Goal: Task Accomplishment & Management: Manage account settings

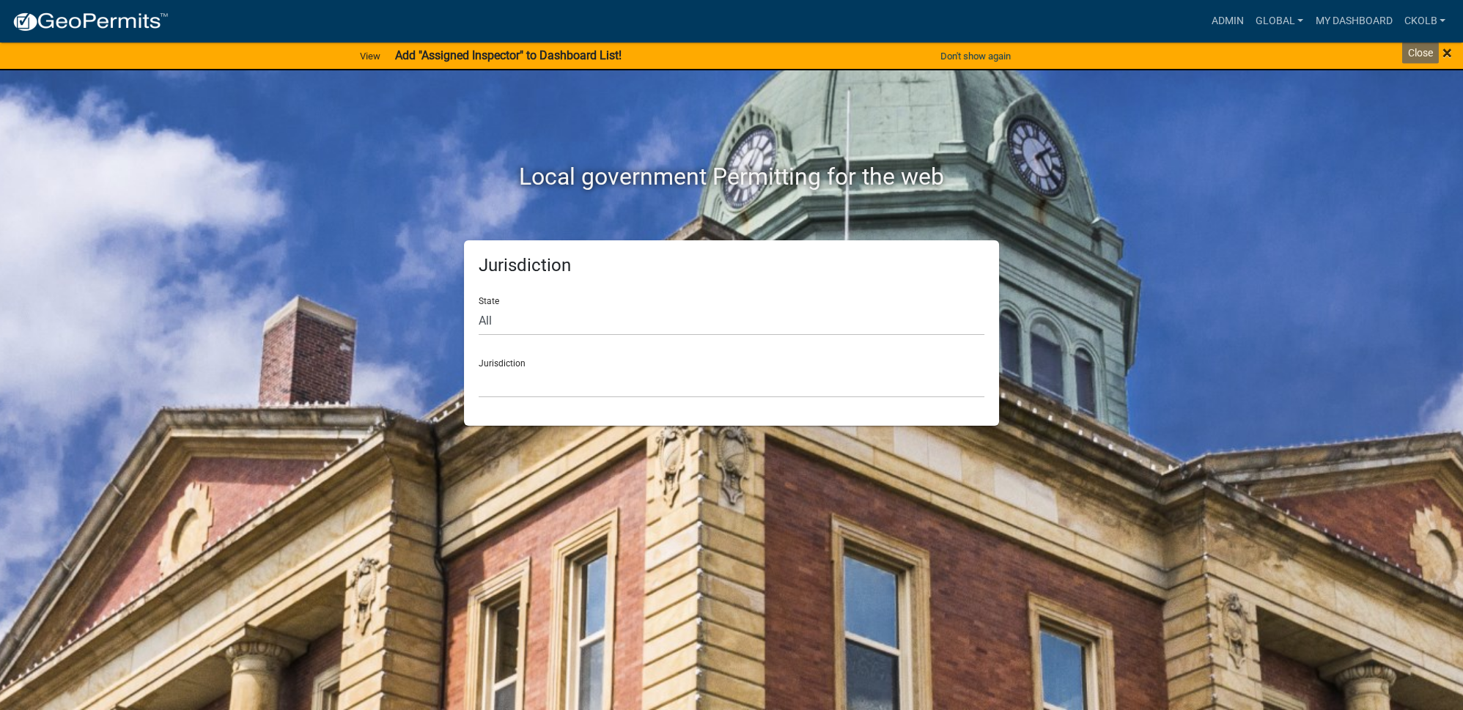
drag, startPoint x: 1451, startPoint y: 53, endPoint x: 1431, endPoint y: 54, distance: 19.8
click at [1451, 53] on span "×" at bounding box center [1447, 52] width 10 height 21
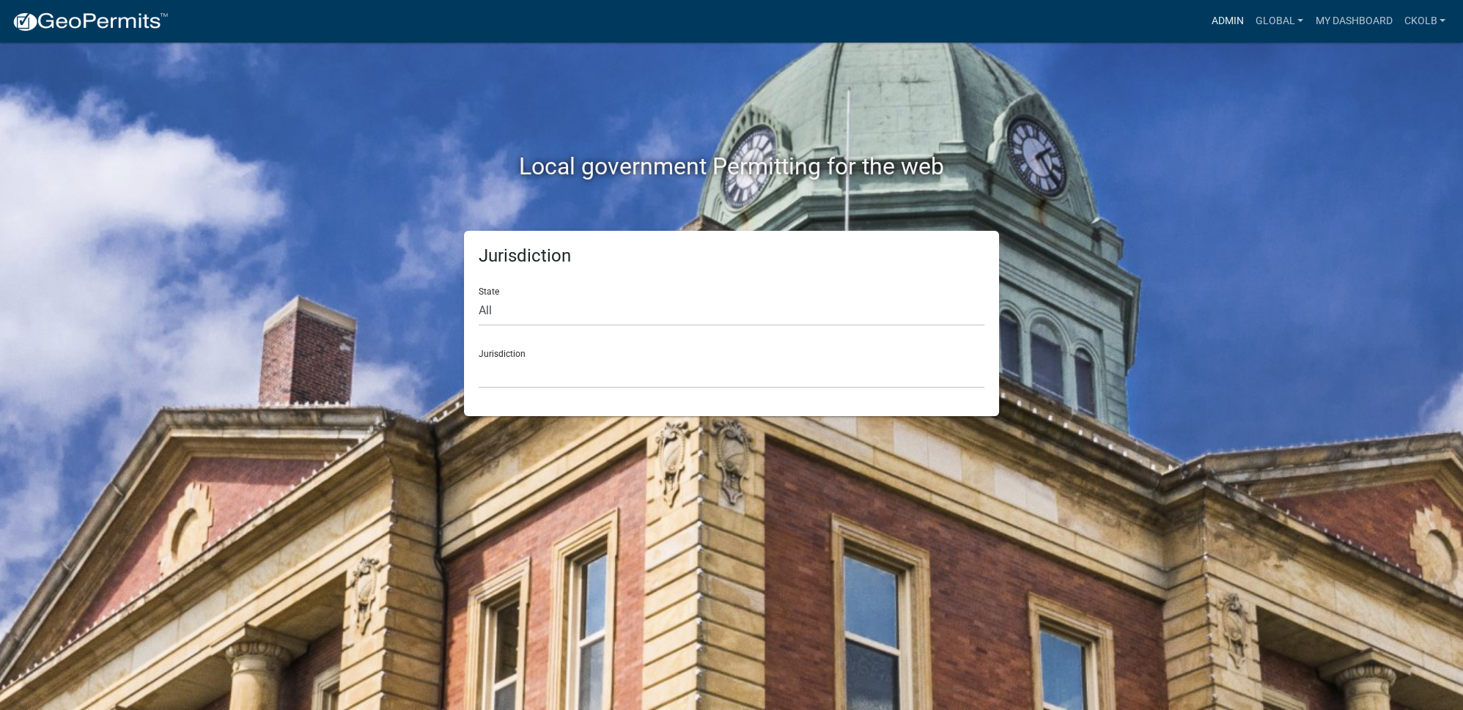
click at [1213, 29] on link "Admin" at bounding box center [1227, 21] width 44 height 28
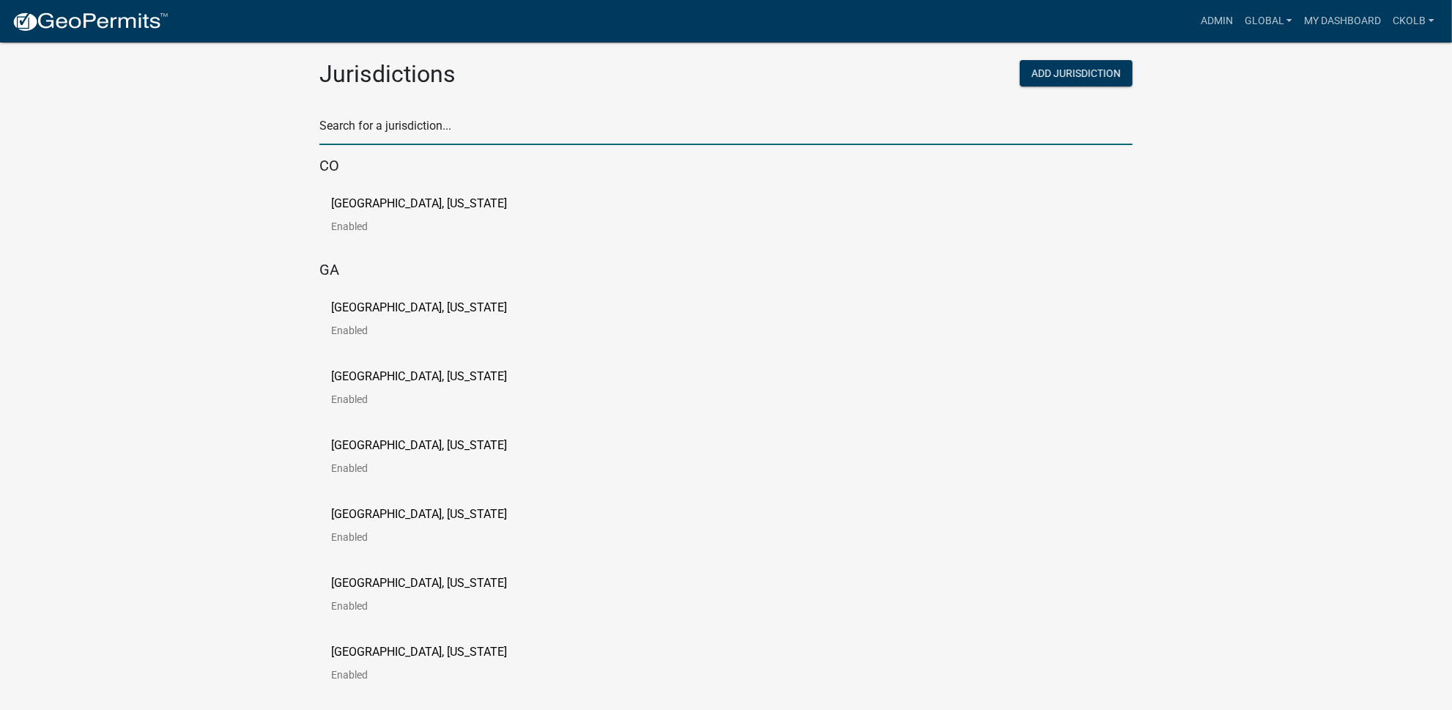
click at [435, 140] on input "text" at bounding box center [725, 130] width 813 height 30
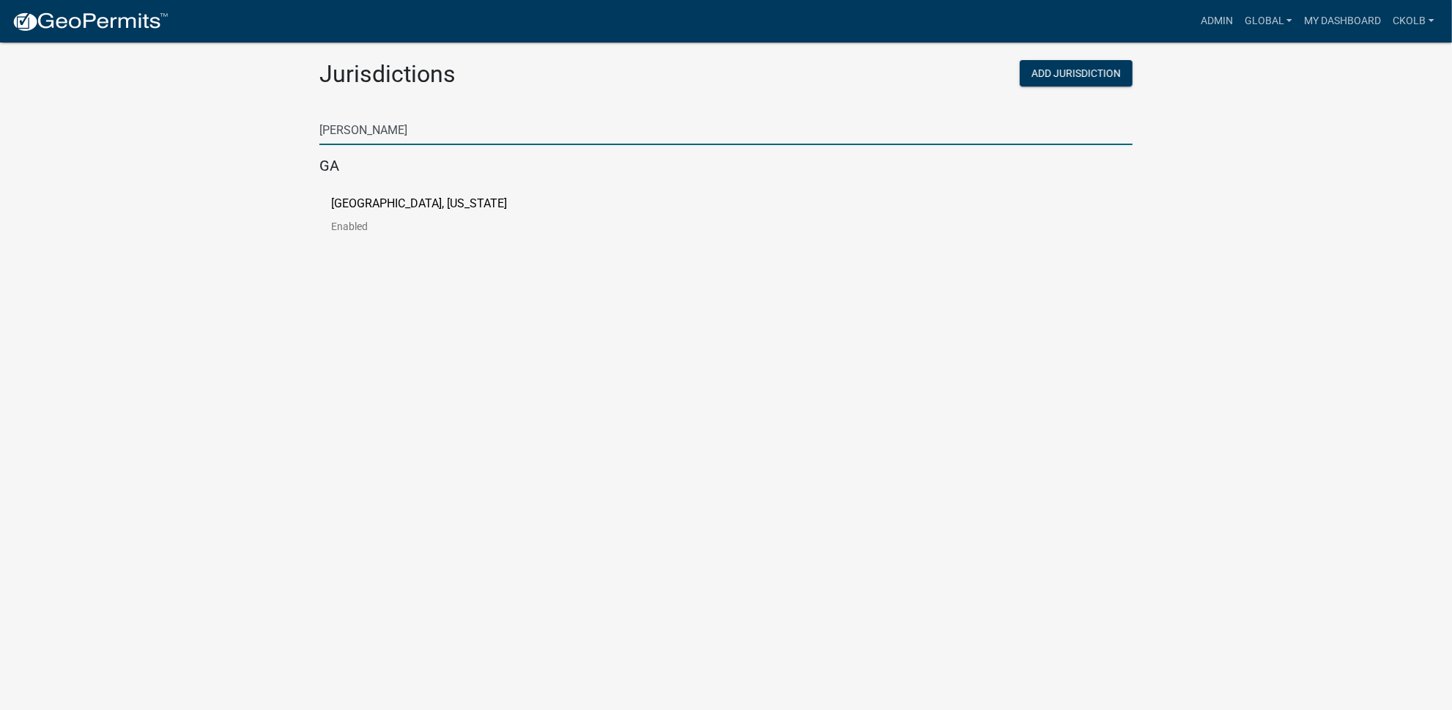
type input "putnam"
click at [393, 209] on p "[GEOGRAPHIC_DATA], [US_STATE]" at bounding box center [419, 204] width 176 height 12
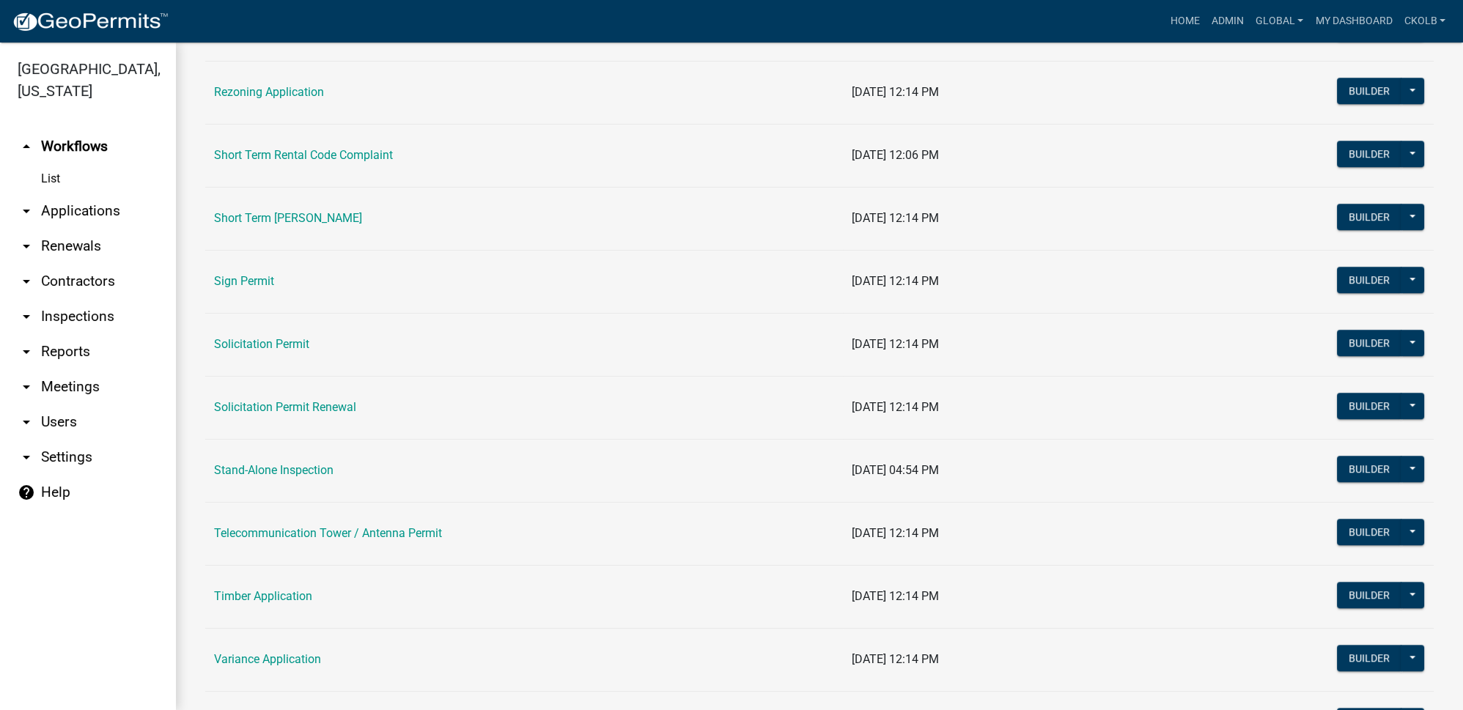
scroll to position [1753, 0]
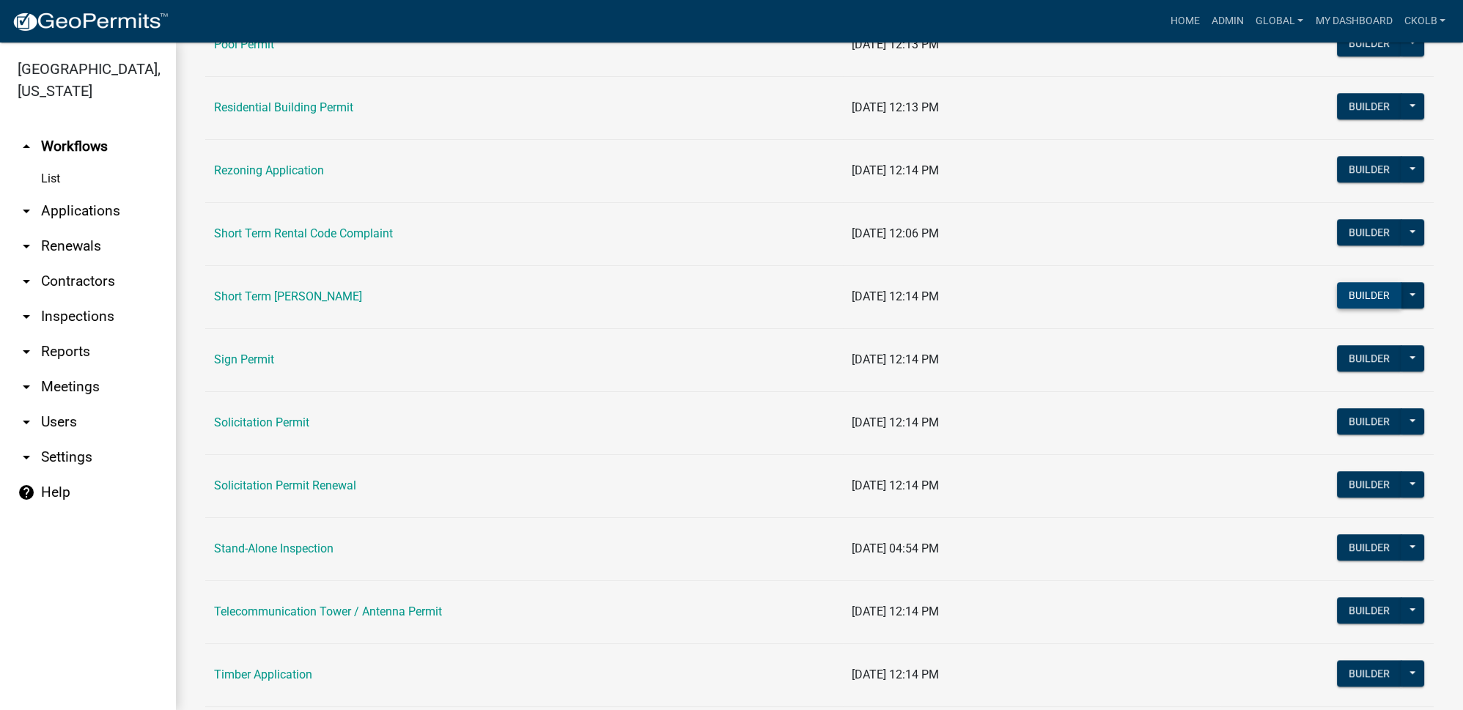
click at [1373, 283] on button "Builder" at bounding box center [1369, 295] width 64 height 26
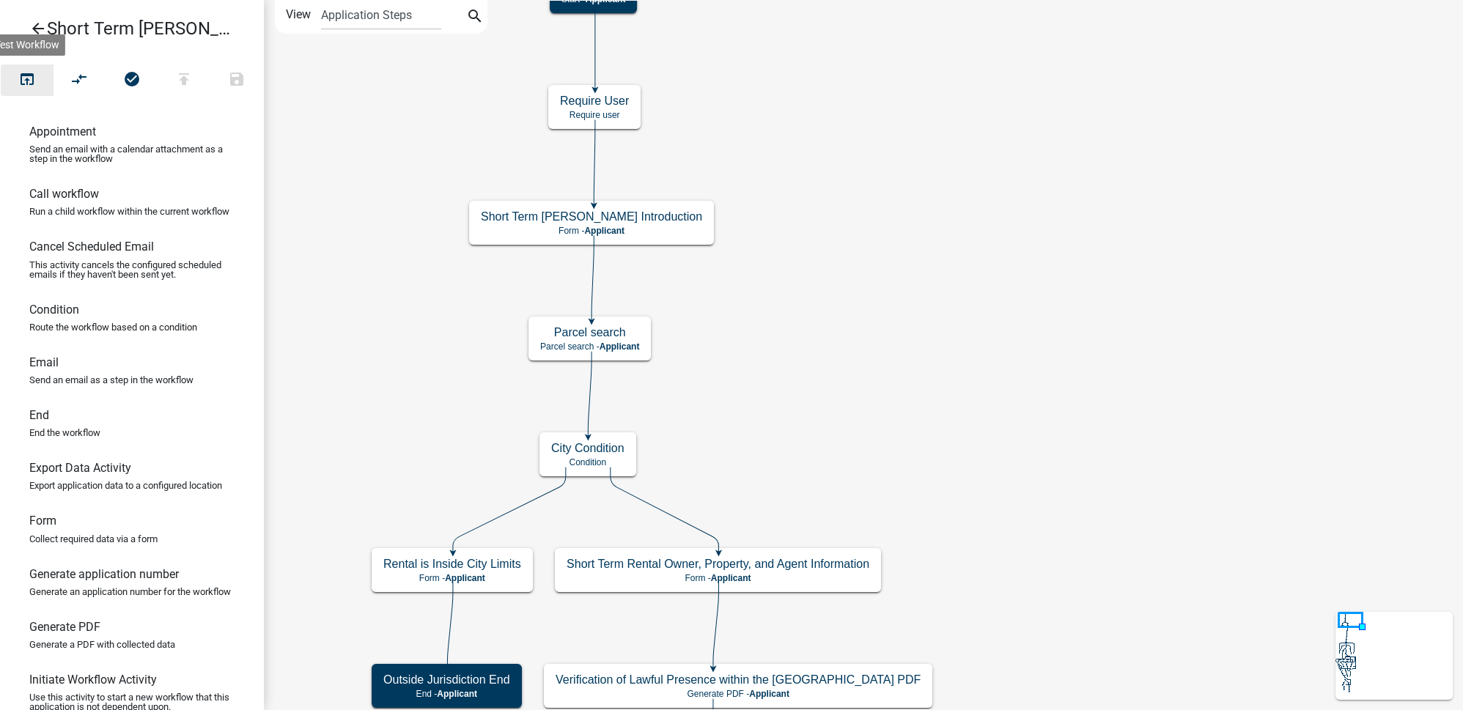
click at [34, 85] on icon "open_in_browser" at bounding box center [27, 80] width 18 height 21
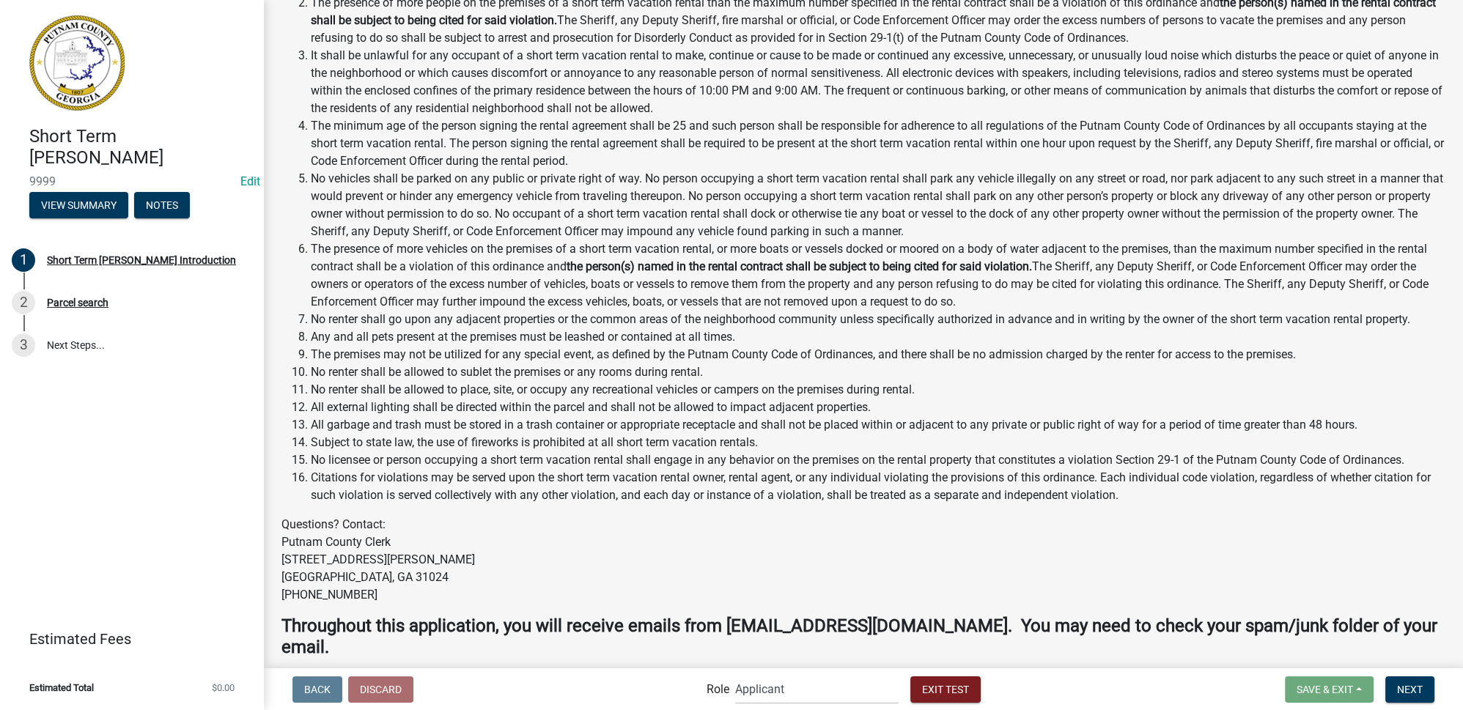
scroll to position [1531, 0]
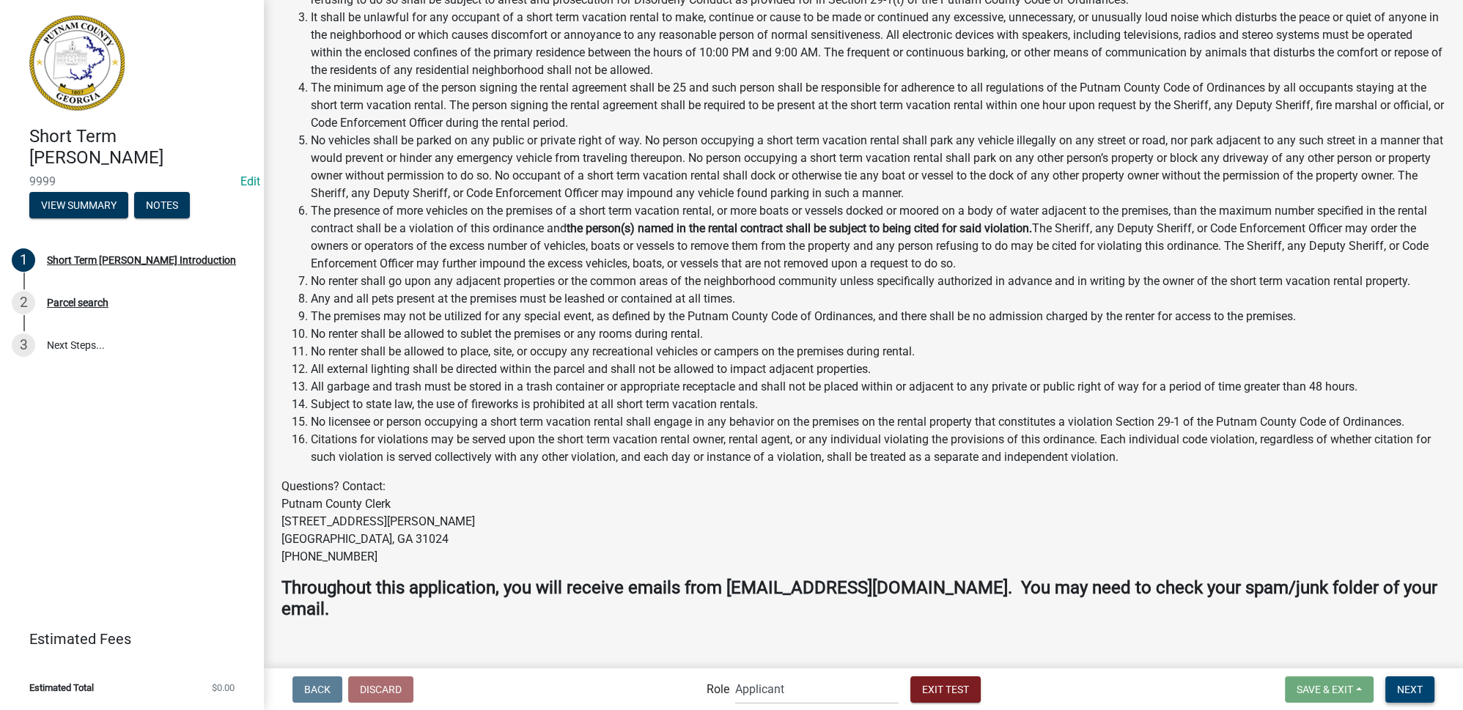
click at [1401, 686] on span "Next" at bounding box center [1410, 689] width 26 height 12
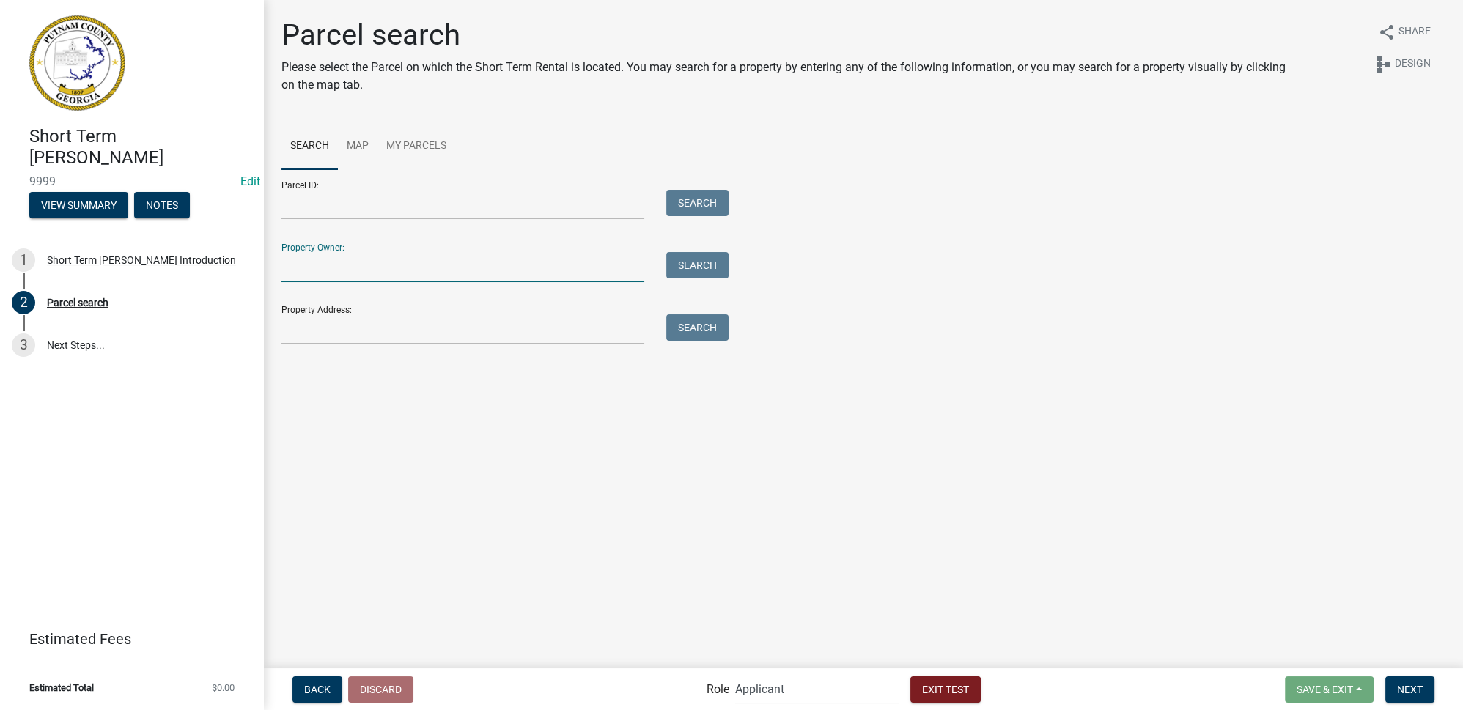
click at [342, 276] on input "Property Owner:" at bounding box center [462, 267] width 363 height 30
type input "colby"
click at [683, 265] on button "Search" at bounding box center [697, 265] width 62 height 26
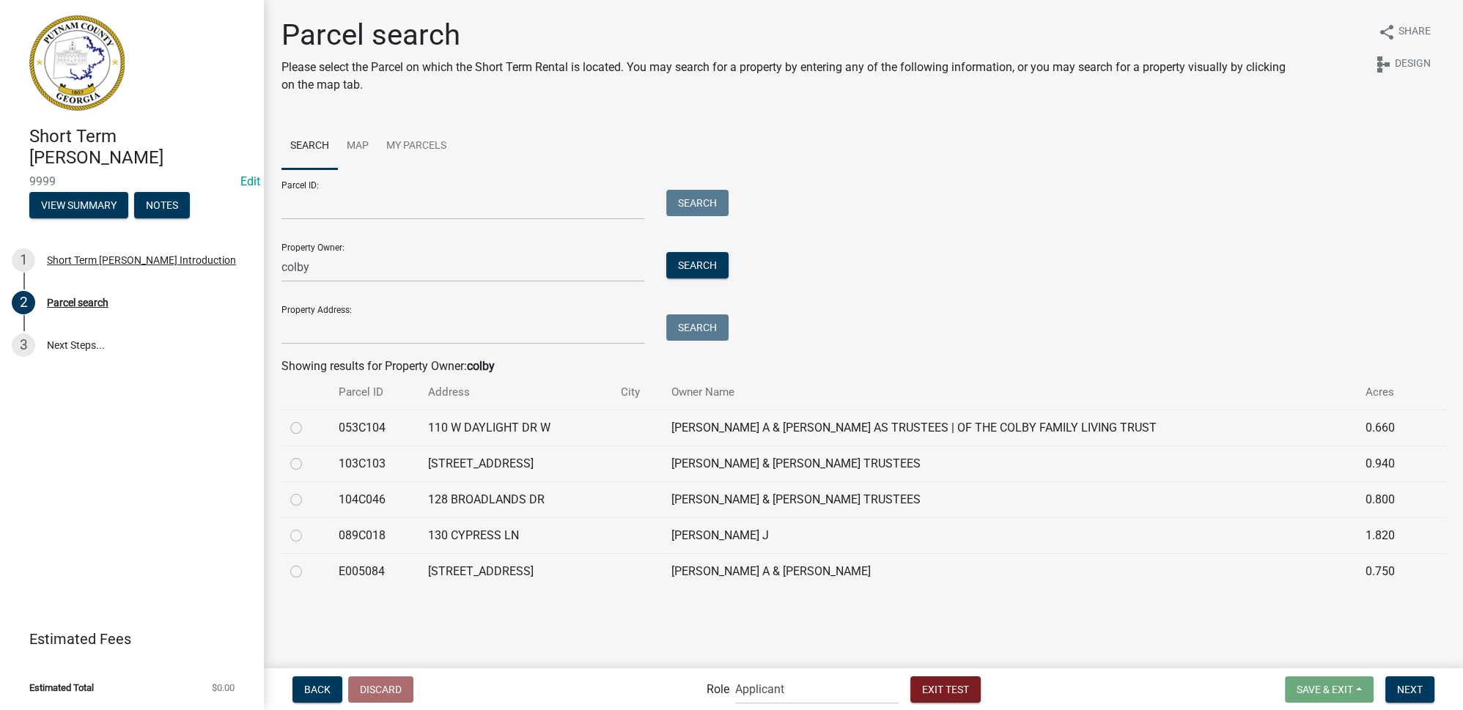
click at [308, 419] on label at bounding box center [308, 419] width 0 height 0
click at [308, 429] on input "radio" at bounding box center [313, 424] width 10 height 10
radio input "true"
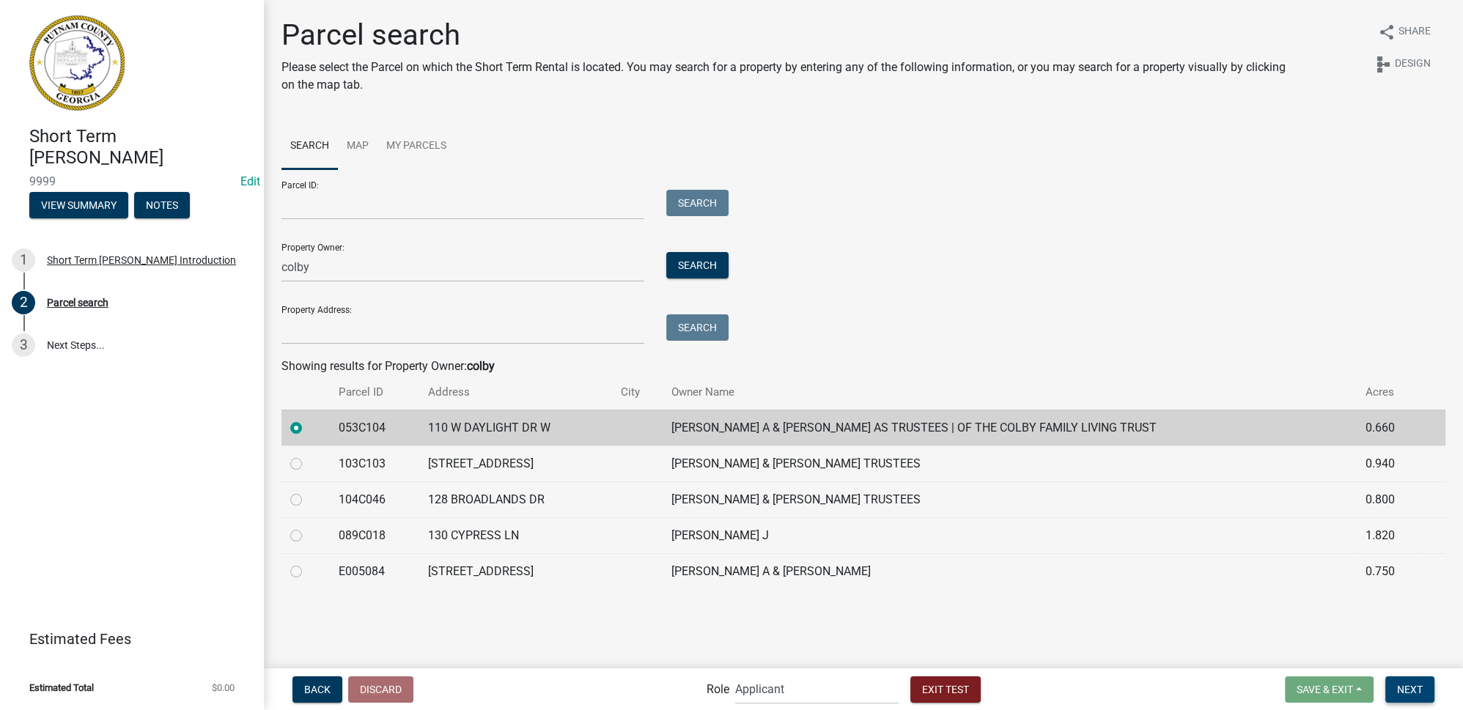
click at [1399, 684] on span "Next" at bounding box center [1410, 689] width 26 height 12
click at [349, 149] on link "Map" at bounding box center [358, 146] width 40 height 47
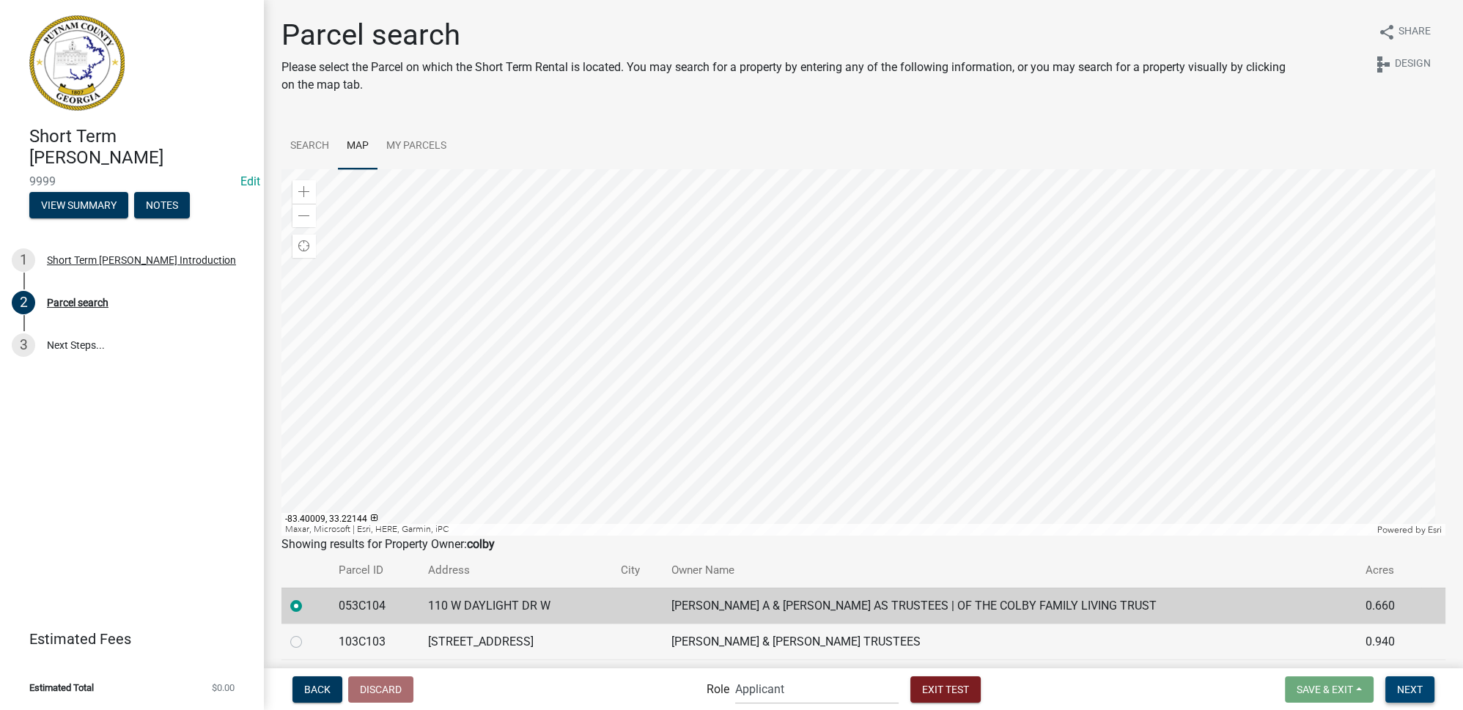
click at [1405, 694] on span "Next" at bounding box center [1410, 689] width 26 height 12
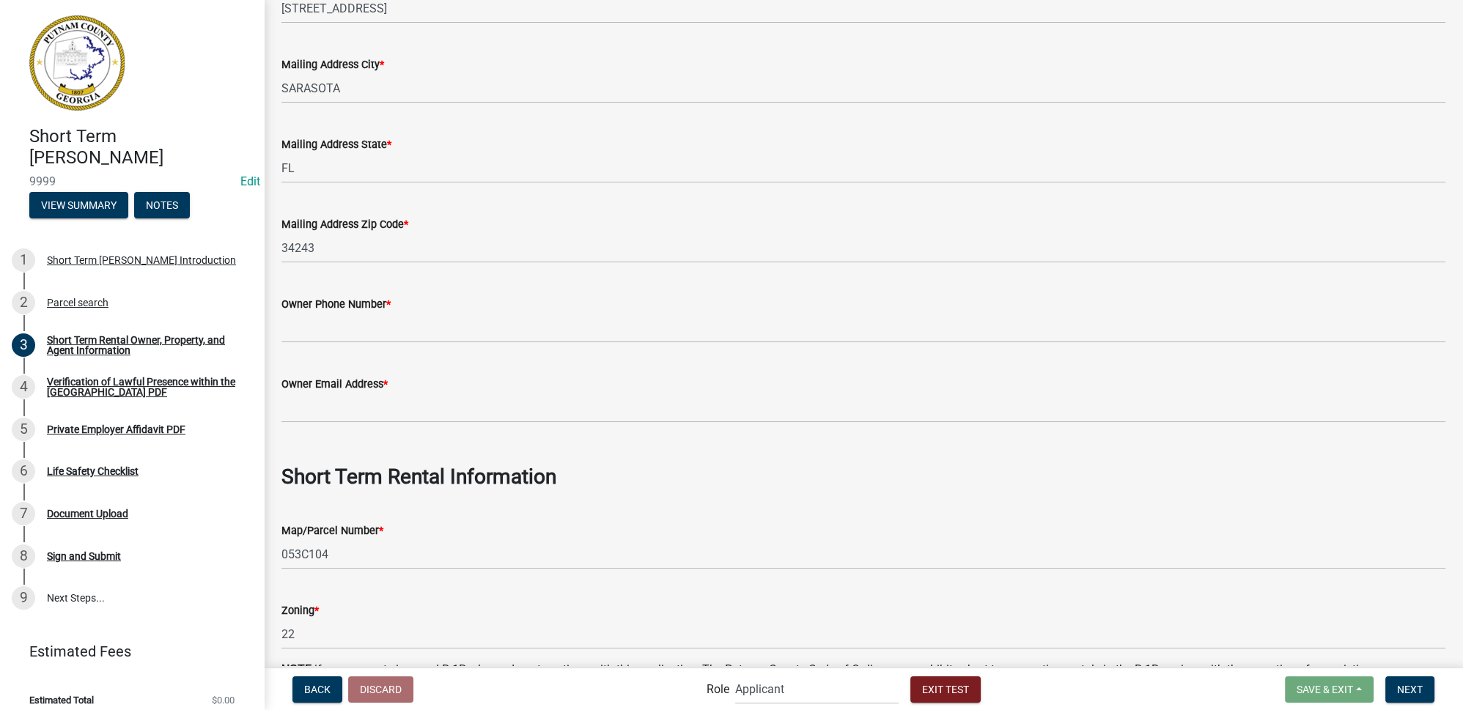
scroll to position [333, 0]
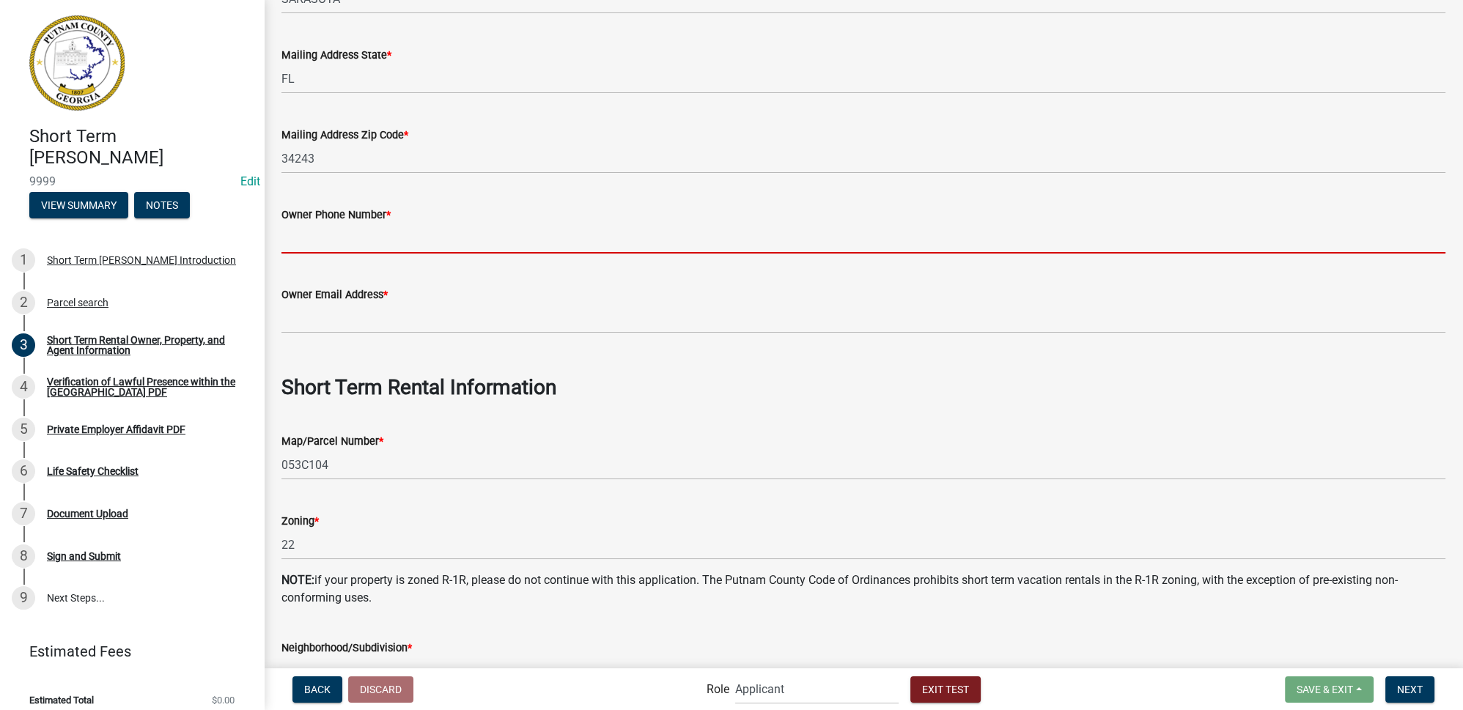
click at [396, 238] on input "Owner Phone Number *" at bounding box center [863, 238] width 1164 height 30
type input "555-111-2222"
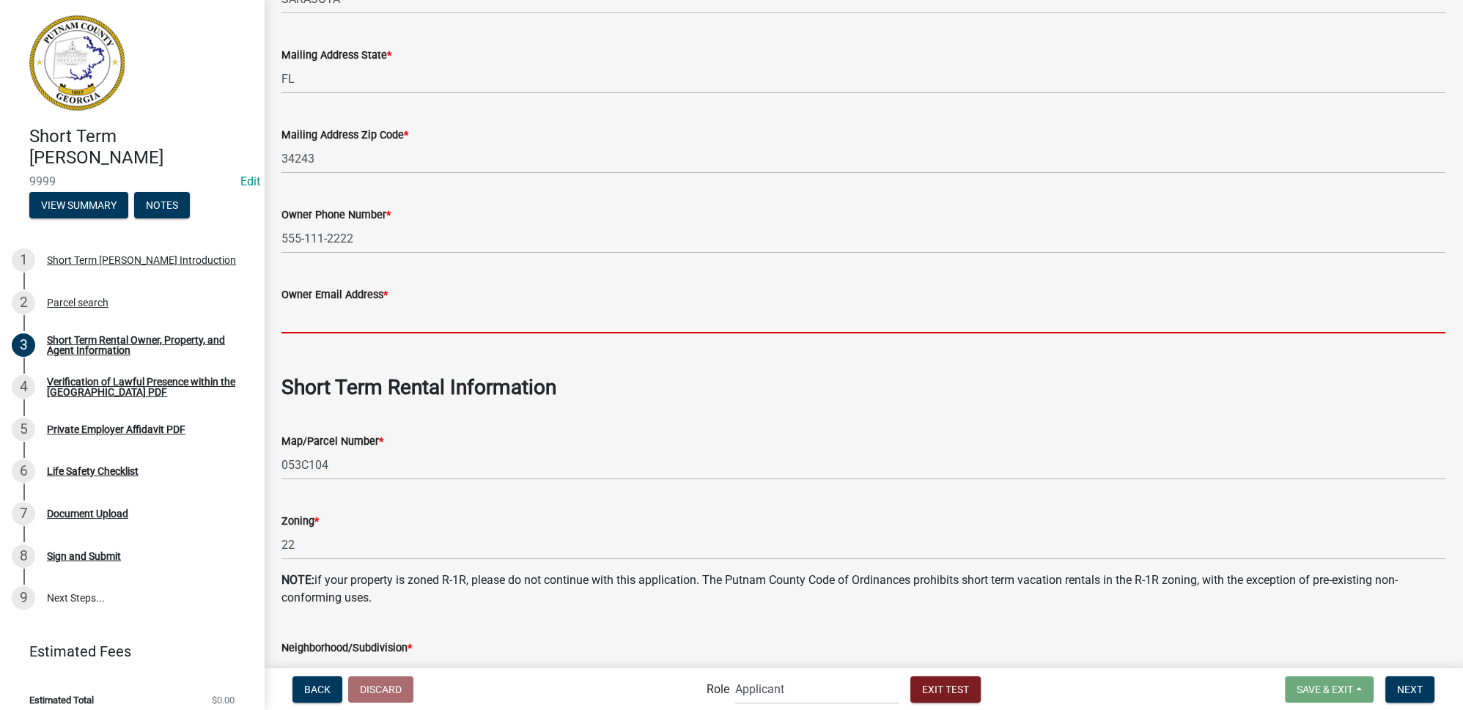
click at [366, 320] on input "Owner Email Address *" at bounding box center [863, 318] width 1164 height 30
type input "testowner@test.com"
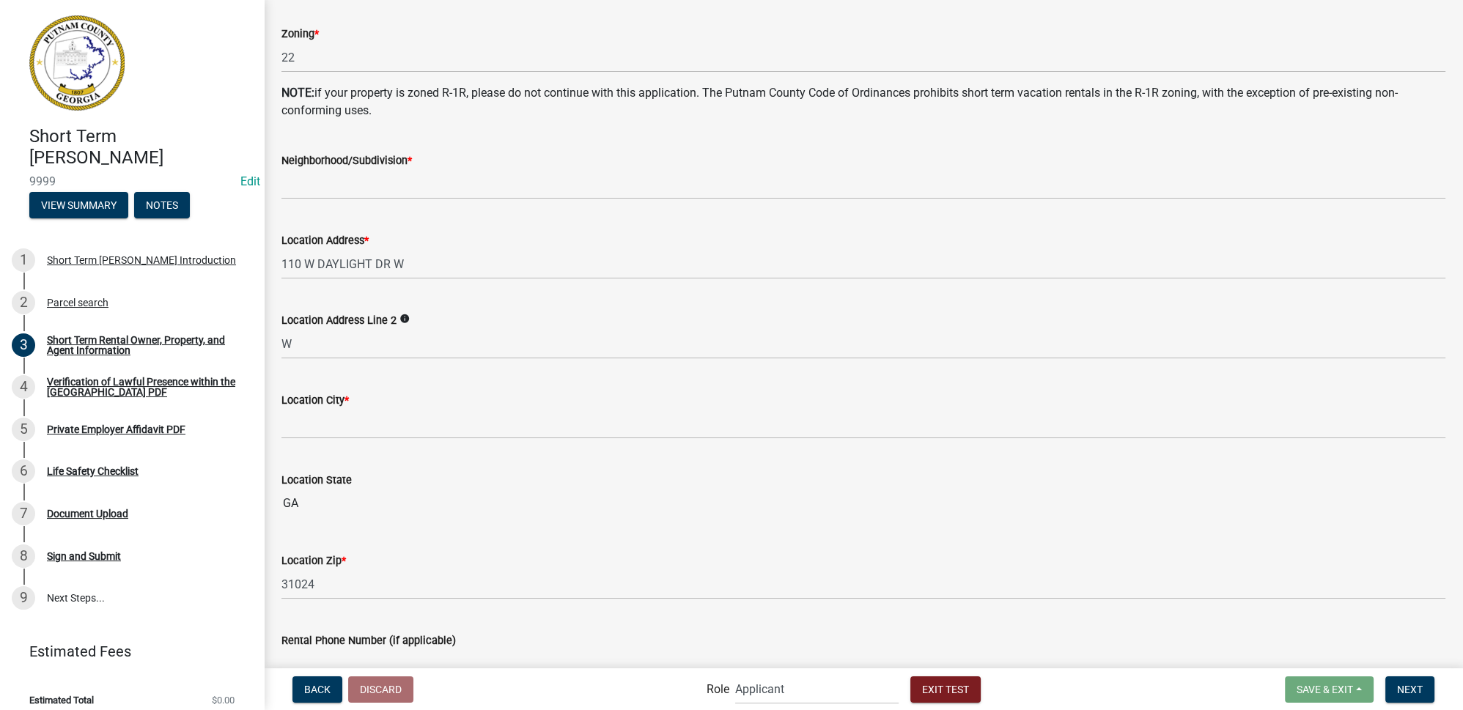
scroll to position [865, 0]
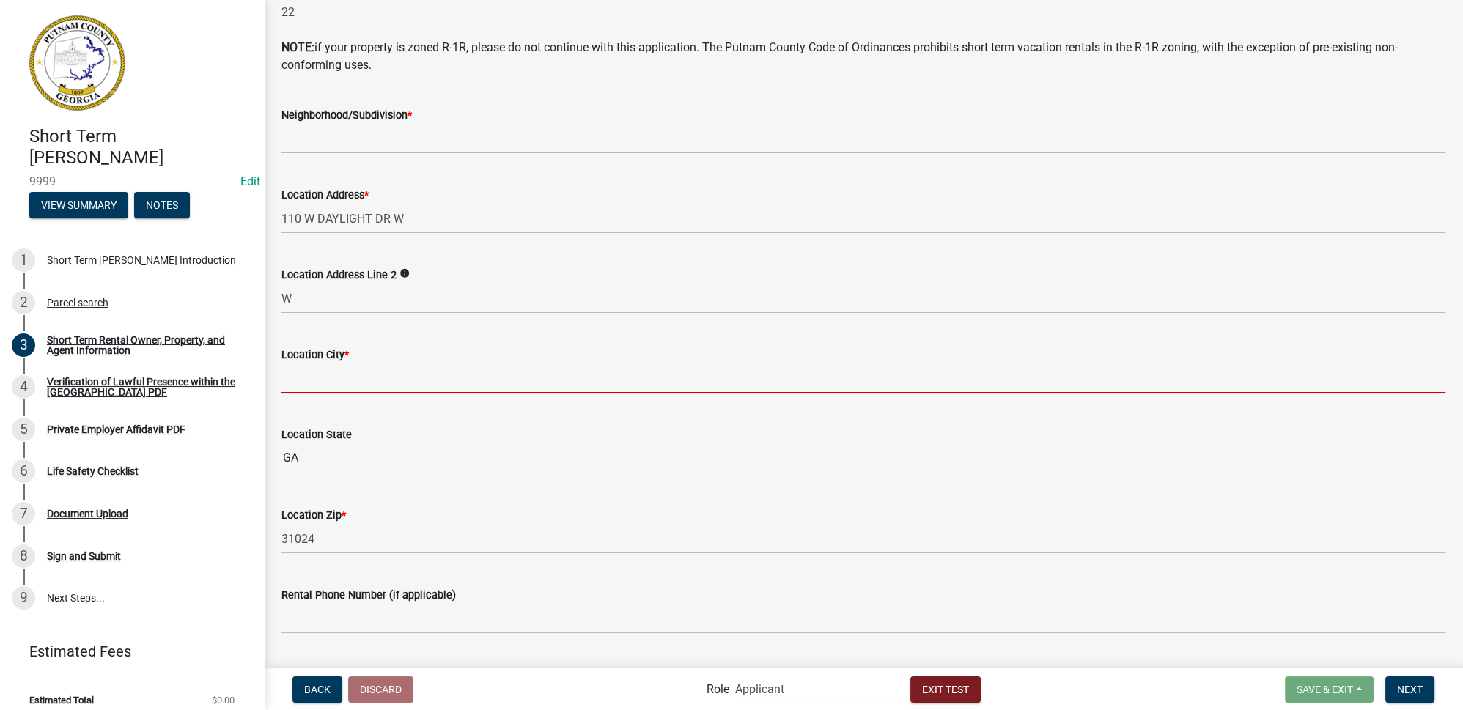
click at [377, 380] on input "Location City *" at bounding box center [863, 378] width 1164 height 30
type input "Eatonton"
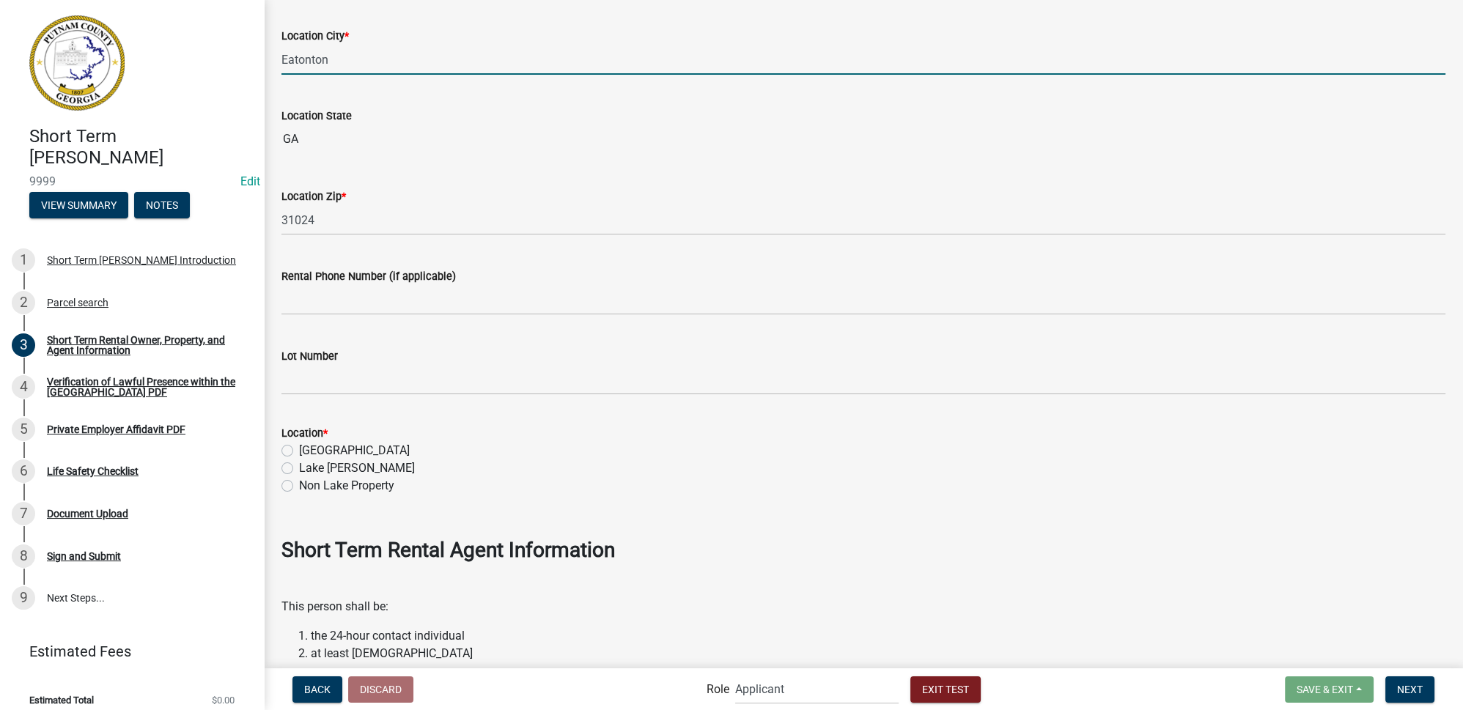
scroll to position [1265, 0]
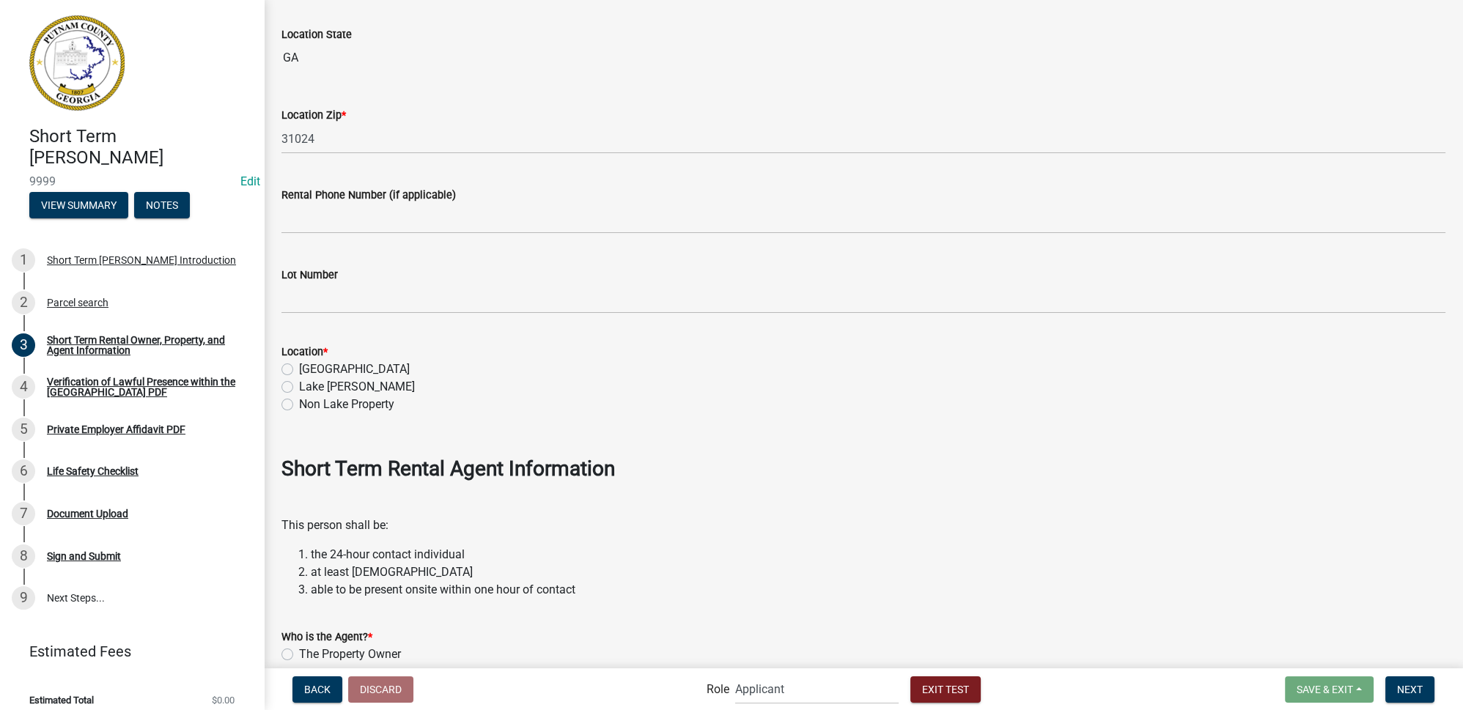
click at [299, 402] on label "Non Lake Property" at bounding box center [346, 405] width 95 height 18
click at [299, 402] on input "Non Lake Property" at bounding box center [304, 401] width 10 height 10
radio input "true"
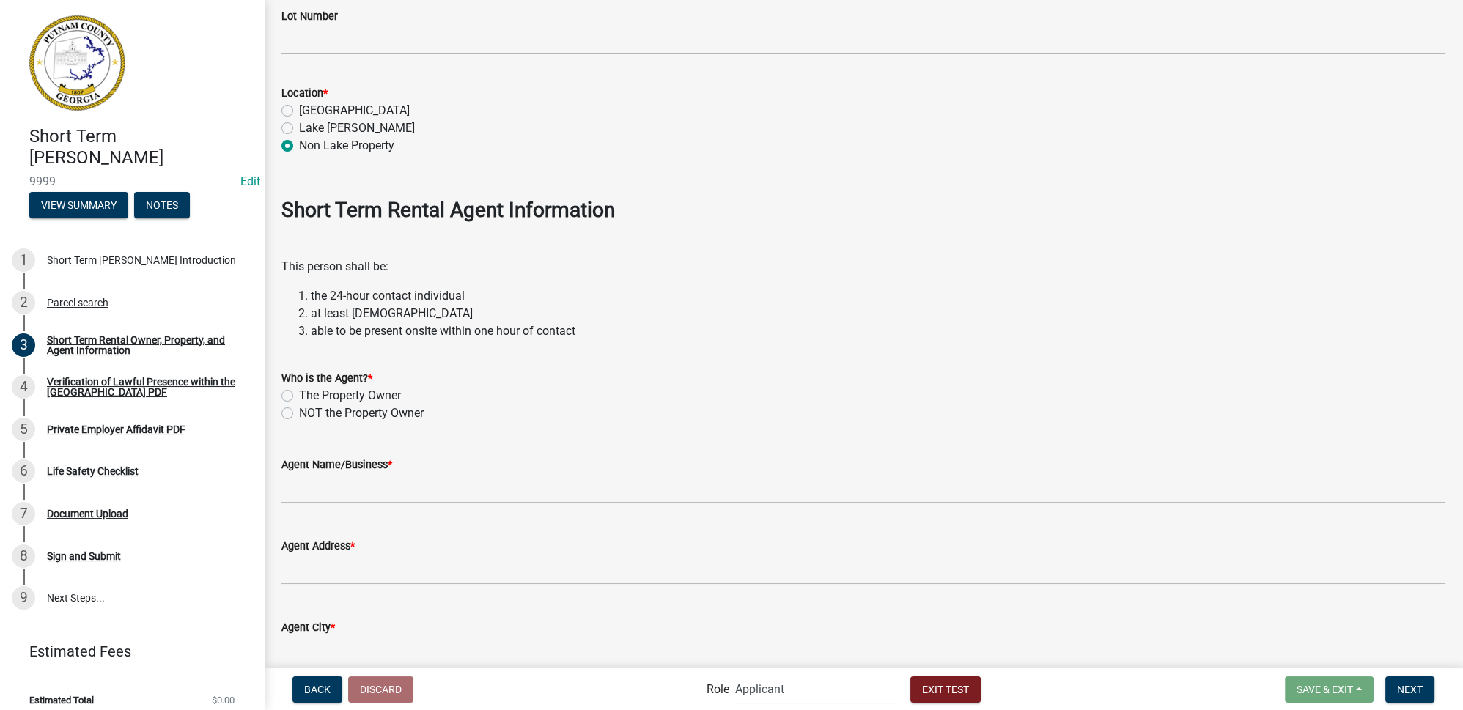
scroll to position [1531, 0]
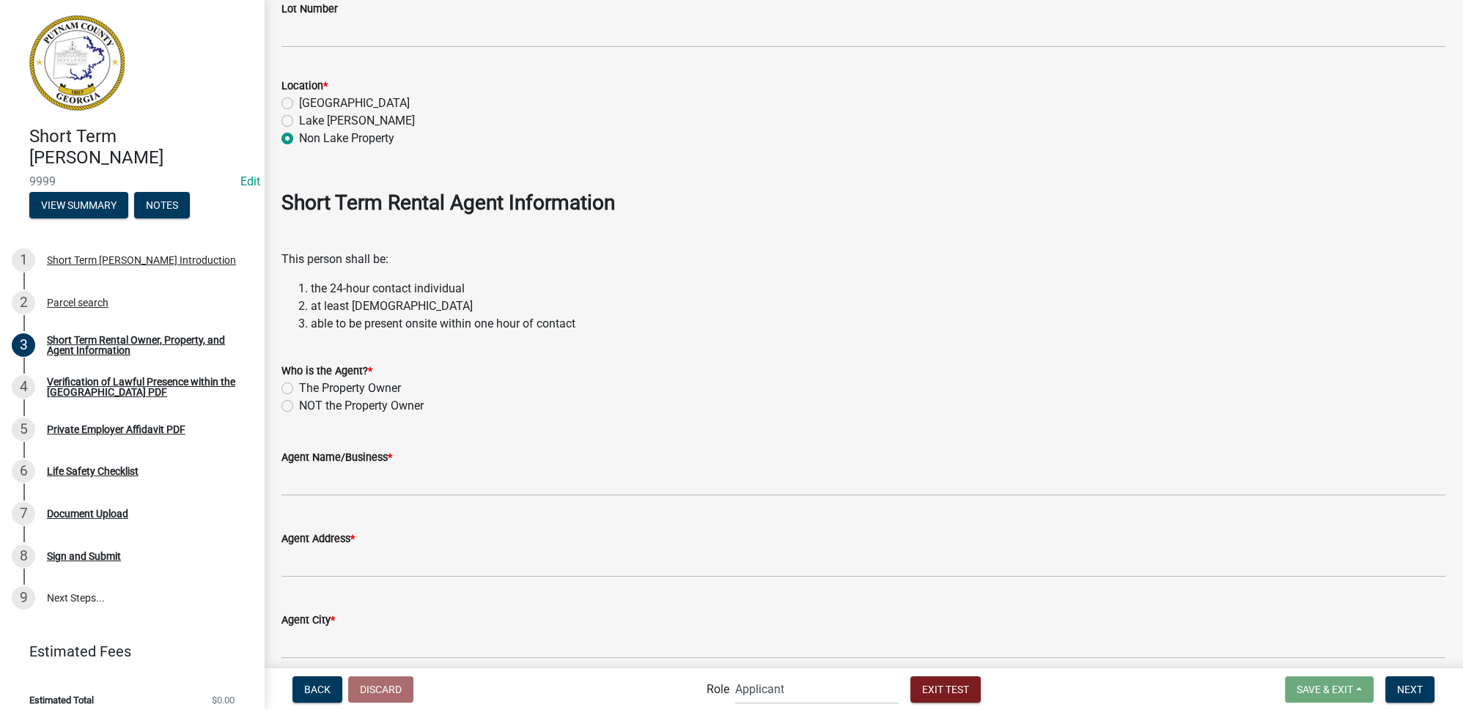
click at [299, 385] on label "The Property Owner" at bounding box center [350, 389] width 102 height 18
click at [299, 385] on input "The Property Owner" at bounding box center [304, 385] width 10 height 10
radio input "true"
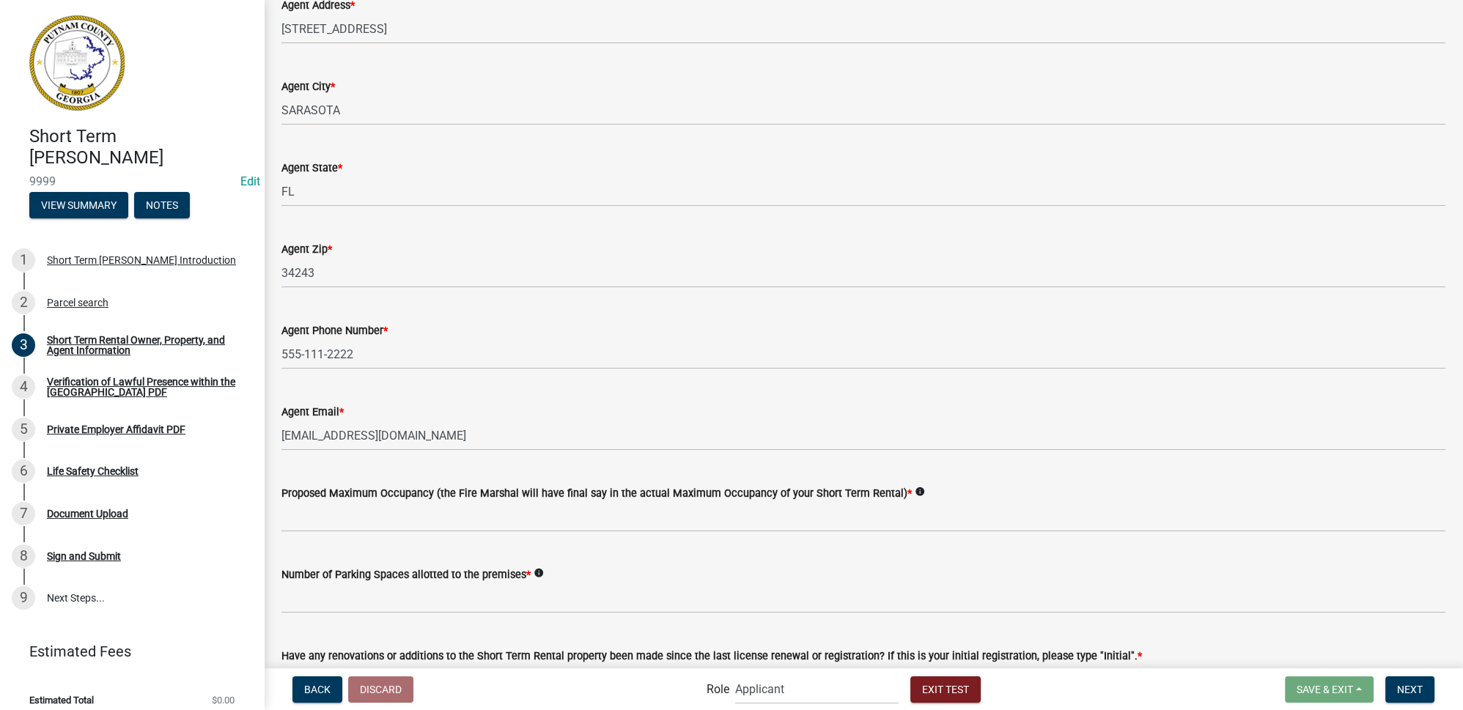
scroll to position [2198, 0]
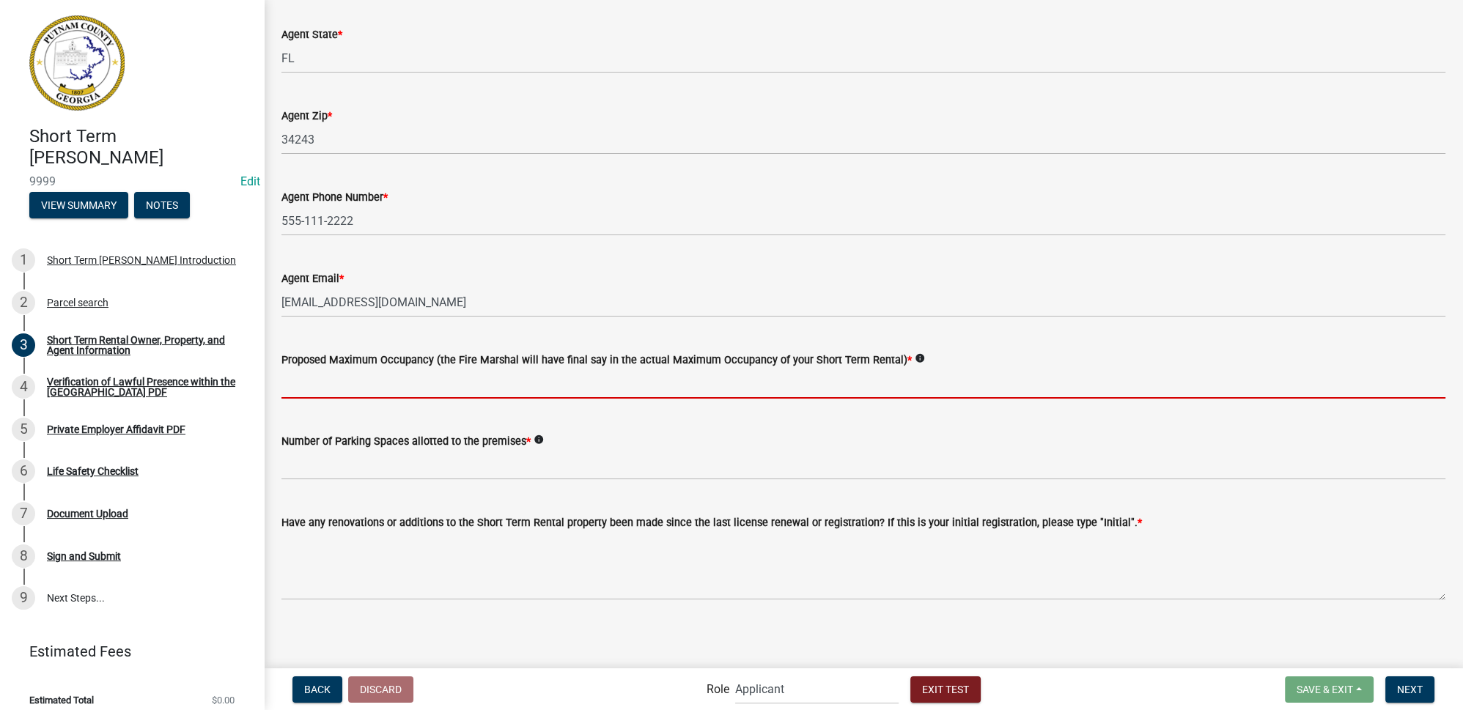
click at [437, 386] on input "text" at bounding box center [863, 384] width 1164 height 30
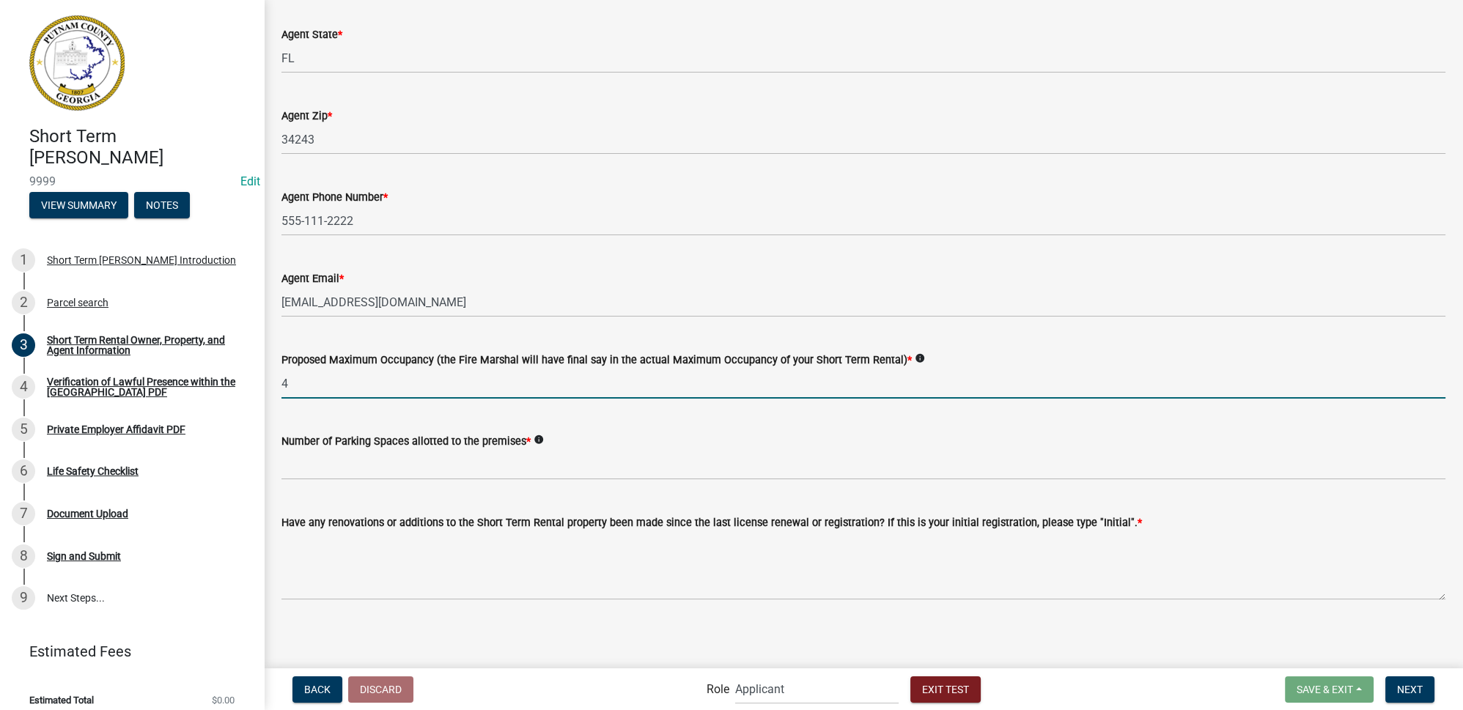
type input "4"
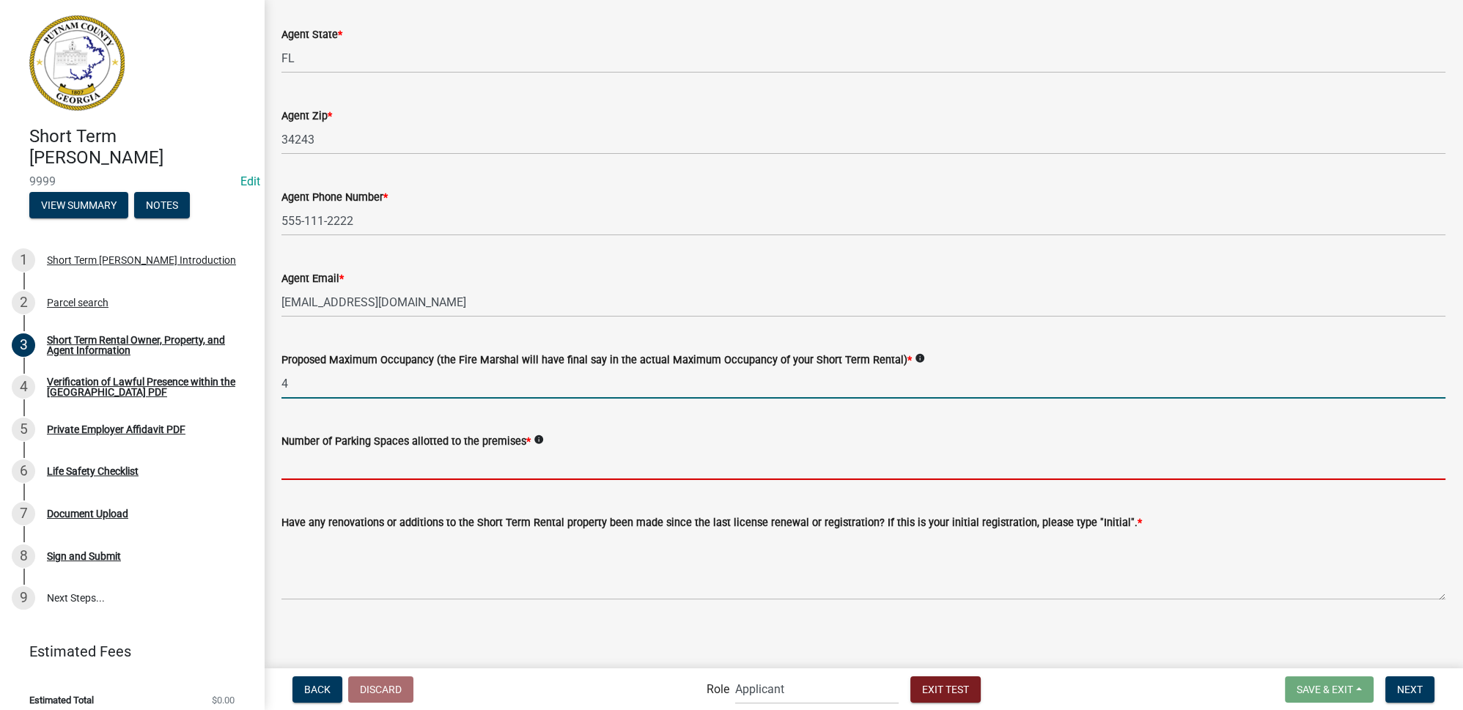
click at [404, 465] on input "text" at bounding box center [863, 465] width 1164 height 30
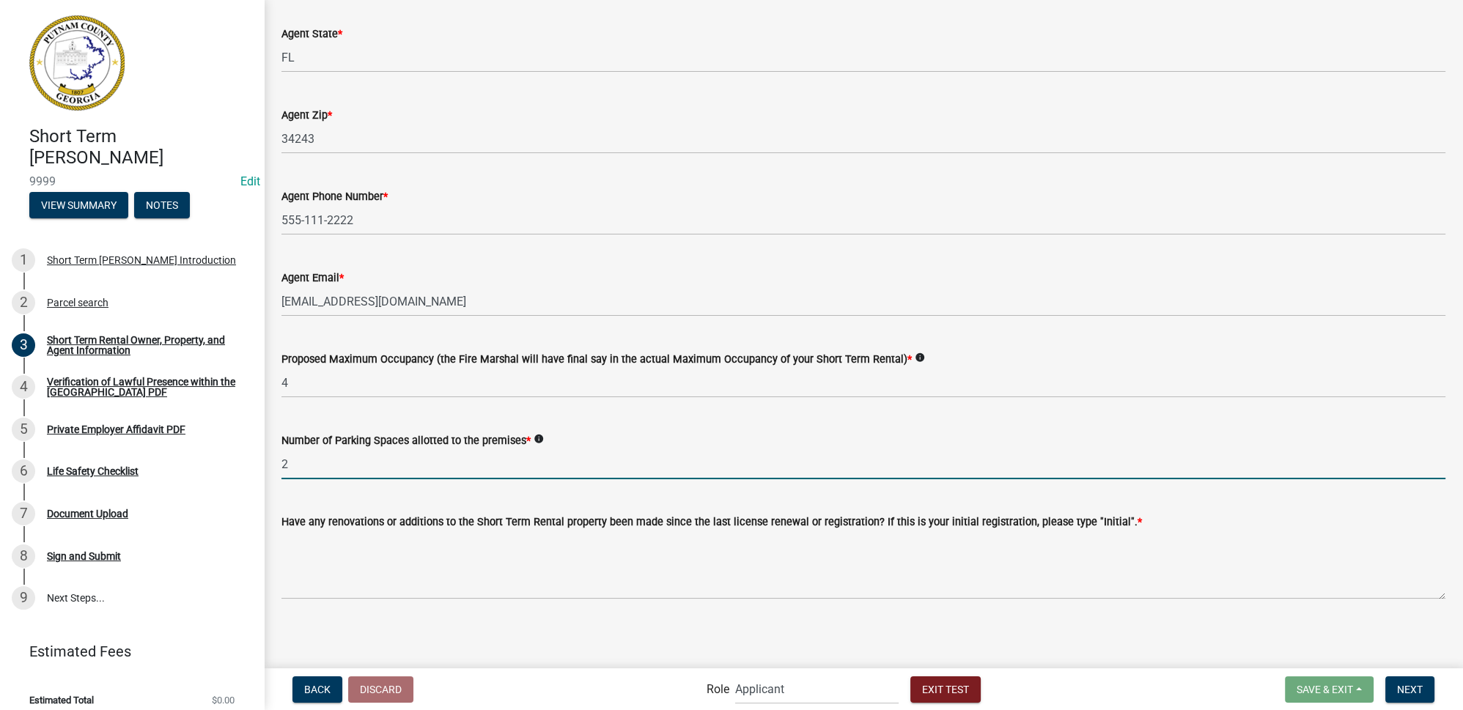
scroll to position [2200, 0]
type input "2"
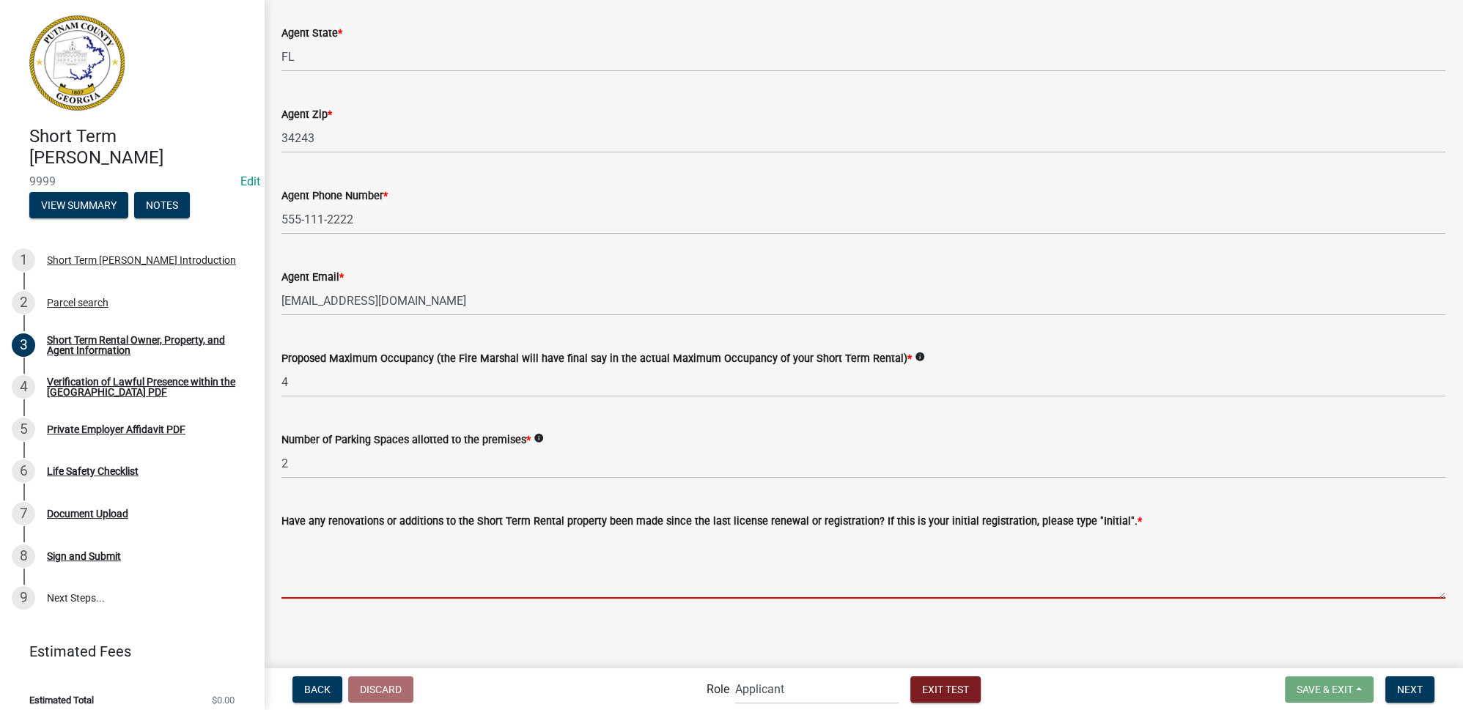
click at [973, 561] on textarea "Have any renovations or additions to the Short Term Rental property been made s…" at bounding box center [863, 564] width 1164 height 69
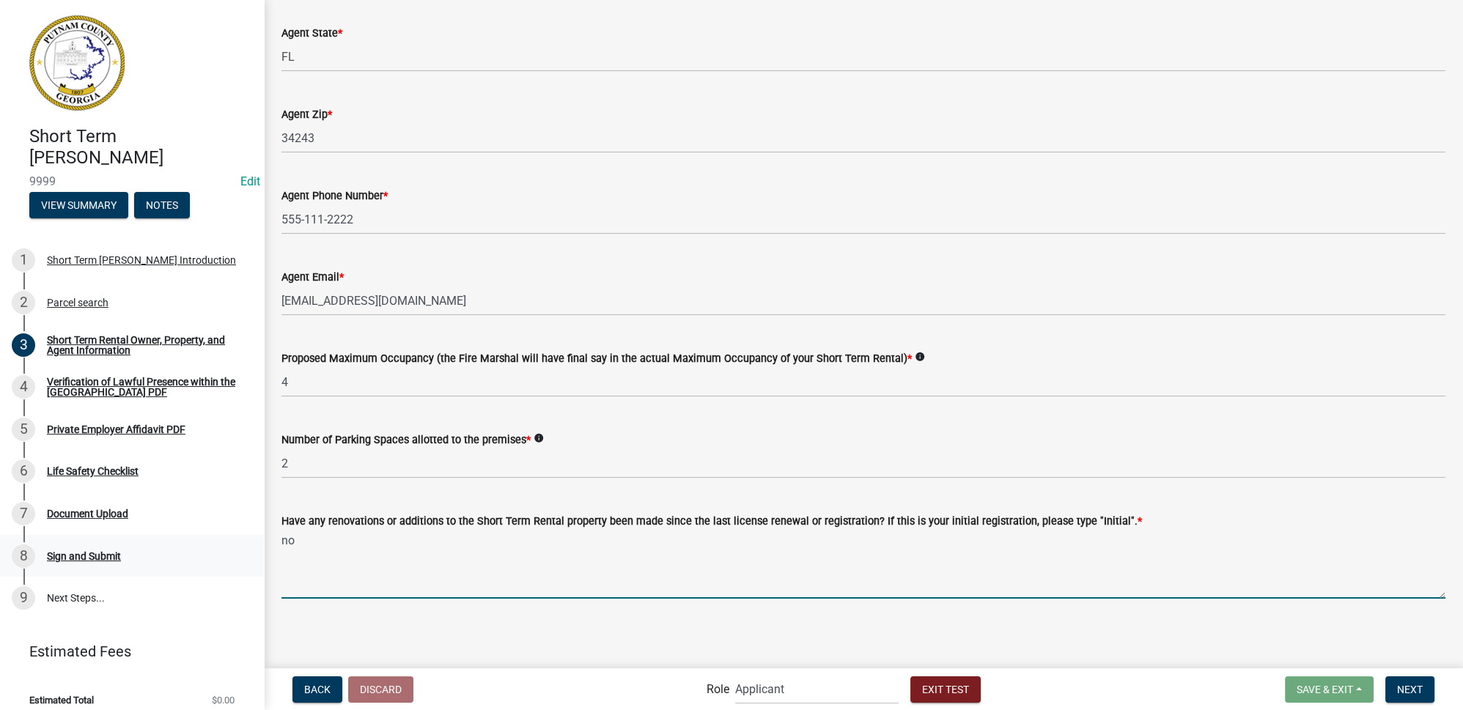
drag, startPoint x: 317, startPoint y: 544, endPoint x: 251, endPoint y: 537, distance: 66.3
click at [251, 537] on div "Short Term Rental Registration 9999 Edit View Summary Notes 1 Short Term Rental…" at bounding box center [731, 355] width 1463 height 710
type textarea "initial"
click at [1422, 694] on button "Next" at bounding box center [1409, 689] width 49 height 26
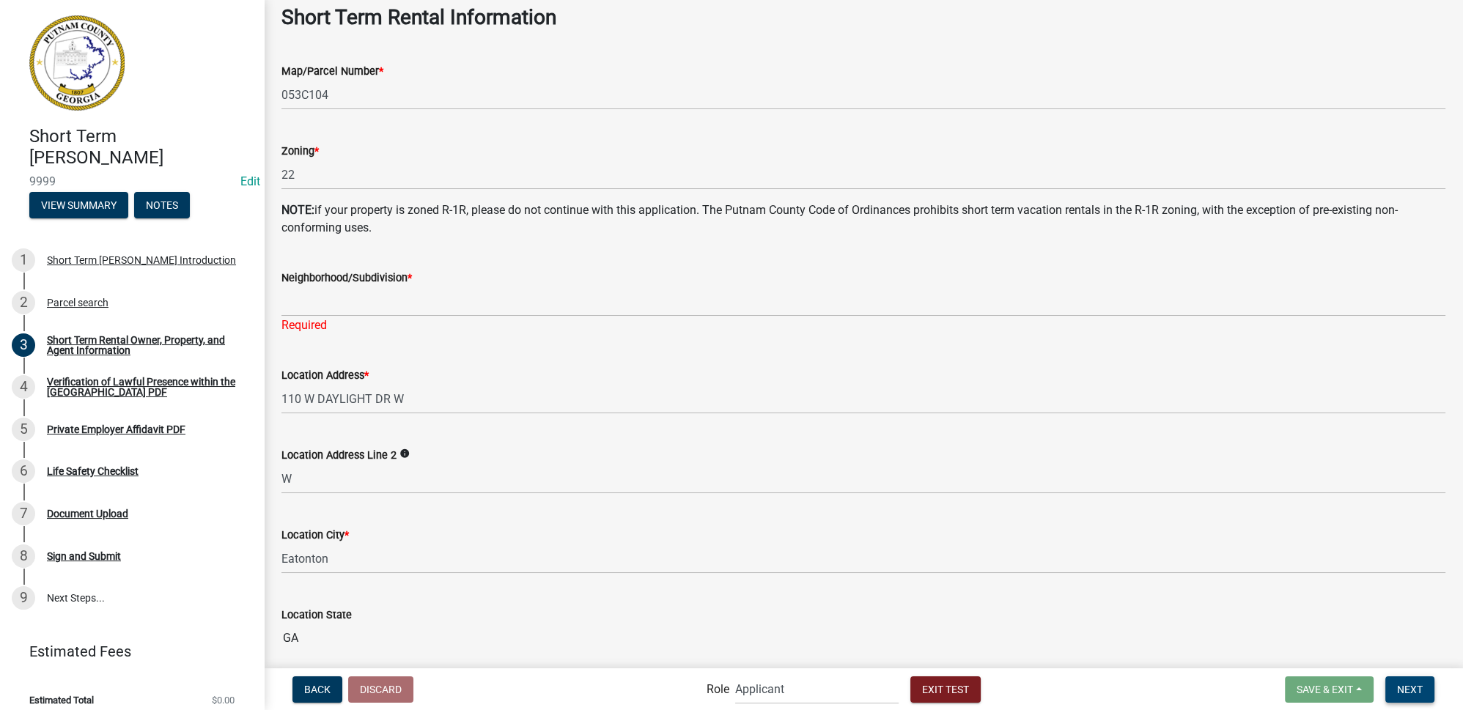
scroll to position [618, 0]
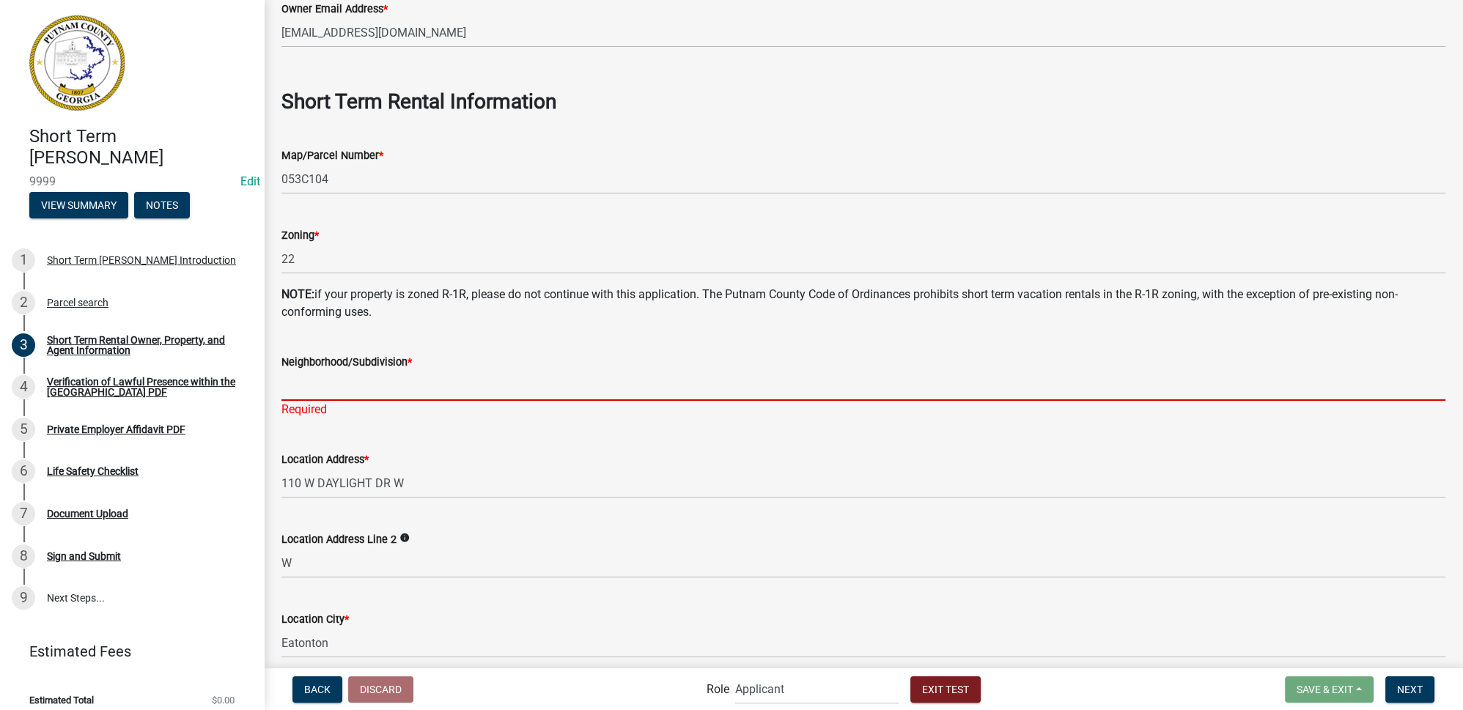
click at [378, 383] on input "Neighborhood/Subdivision *" at bounding box center [863, 386] width 1164 height 30
type input "The Landing"
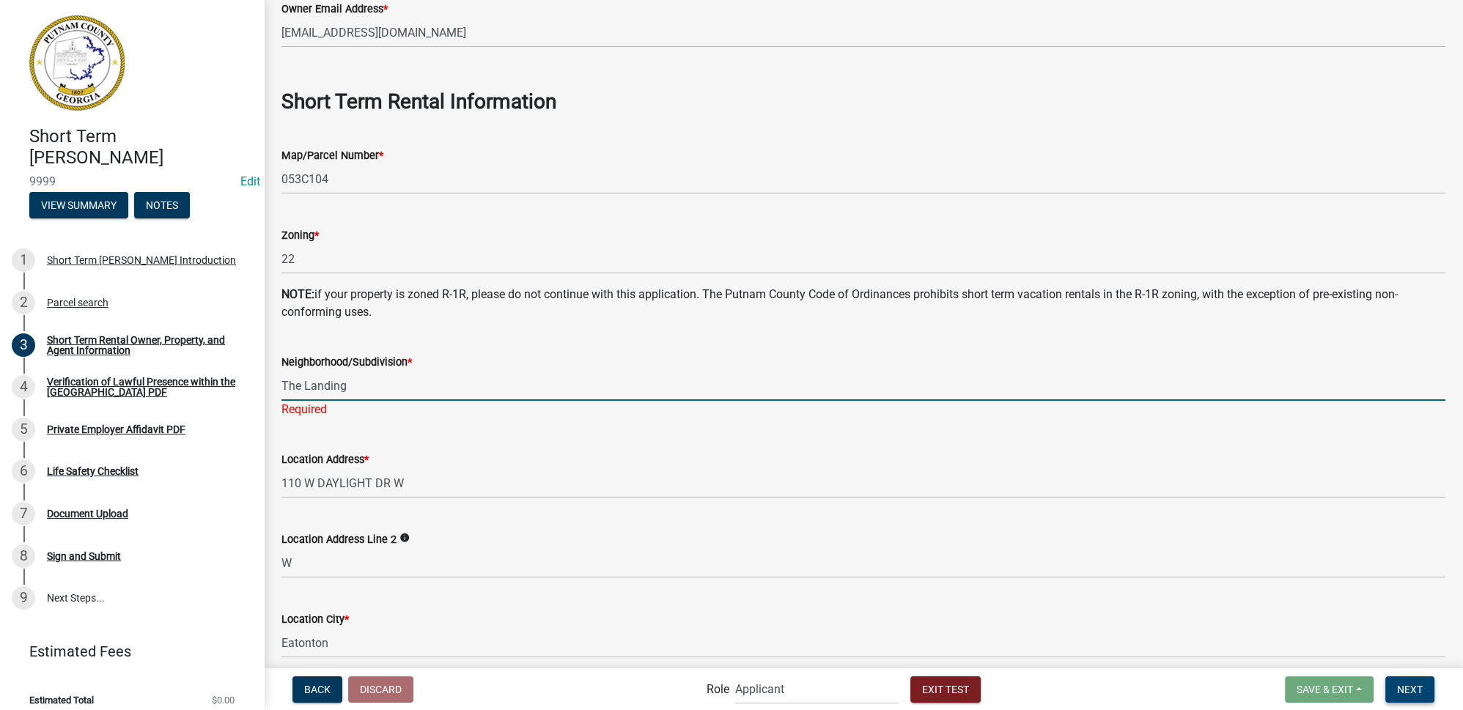
click at [1409, 686] on span "Next" at bounding box center [1410, 689] width 26 height 12
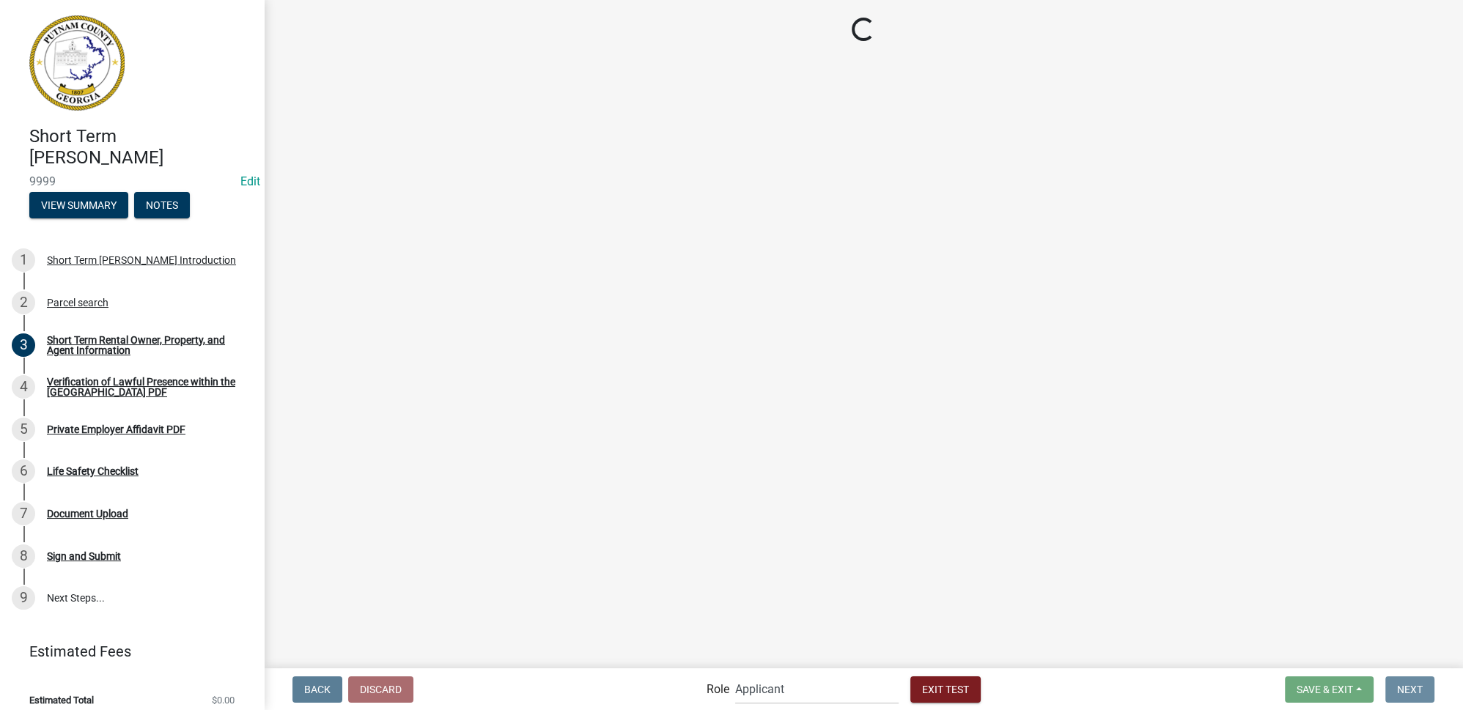
scroll to position [0, 0]
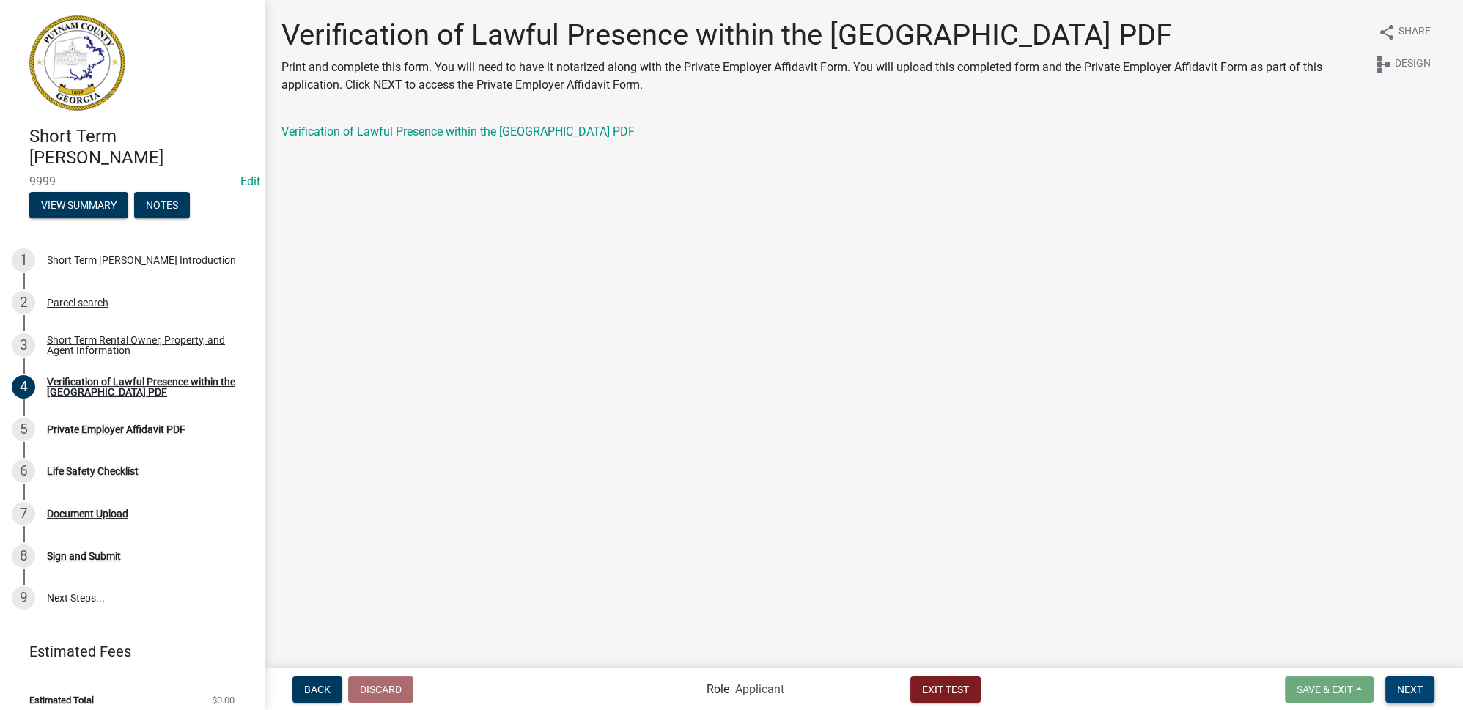
click at [1418, 685] on span "Next" at bounding box center [1410, 689] width 26 height 12
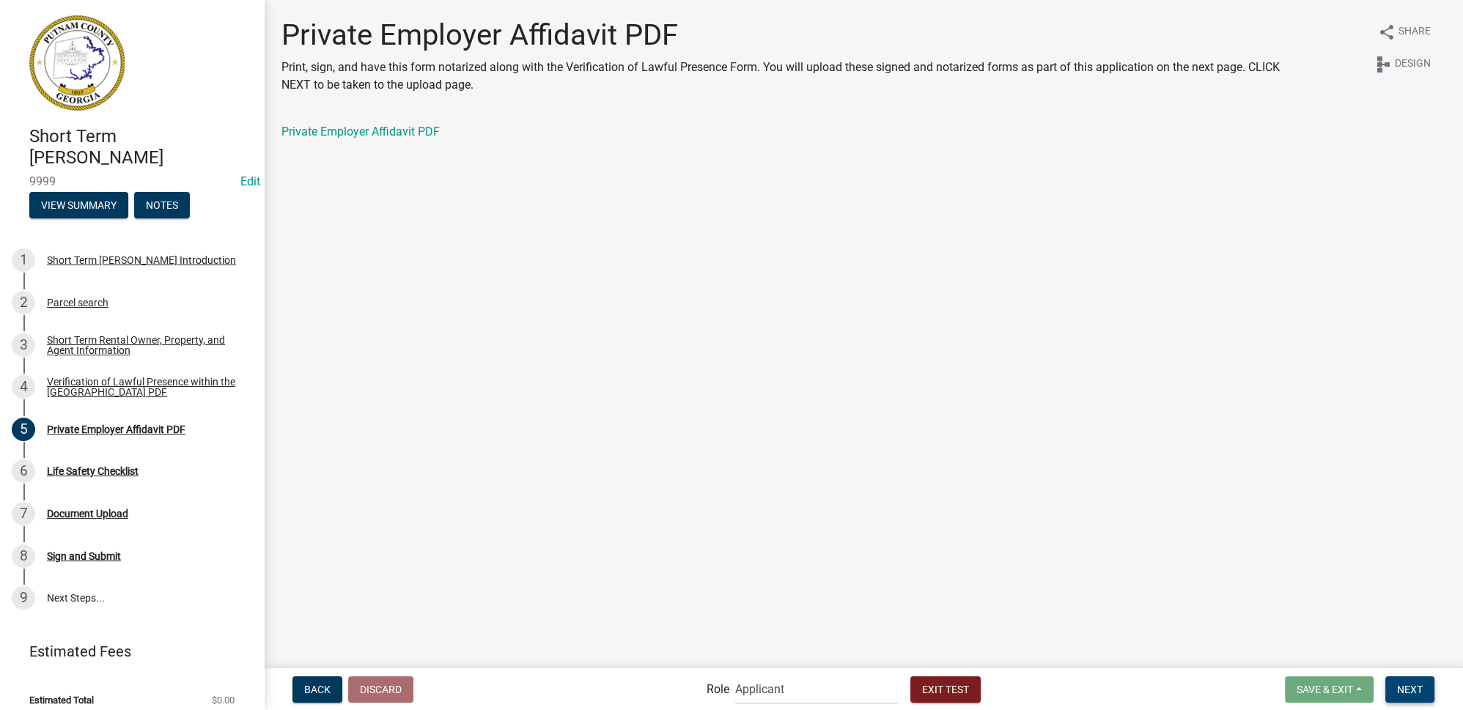
click at [1418, 690] on span "Next" at bounding box center [1410, 689] width 26 height 12
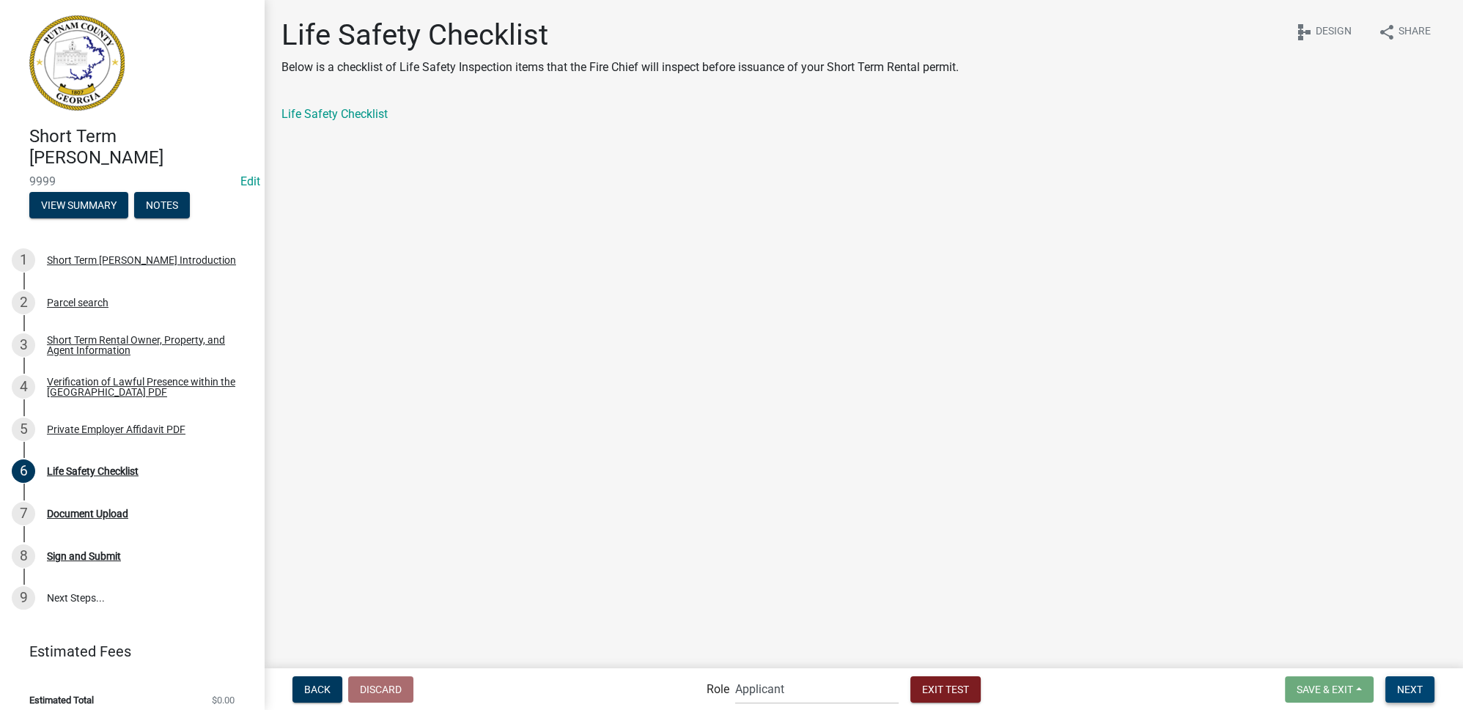
click at [1408, 687] on span "Next" at bounding box center [1410, 689] width 26 height 12
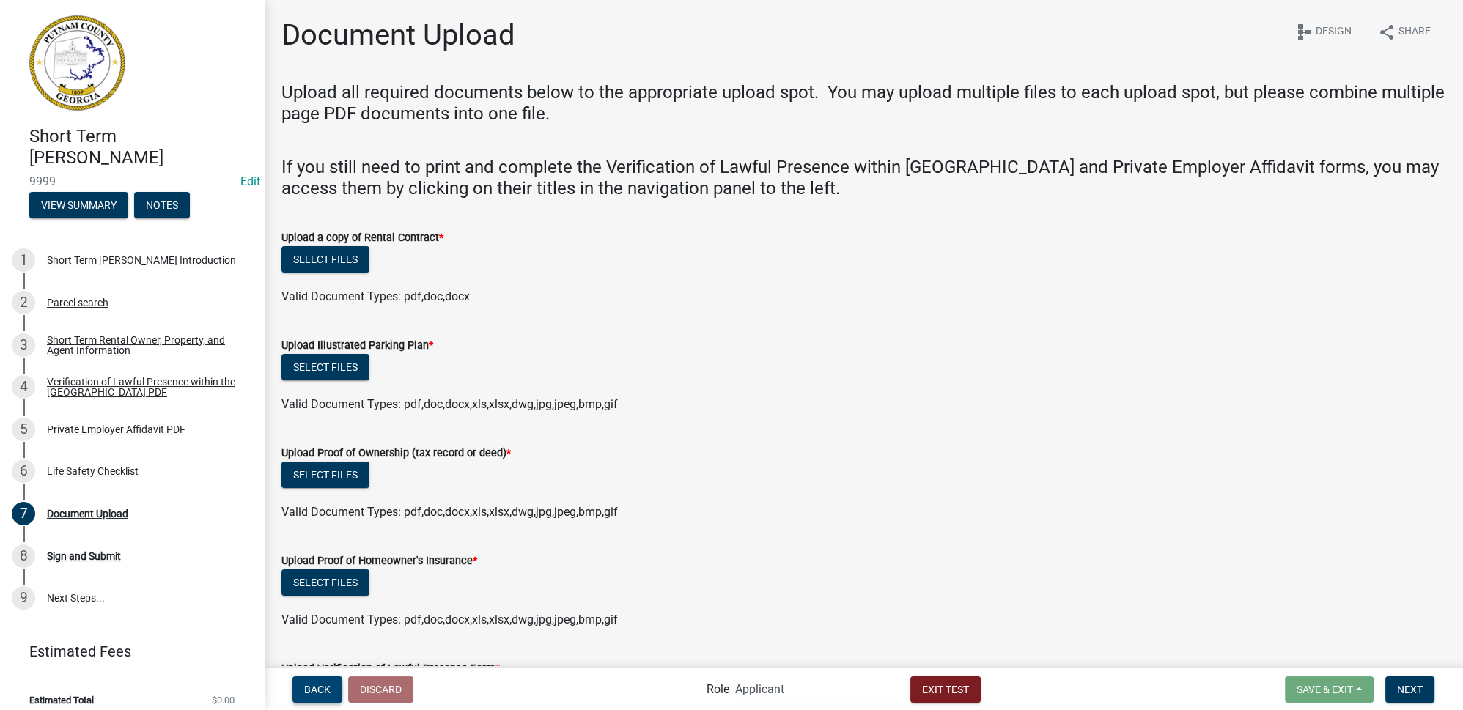
click at [325, 692] on span "Back" at bounding box center [317, 689] width 26 height 12
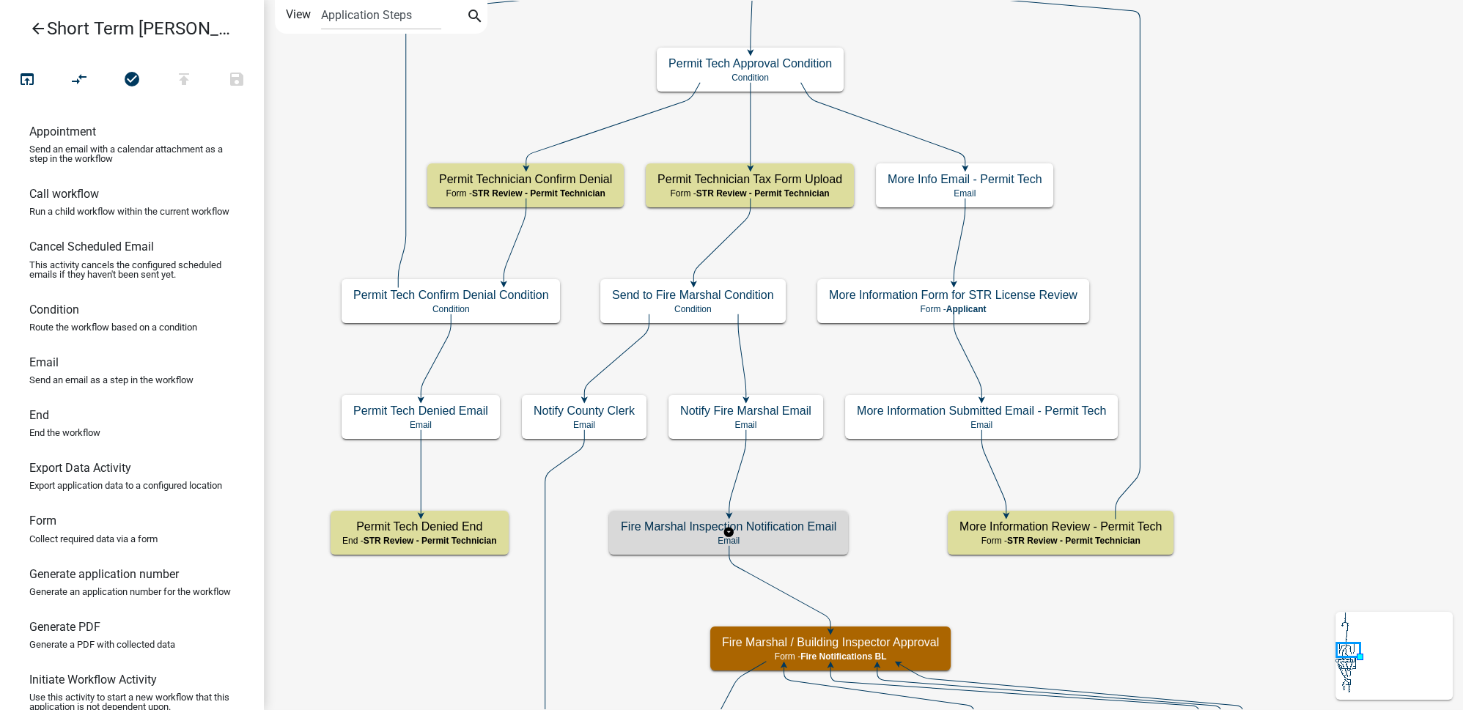
click at [785, 534] on div "Fire Marshal Inspection Notification Email Email" at bounding box center [728, 533] width 239 height 44
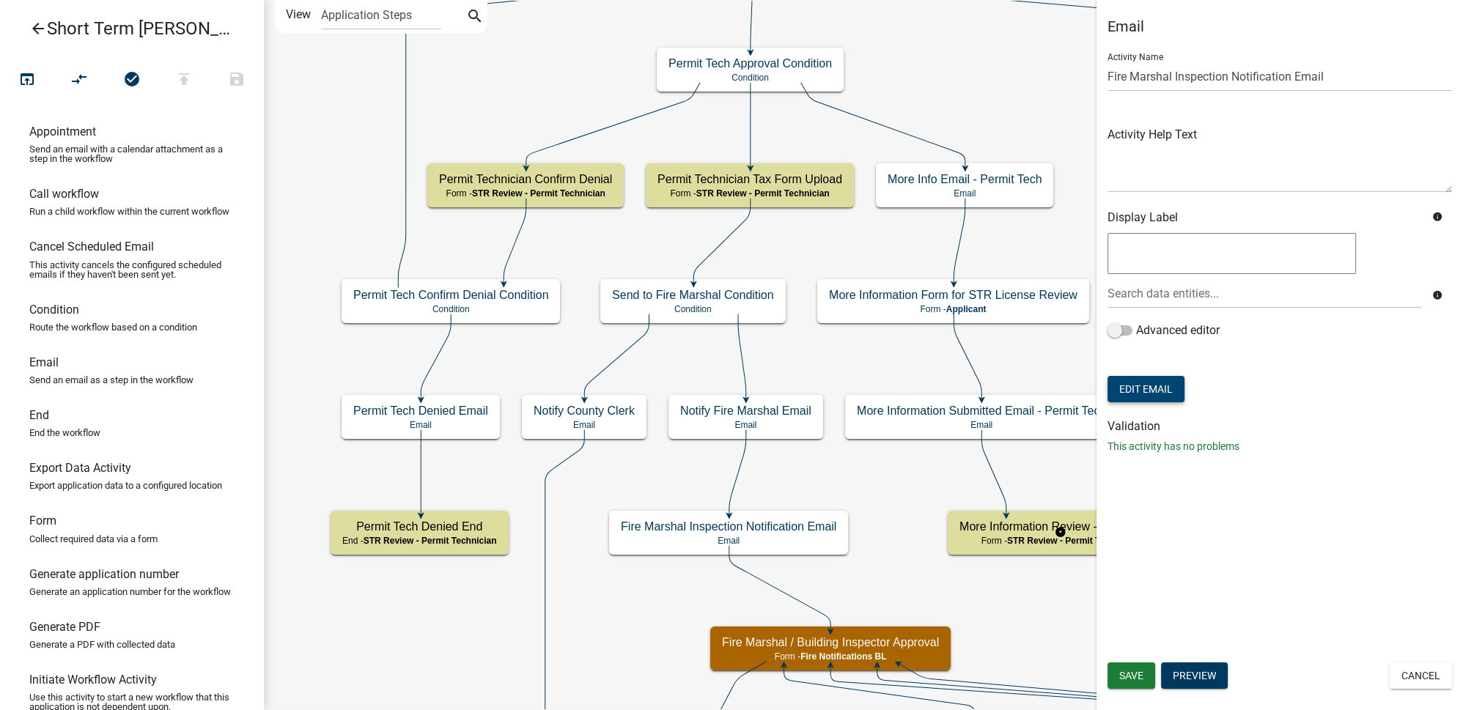
click at [1135, 385] on button "Edit Email" at bounding box center [1145, 389] width 77 height 26
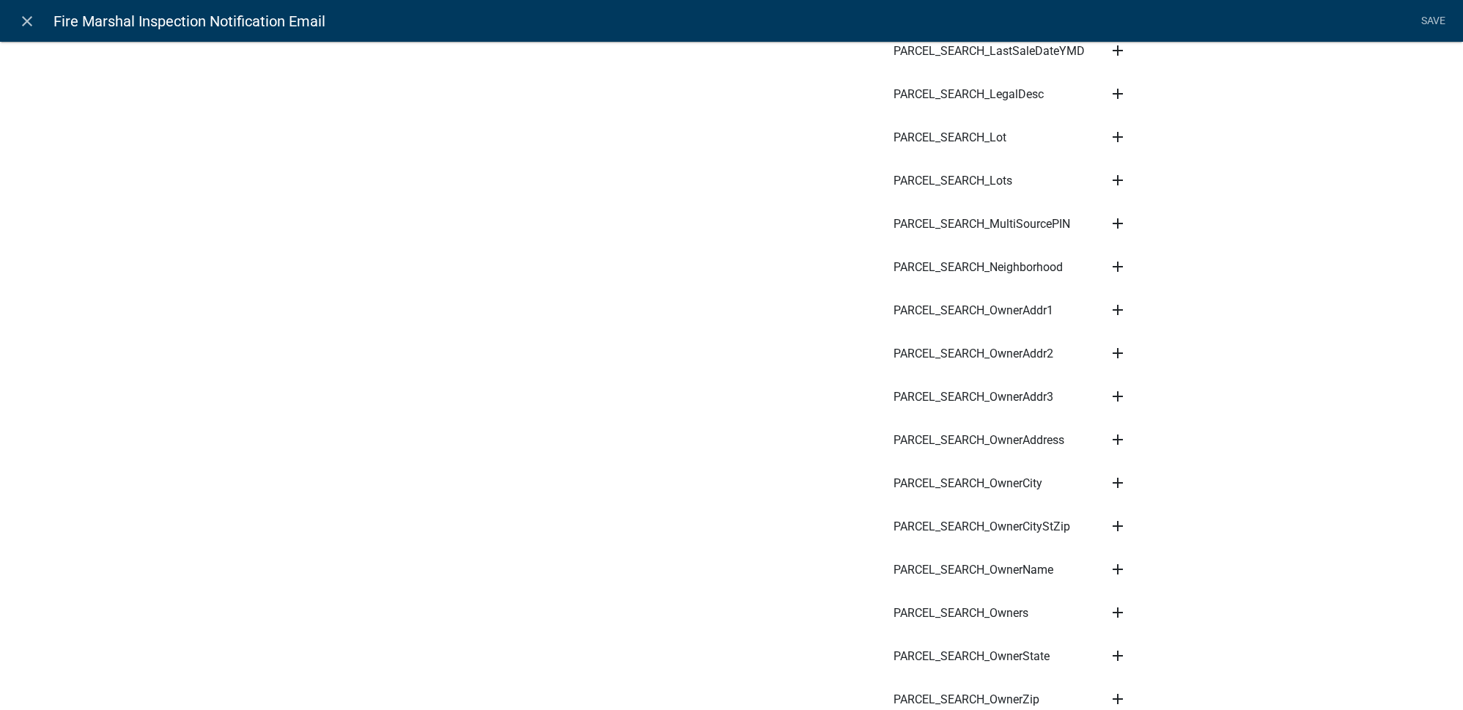
scroll to position [3627, 0]
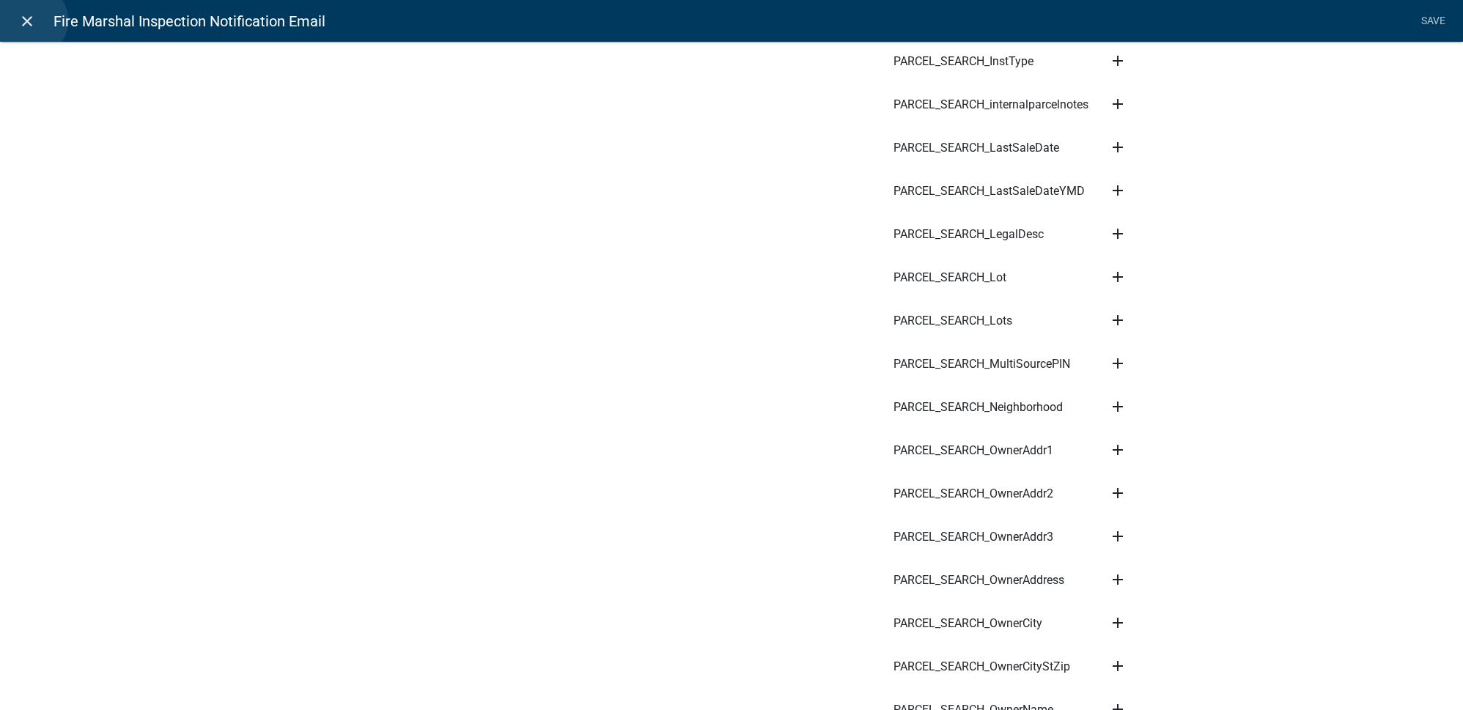
click at [31, 21] on icon "close" at bounding box center [27, 21] width 18 height 18
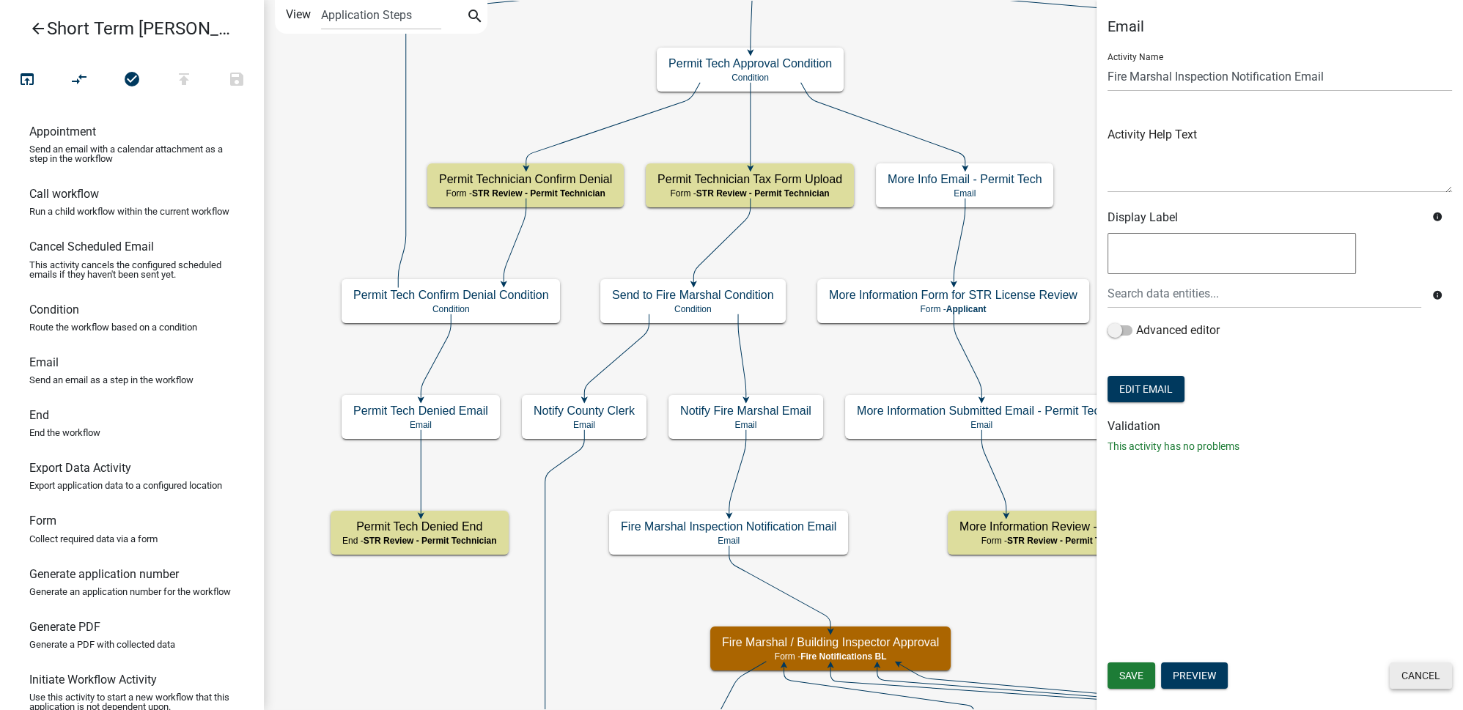
click at [1411, 673] on button "Cancel" at bounding box center [1420, 675] width 62 height 26
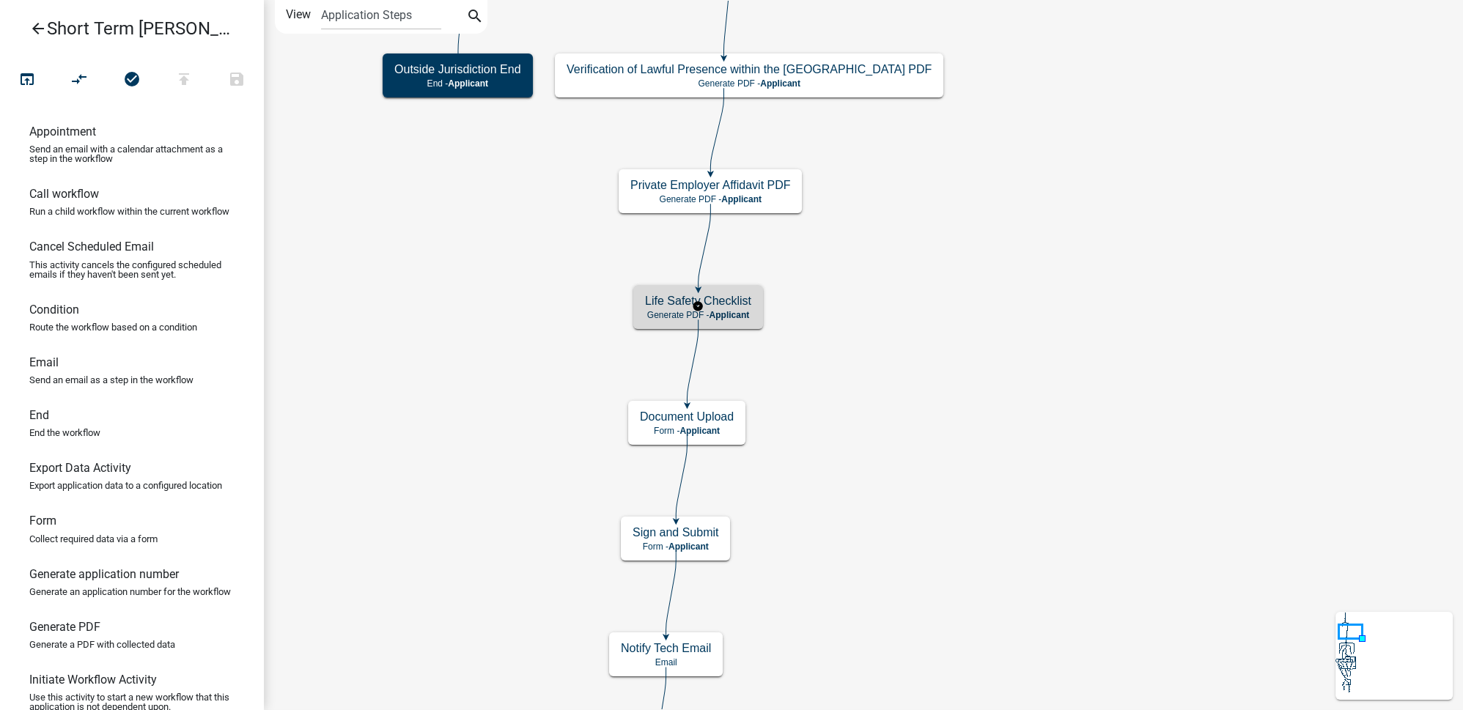
click at [750, 306] on div "Life Safety Checklist Generate PDF - Applicant" at bounding box center [698, 307] width 130 height 44
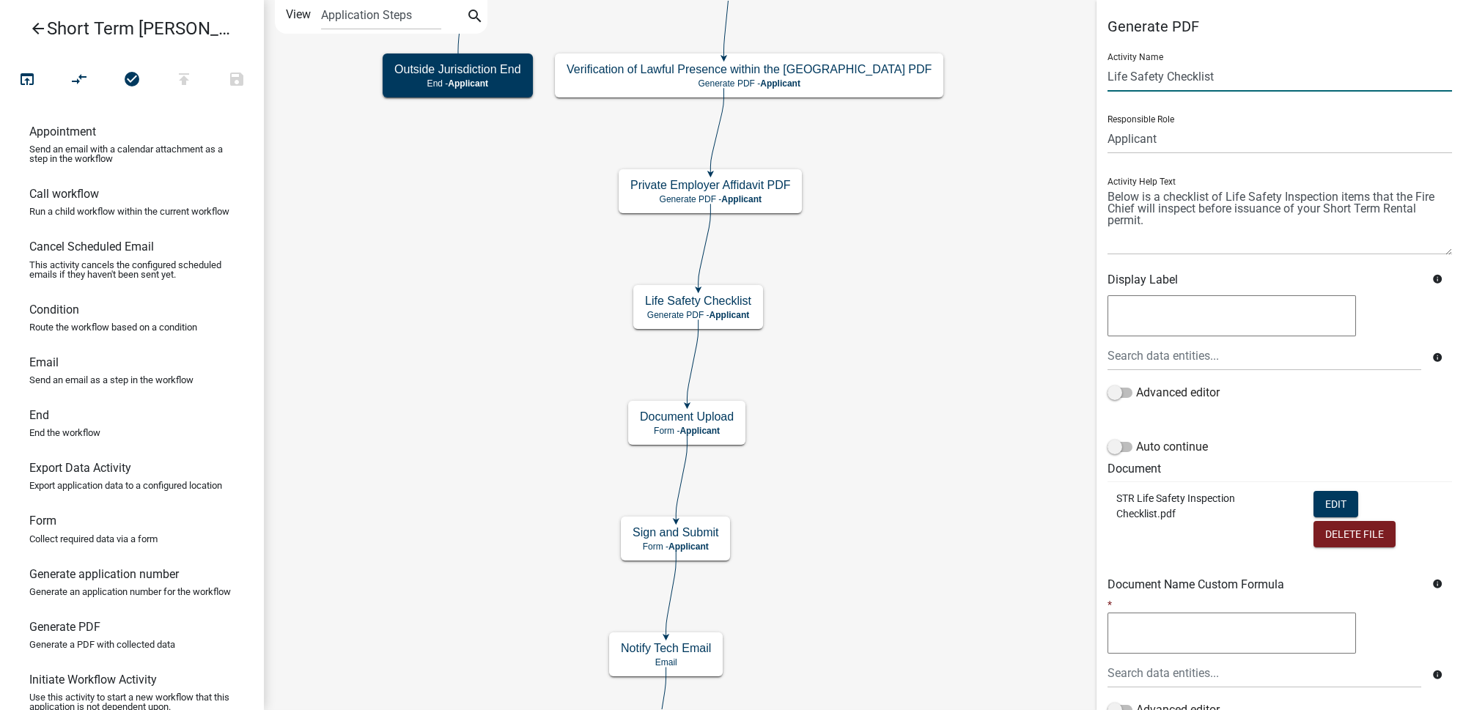
click at [1247, 73] on input "Life Safety Checklist" at bounding box center [1279, 77] width 344 height 30
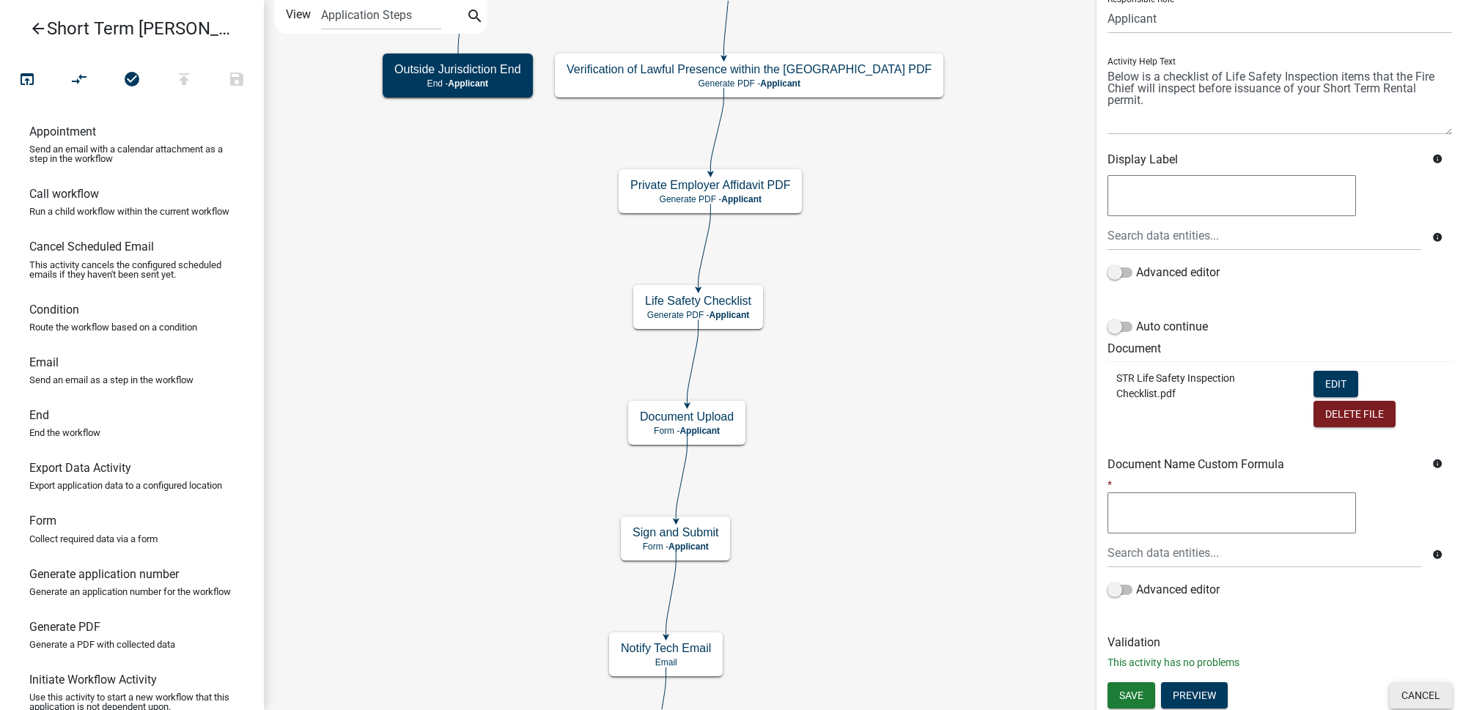
type input "Life Safety Checklist & Fire"
click at [1410, 694] on button "Cancel" at bounding box center [1420, 695] width 62 height 26
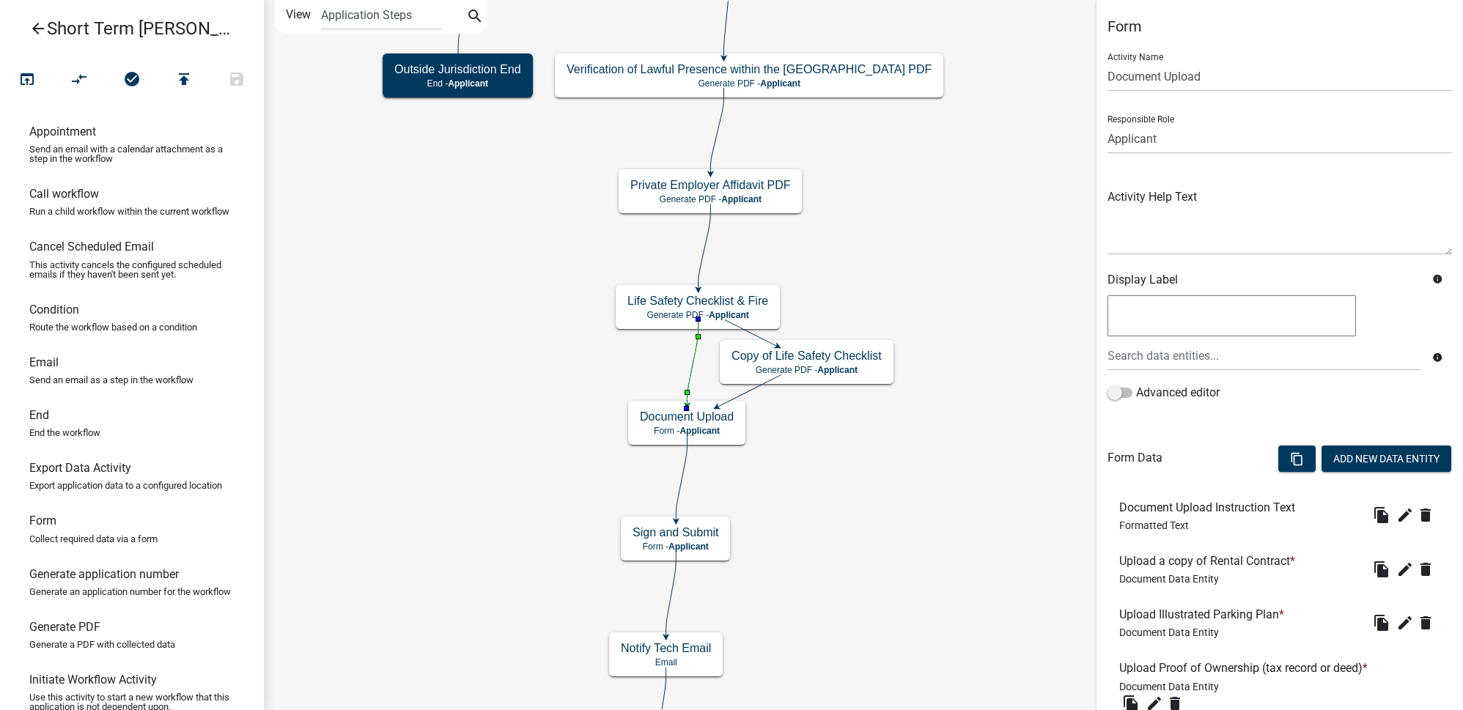
click at [687, 377] on icon at bounding box center [692, 361] width 11 height 84
click at [75, 69] on button "compare_arrows" at bounding box center [79, 80] width 53 height 32
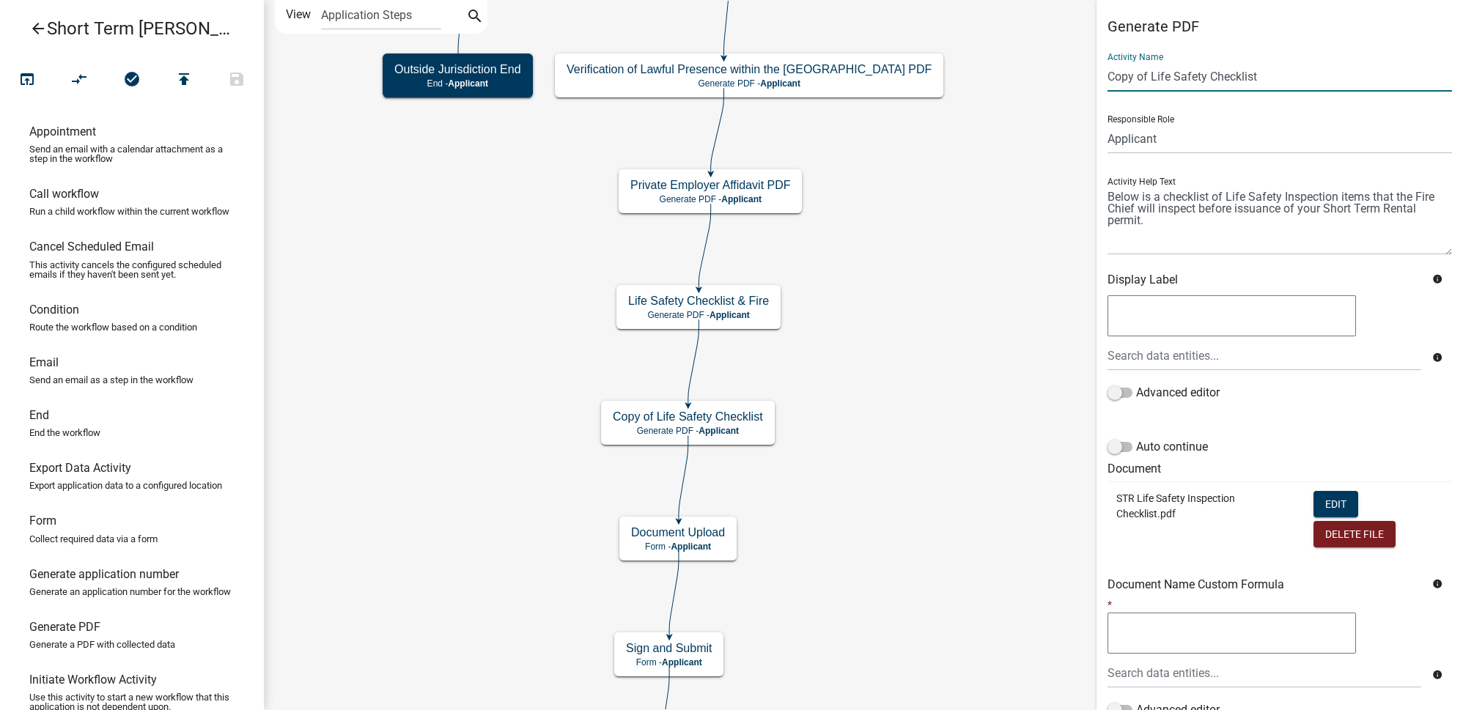
drag, startPoint x: 1266, startPoint y: 75, endPoint x: 1132, endPoint y: 83, distance: 134.3
click at [1132, 83] on input "Copy of Life Safety Checklist" at bounding box center [1279, 77] width 344 height 30
type input "C"
click at [1278, 77] on input "Fire Safety Compliance" at bounding box center [1279, 77] width 344 height 30
type input "Fire Safety Compliance Requirements"
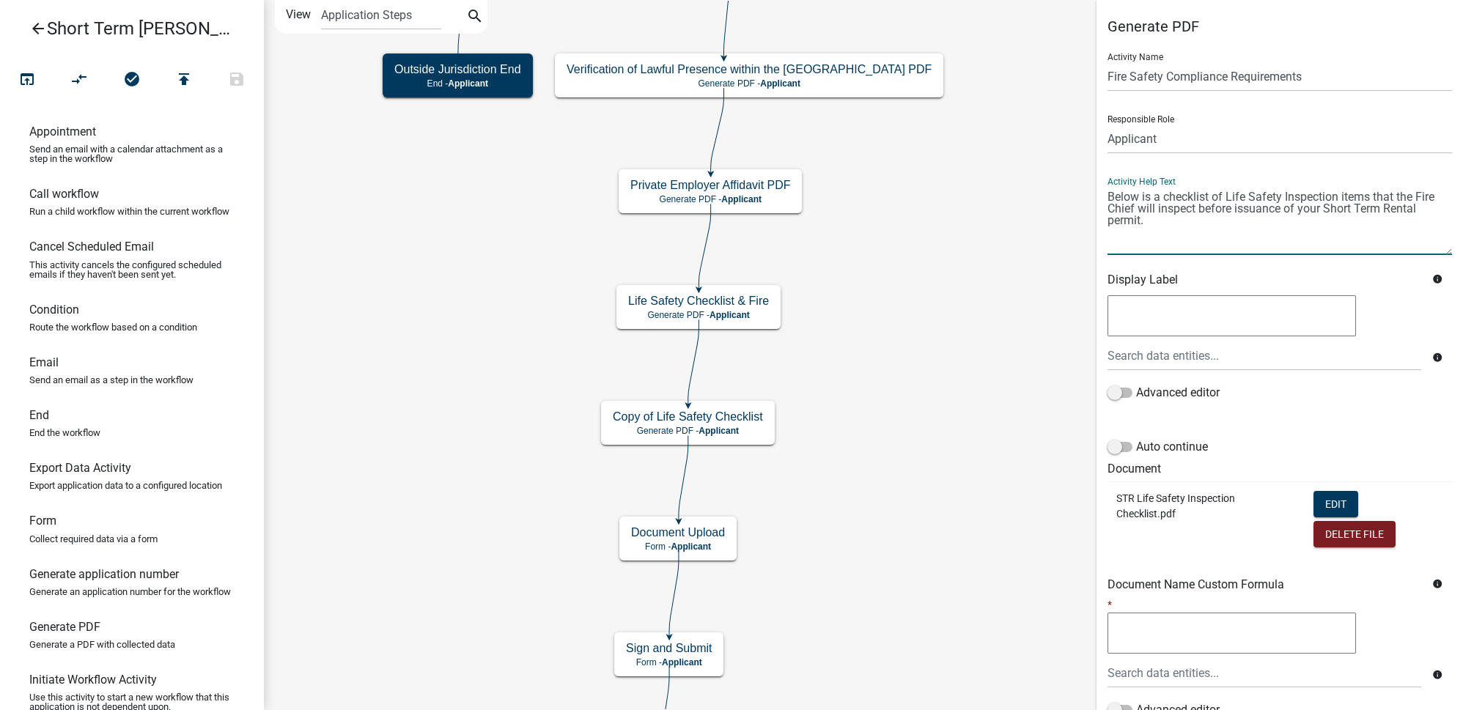
drag, startPoint x: 1144, startPoint y: 220, endPoint x: 1106, endPoint y: 198, distance: 43.4
click at [1106, 198] on div "Generate PDF Activity Name Fire Safety Compliance Requirements Responsible Role…" at bounding box center [1279, 410] width 366 height 785
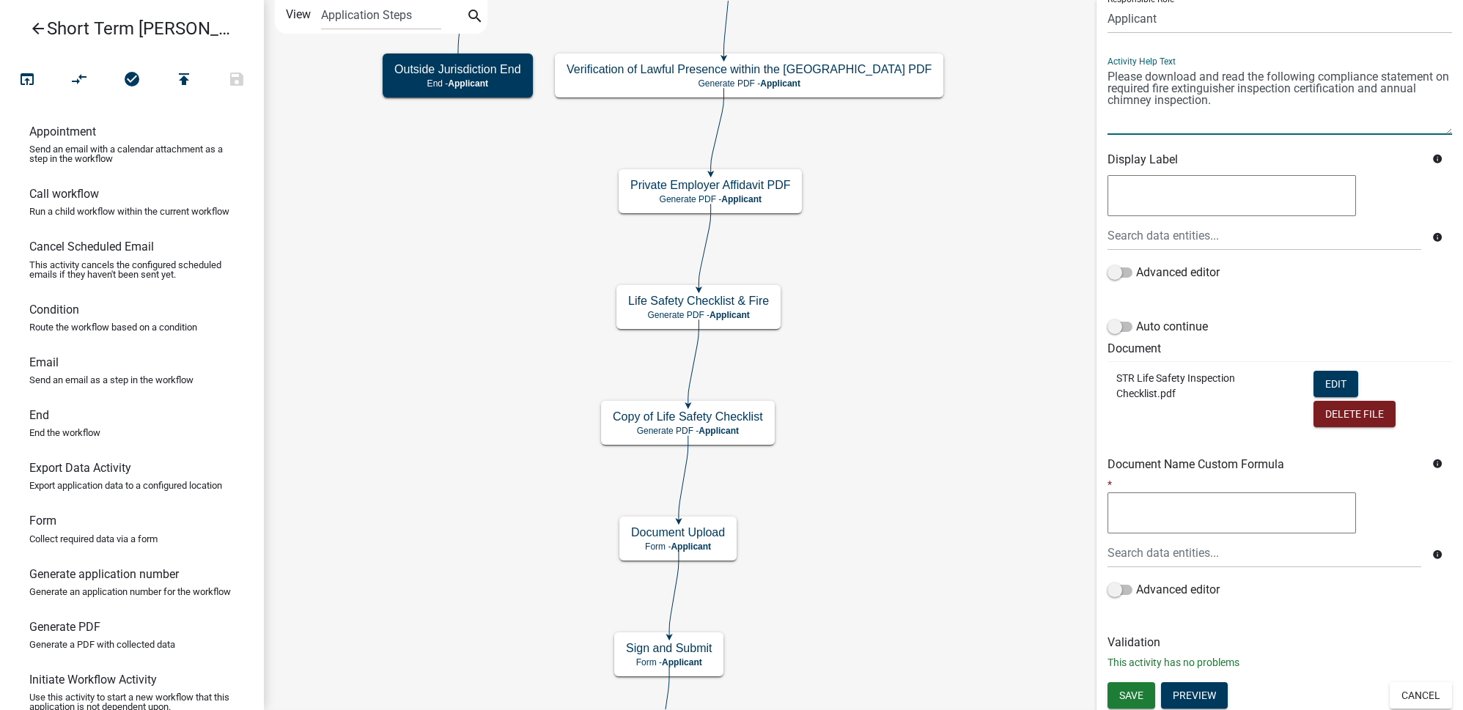
type textarea "Please download and read the following compliance statement on required fire ex…"
click at [1328, 415] on button "Delete File" at bounding box center [1354, 414] width 82 height 26
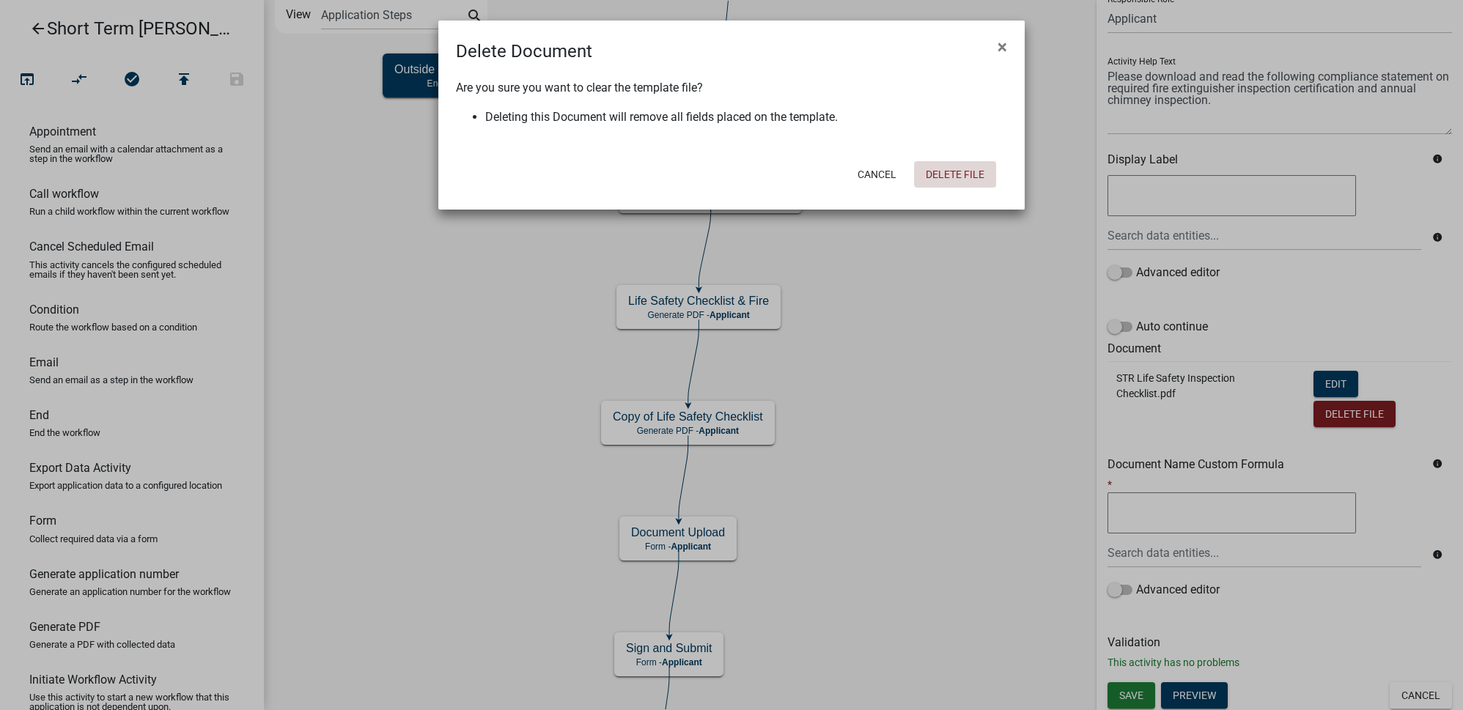
click at [936, 180] on button "Delete File" at bounding box center [955, 174] width 82 height 26
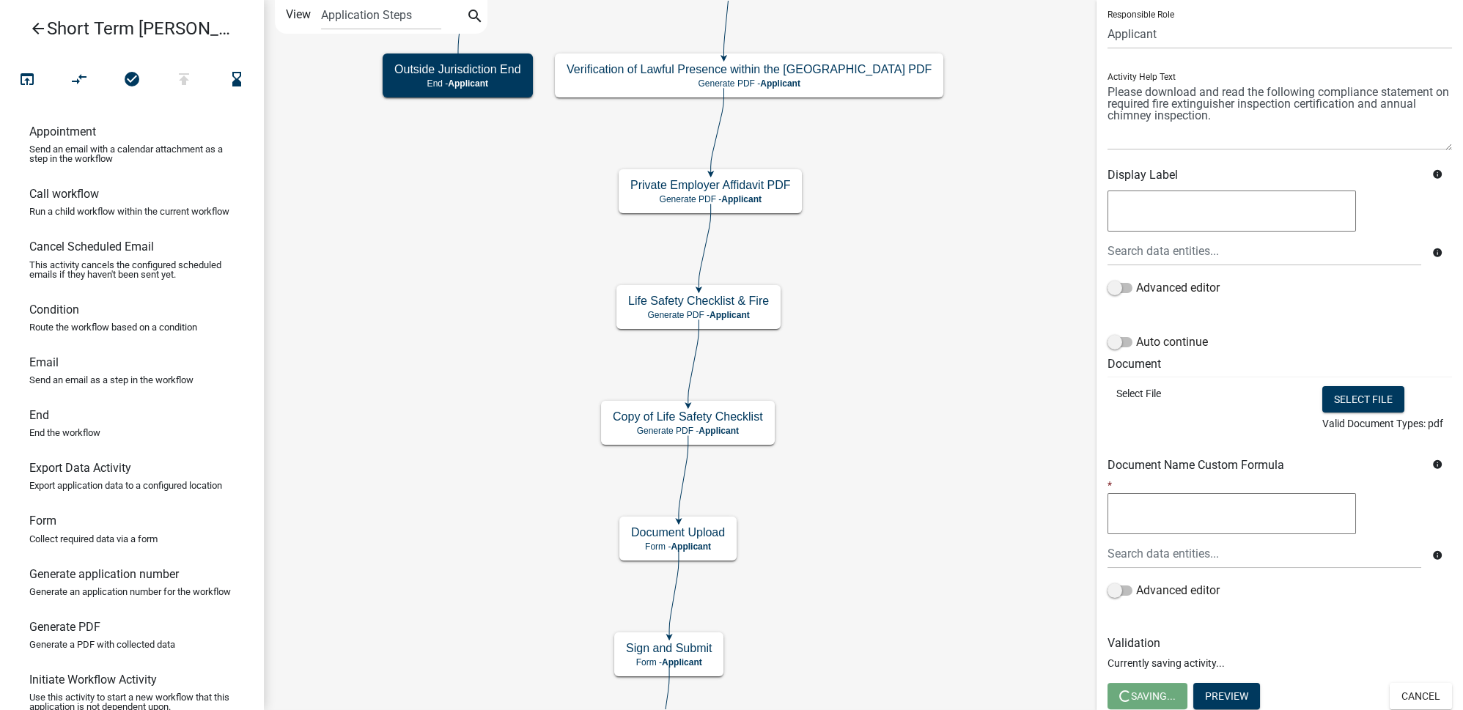
scroll to position [0, 0]
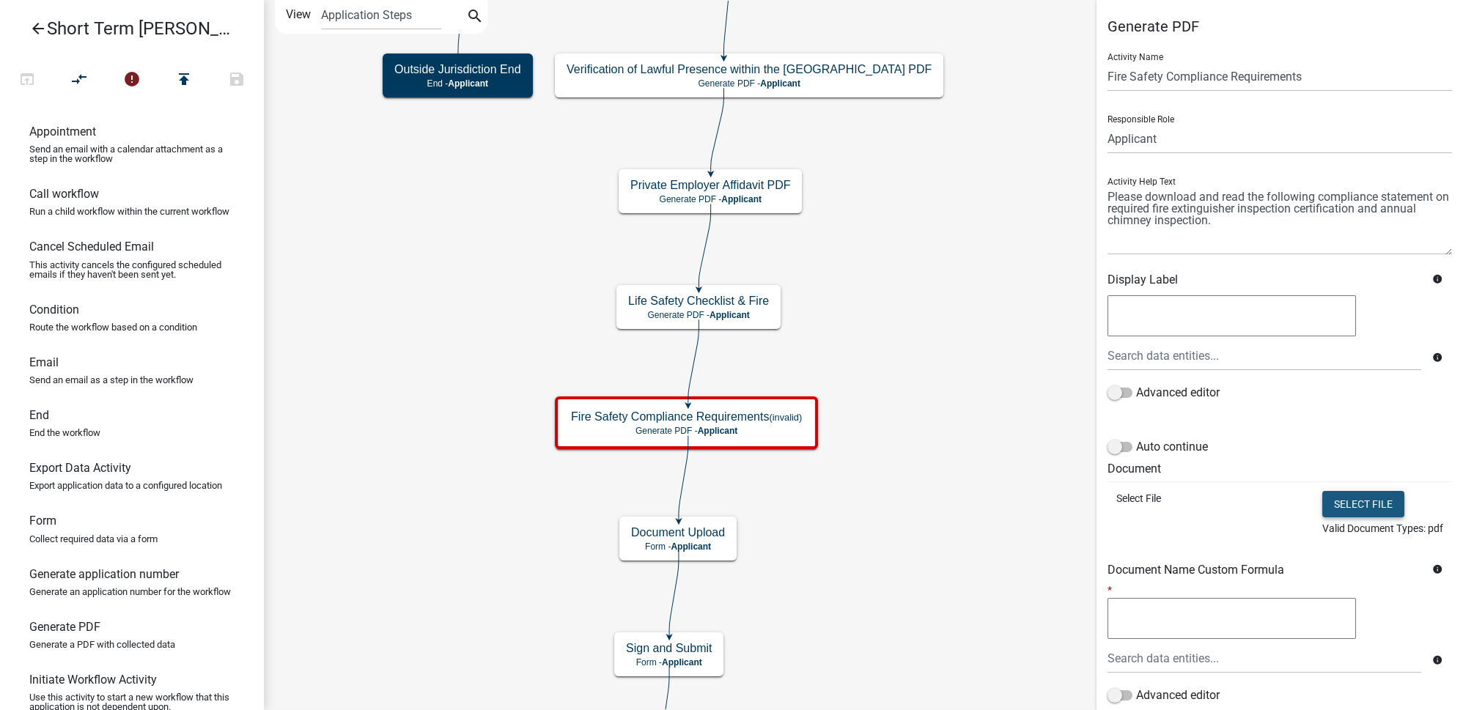
click at [1339, 492] on button "Select file" at bounding box center [1363, 504] width 82 height 26
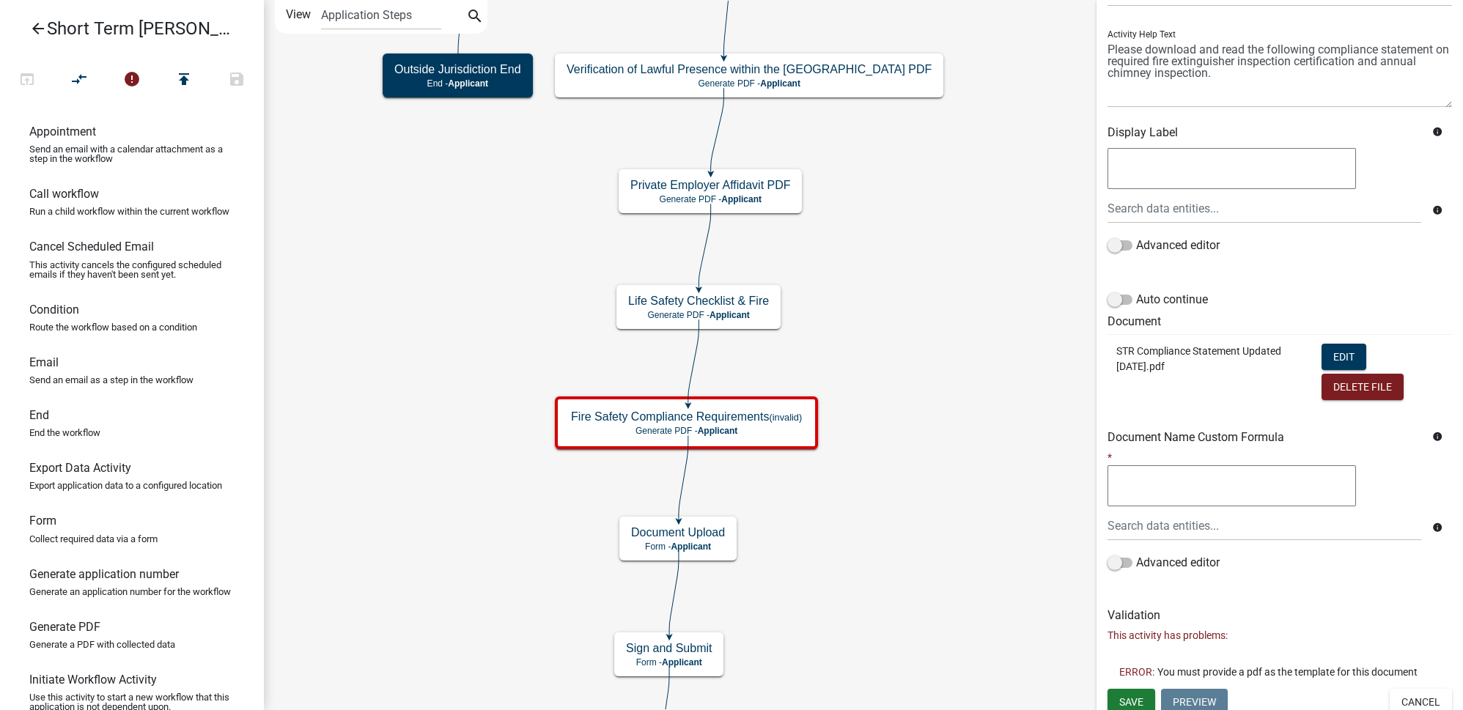
scroll to position [153, 0]
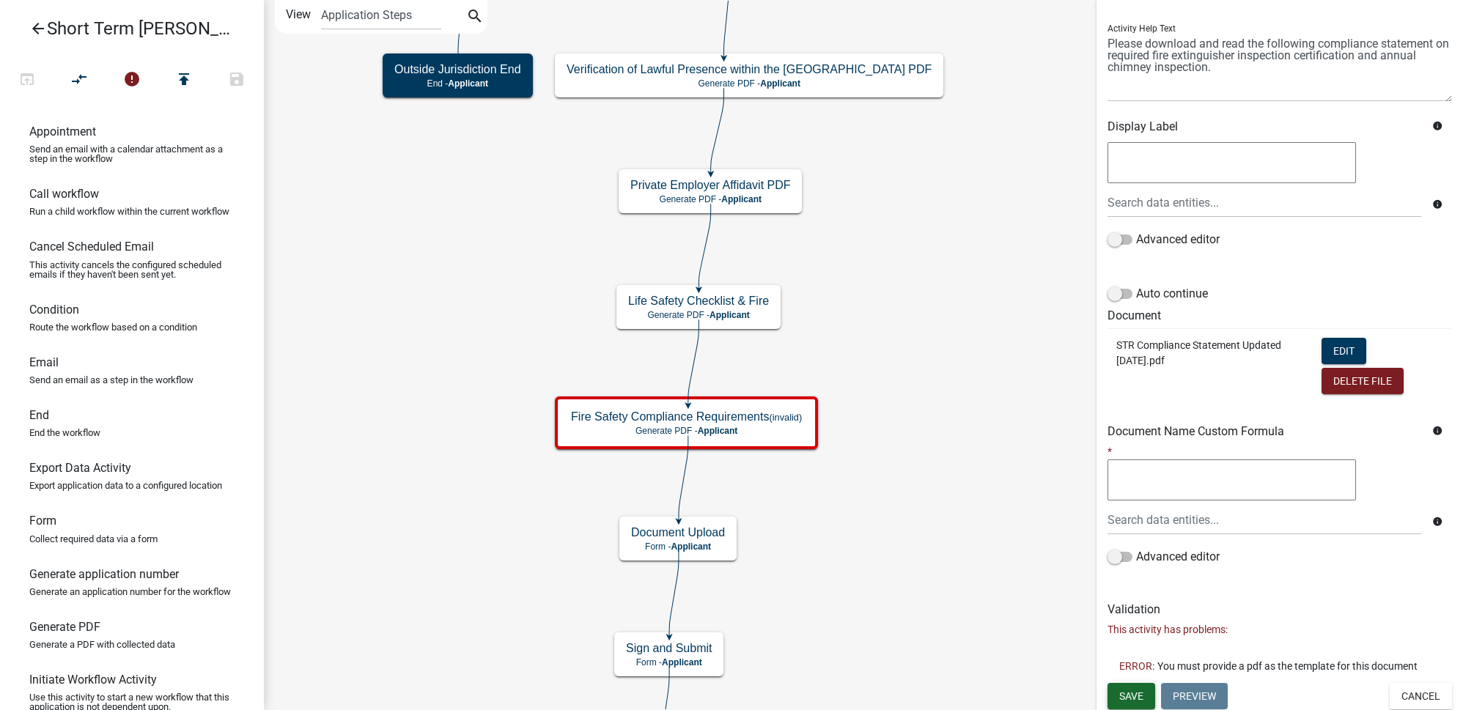
click at [1134, 695] on span "Save" at bounding box center [1131, 696] width 24 height 12
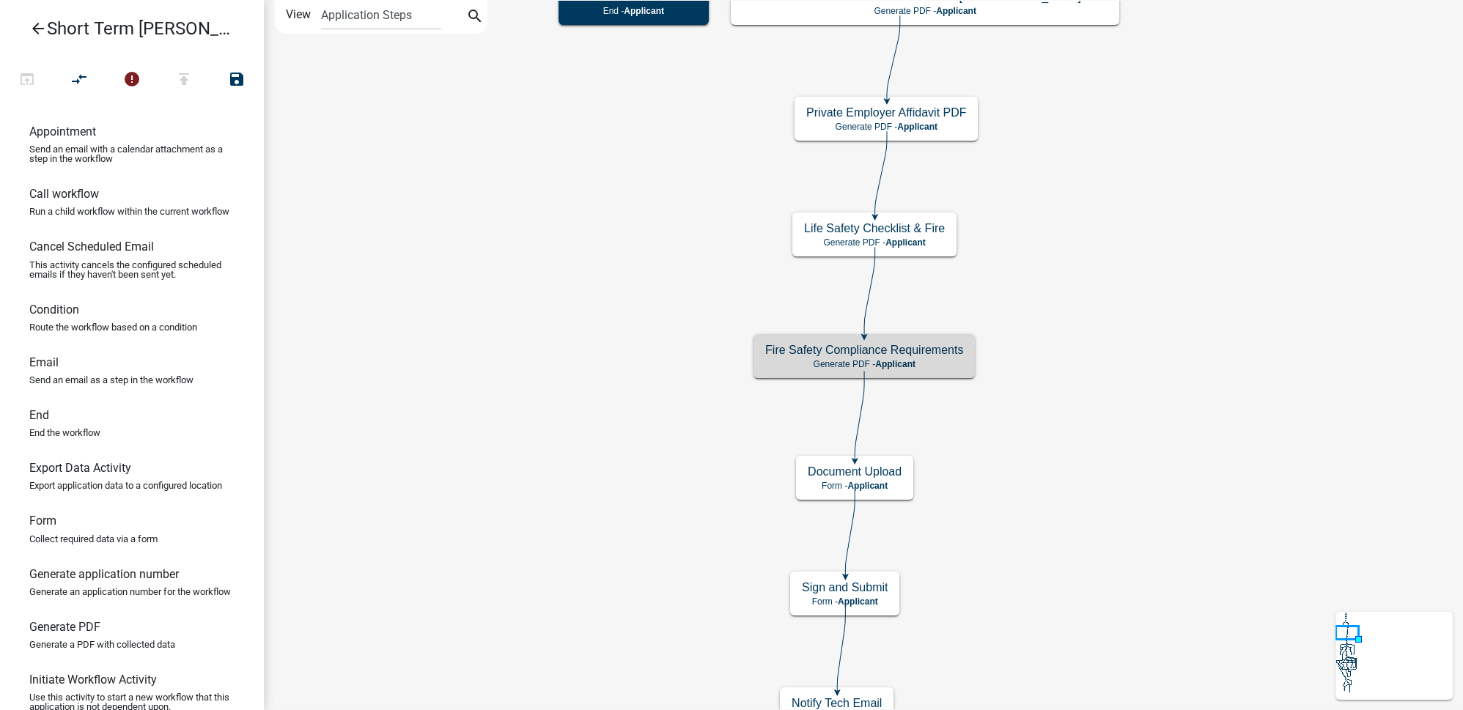
scroll to position [0, 0]
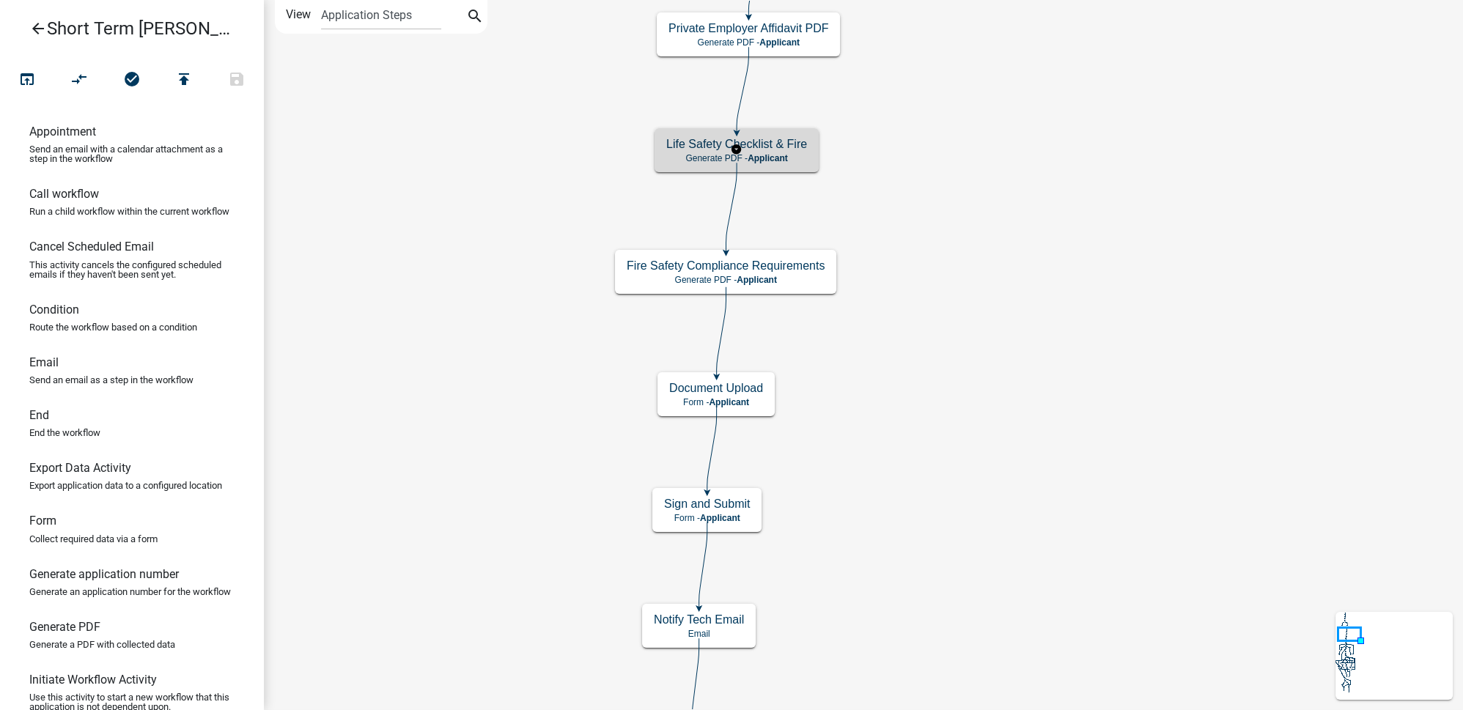
click at [778, 149] on h5 "Life Safety Checklist & Fire" at bounding box center [736, 144] width 141 height 14
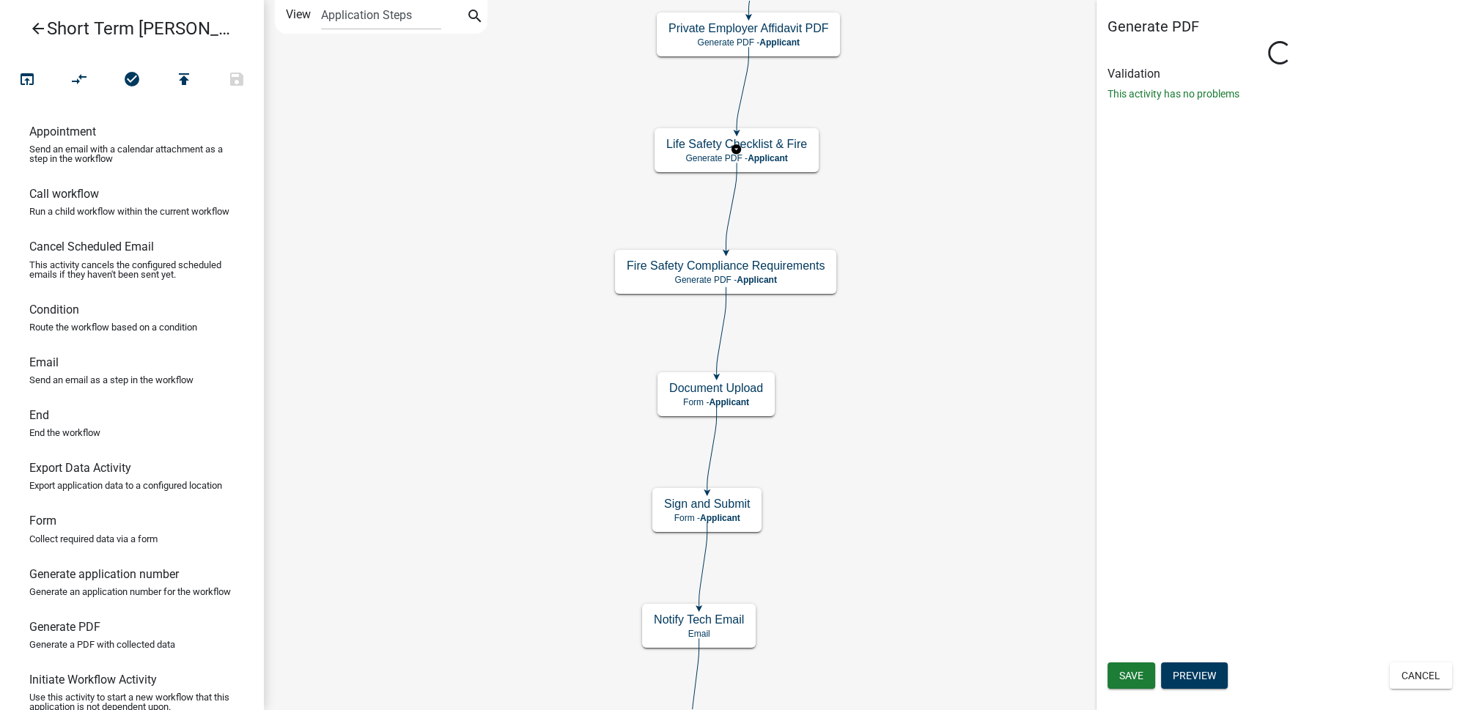
type input "Life Safety Checklist"
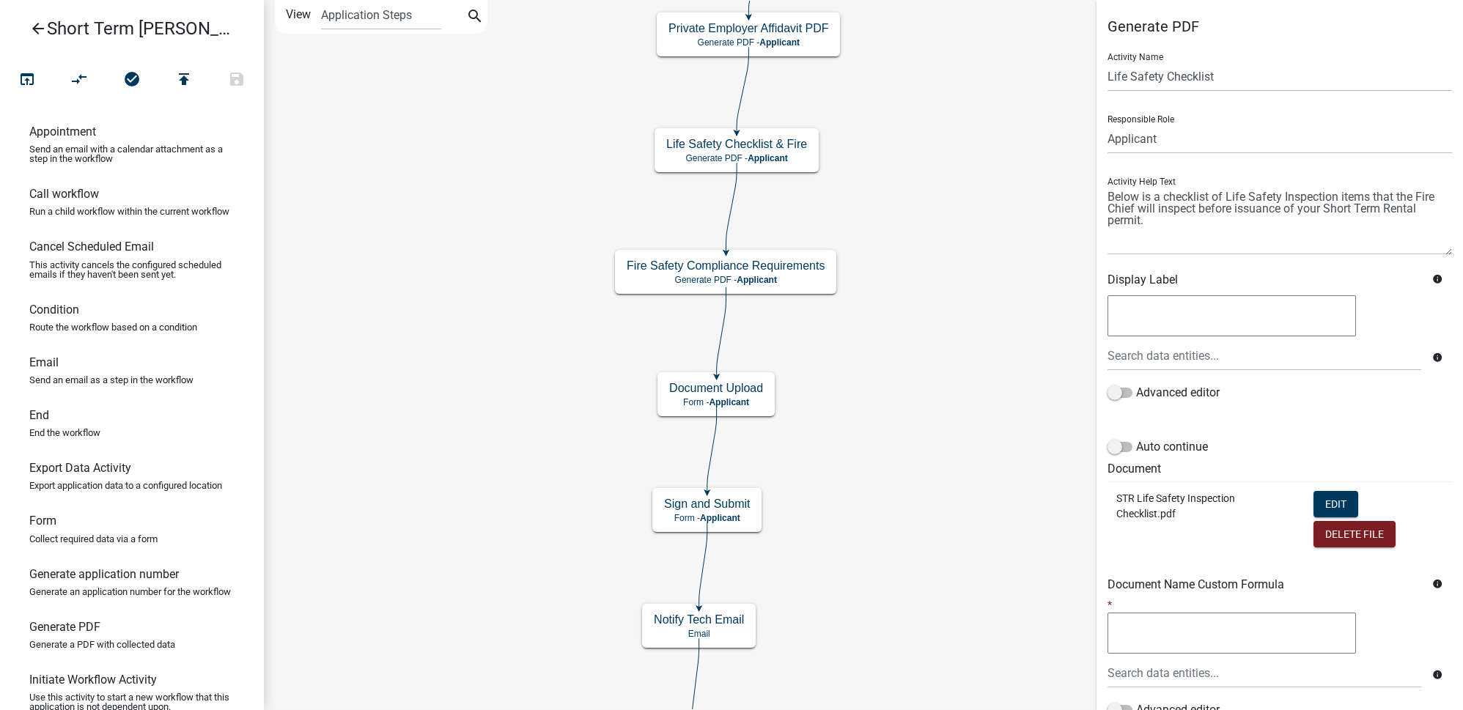
scroll to position [120, 0]
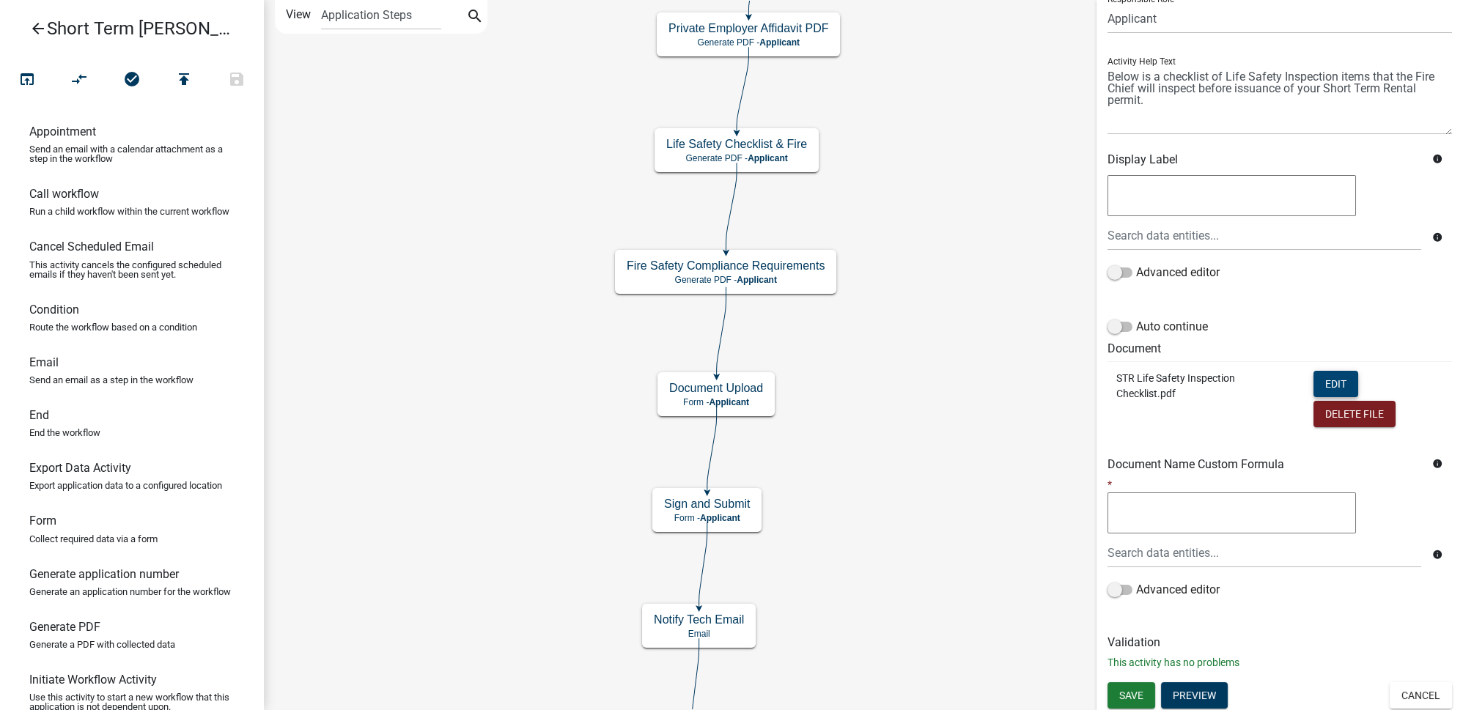
click at [1325, 377] on button "Edit" at bounding box center [1335, 384] width 45 height 26
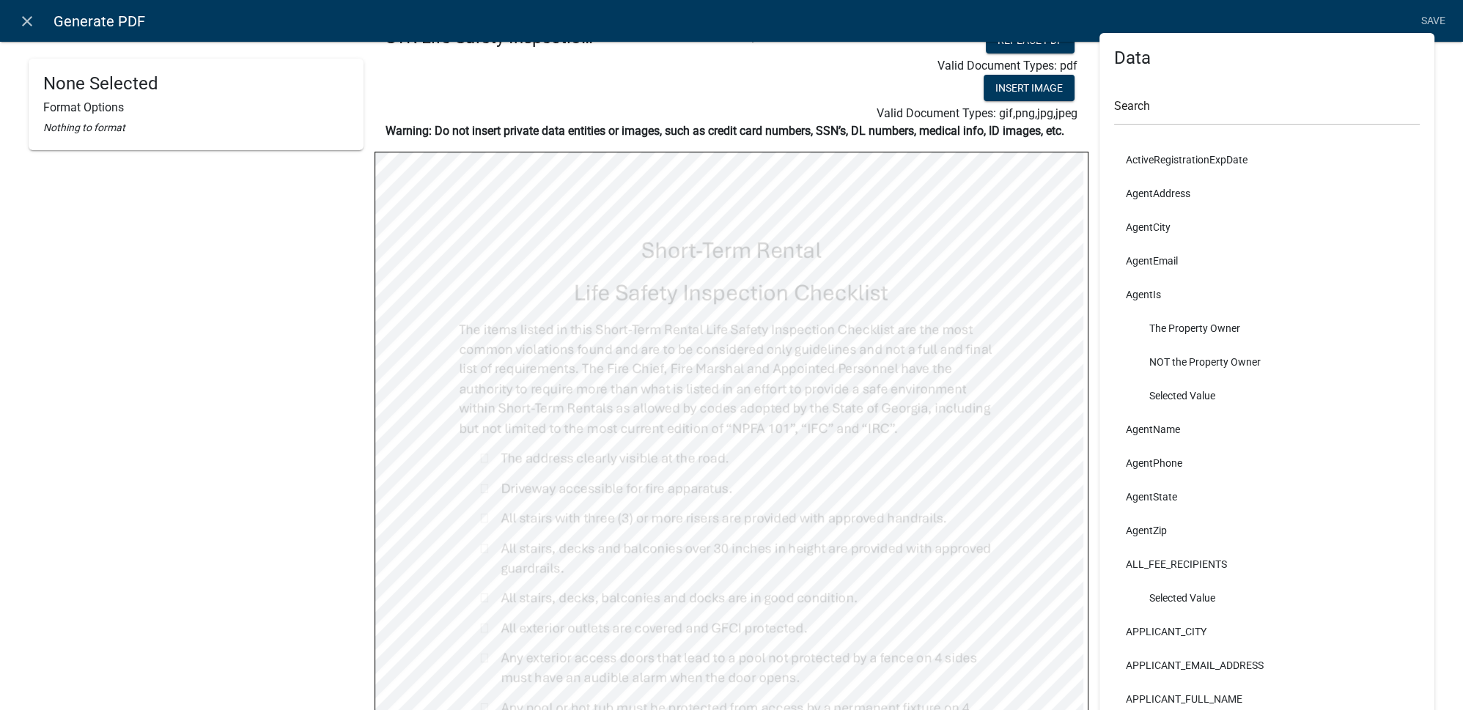
scroll to position [0, 0]
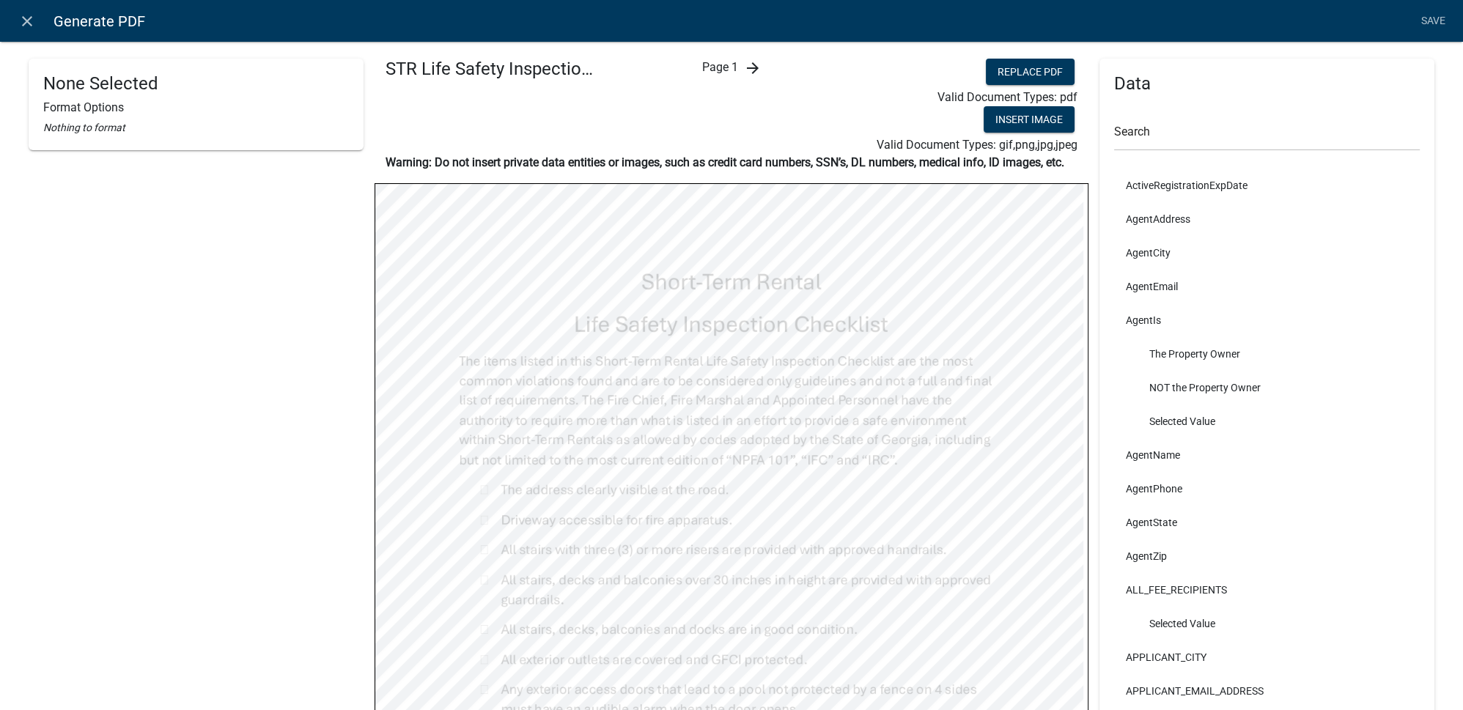
click at [742, 77] on div "Page 1 arrow_forward" at bounding box center [732, 106] width 238 height 95
click at [745, 72] on icon "arrow_forward" at bounding box center [752, 68] width 18 height 18
click at [32, 23] on icon "close" at bounding box center [27, 21] width 18 height 18
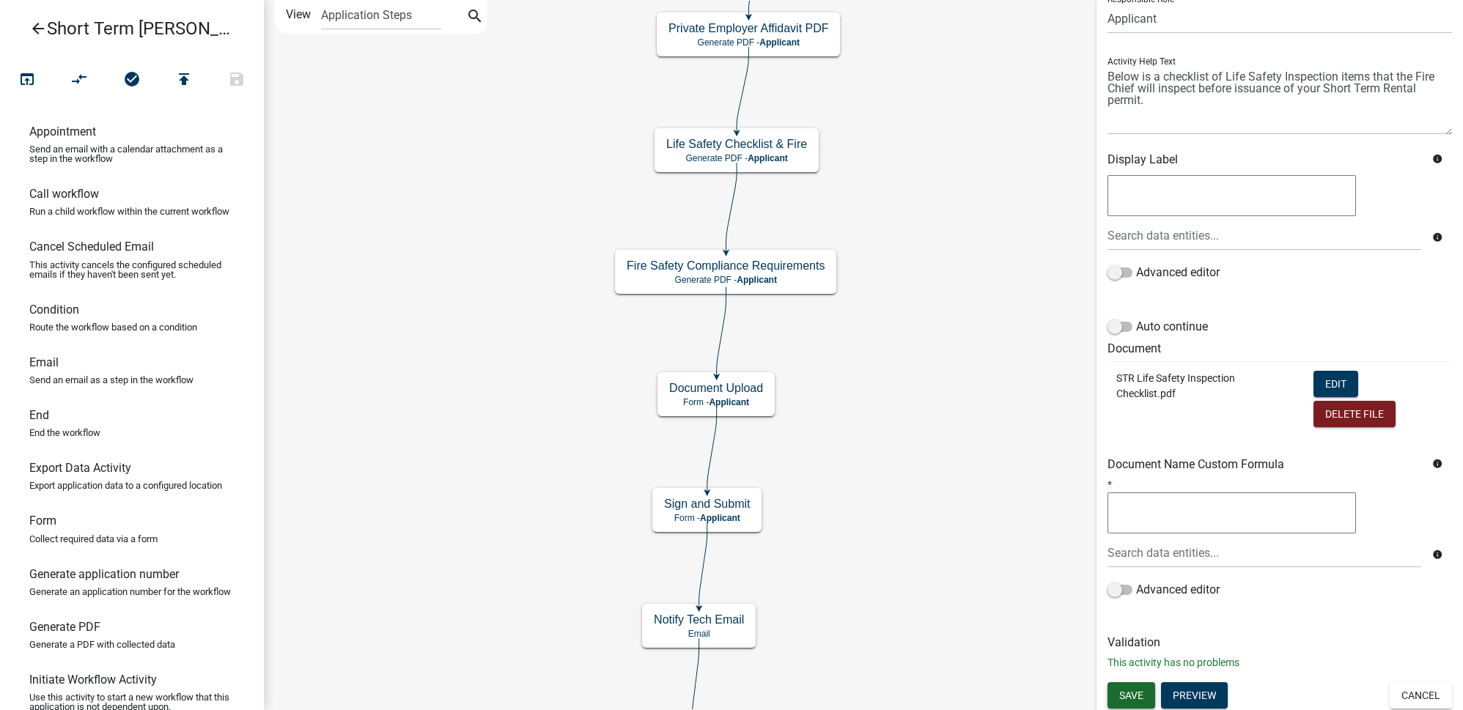
drag, startPoint x: 1134, startPoint y: 692, endPoint x: 1131, endPoint y: 659, distance: 33.1
click at [1134, 692] on span "Save" at bounding box center [1131, 695] width 24 height 12
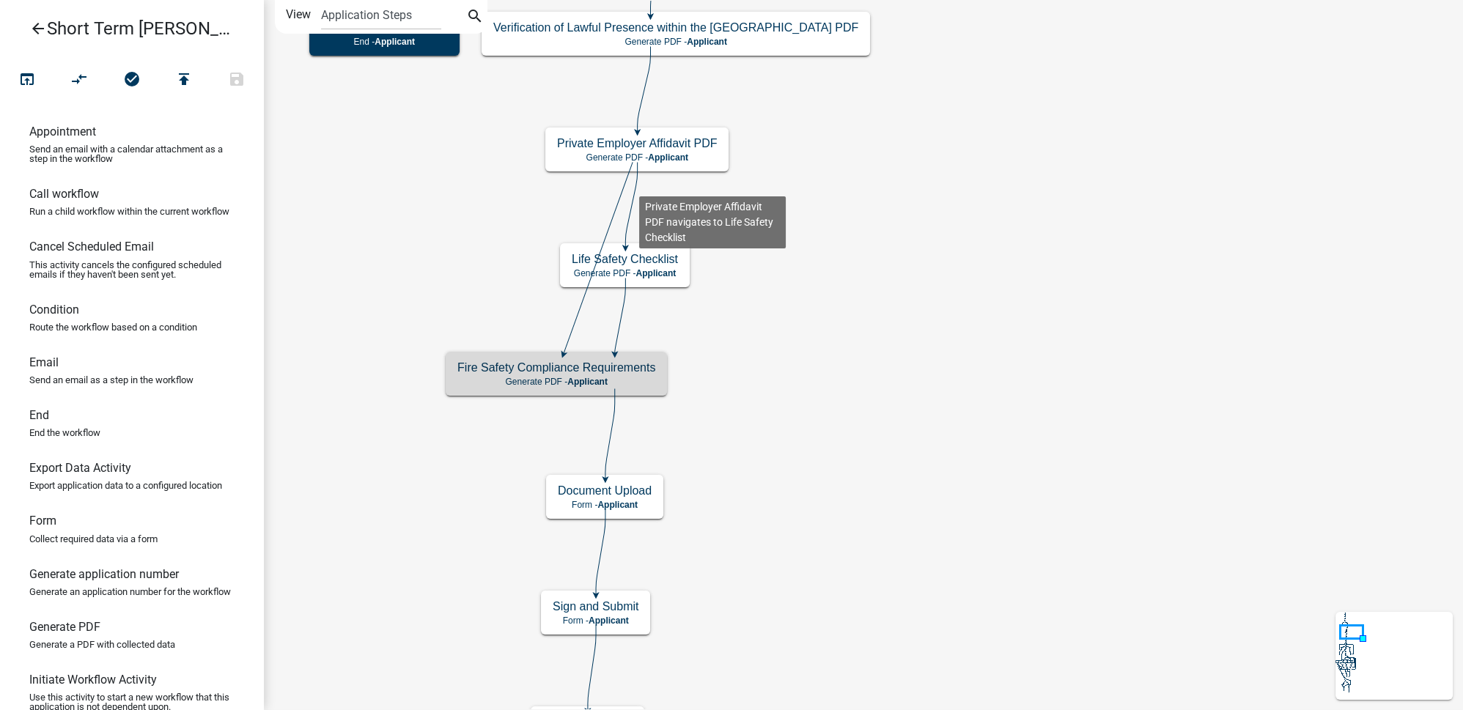
click at [637, 184] on icon at bounding box center [631, 204] width 12 height 84
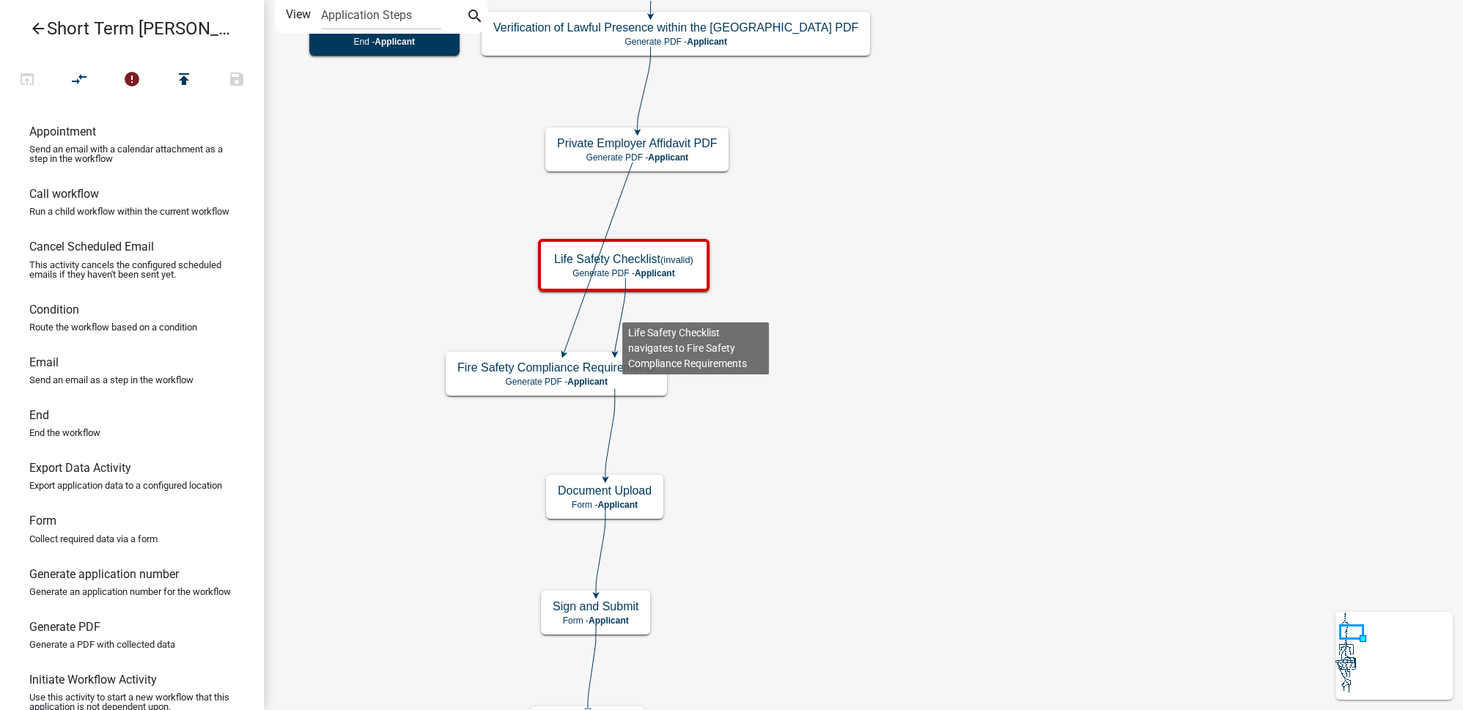
click at [621, 311] on icon at bounding box center [620, 315] width 11 height 75
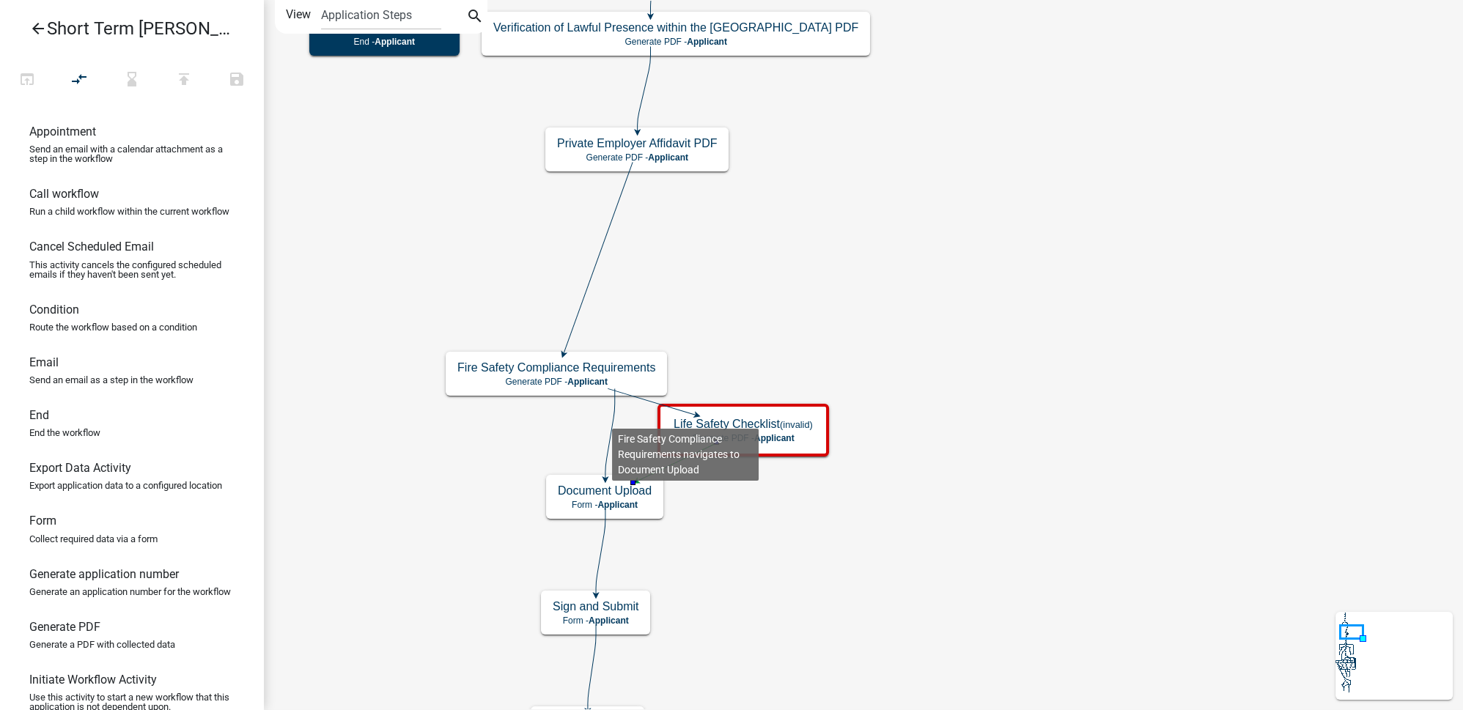
click at [612, 416] on icon at bounding box center [610, 433] width 10 height 90
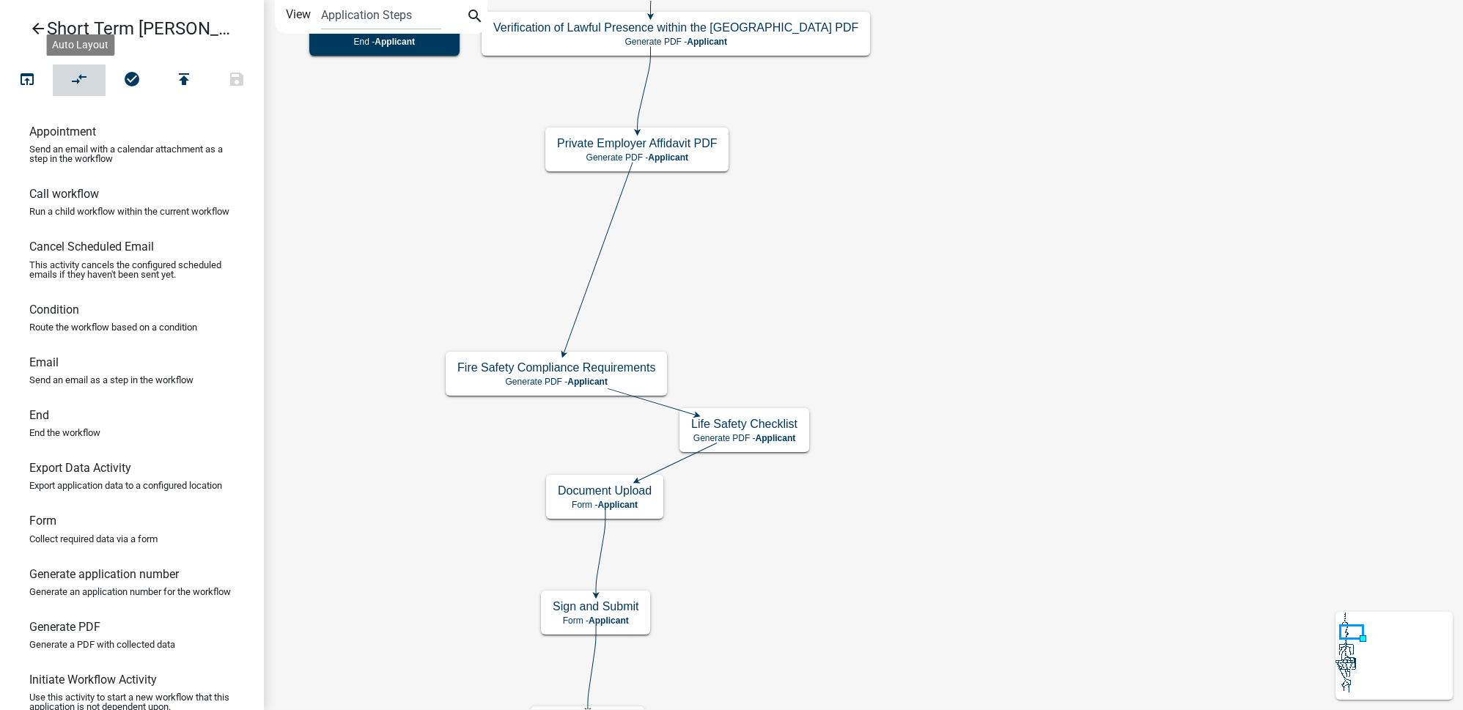
click at [92, 81] on button "compare_arrows" at bounding box center [79, 80] width 53 height 32
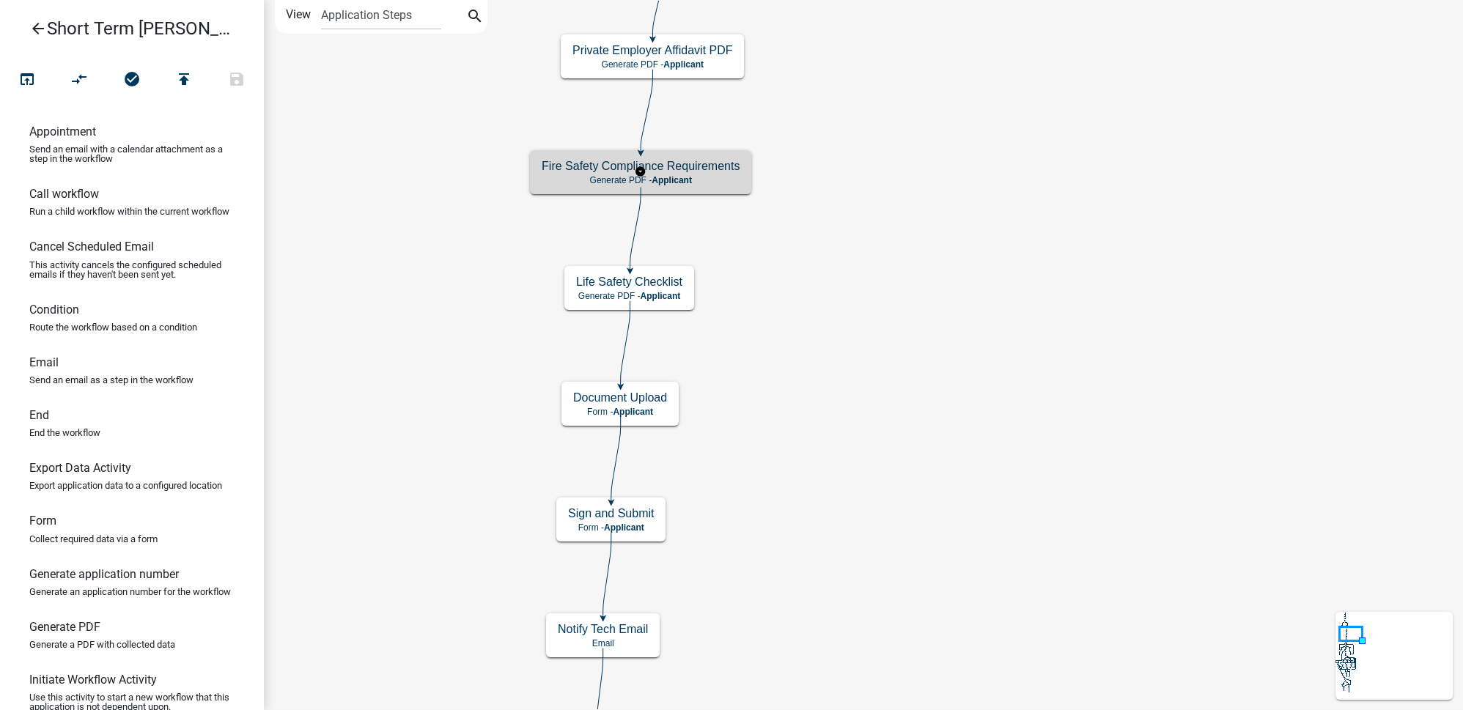
click at [718, 179] on p "Generate PDF - Applicant" at bounding box center [640, 180] width 198 height 10
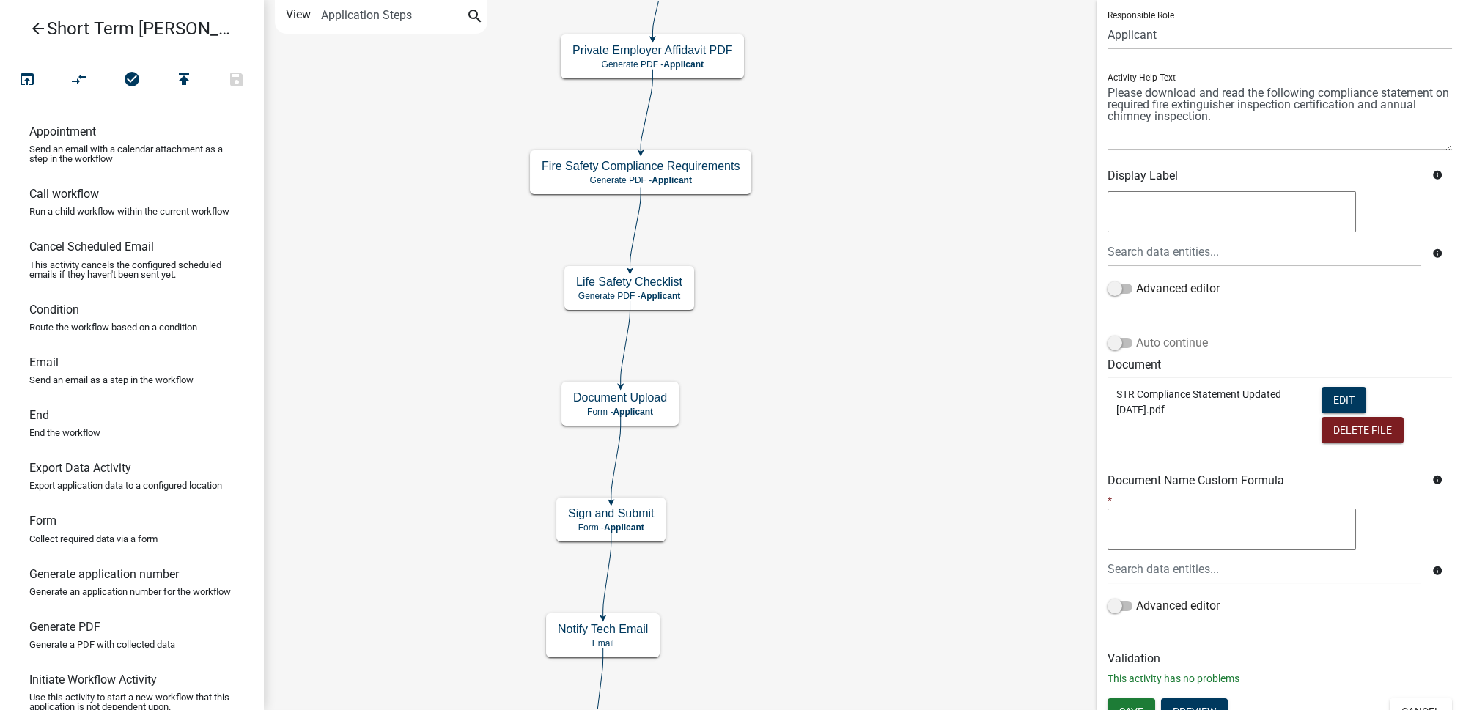
scroll to position [120, 0]
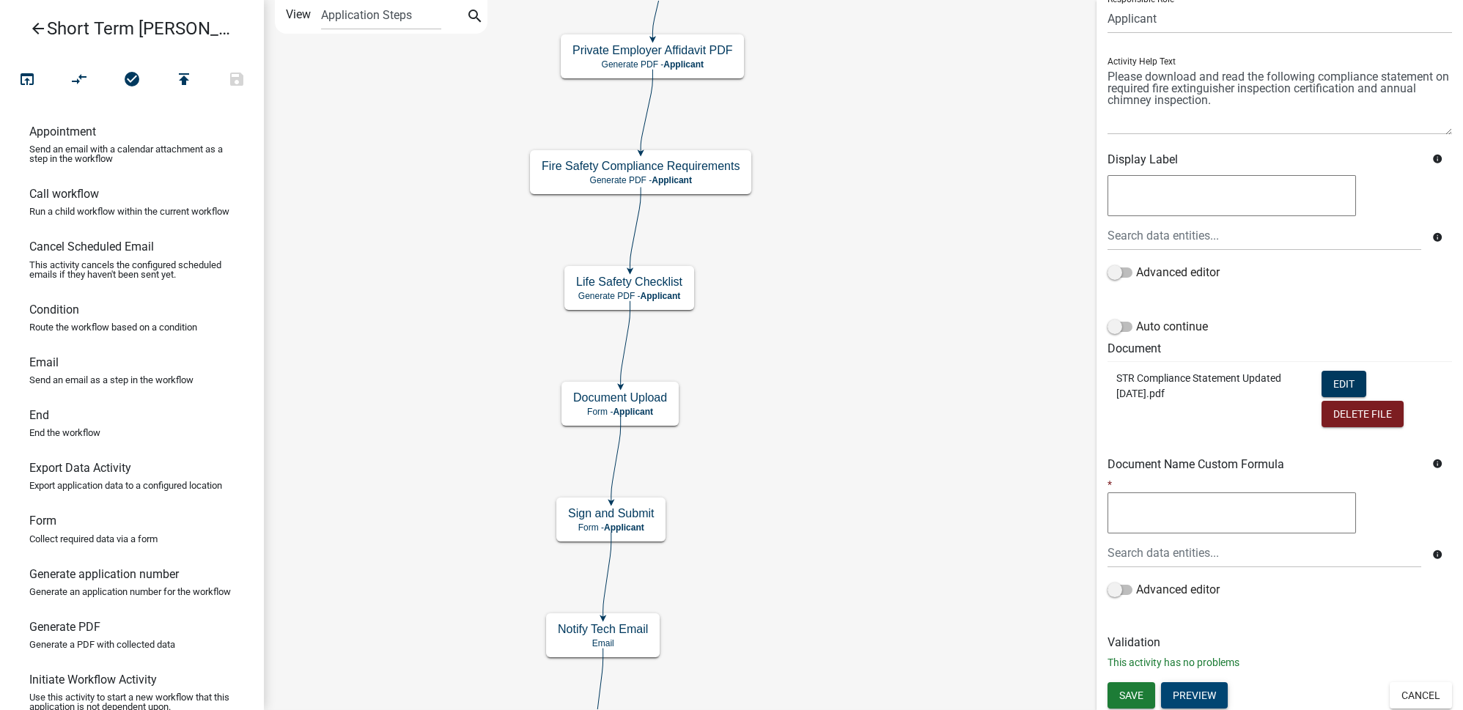
click at [1206, 692] on button "Preview" at bounding box center [1194, 695] width 67 height 26
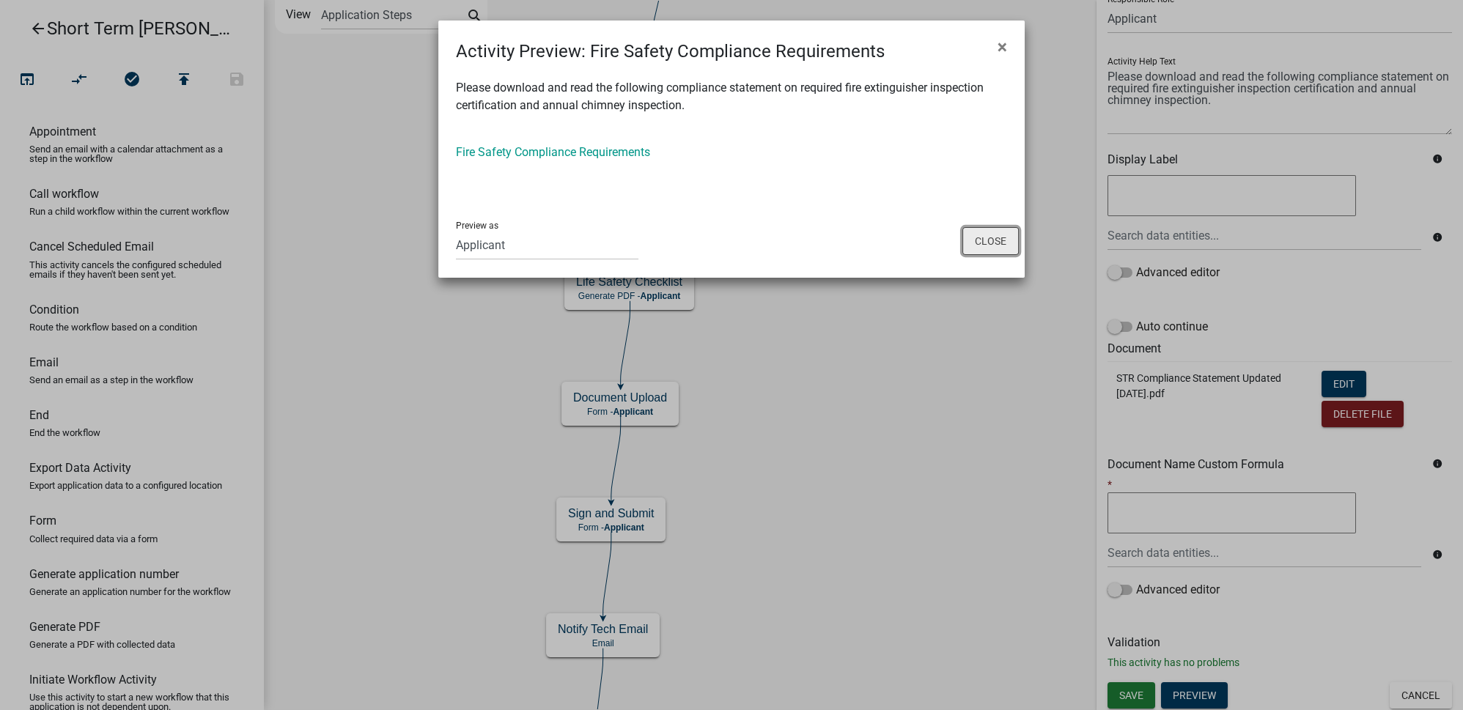
drag, startPoint x: 1002, startPoint y: 247, endPoint x: 1071, endPoint y: 309, distance: 92.9
click at [1002, 247] on button "Close" at bounding box center [990, 241] width 56 height 28
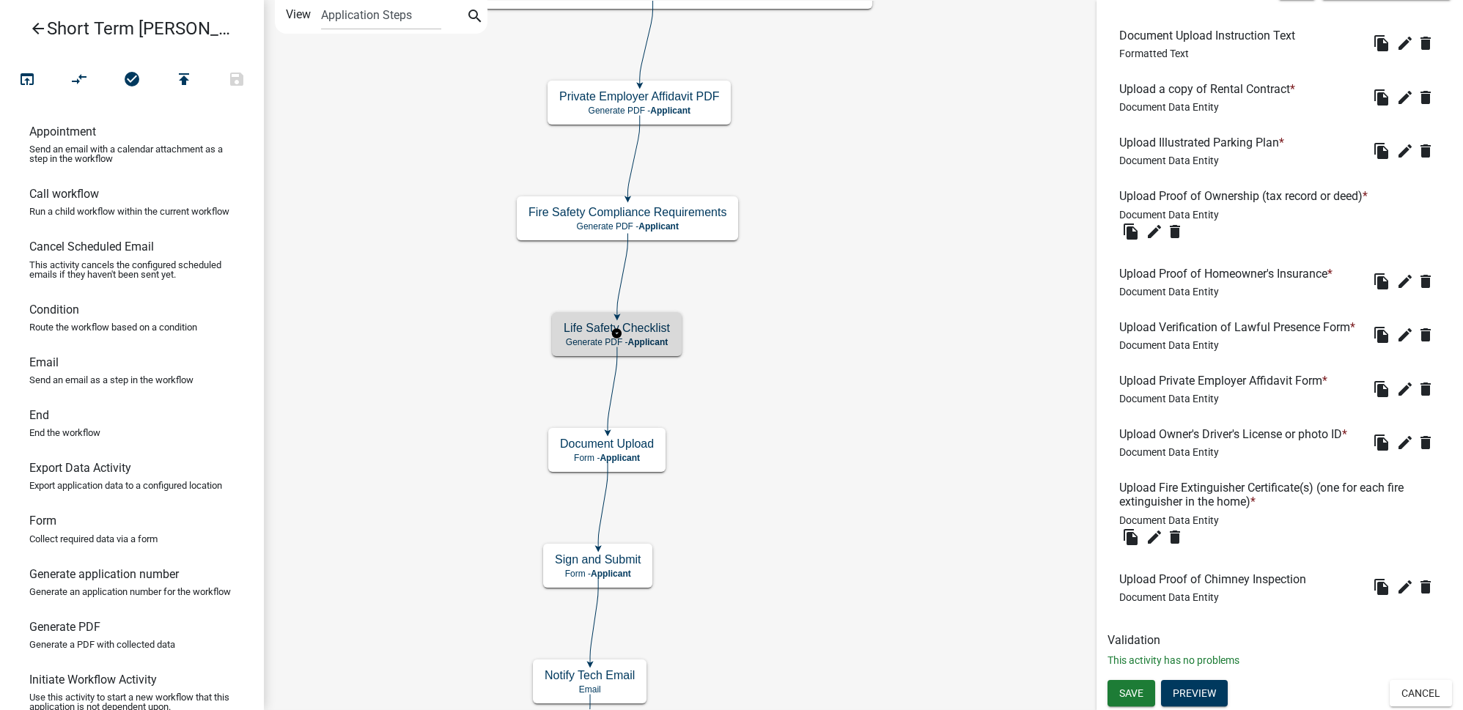
scroll to position [0, 0]
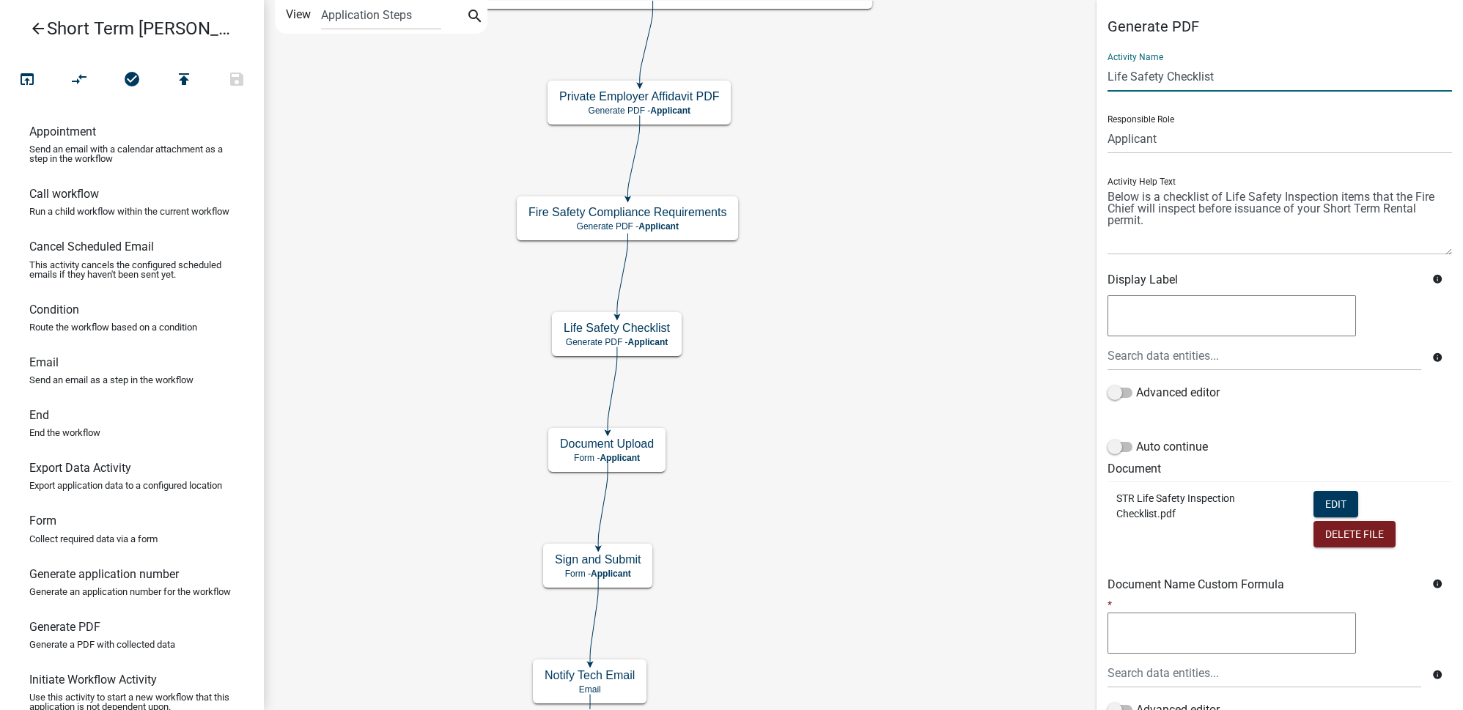
drag, startPoint x: 1164, startPoint y: 74, endPoint x: 1179, endPoint y: 74, distance: 14.7
click at [1164, 74] on input "Life Safety Checklist" at bounding box center [1279, 77] width 344 height 30
type input "Life Safety Inspection Checklist"
click at [1134, 207] on textarea at bounding box center [1279, 220] width 344 height 69
click at [1339, 393] on div "Advanced editor" at bounding box center [1279, 395] width 344 height 23
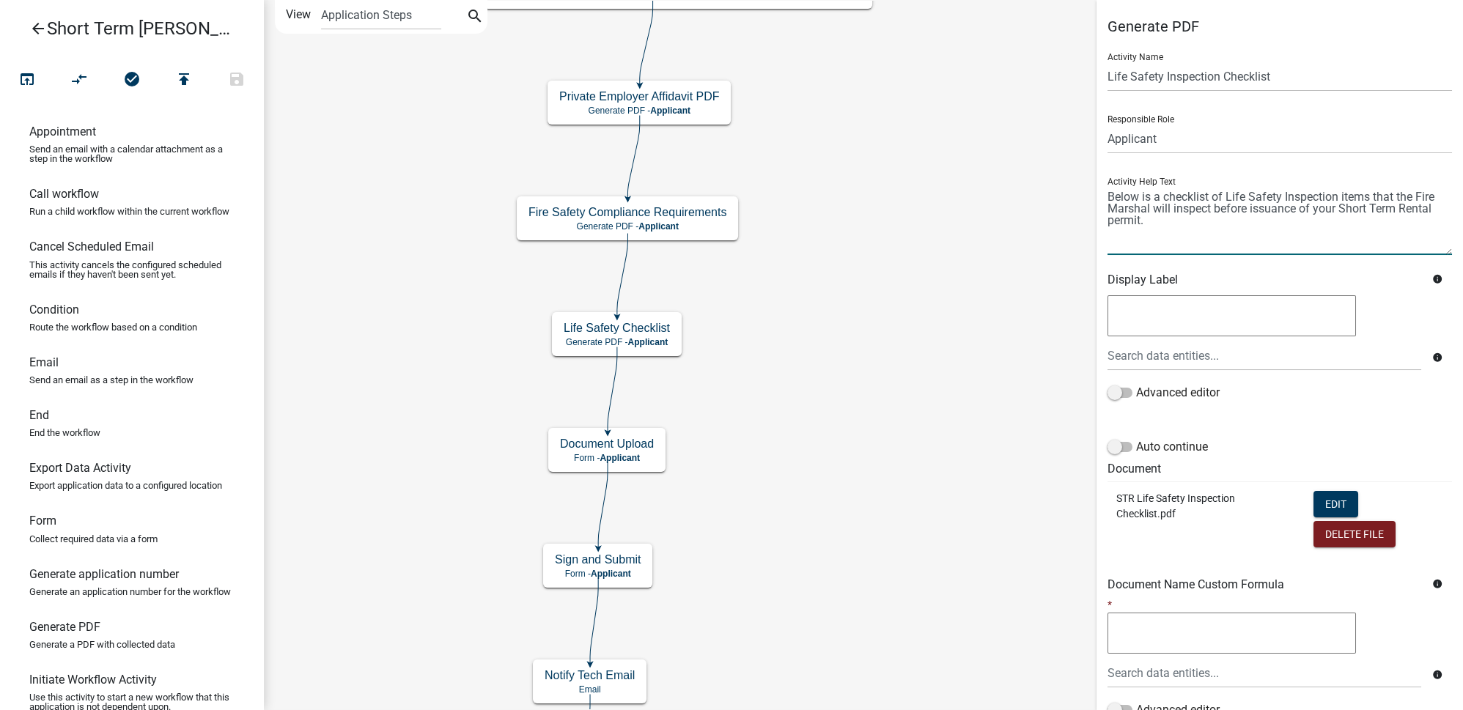
click at [1108, 193] on textarea at bounding box center [1279, 220] width 344 height 69
click at [1249, 197] on textarea at bounding box center [1279, 220] width 344 height 69
type textarea "Please download below the checklist of Life Safety Inspection items that the Fi…"
click at [1407, 399] on div "Advanced editor" at bounding box center [1279, 395] width 344 height 23
click at [1340, 529] on button "Delete File" at bounding box center [1354, 534] width 82 height 26
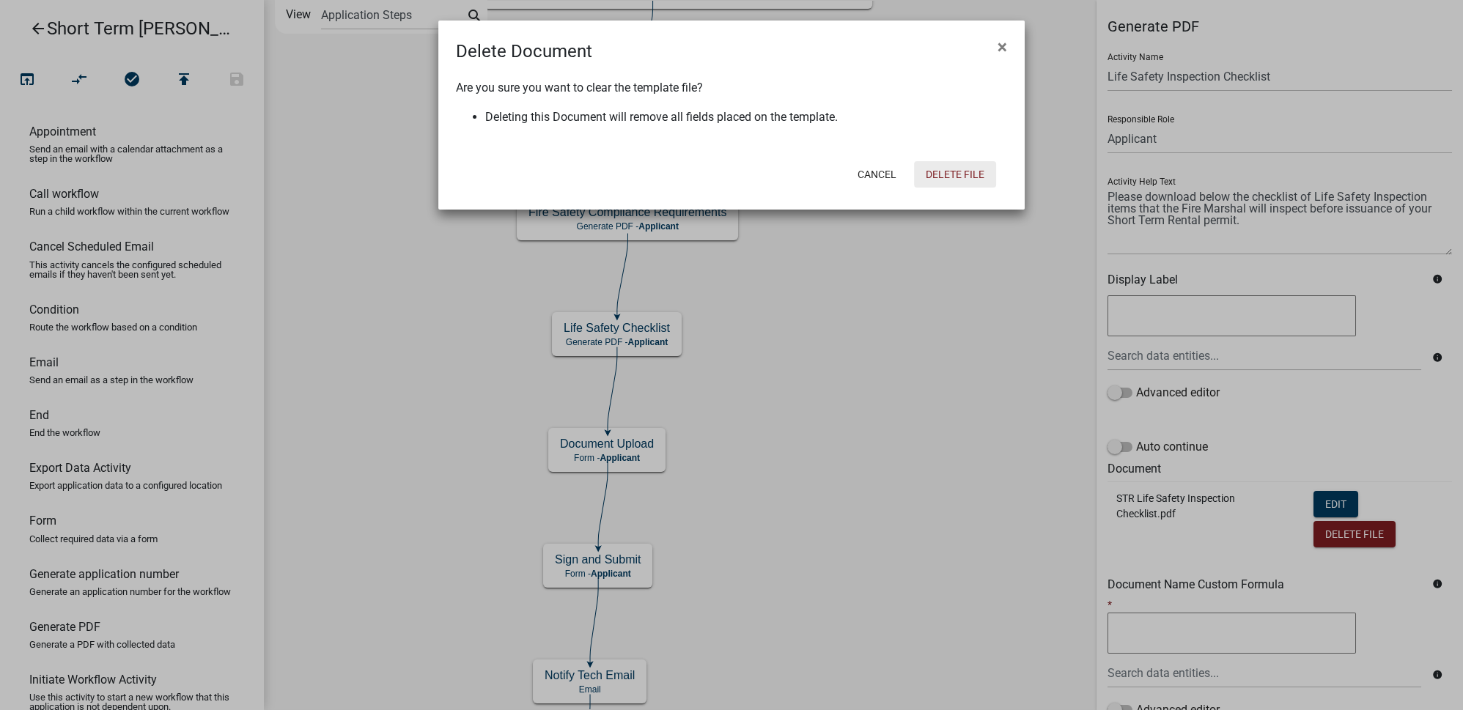
click at [968, 181] on button "Delete File" at bounding box center [955, 174] width 82 height 26
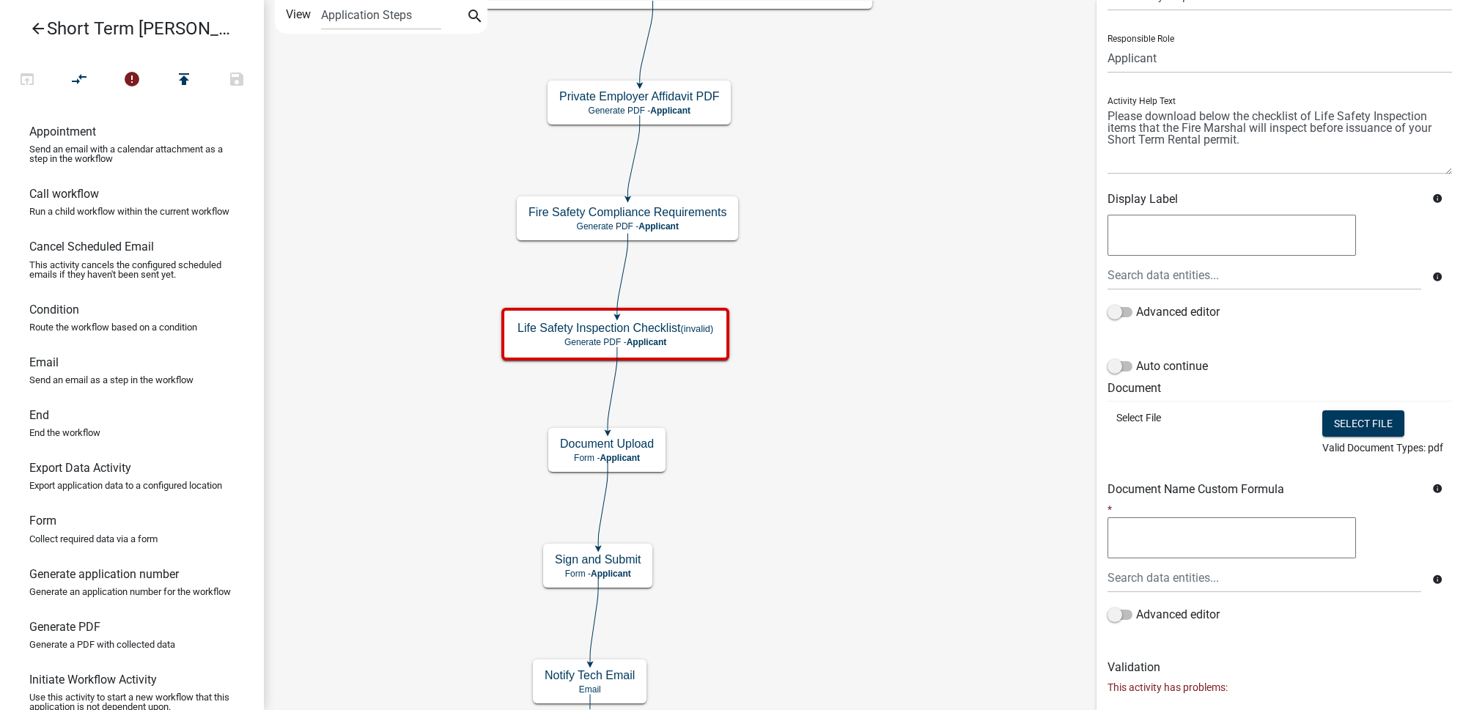
scroll to position [139, 0]
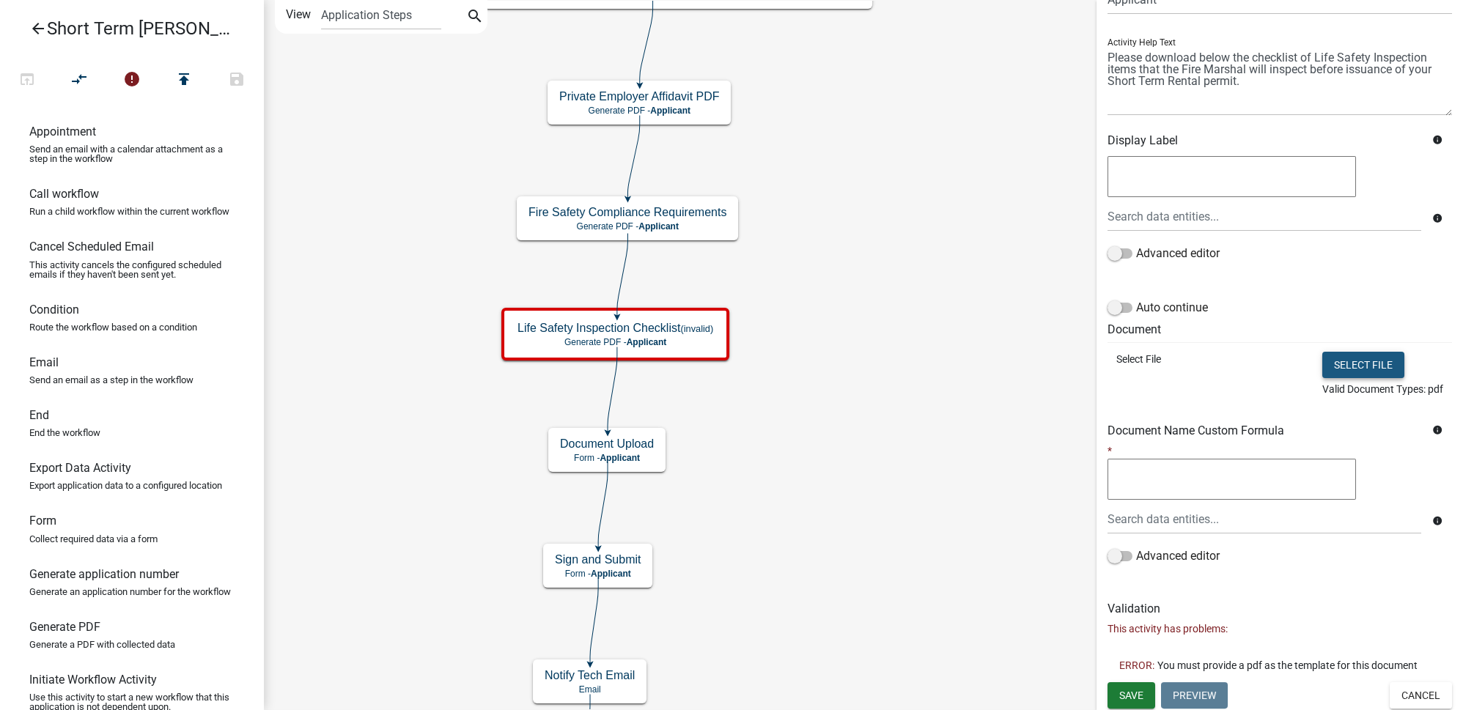
click at [1353, 368] on button "Select file" at bounding box center [1363, 365] width 82 height 26
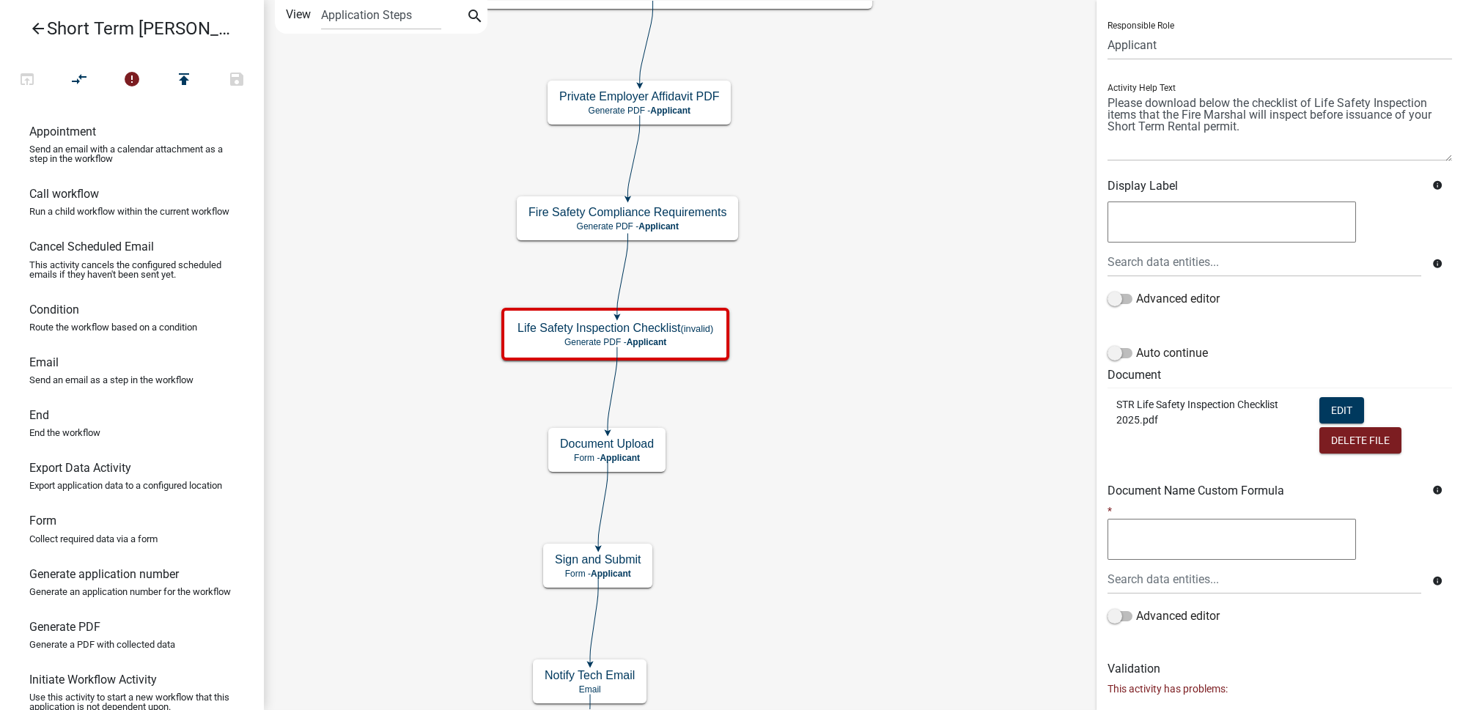
scroll to position [153, 0]
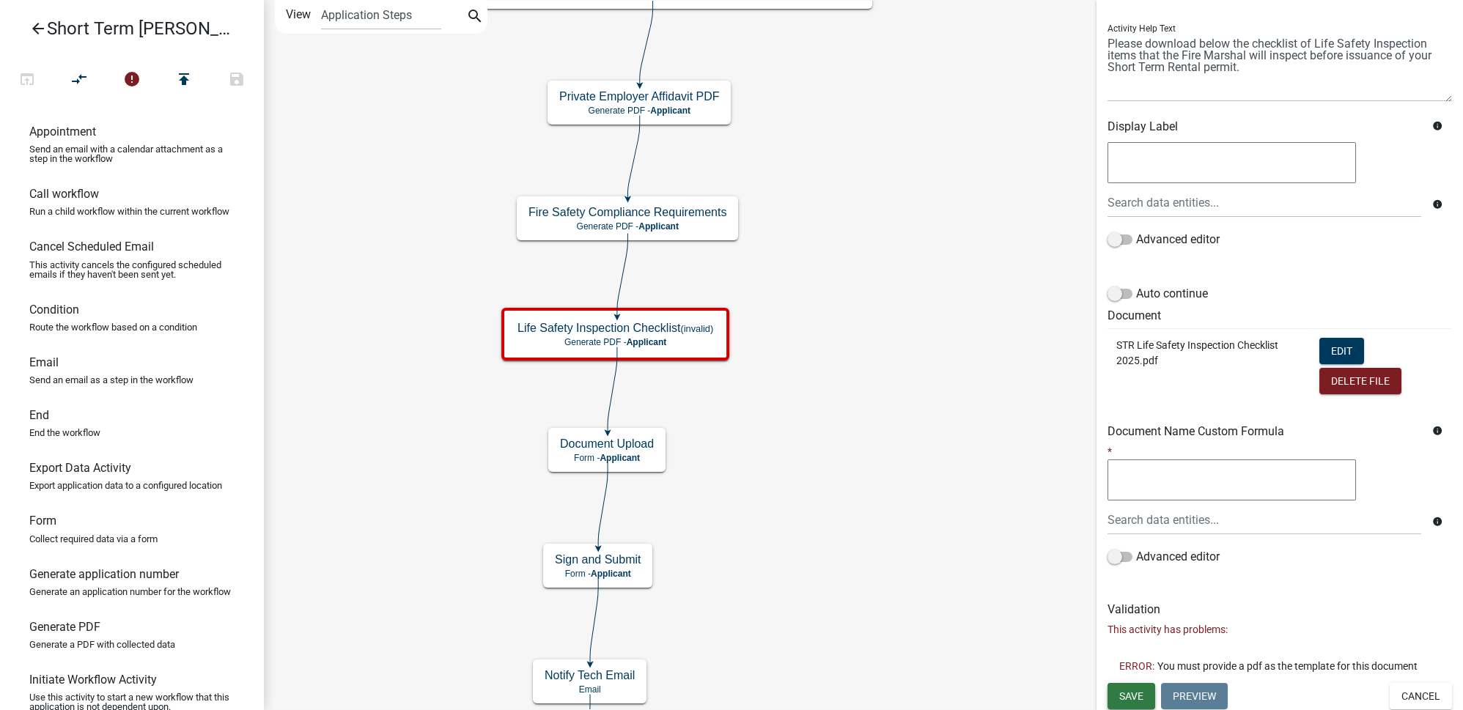
click at [1131, 693] on span "Save" at bounding box center [1131, 696] width 24 height 12
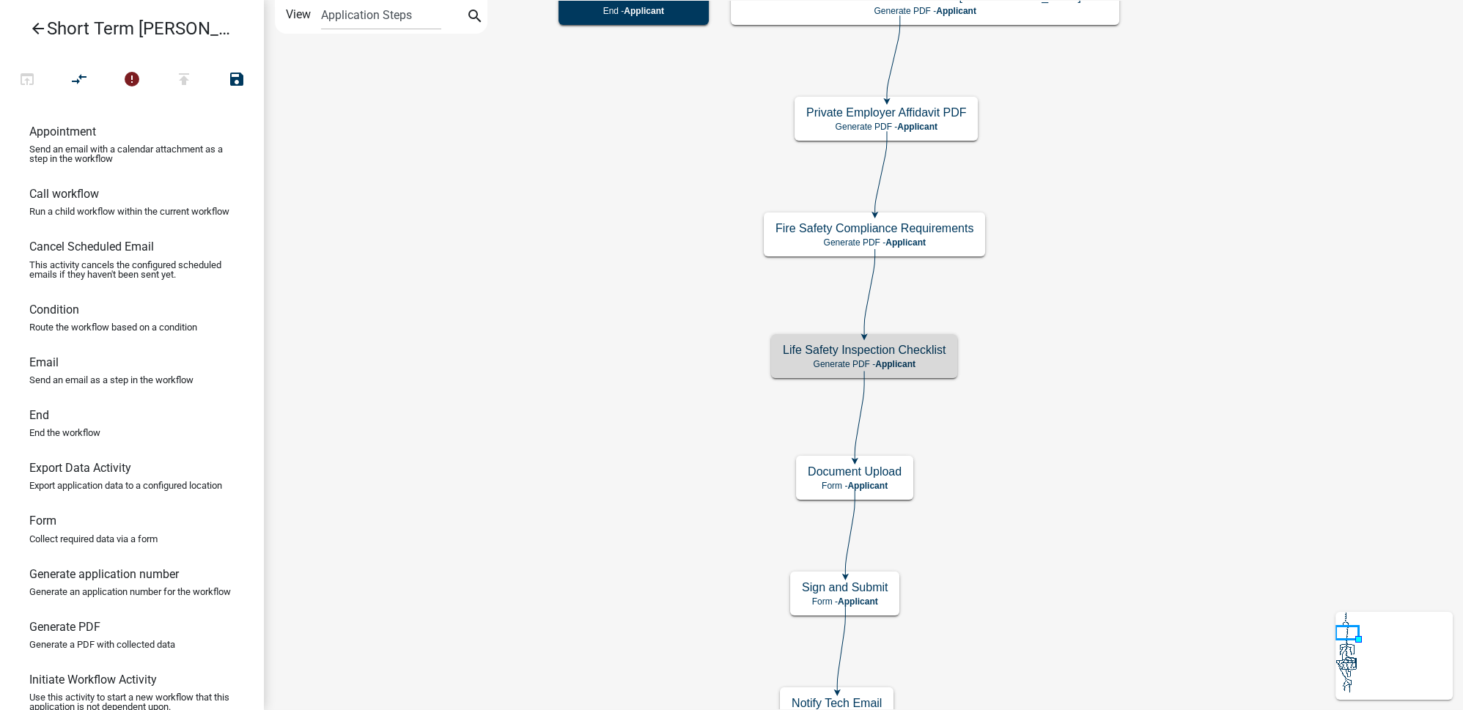
scroll to position [0, 0]
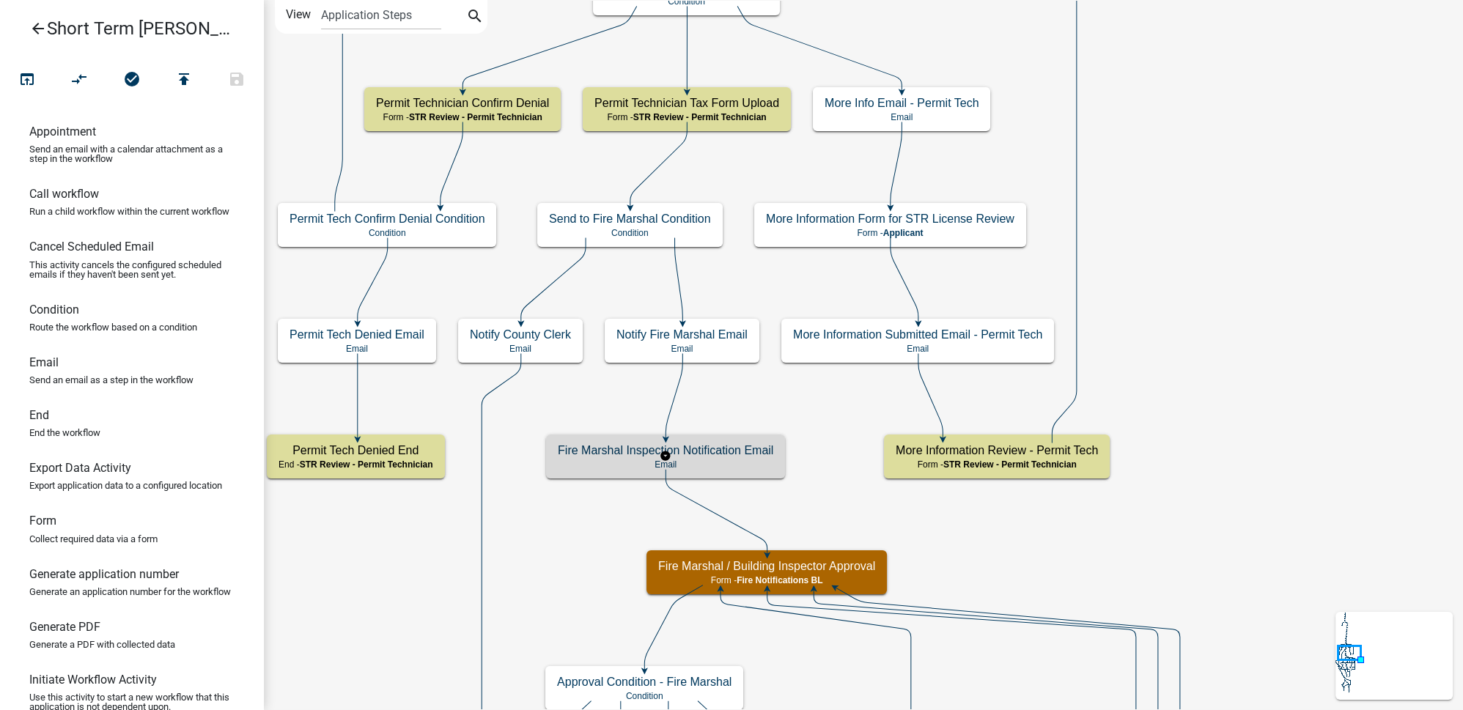
click at [720, 456] on h5 "Fire Marshal Inspection Notification Email" at bounding box center [665, 450] width 215 height 14
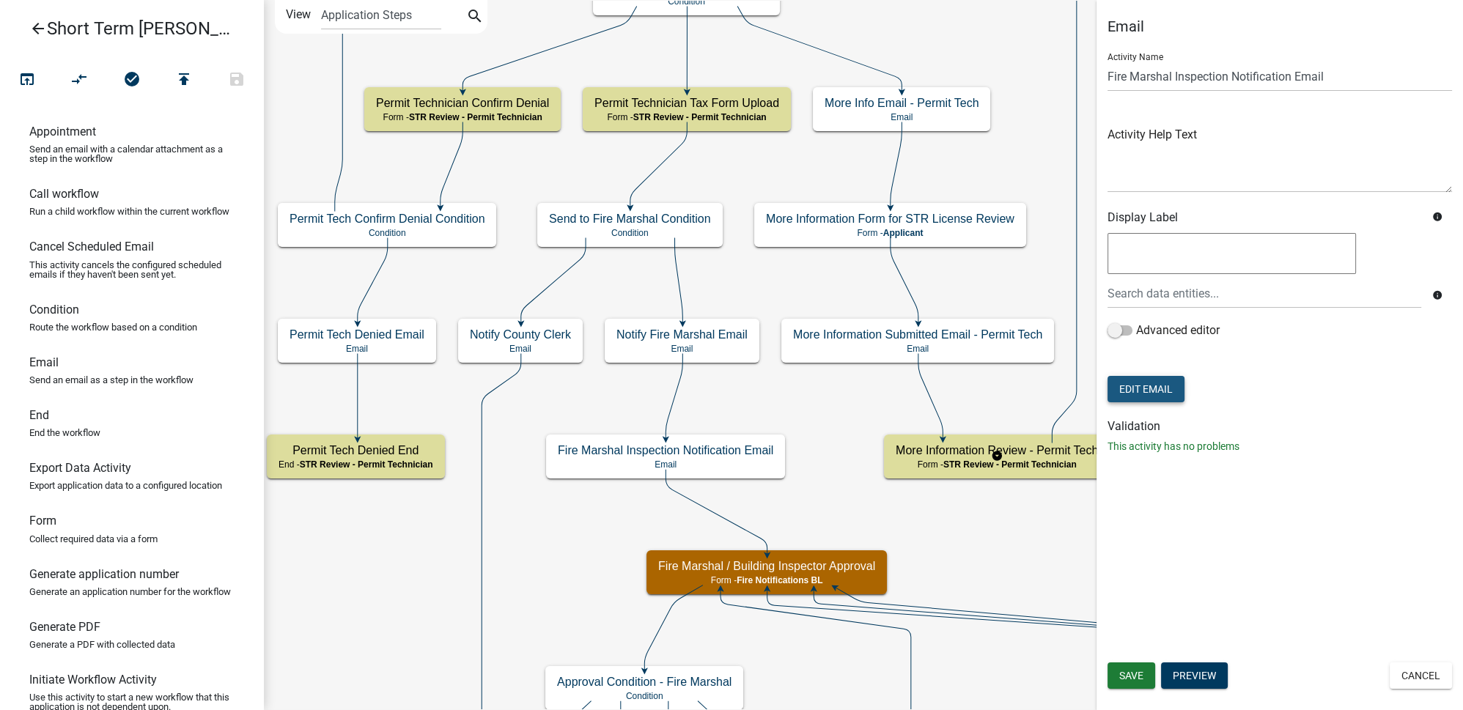
click at [1153, 394] on button "Edit Email" at bounding box center [1145, 389] width 77 height 26
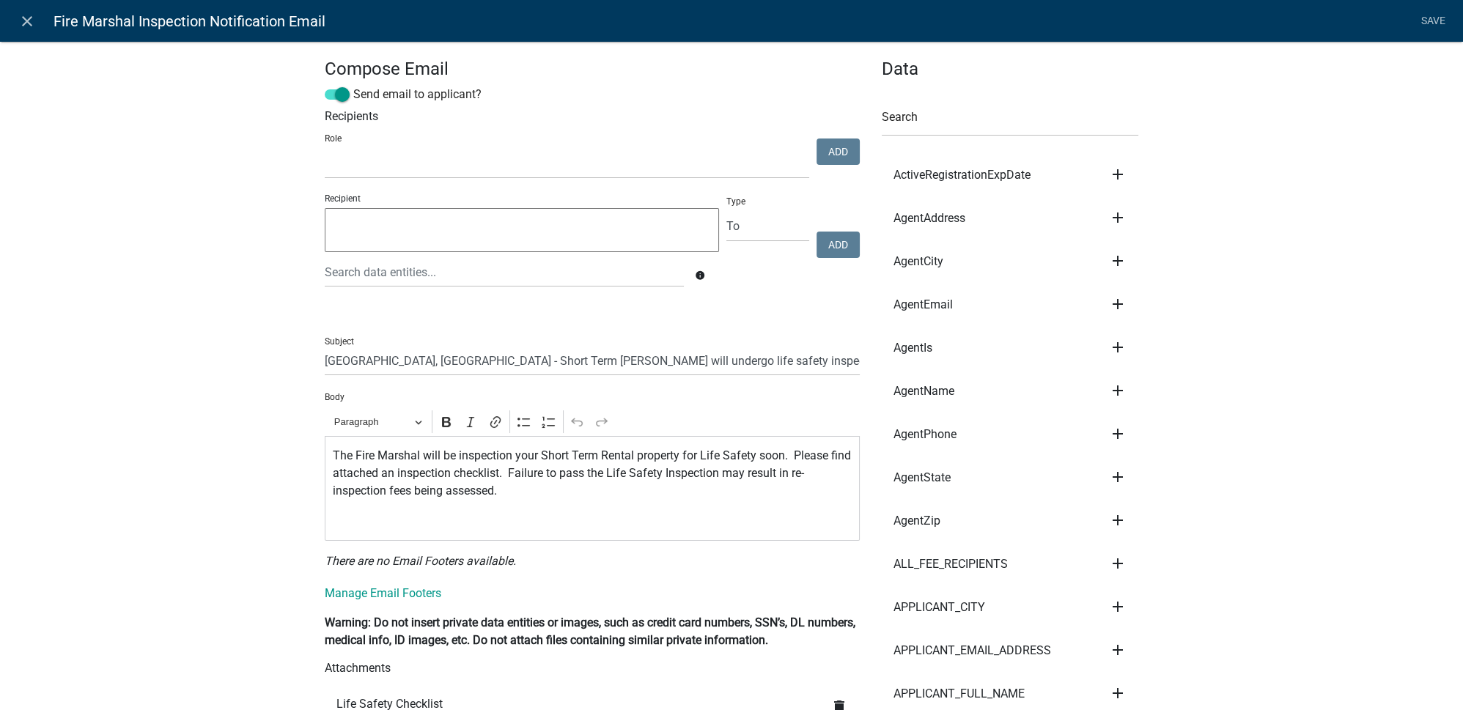
click at [505, 455] on p "The Fire Marshal will be inspection your Short Term Rental property for Life Sa…" at bounding box center [593, 473] width 520 height 53
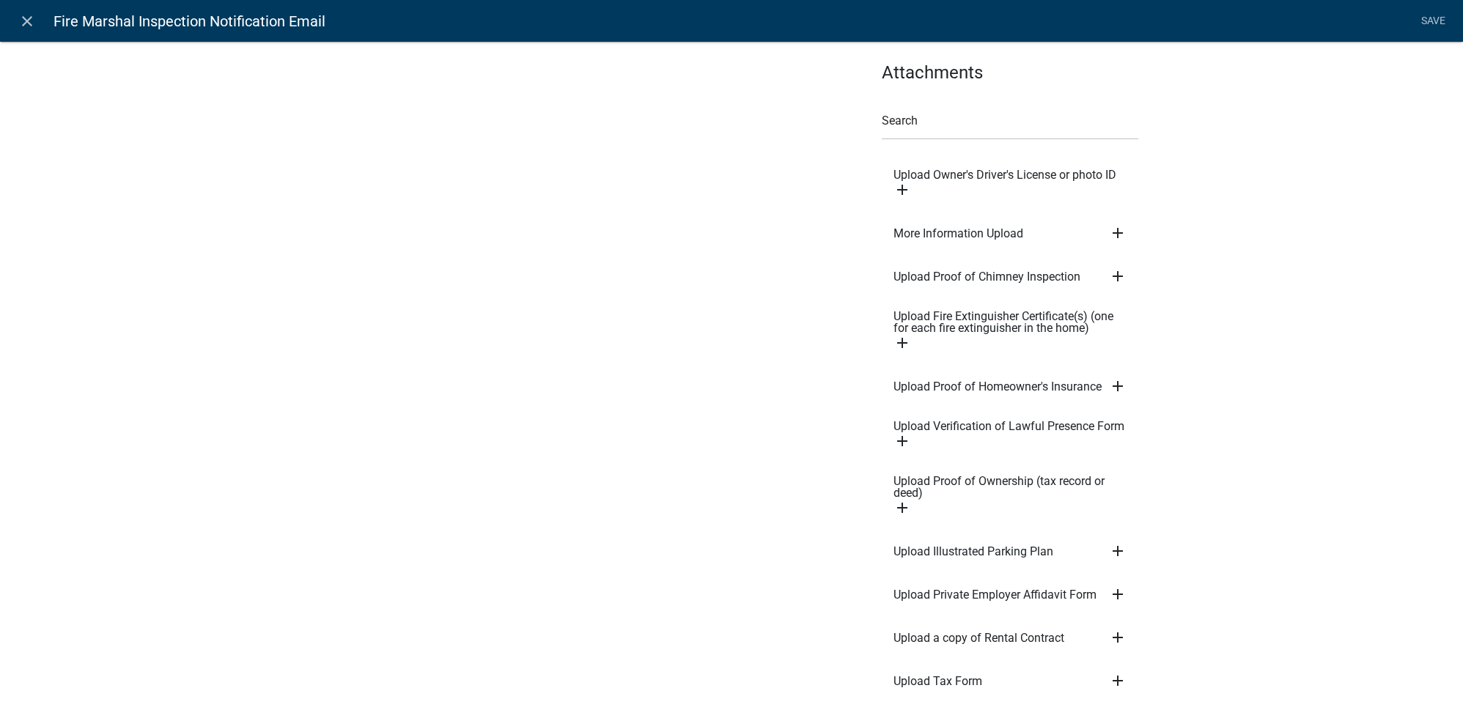
scroll to position [6923, 0]
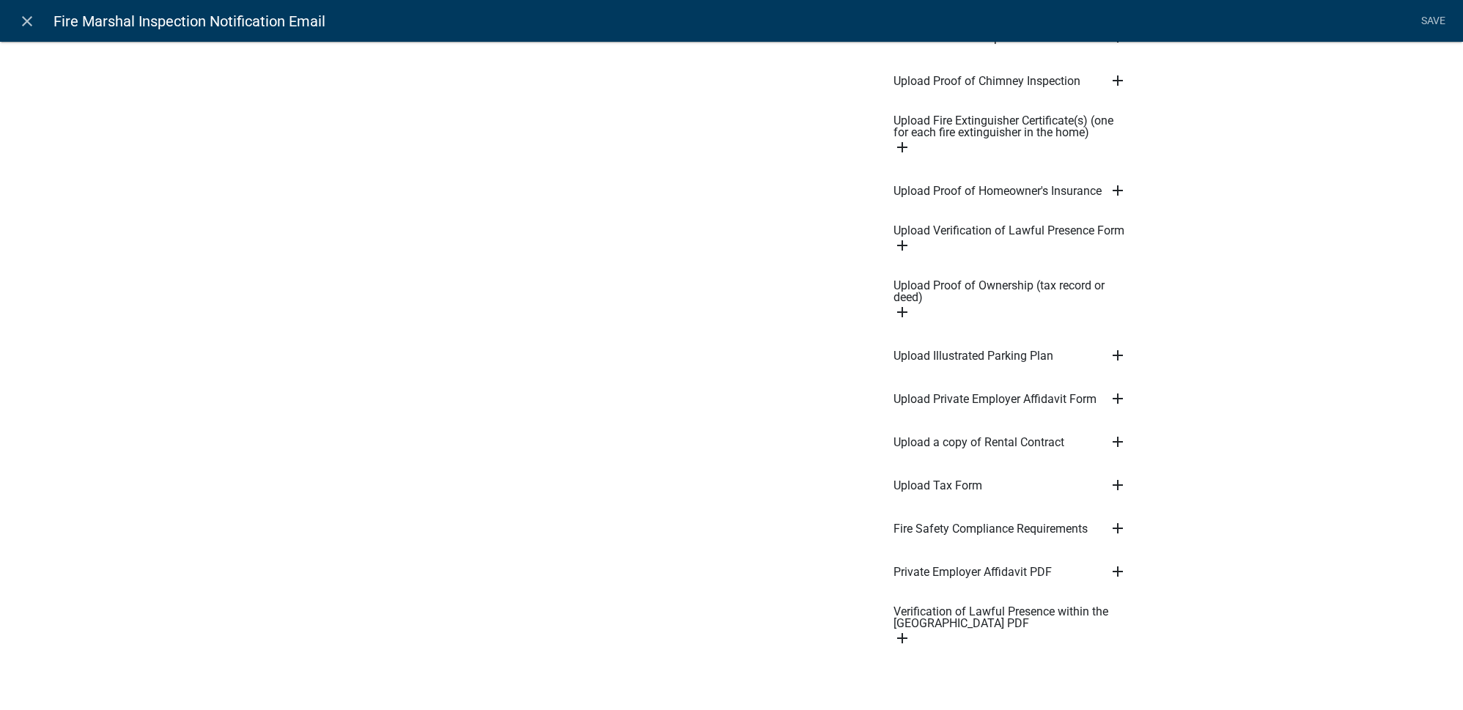
click at [1117, 520] on icon "add" at bounding box center [1118, 529] width 18 height 18
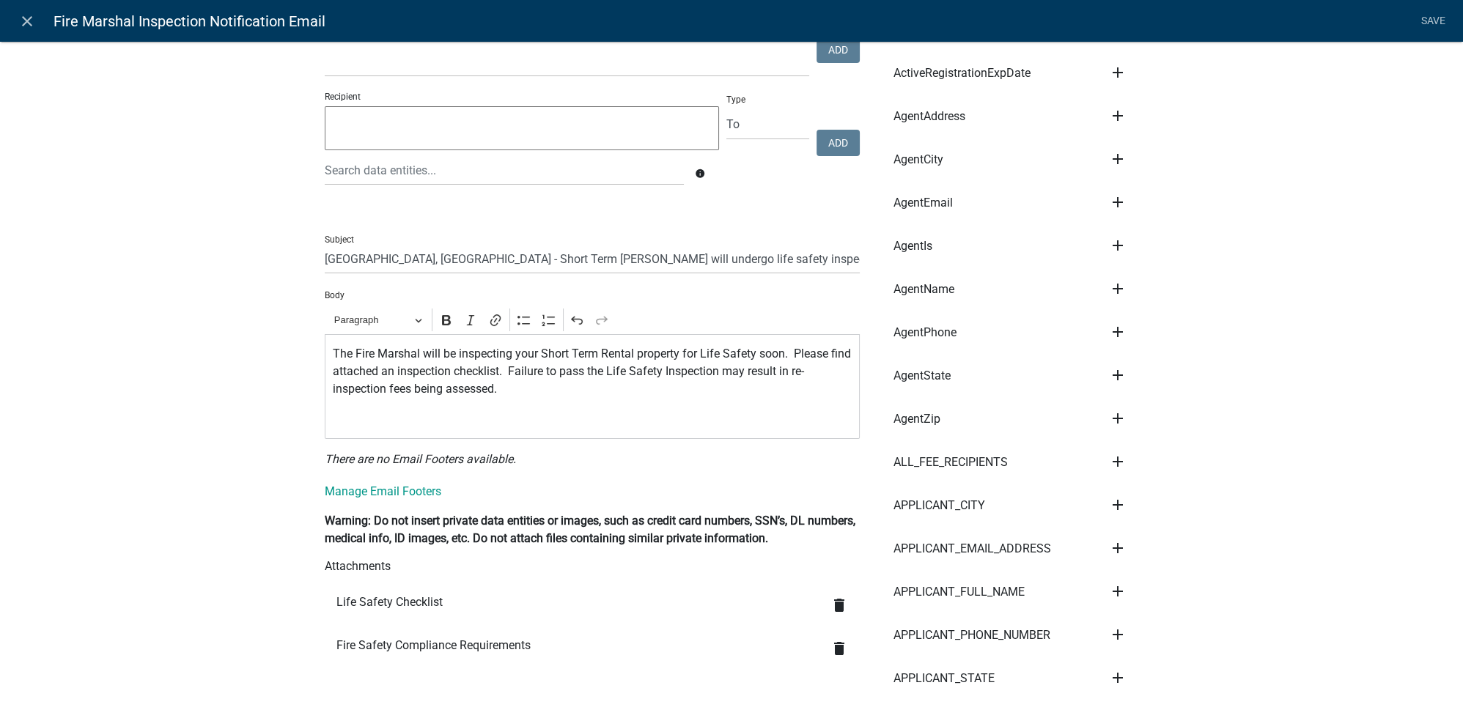
scroll to position [0, 0]
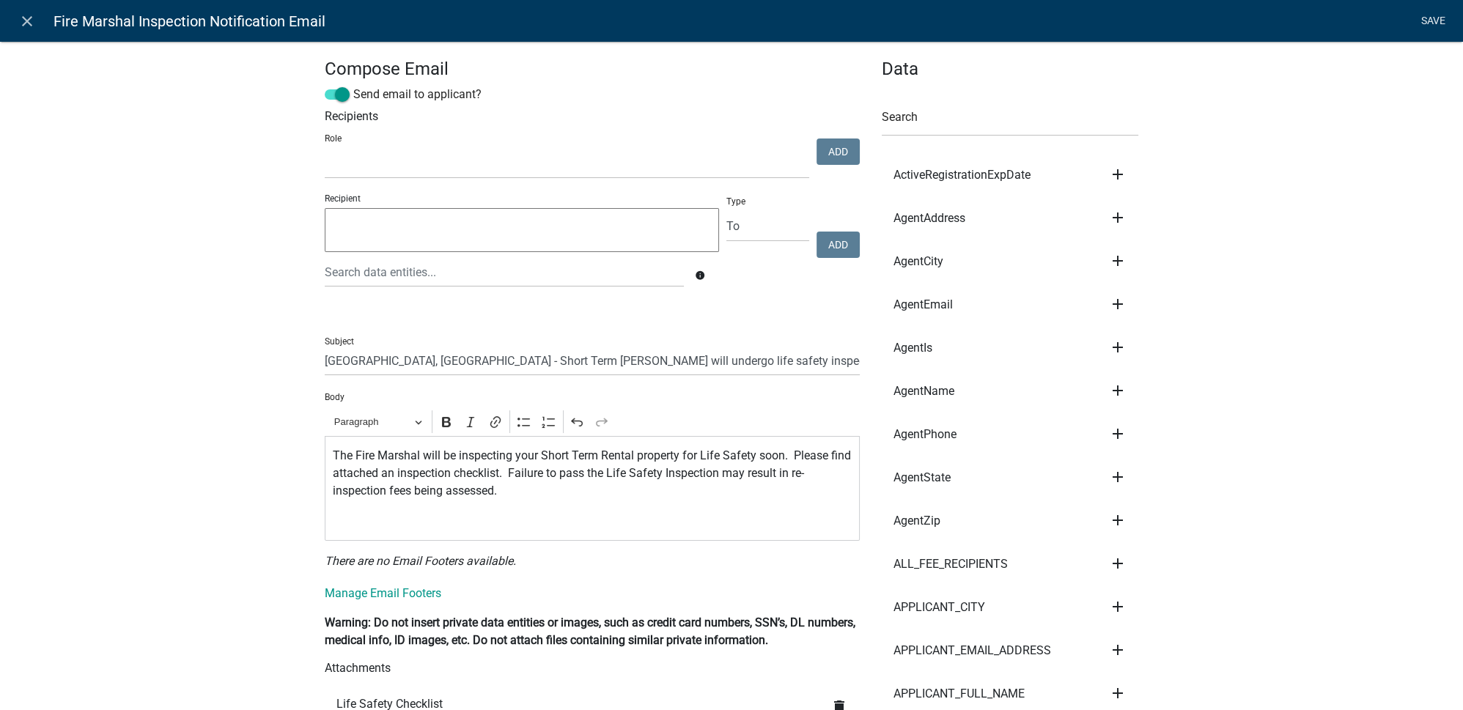
click at [1437, 21] on link "Save" at bounding box center [1432, 21] width 37 height 28
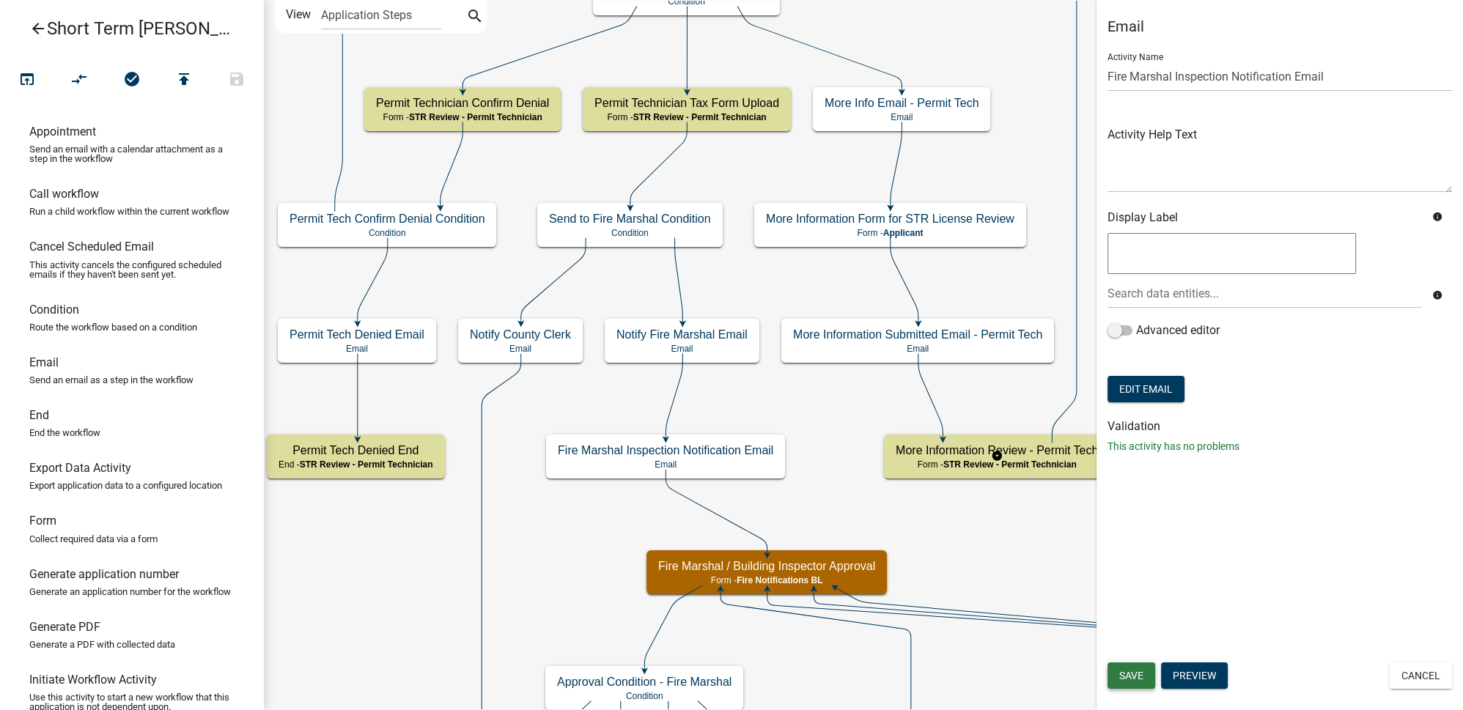
click at [1143, 679] on span "Save" at bounding box center [1131, 676] width 24 height 12
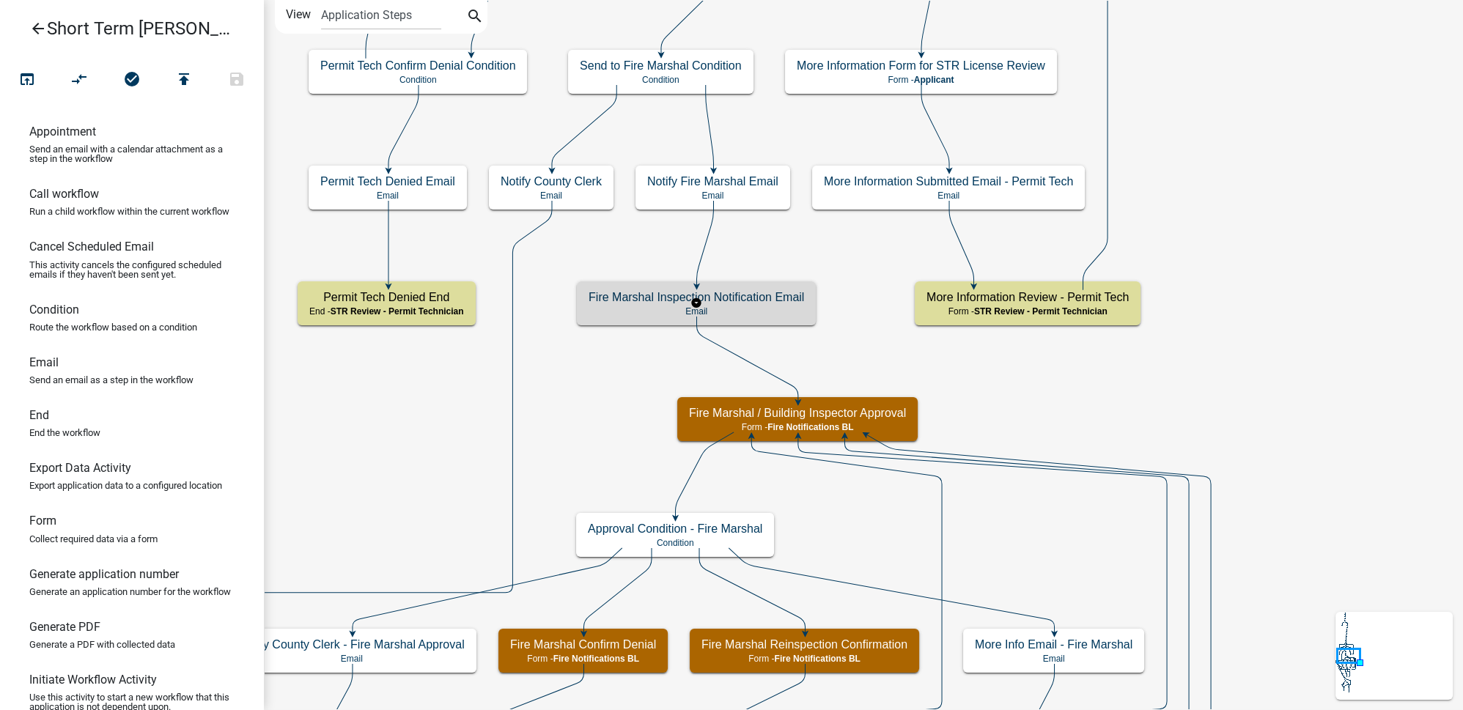
click at [780, 315] on p "Email" at bounding box center [695, 311] width 215 height 10
click at [780, 316] on div "Fire Marshal Inspection Notification Email Email" at bounding box center [696, 303] width 239 height 44
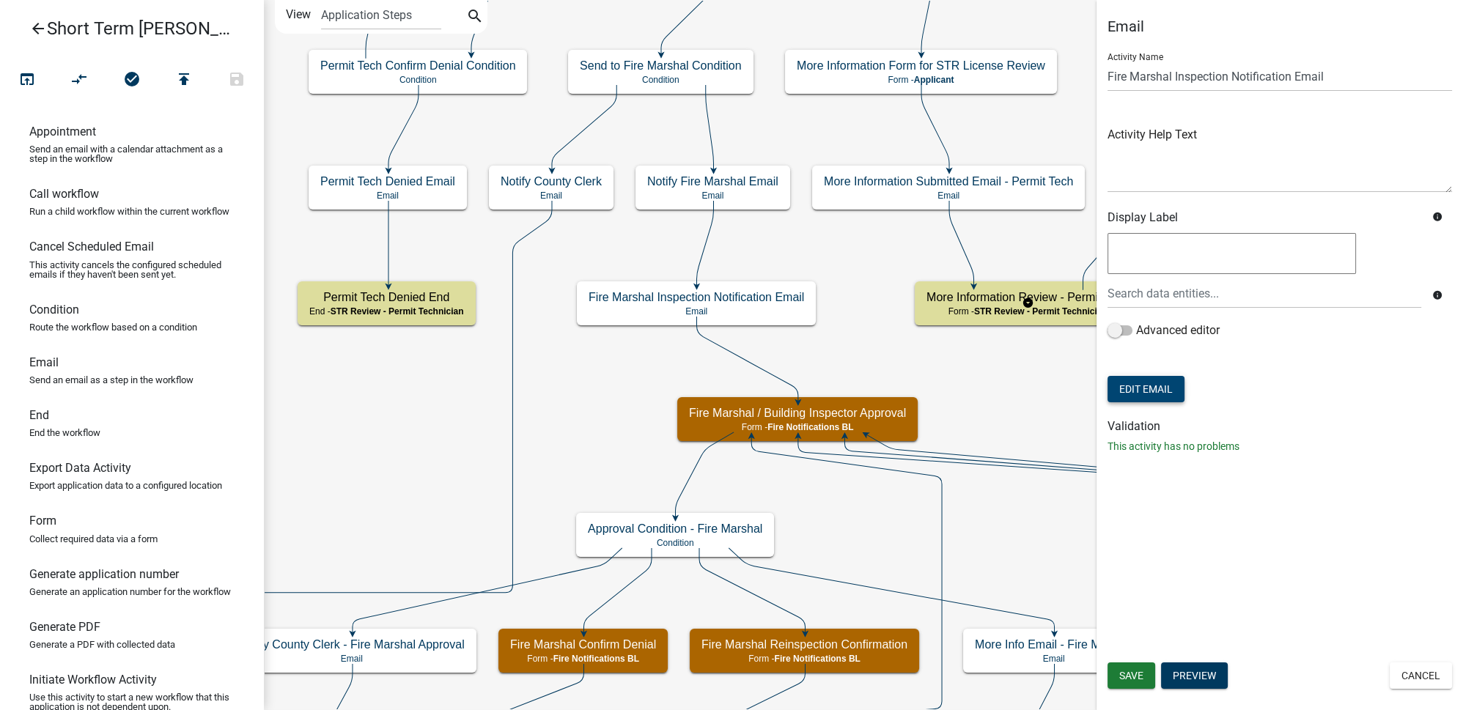
click at [1134, 389] on button "Edit Email" at bounding box center [1145, 389] width 77 height 26
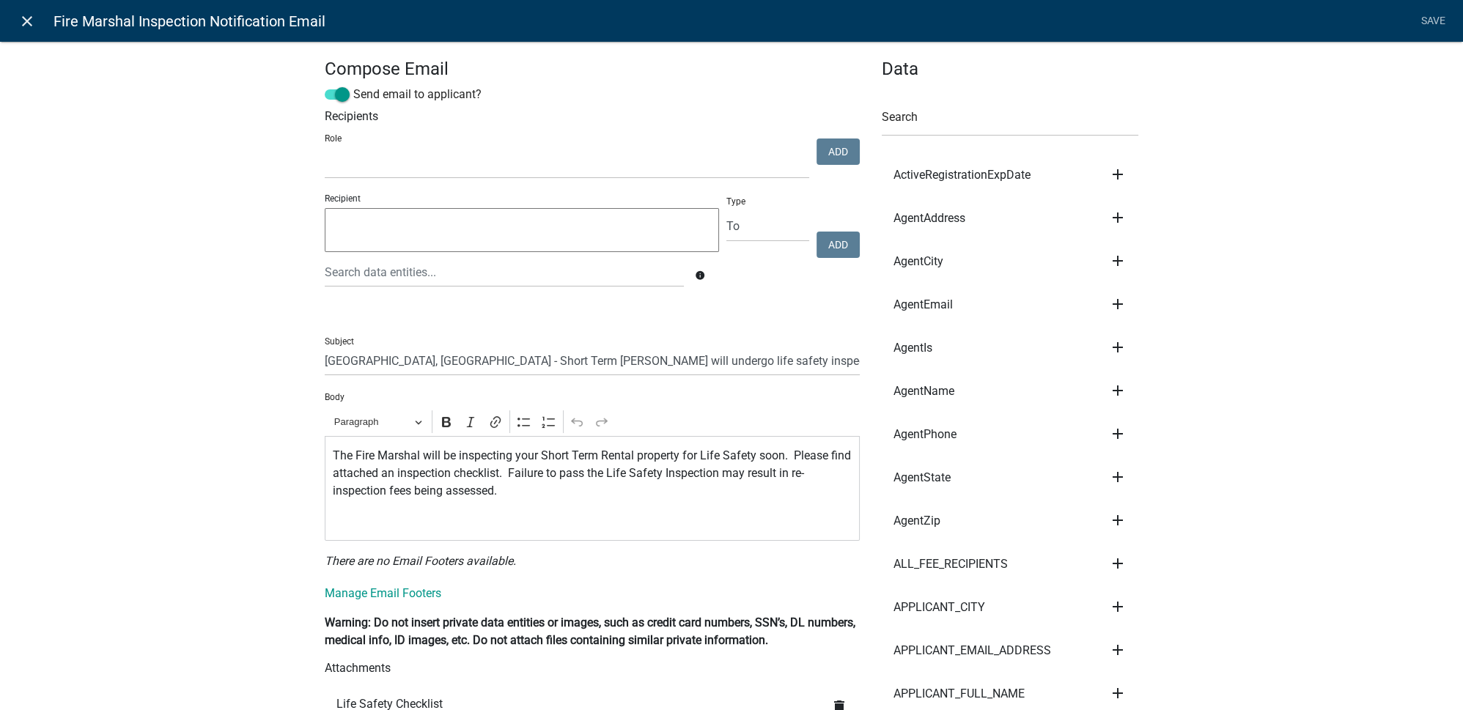
click at [29, 27] on icon "close" at bounding box center [27, 21] width 18 height 18
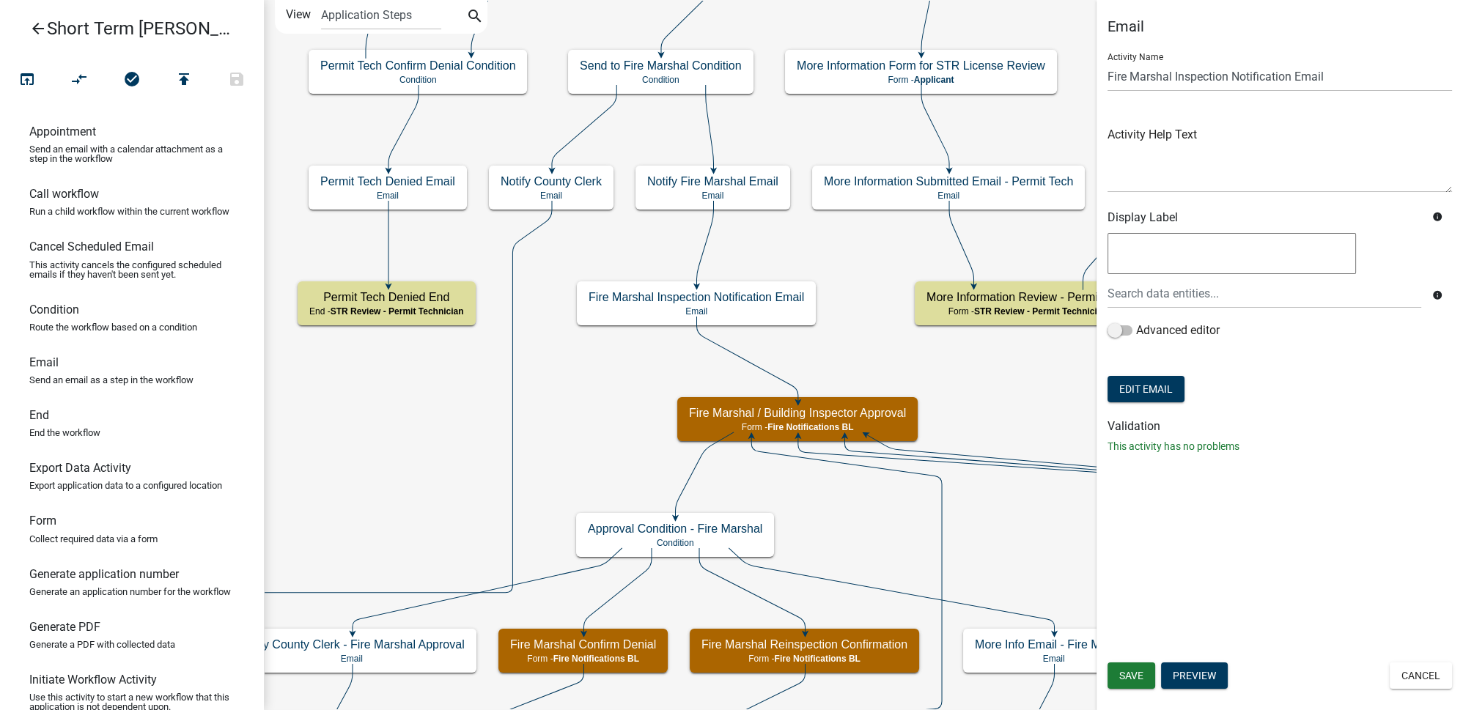
click at [1116, 670] on button "Save" at bounding box center [1131, 675] width 48 height 26
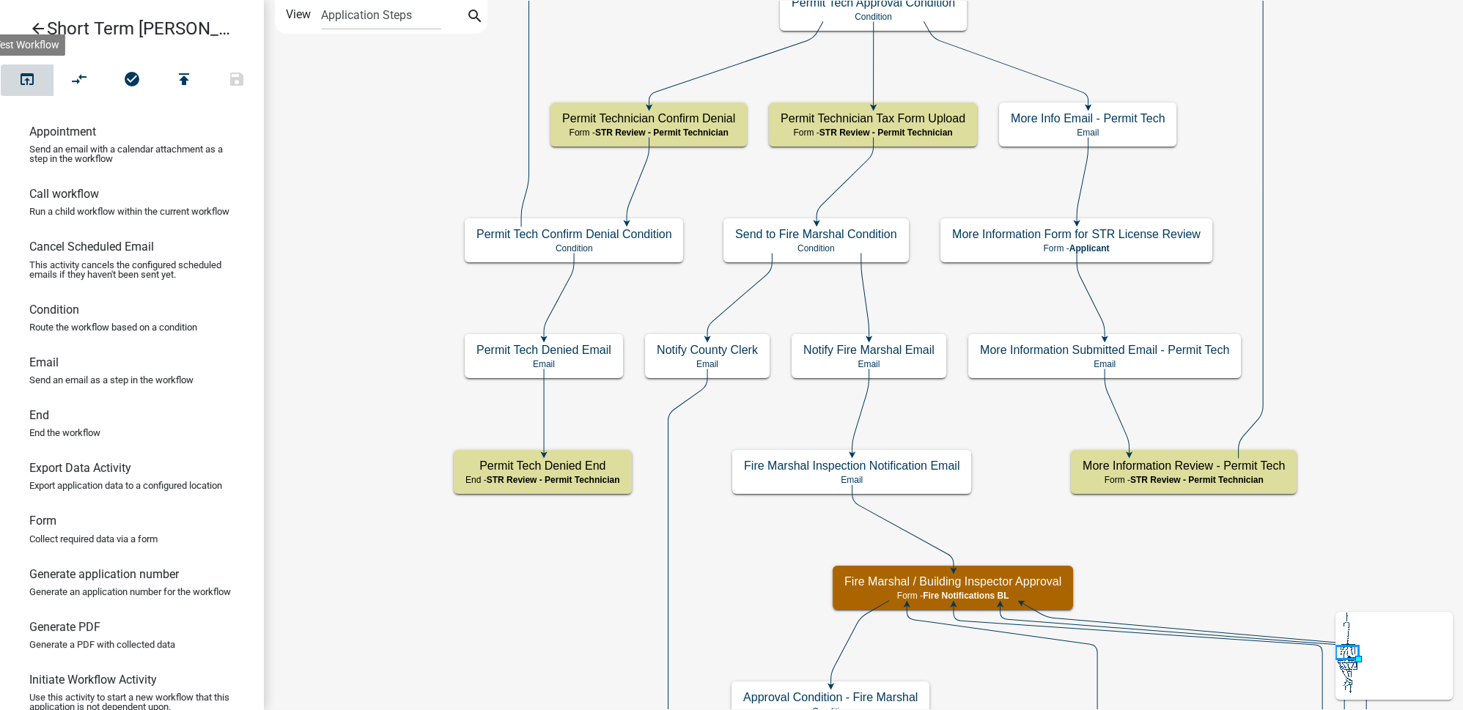
click at [34, 77] on icon "open_in_browser" at bounding box center [27, 80] width 18 height 21
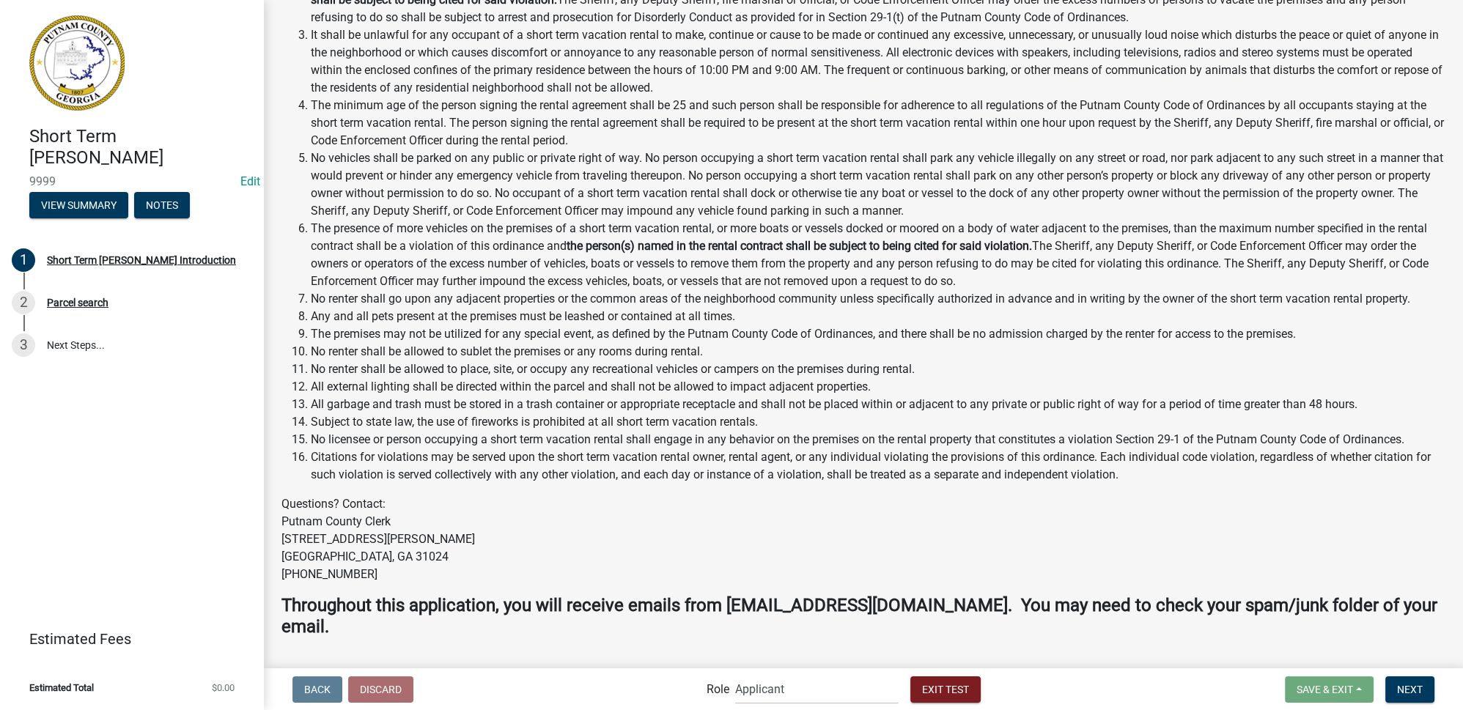
scroll to position [1531, 0]
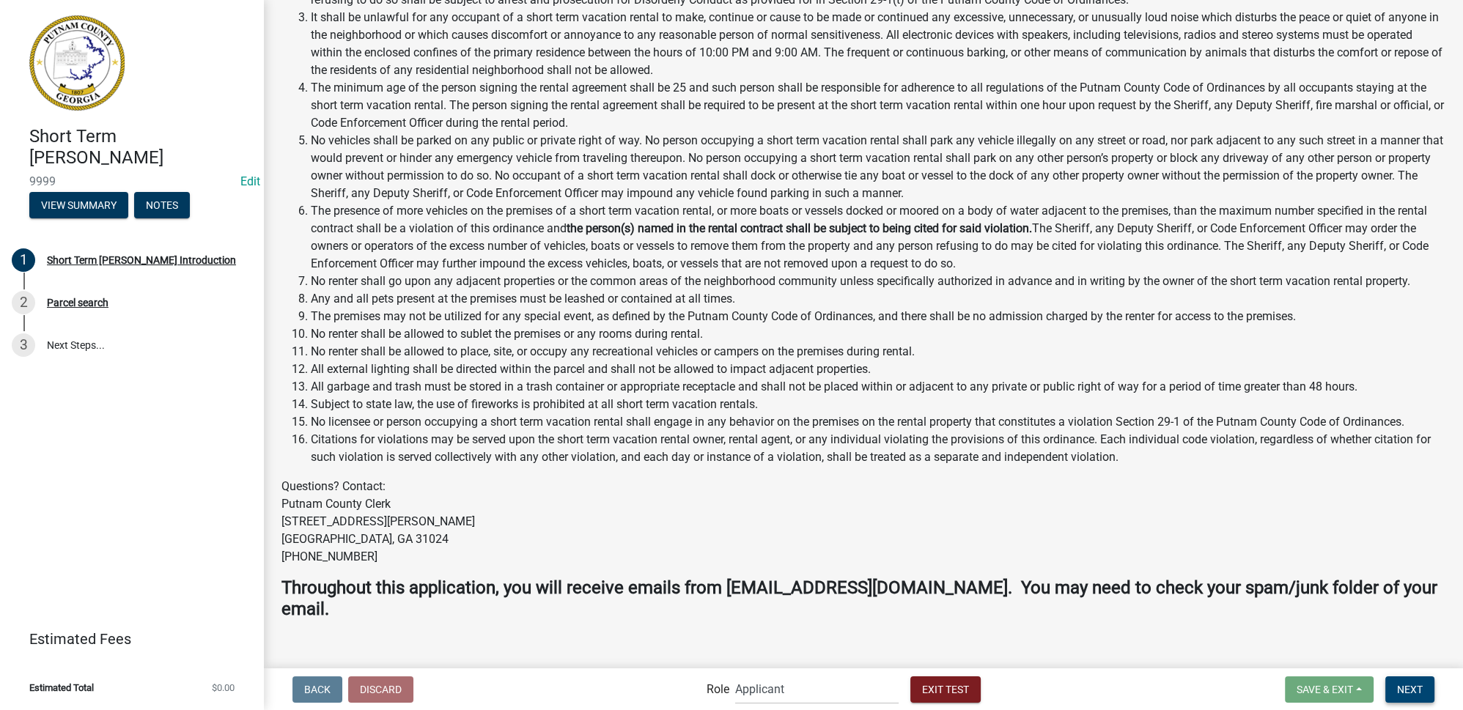
click at [1419, 698] on button "Next" at bounding box center [1409, 689] width 49 height 26
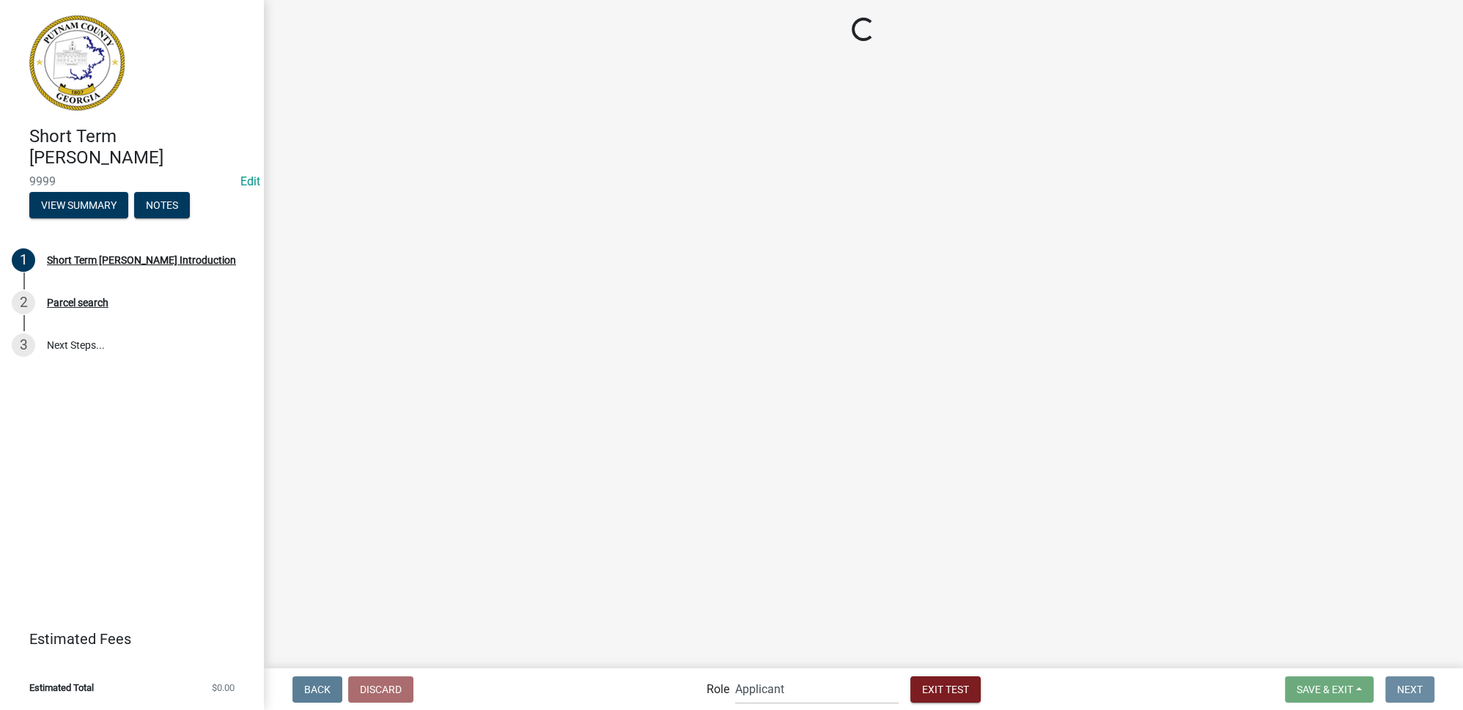
scroll to position [0, 0]
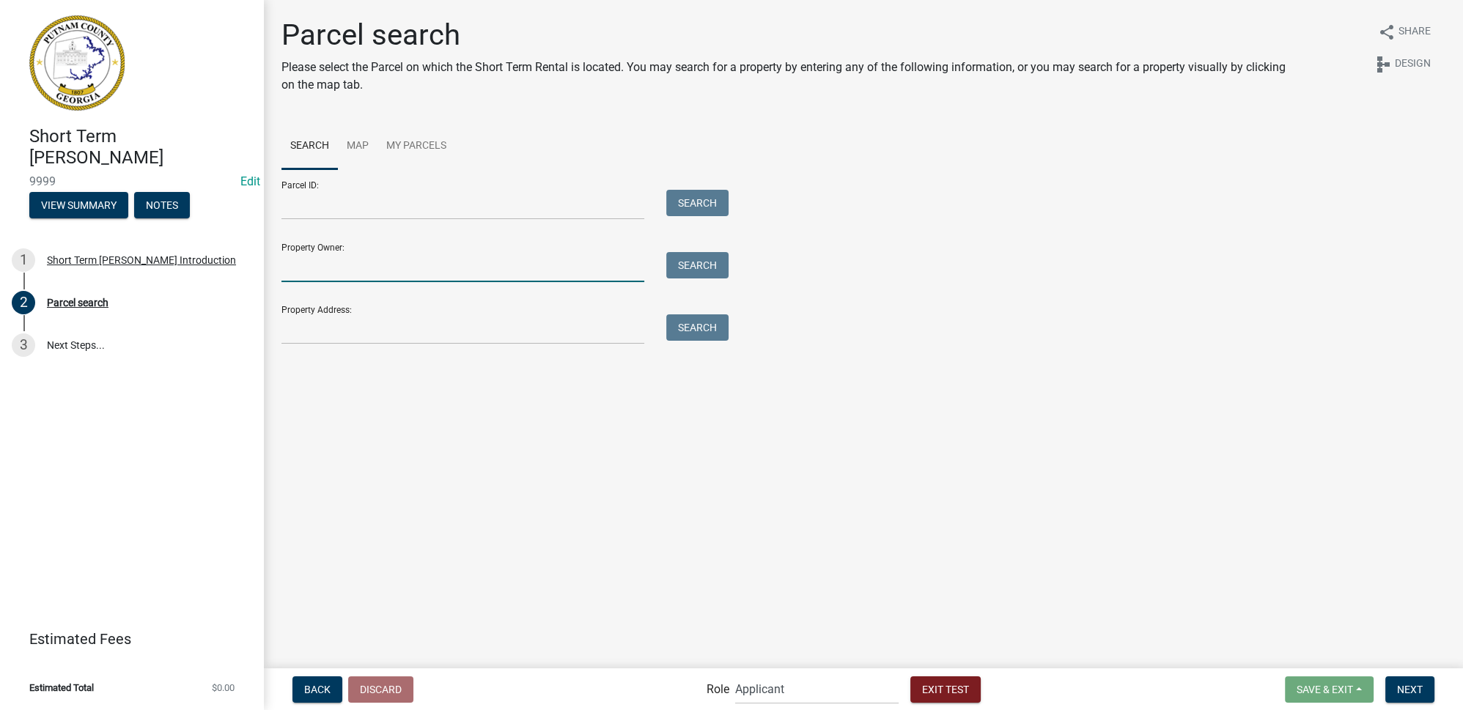
click at [399, 265] on input "Property Owner:" at bounding box center [462, 267] width 363 height 30
type input "colby"
click at [681, 267] on button "Search" at bounding box center [697, 265] width 62 height 26
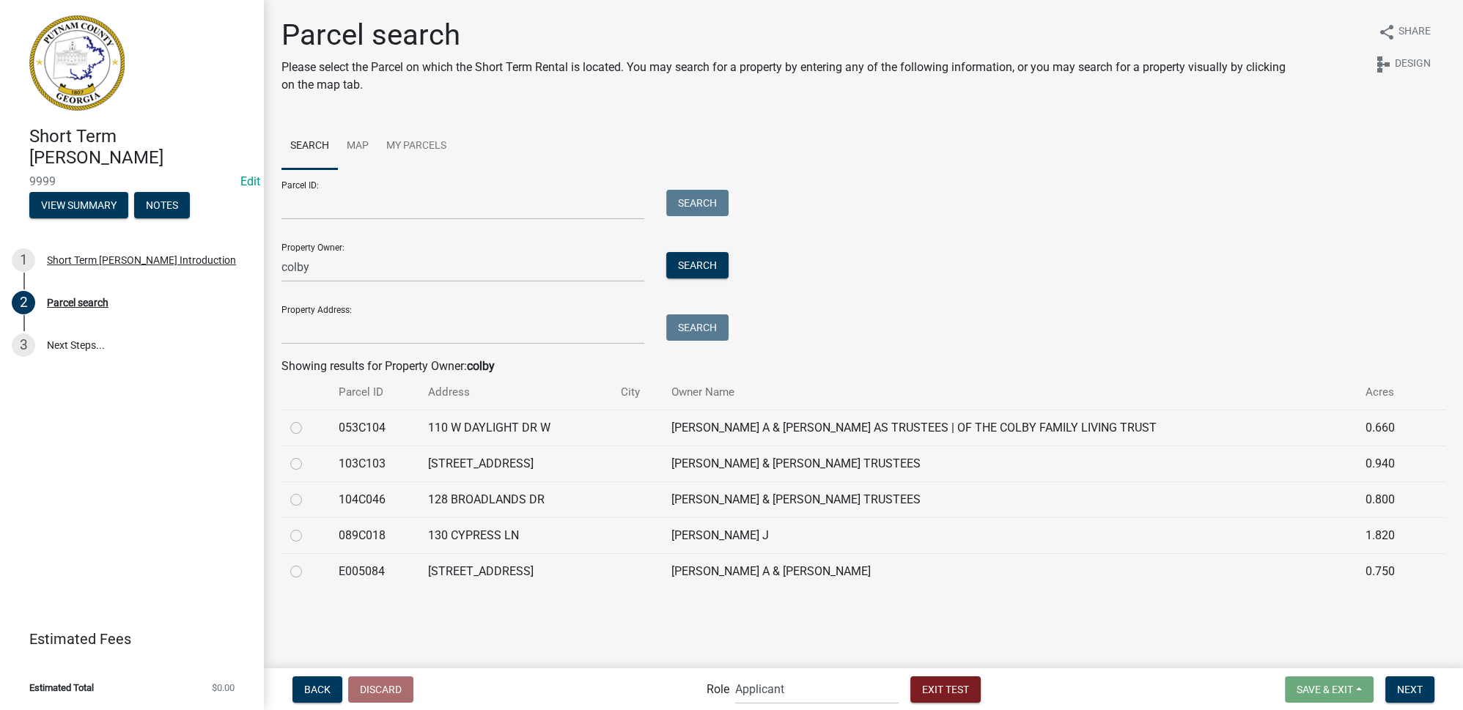
click at [308, 419] on label at bounding box center [308, 419] width 0 height 0
click at [308, 429] on input "radio" at bounding box center [313, 424] width 10 height 10
radio input "true"
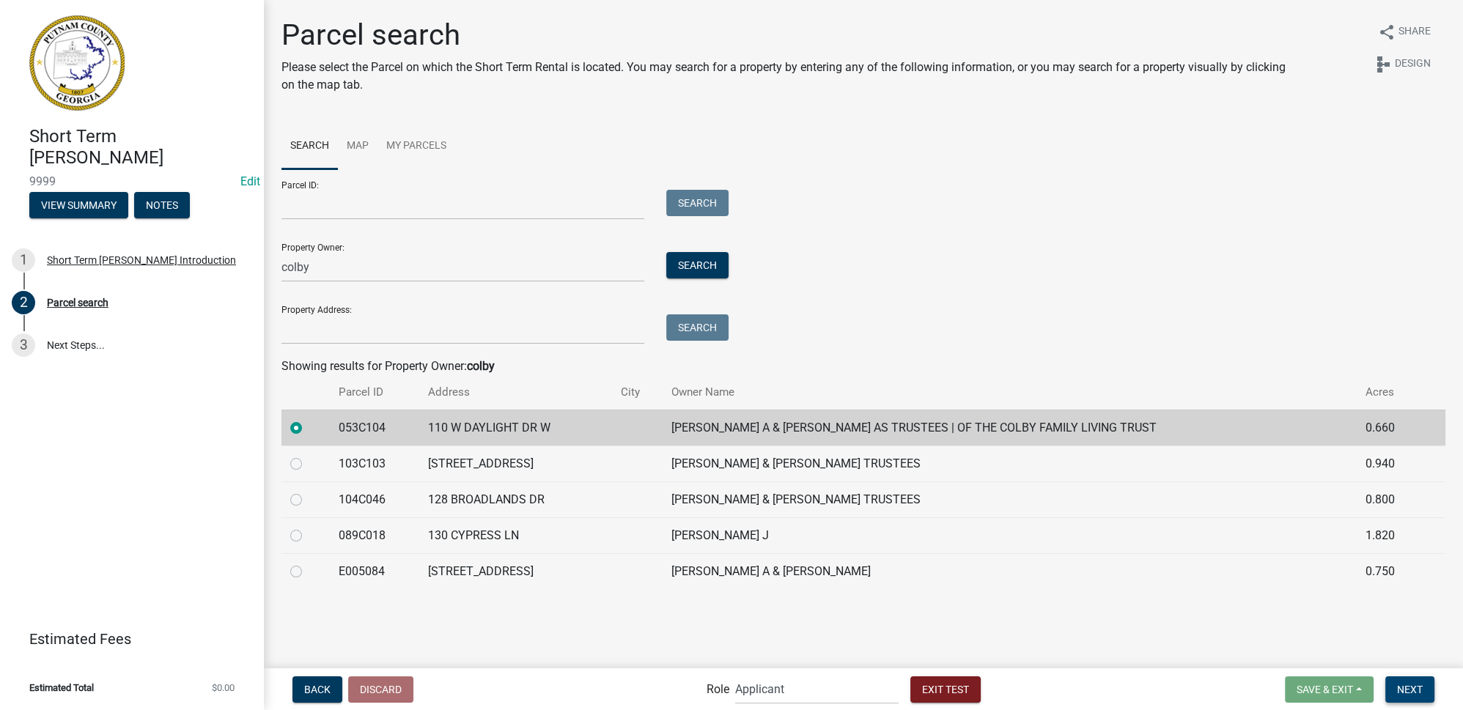
click at [1412, 687] on span "Next" at bounding box center [1410, 689] width 26 height 12
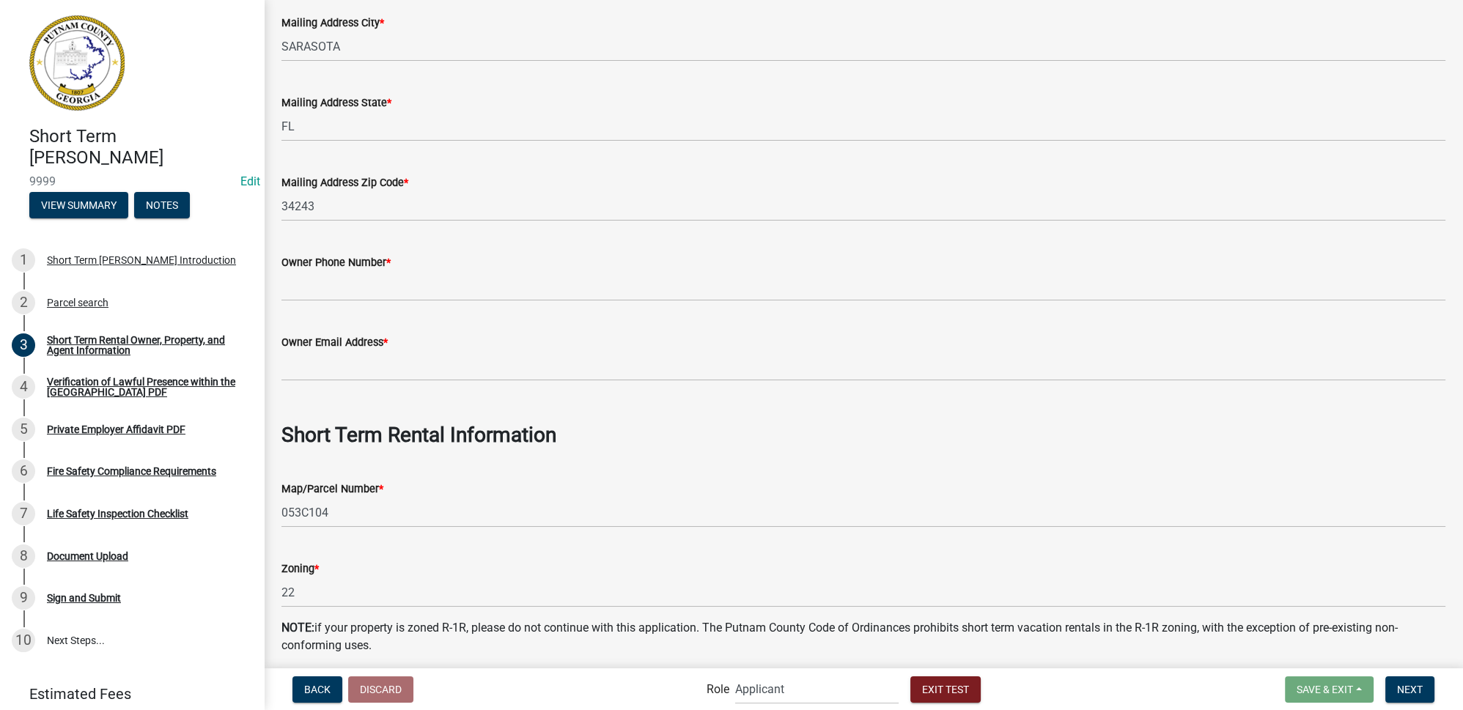
scroll to position [333, 0]
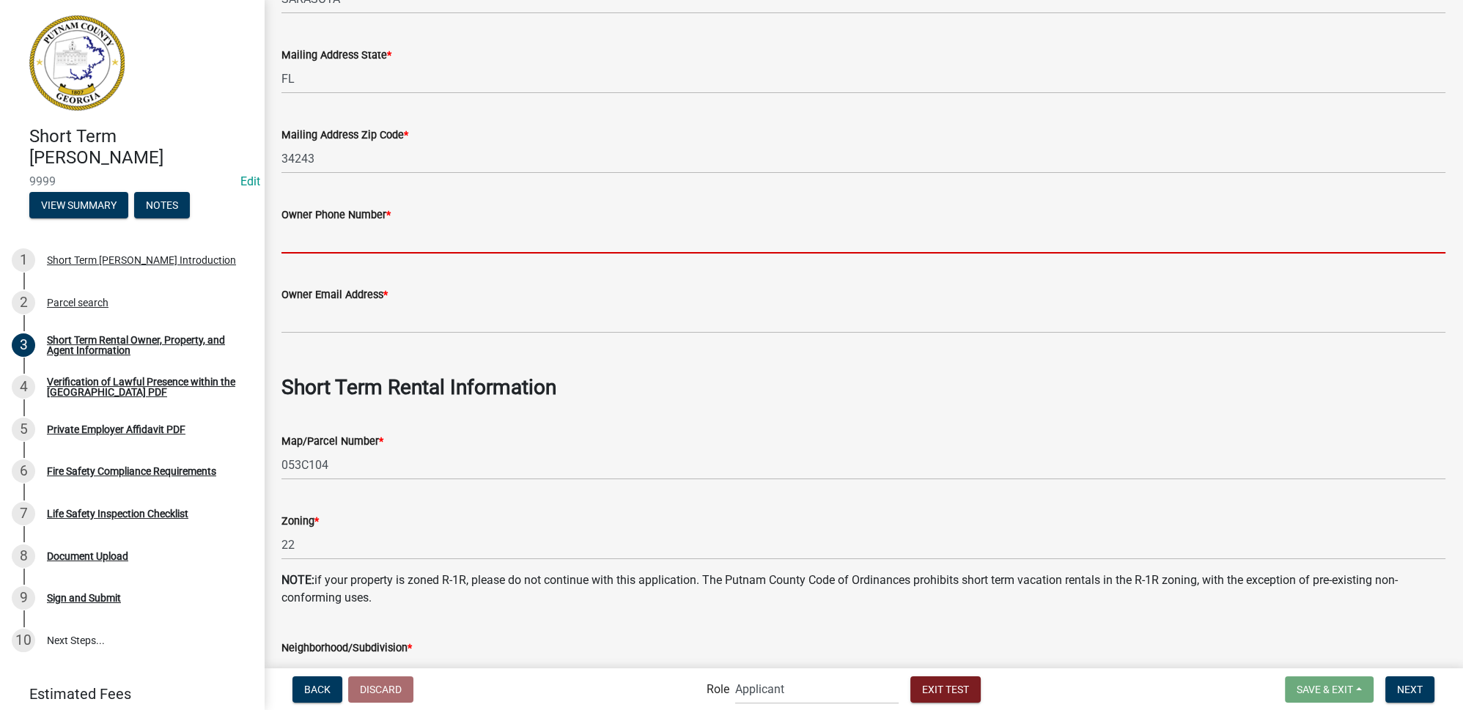
drag, startPoint x: 397, startPoint y: 233, endPoint x: 395, endPoint y: 243, distance: 9.8
click at [397, 233] on input "Owner Phone Number *" at bounding box center [863, 238] width 1164 height 30
type input "555-111-2222"
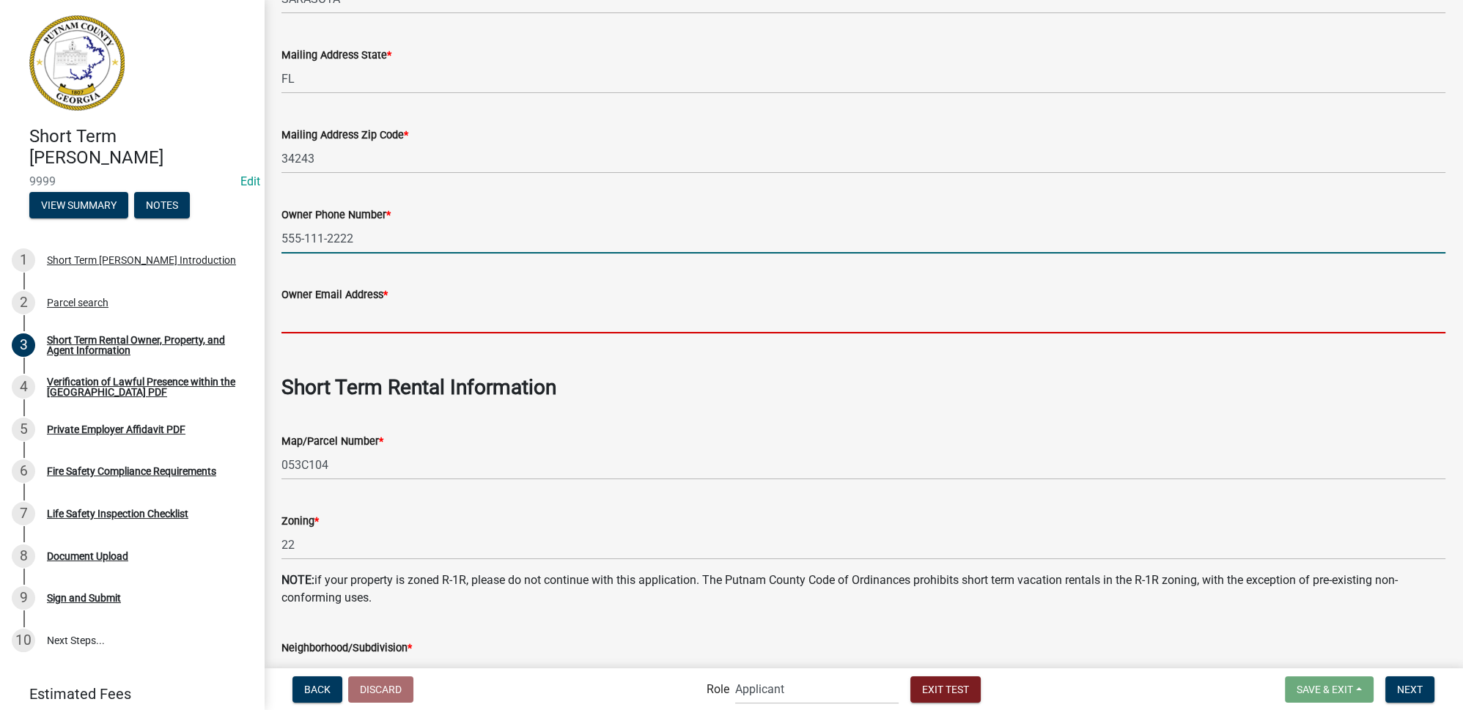
click at [346, 315] on input "Owner Email Address *" at bounding box center [863, 318] width 1164 height 30
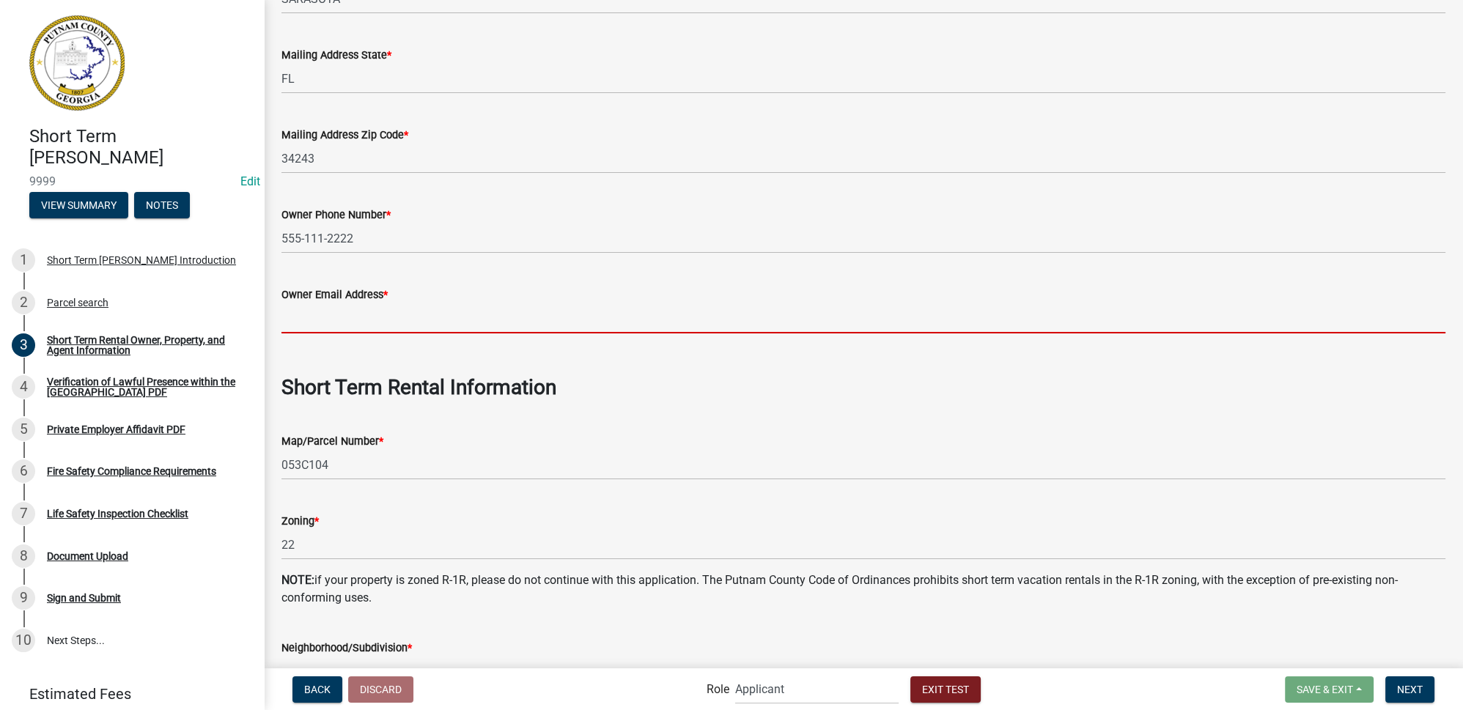
type input "testowner@test.com"
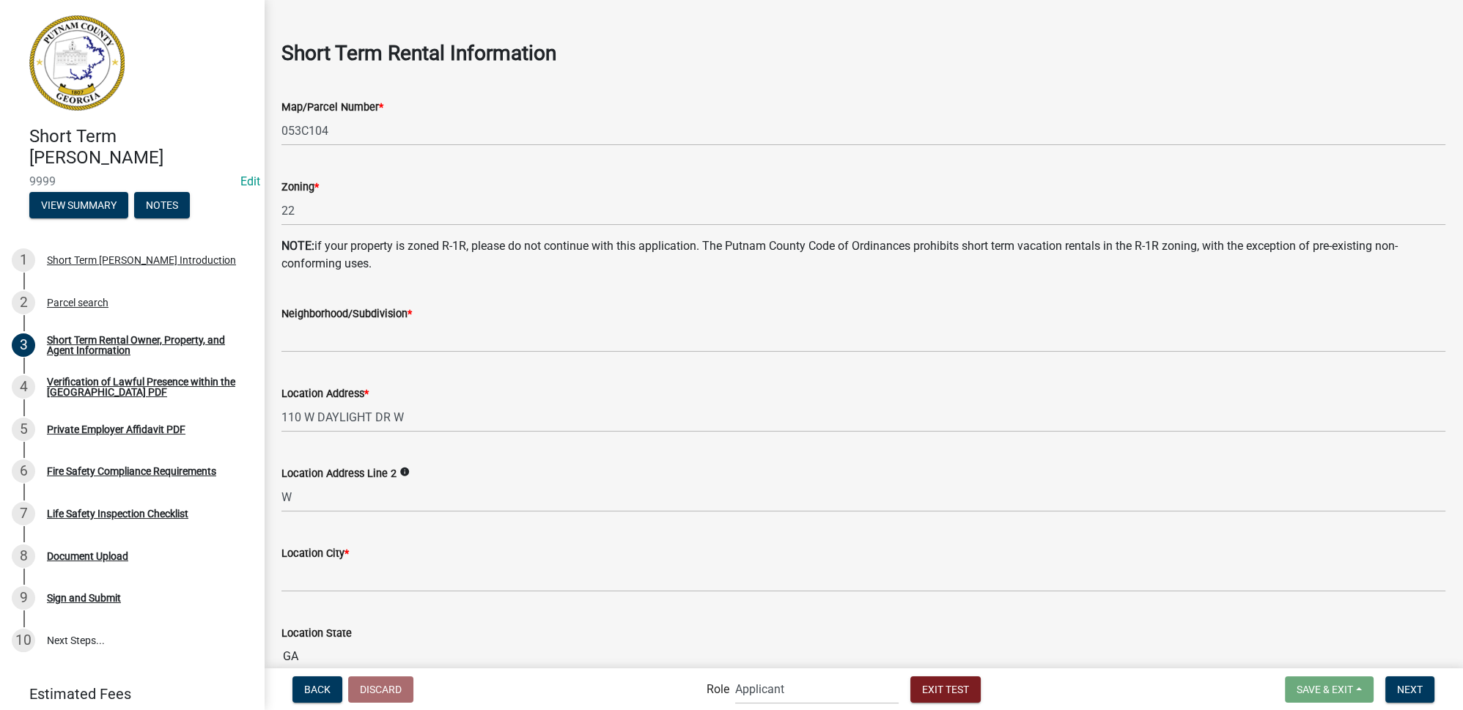
scroll to position [865, 0]
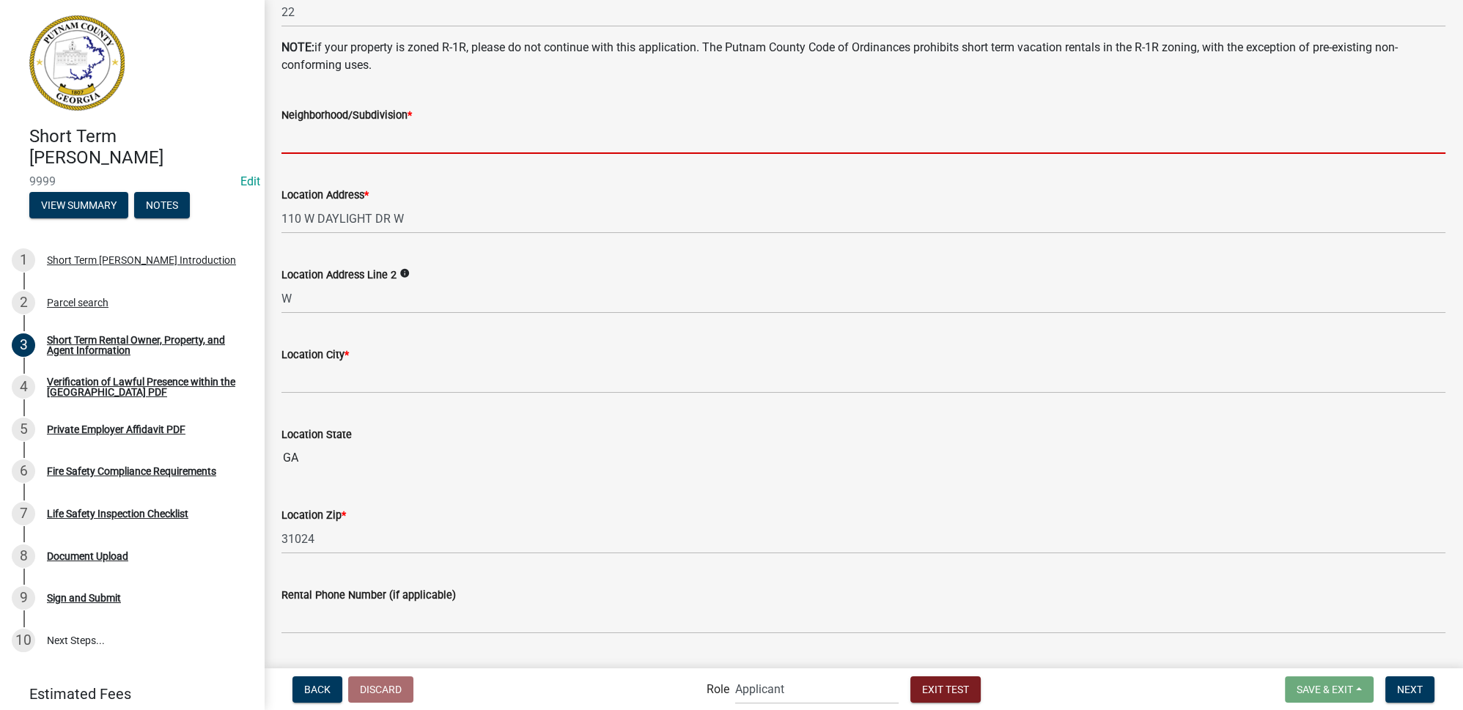
click at [355, 134] on input "Neighborhood/Subdivision *" at bounding box center [863, 139] width 1164 height 30
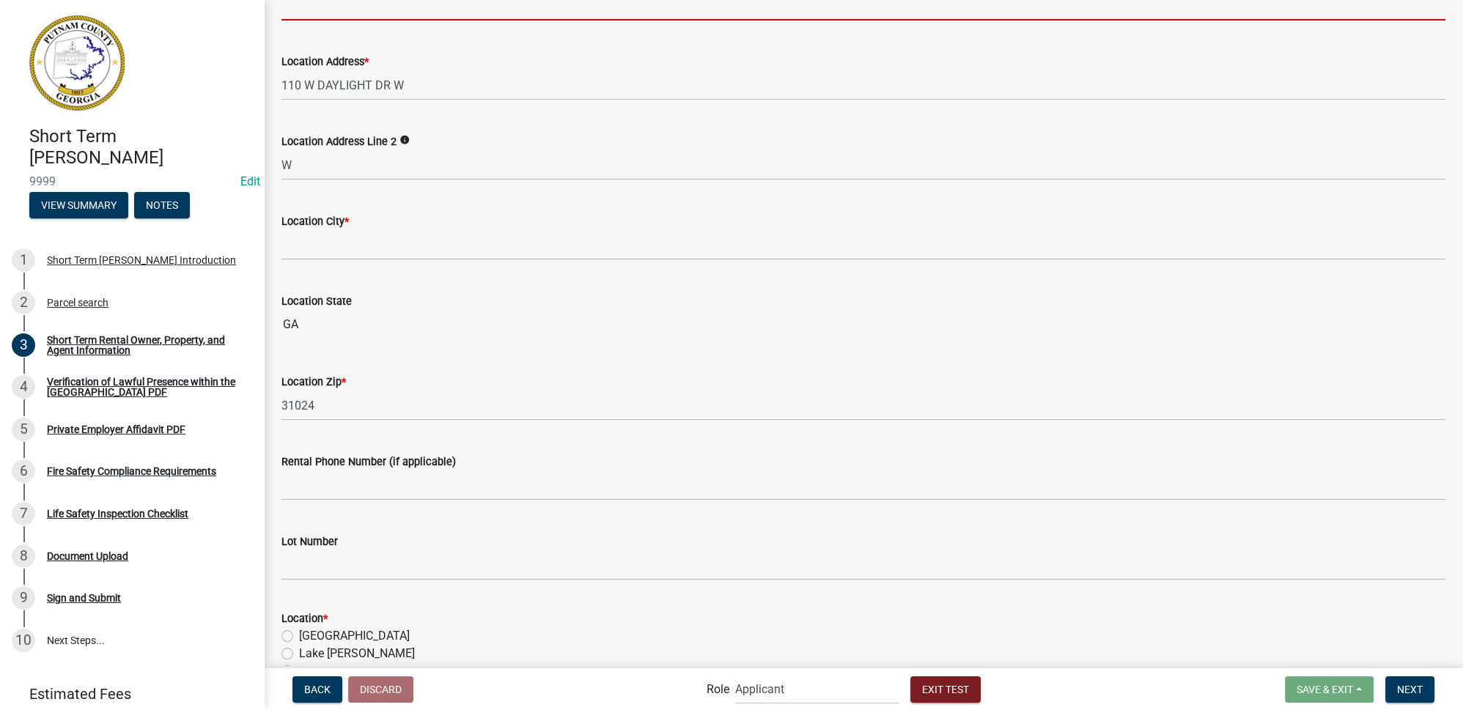
scroll to position [997, 0]
type input "The Landing"
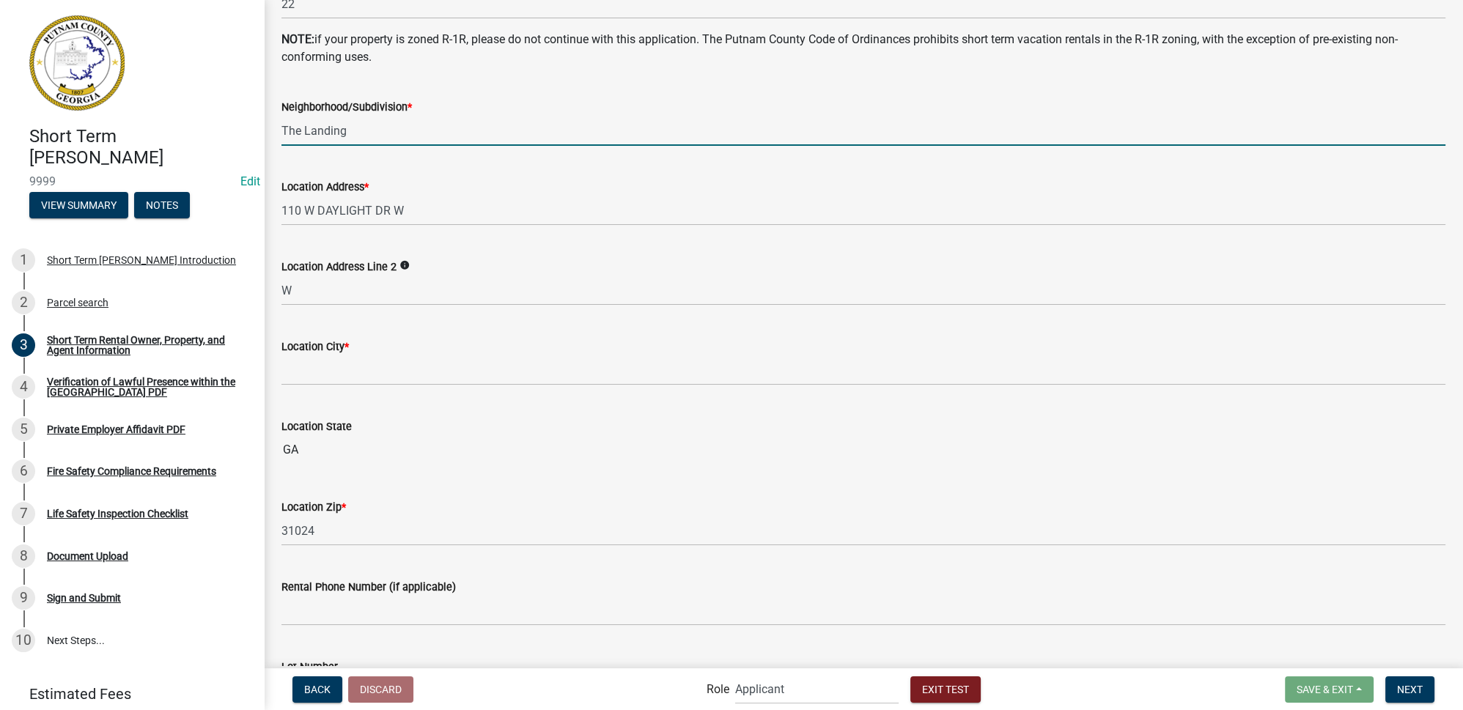
scroll to position [863, 0]
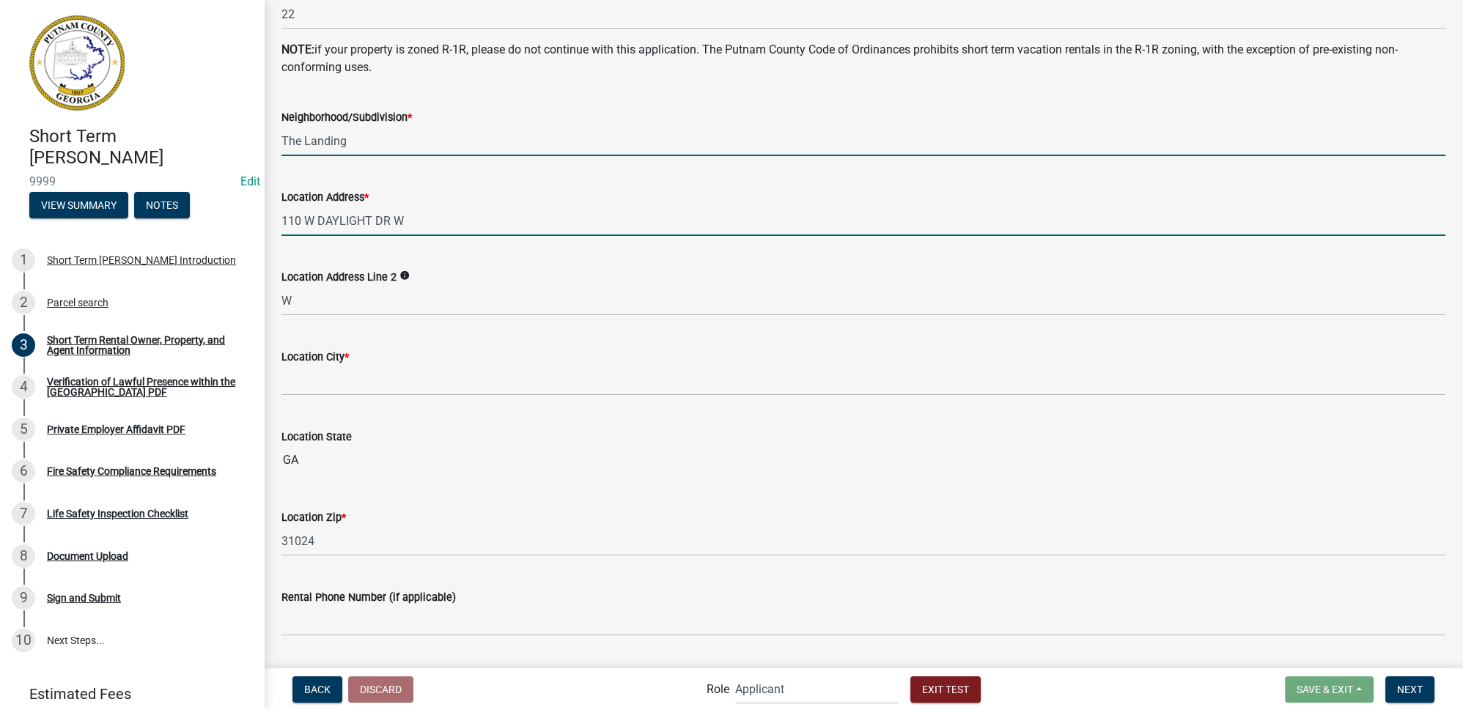
click at [448, 218] on input "110 W DAYLIGHT DR W" at bounding box center [863, 221] width 1164 height 30
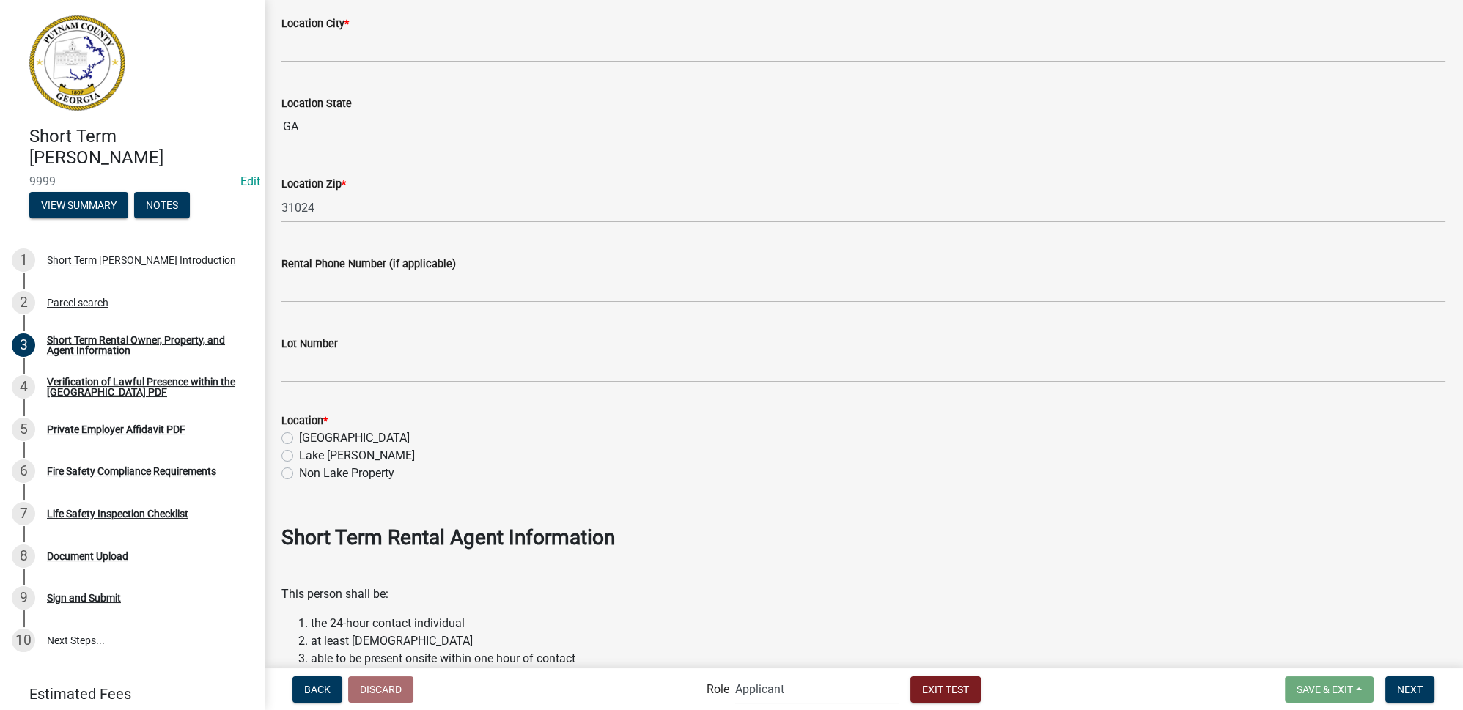
scroll to position [1396, 0]
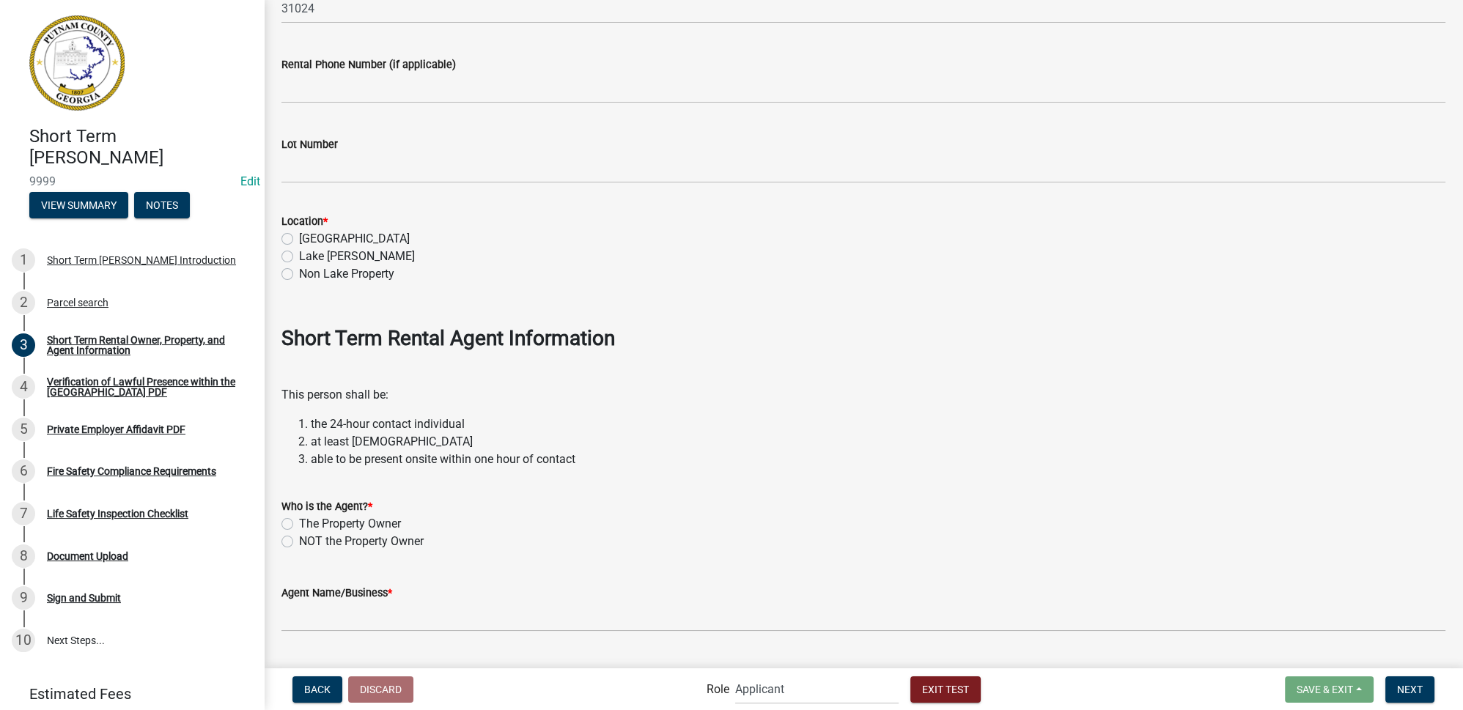
click at [316, 236] on label "Lake Oconee" at bounding box center [354, 239] width 111 height 18
click at [308, 236] on input "Lake Oconee" at bounding box center [304, 235] width 10 height 10
radio input "true"
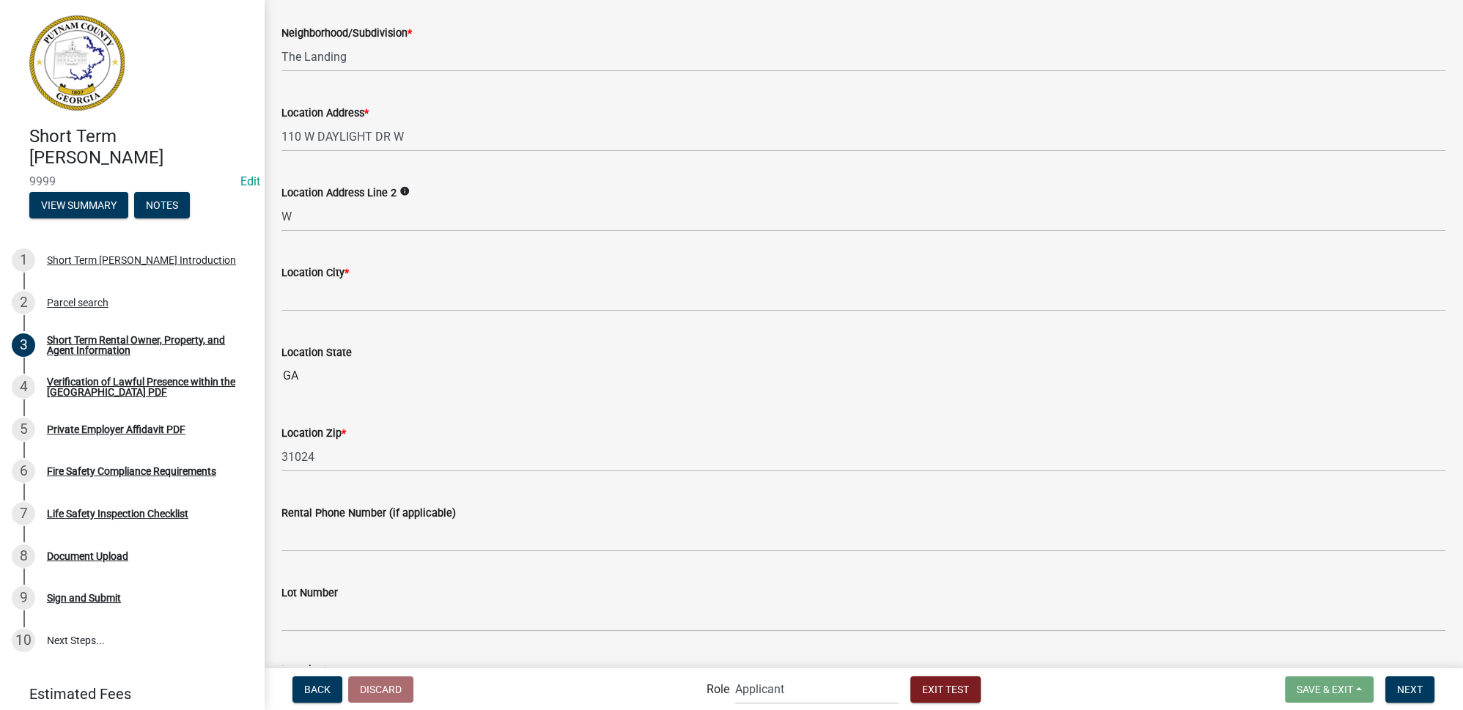
scroll to position [863, 0]
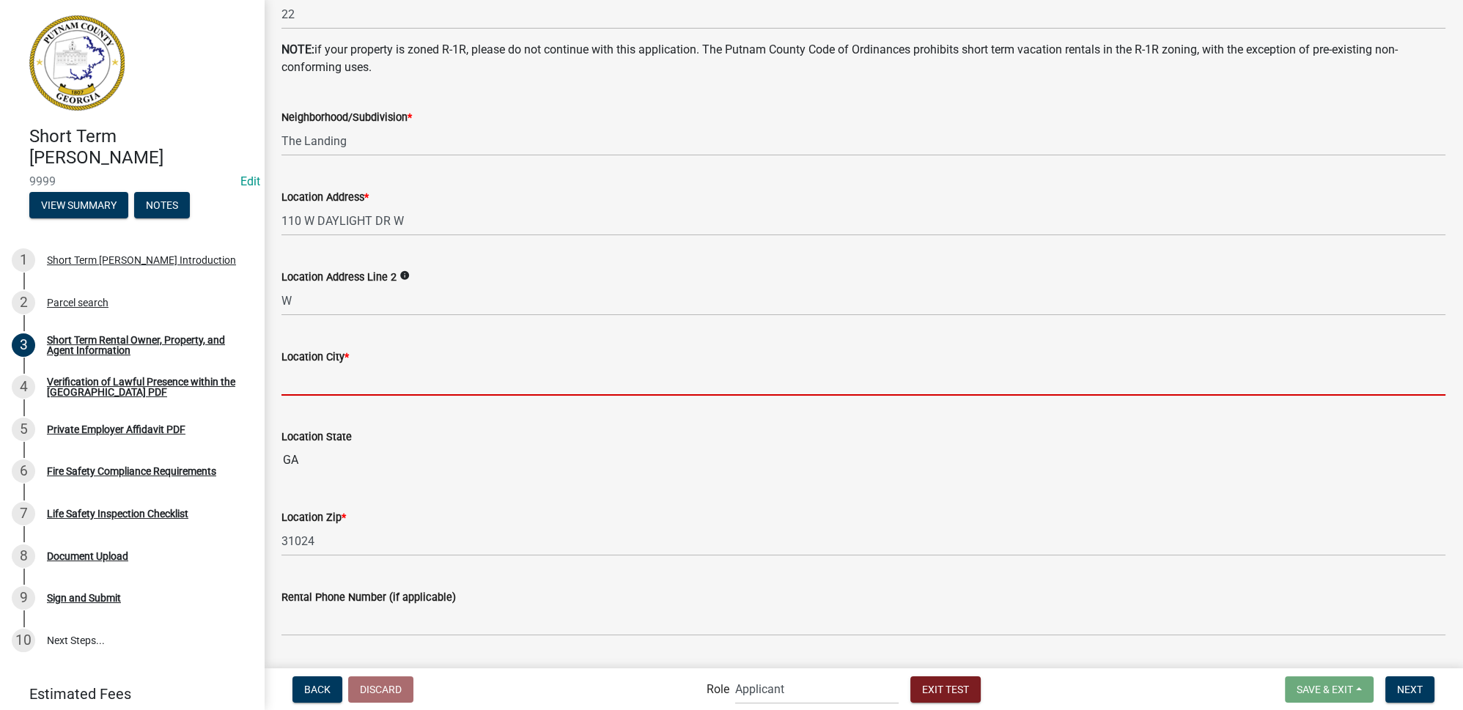
click at [328, 377] on input "Location City *" at bounding box center [863, 381] width 1164 height 30
type input "Eatonton"
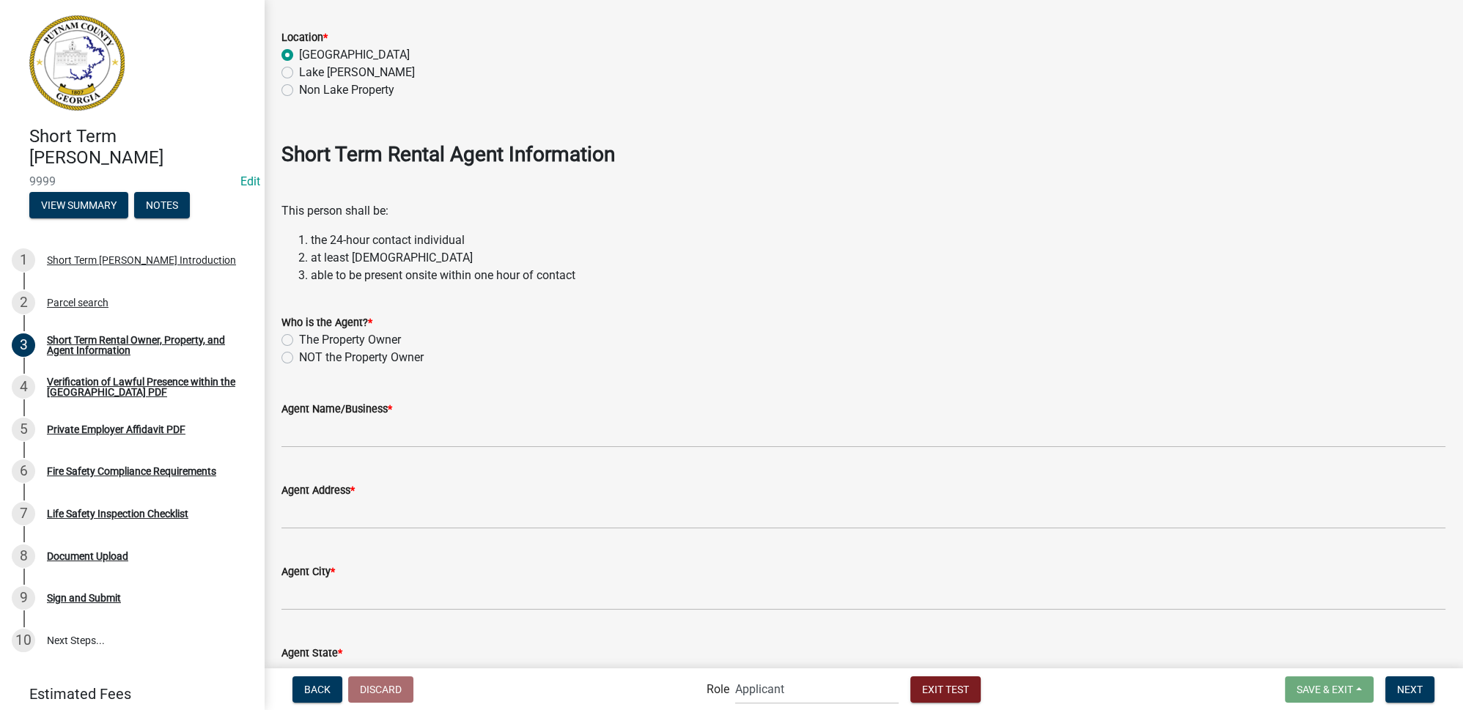
scroll to position [1596, 0]
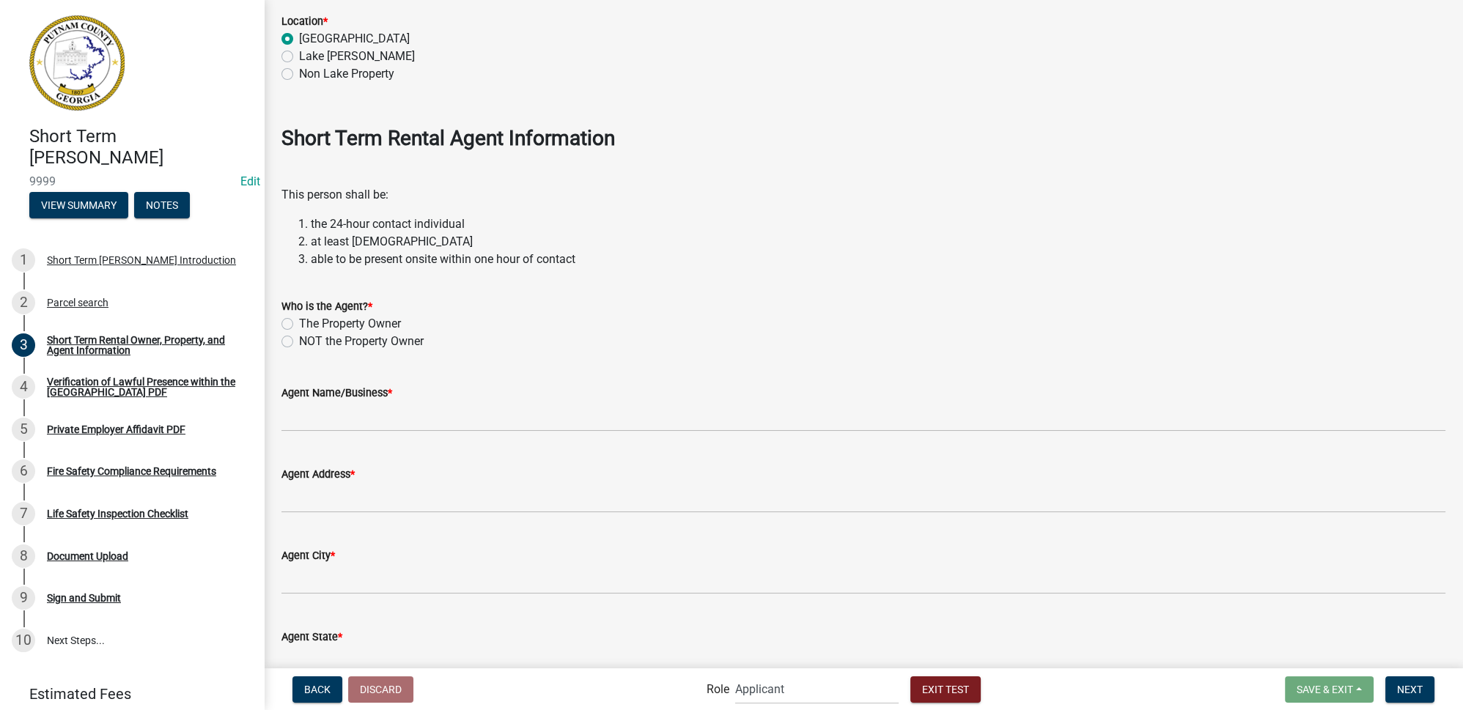
click at [299, 322] on label "The Property Owner" at bounding box center [350, 324] width 102 height 18
click at [299, 322] on input "The Property Owner" at bounding box center [304, 320] width 10 height 10
radio input "true"
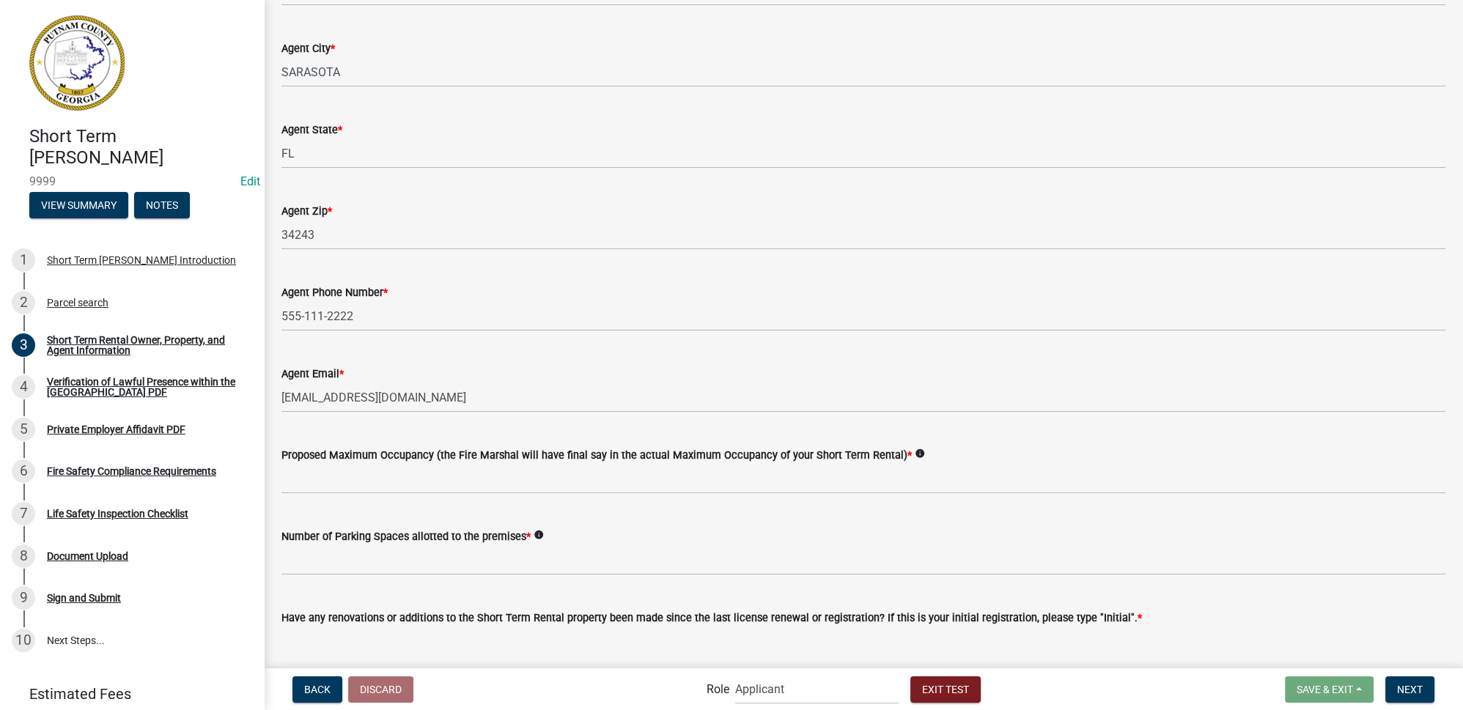
scroll to position [2200, 0]
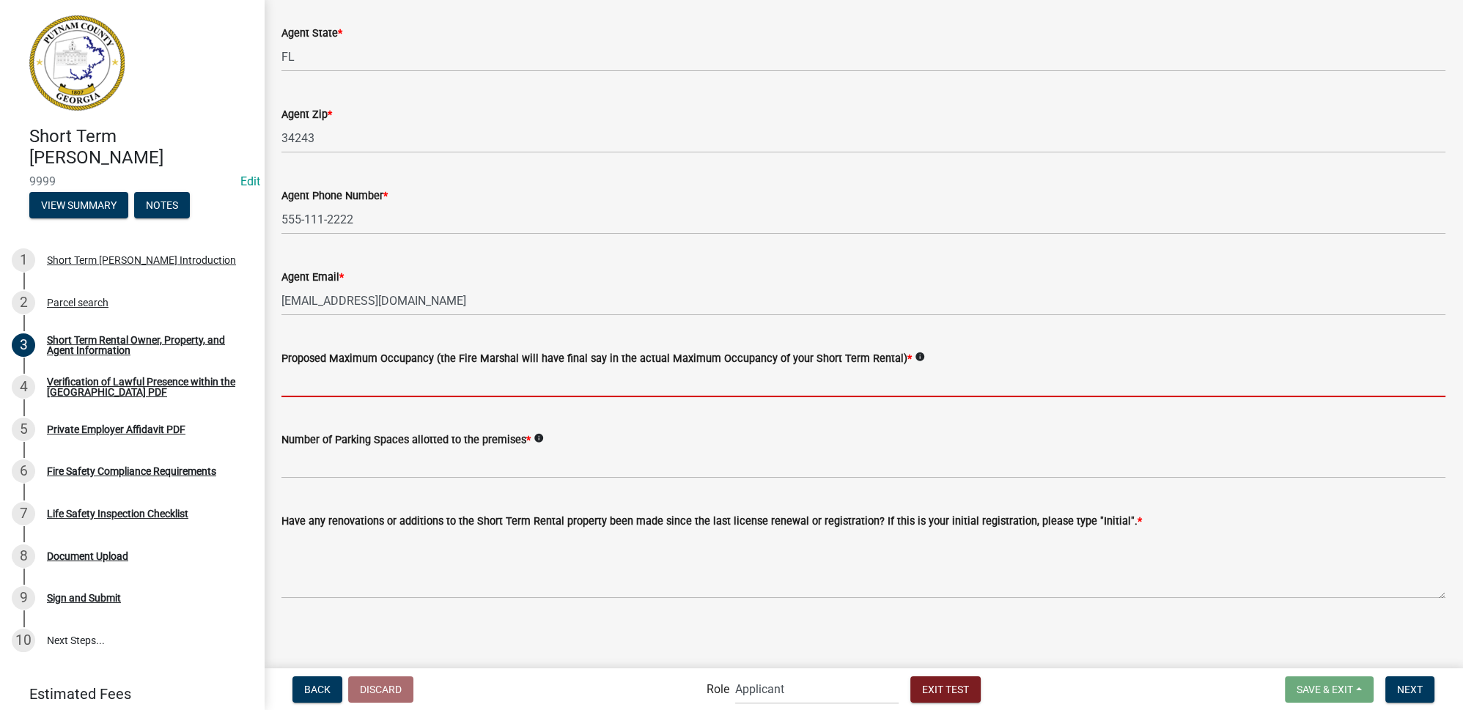
click at [385, 388] on input "text" at bounding box center [863, 382] width 1164 height 30
type input "6"
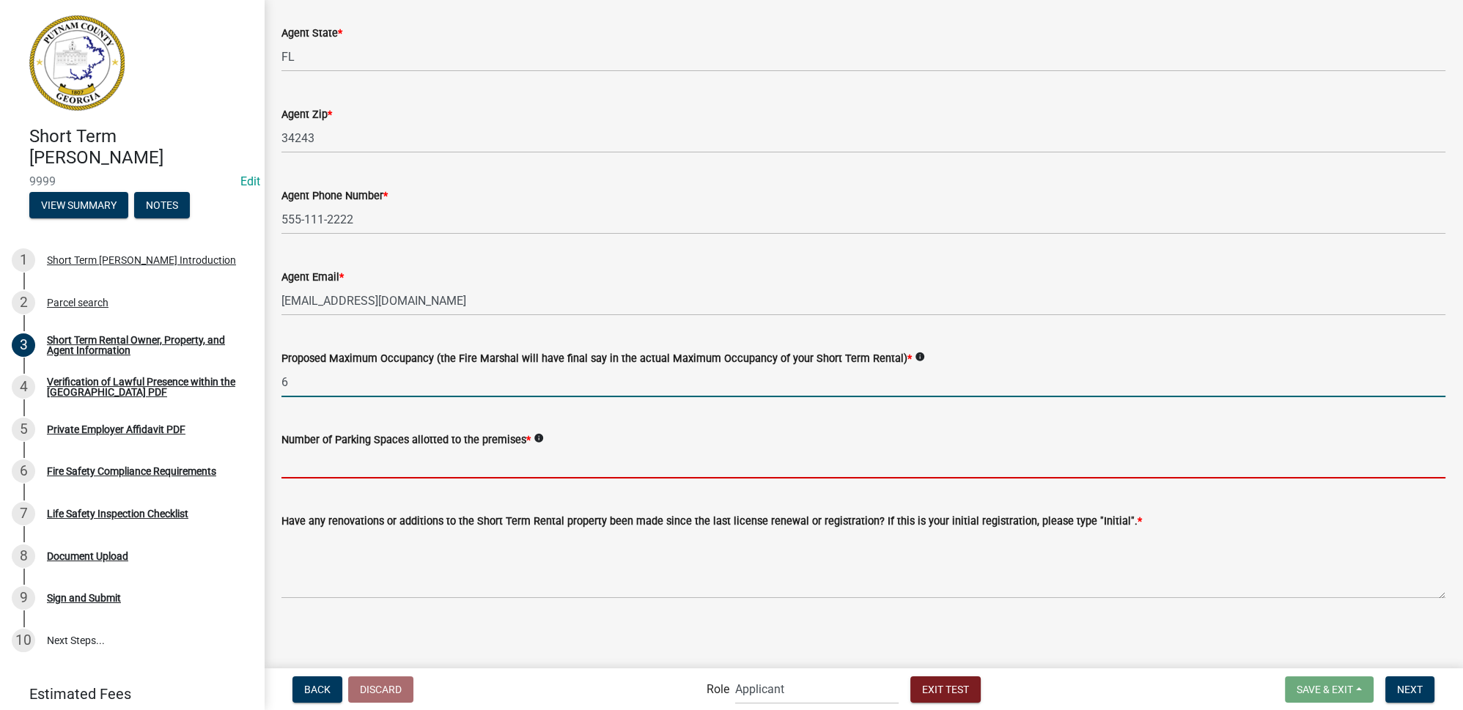
click at [374, 454] on input "text" at bounding box center [863, 463] width 1164 height 30
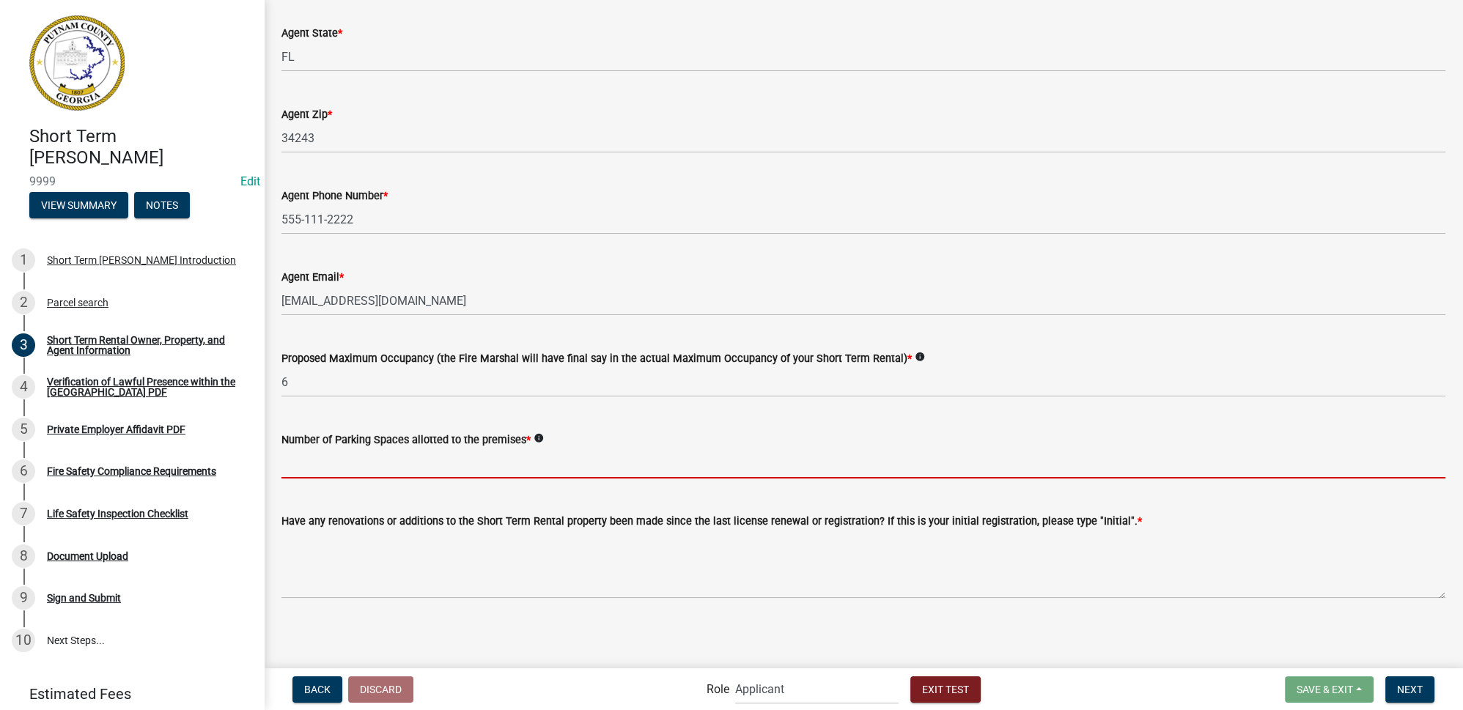
type input "2"
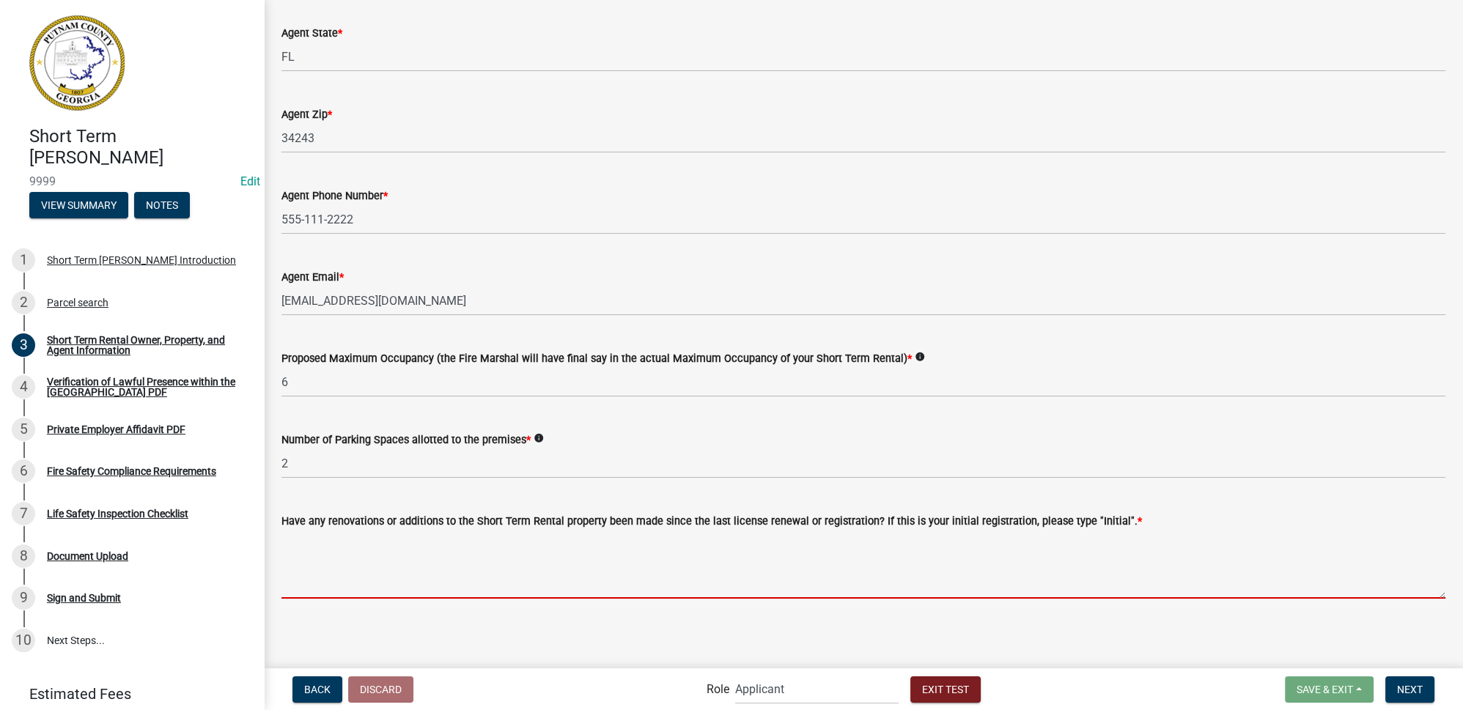
click at [397, 565] on textarea "Have any renovations or additions to the Short Term Rental property been made s…" at bounding box center [863, 564] width 1164 height 69
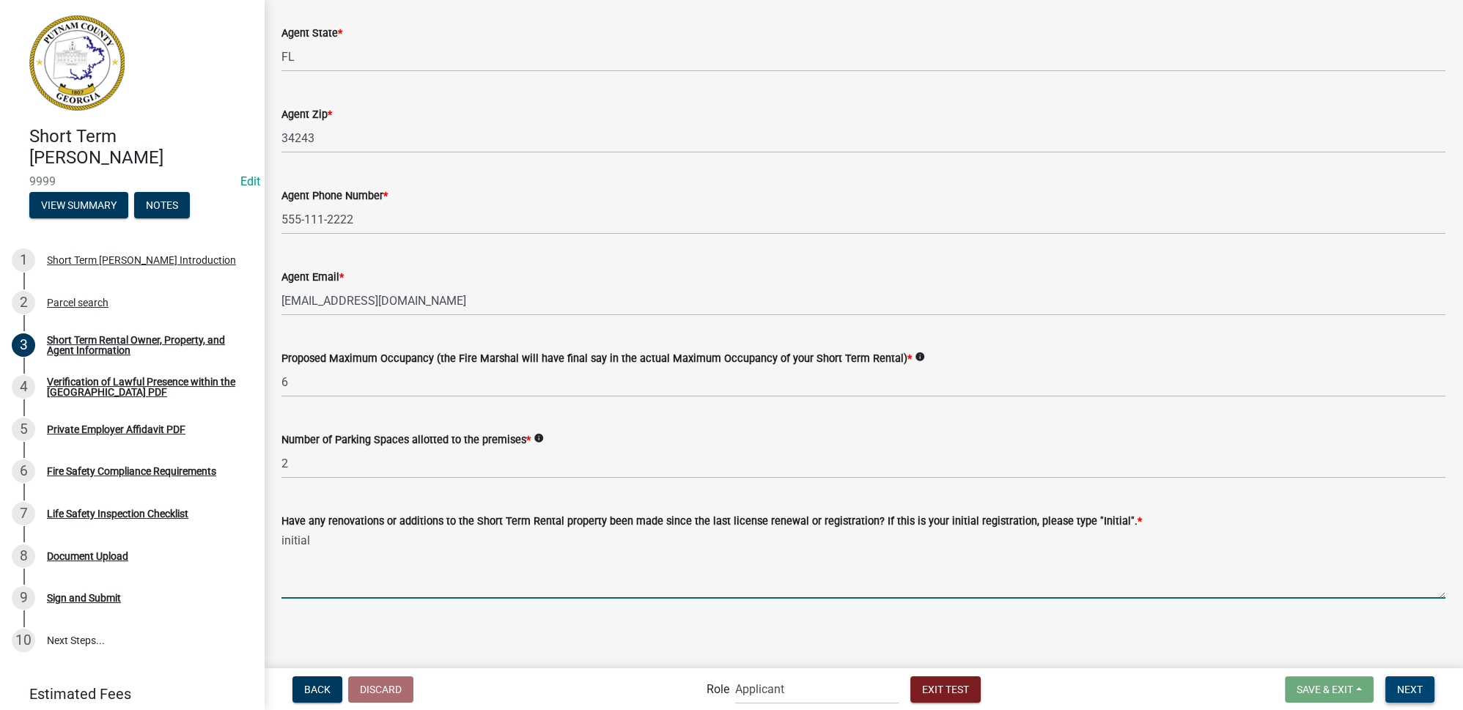
type textarea "initial"
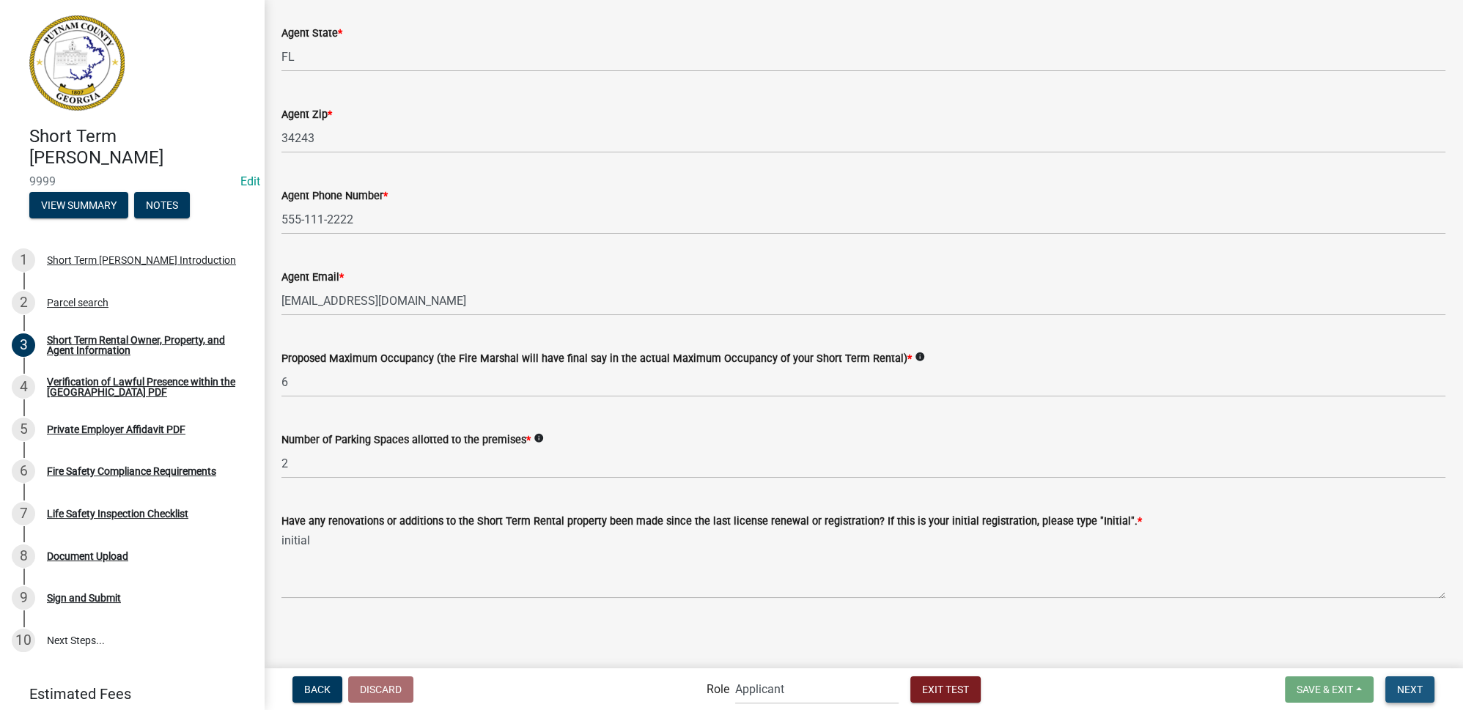
click at [1418, 691] on span "Next" at bounding box center [1410, 689] width 26 height 12
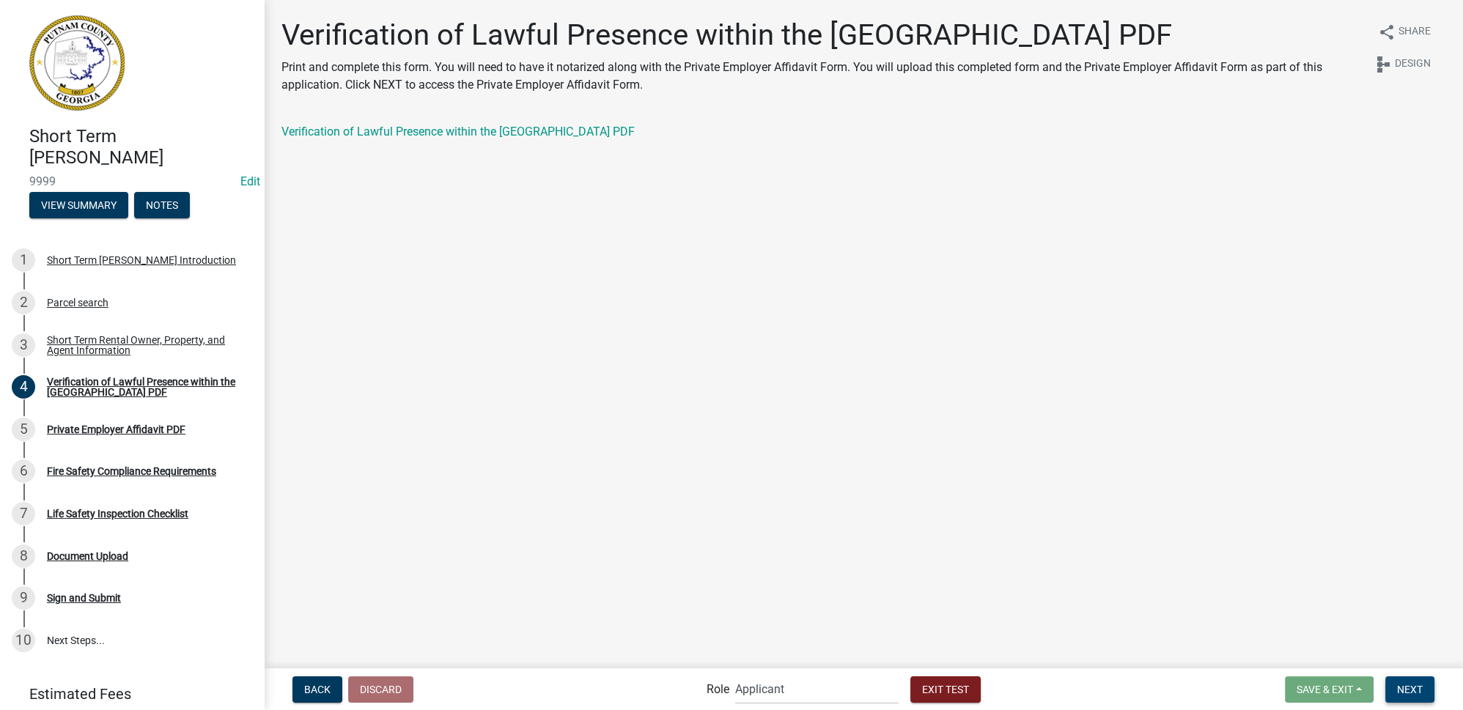
click at [1416, 684] on span "Next" at bounding box center [1410, 689] width 26 height 12
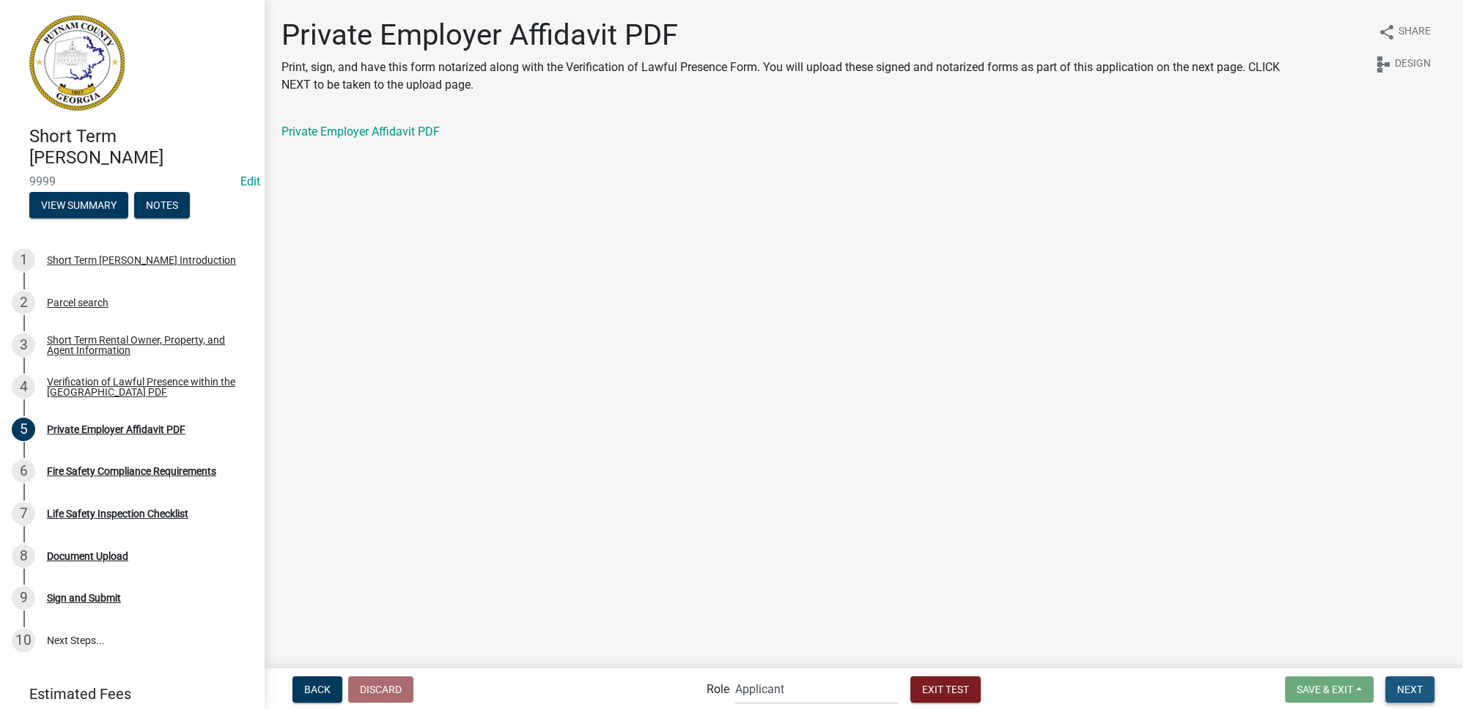
click at [1405, 692] on span "Next" at bounding box center [1410, 689] width 26 height 12
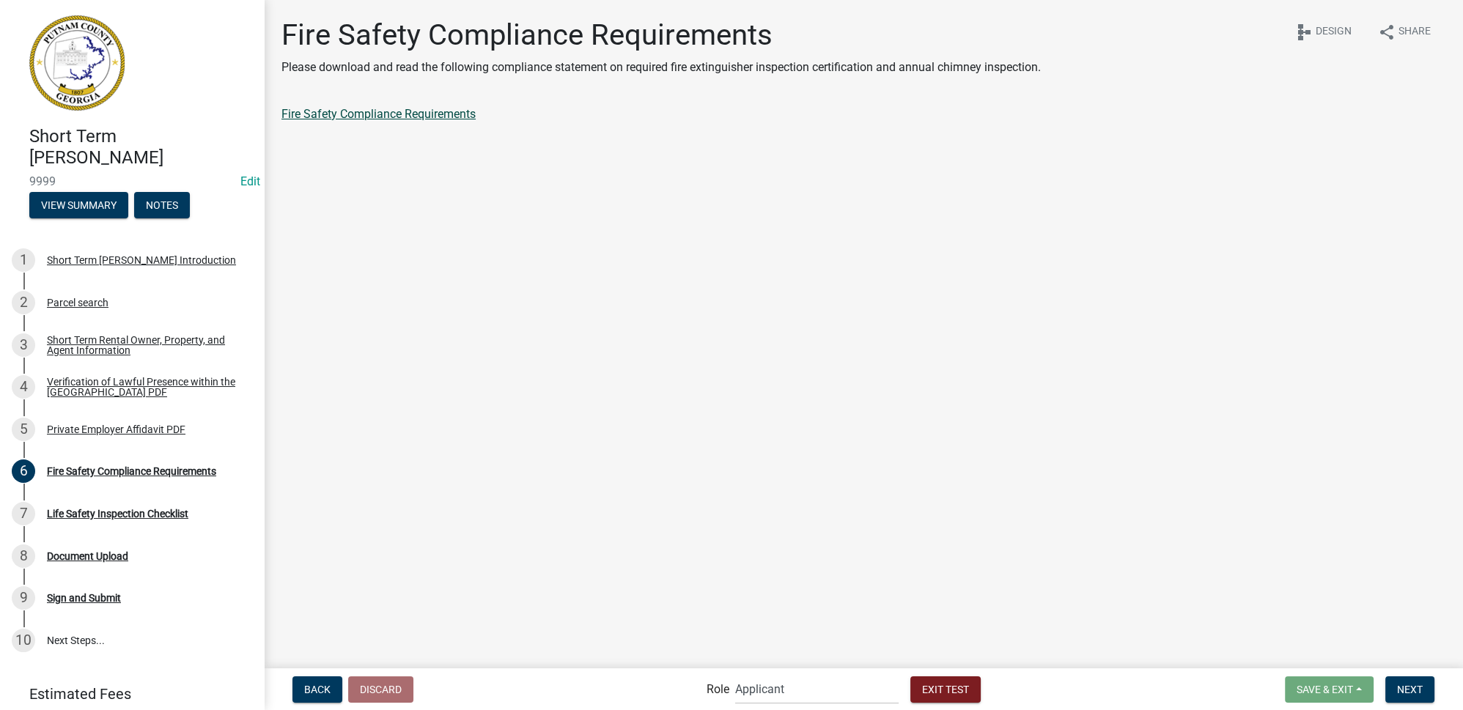
click at [350, 111] on link "Fire Safety Compliance Requirements" at bounding box center [378, 114] width 194 height 14
drag, startPoint x: 1410, startPoint y: 692, endPoint x: 1266, endPoint y: 641, distance: 152.3
click at [1410, 692] on span "Next" at bounding box center [1410, 689] width 26 height 12
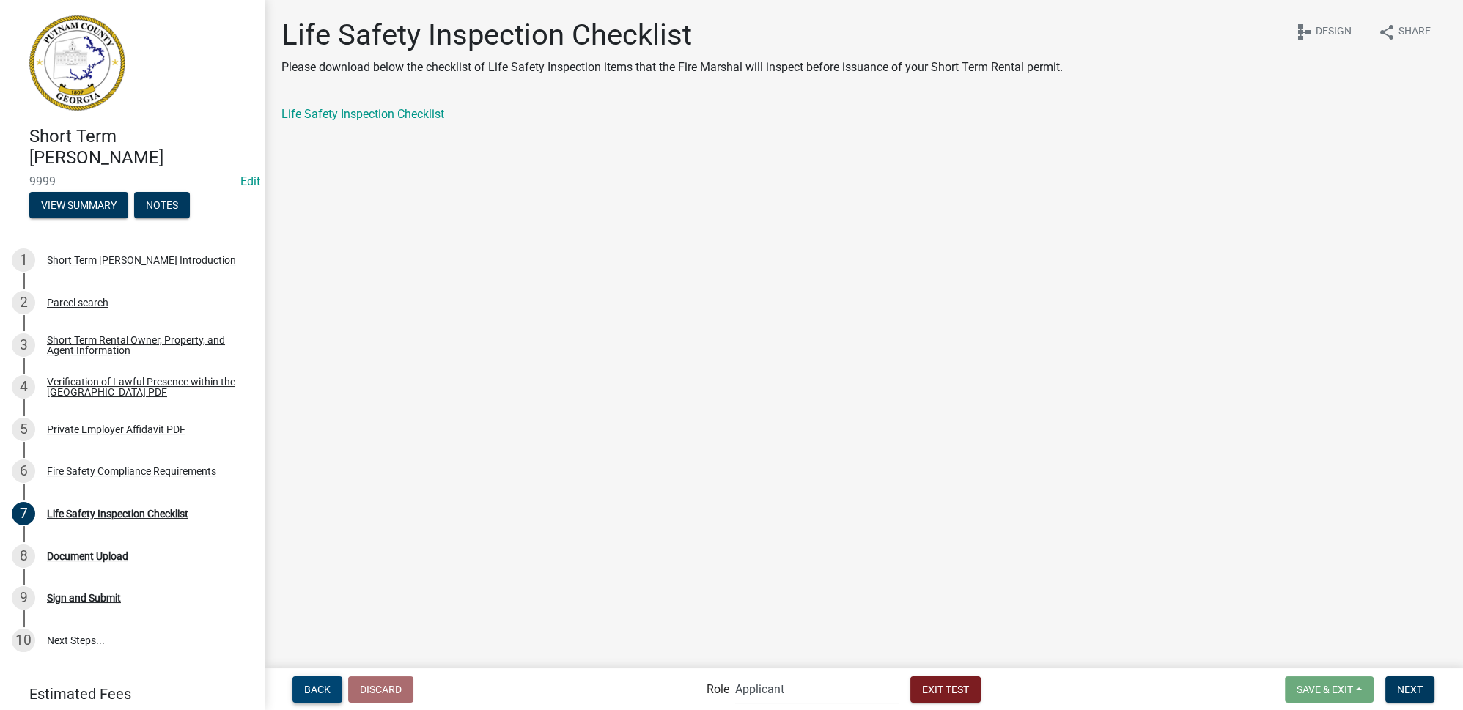
click at [328, 693] on span "Back" at bounding box center [317, 689] width 26 height 12
click at [813, 585] on main "Fire Safety Compliance Requirements Please download and read the following comp…" at bounding box center [863, 333] width 1199 height 666
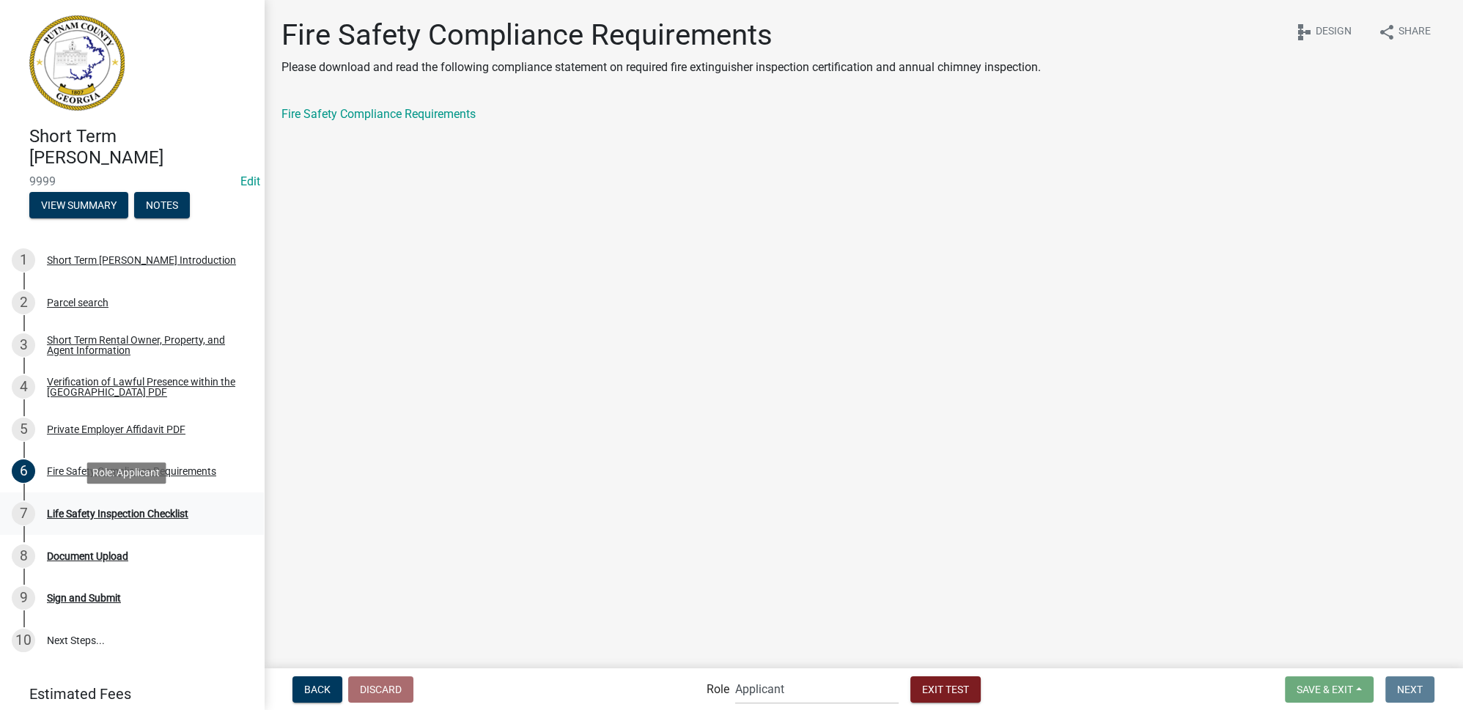
click at [125, 506] on div "7 Life Safety Inspection Checklist" at bounding box center [126, 513] width 229 height 23
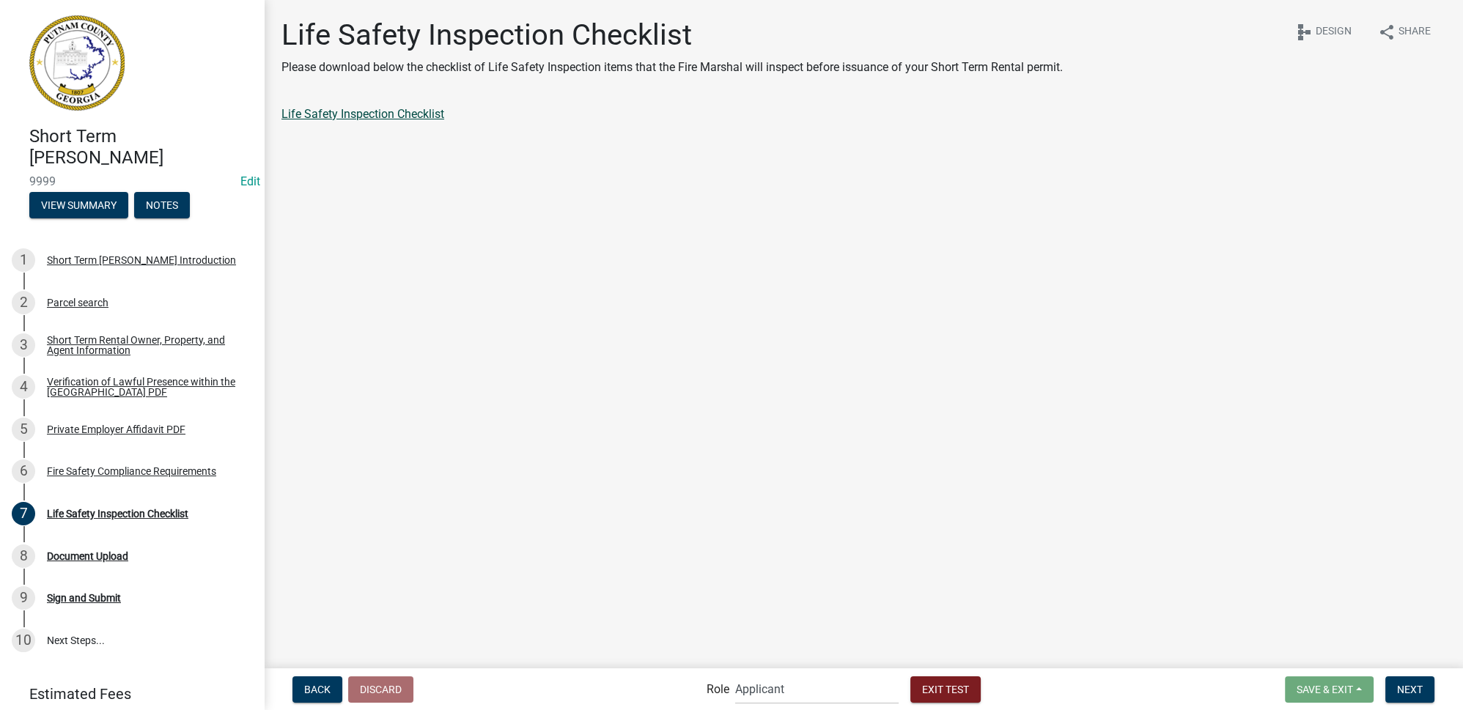
click at [364, 116] on link "Life Safety Inspection Checklist" at bounding box center [362, 114] width 163 height 14
click at [1400, 686] on span "Next" at bounding box center [1410, 689] width 26 height 12
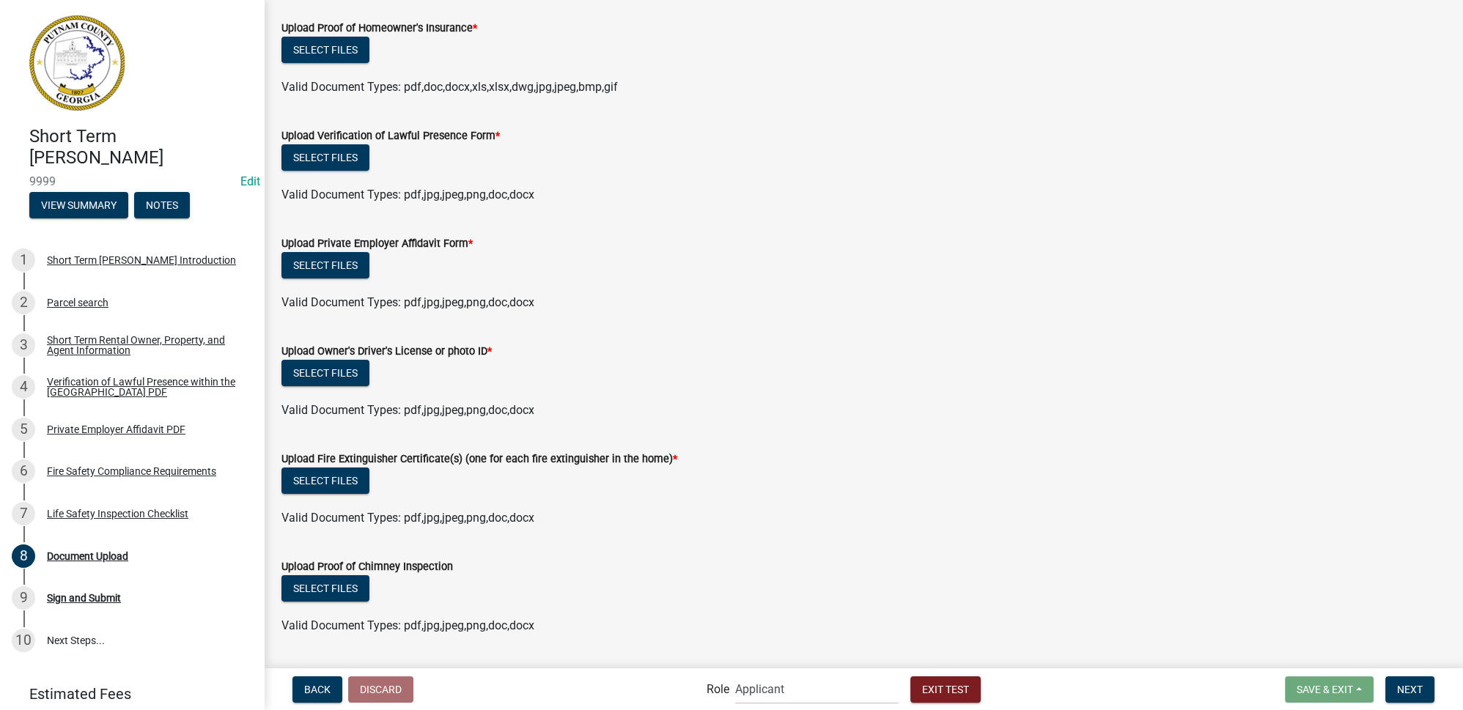
scroll to position [571, 0]
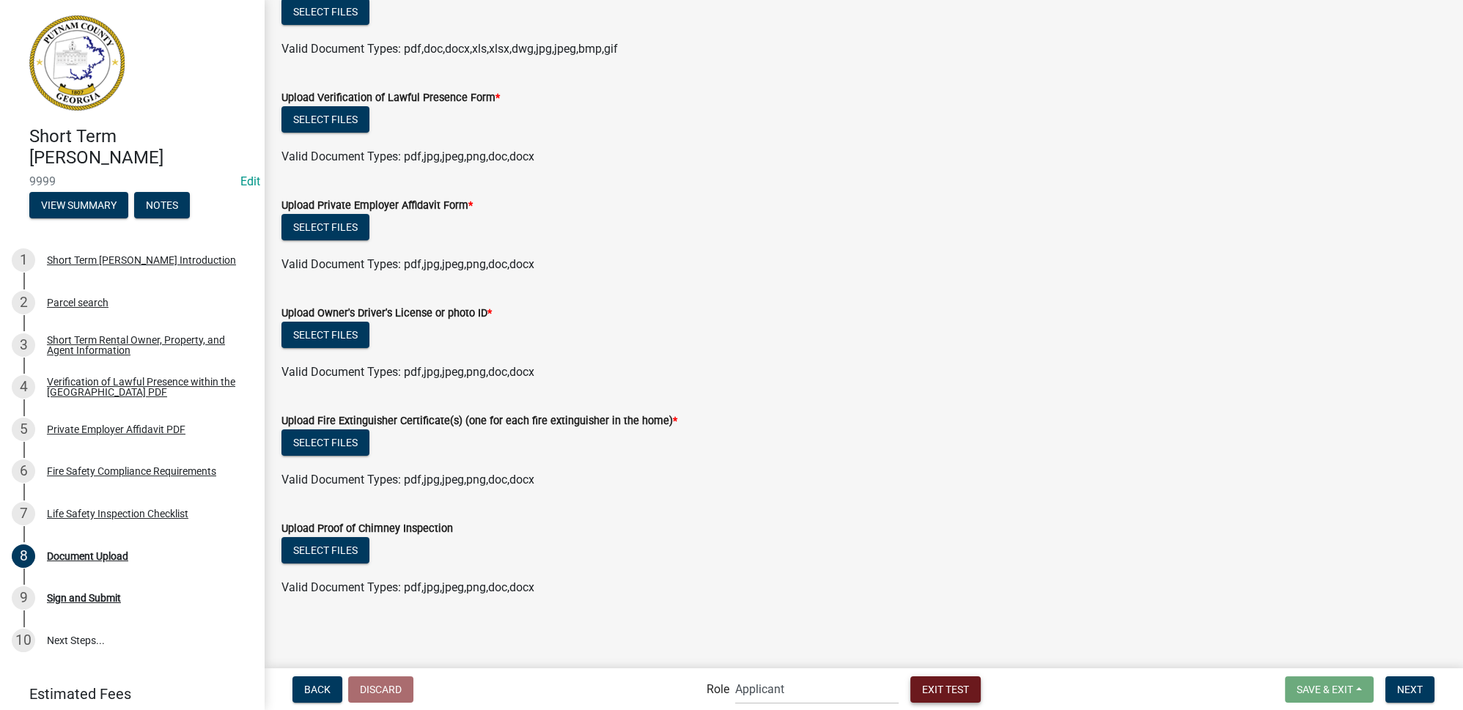
click at [958, 694] on span "Exit Test" at bounding box center [945, 689] width 47 height 12
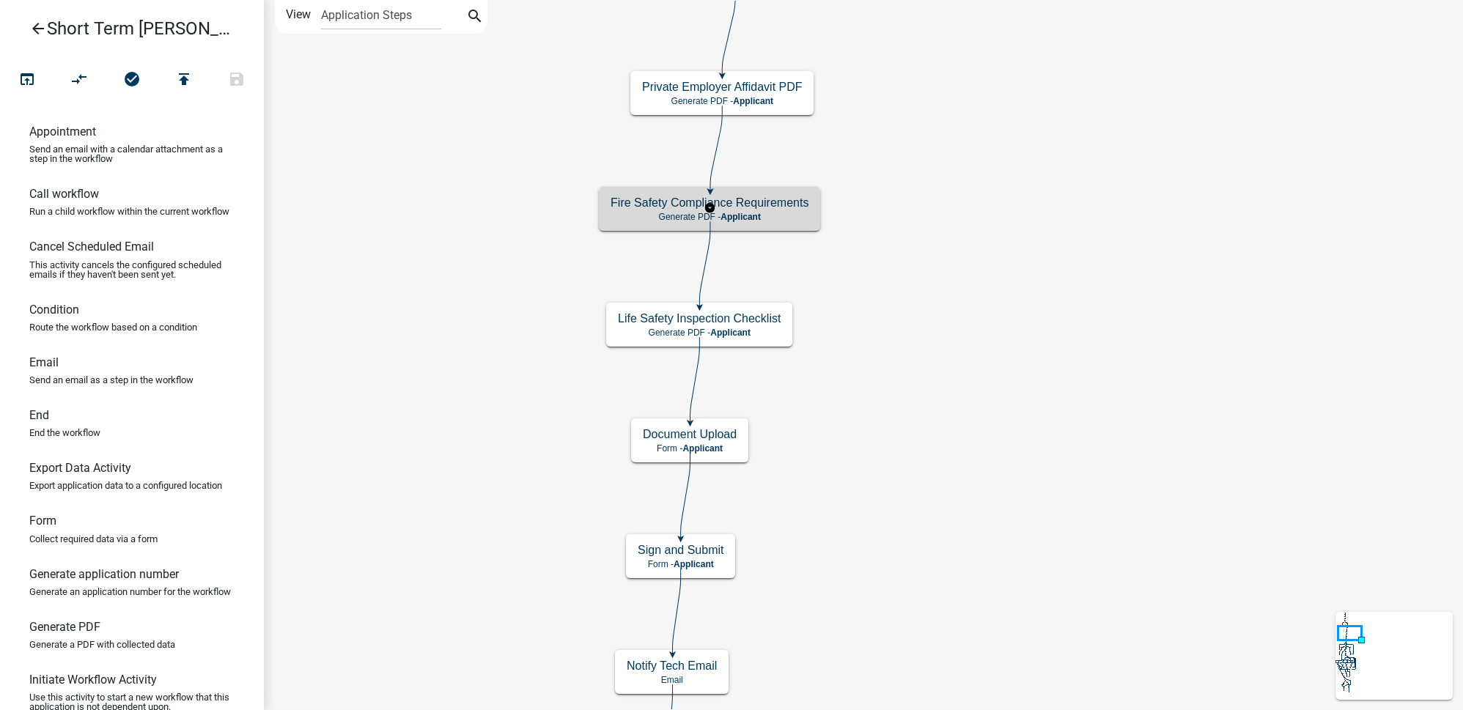
click at [775, 202] on h5 "Fire Safety Compliance Requirements" at bounding box center [709, 203] width 198 height 14
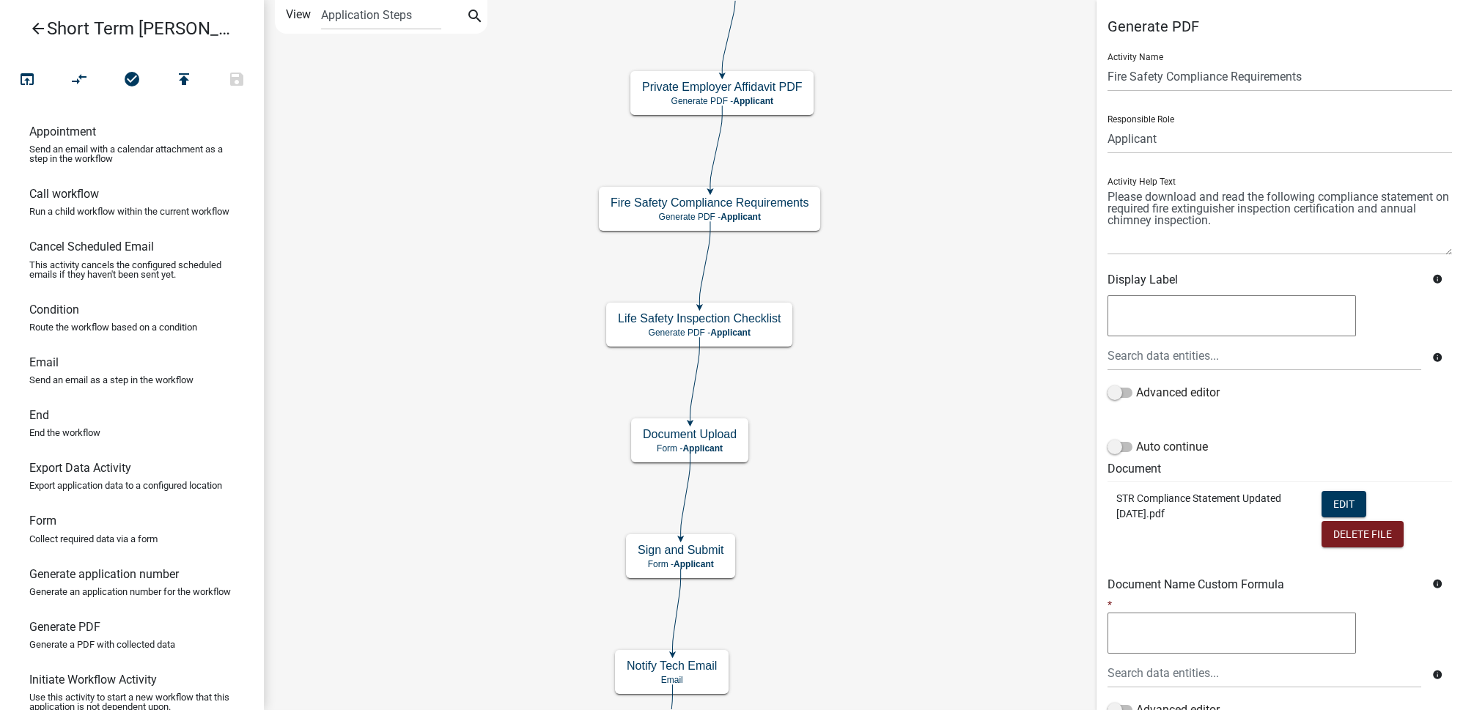
scroll to position [120, 0]
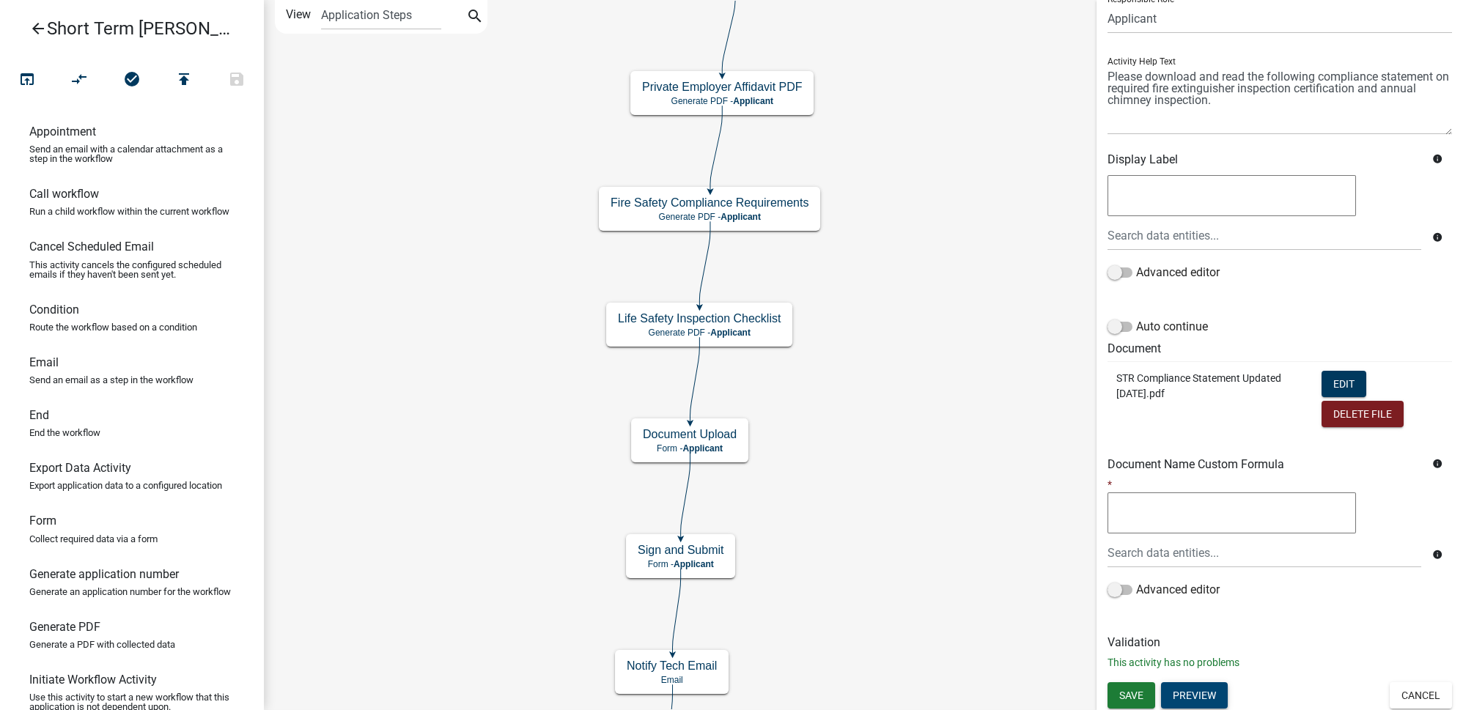
click at [1180, 689] on button "Preview" at bounding box center [1194, 695] width 67 height 26
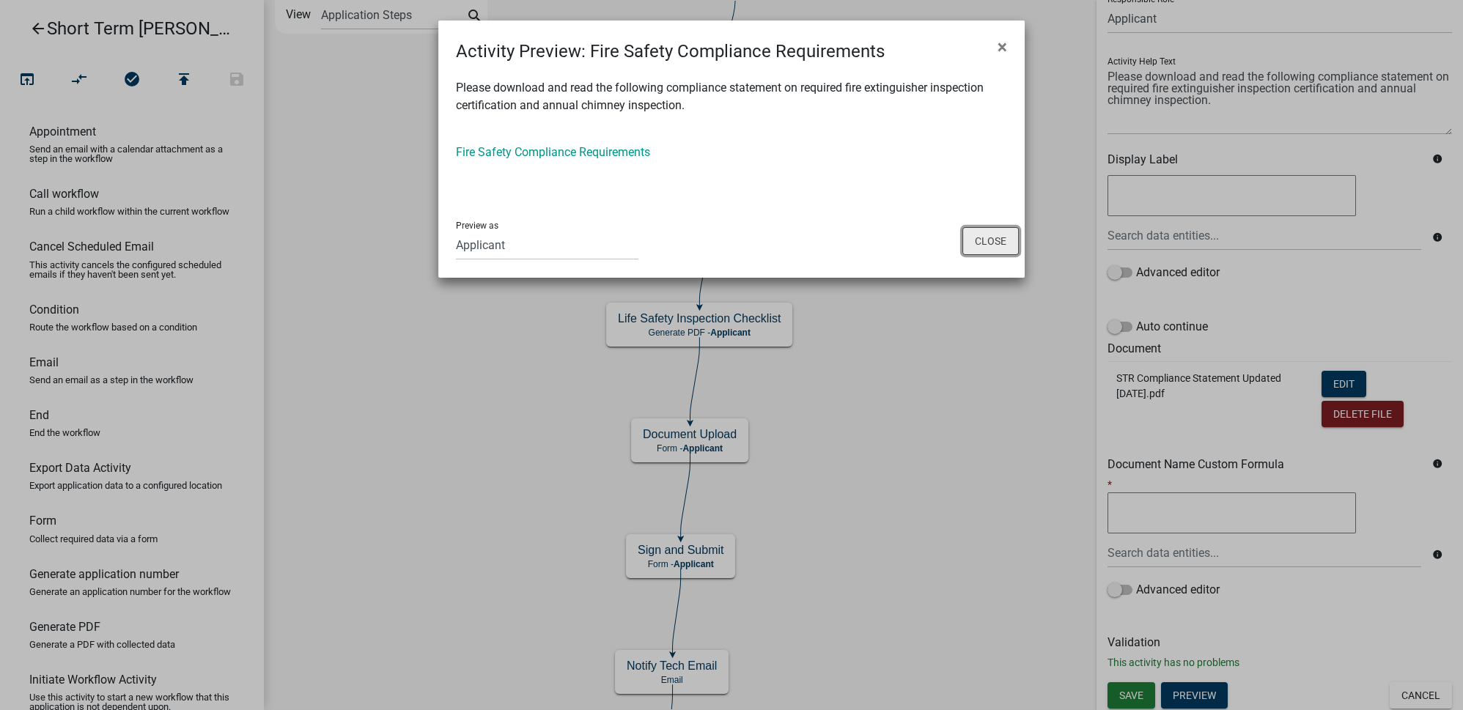
drag, startPoint x: 997, startPoint y: 246, endPoint x: 1121, endPoint y: 274, distance: 126.9
click at [997, 246] on button "Close" at bounding box center [990, 241] width 56 height 28
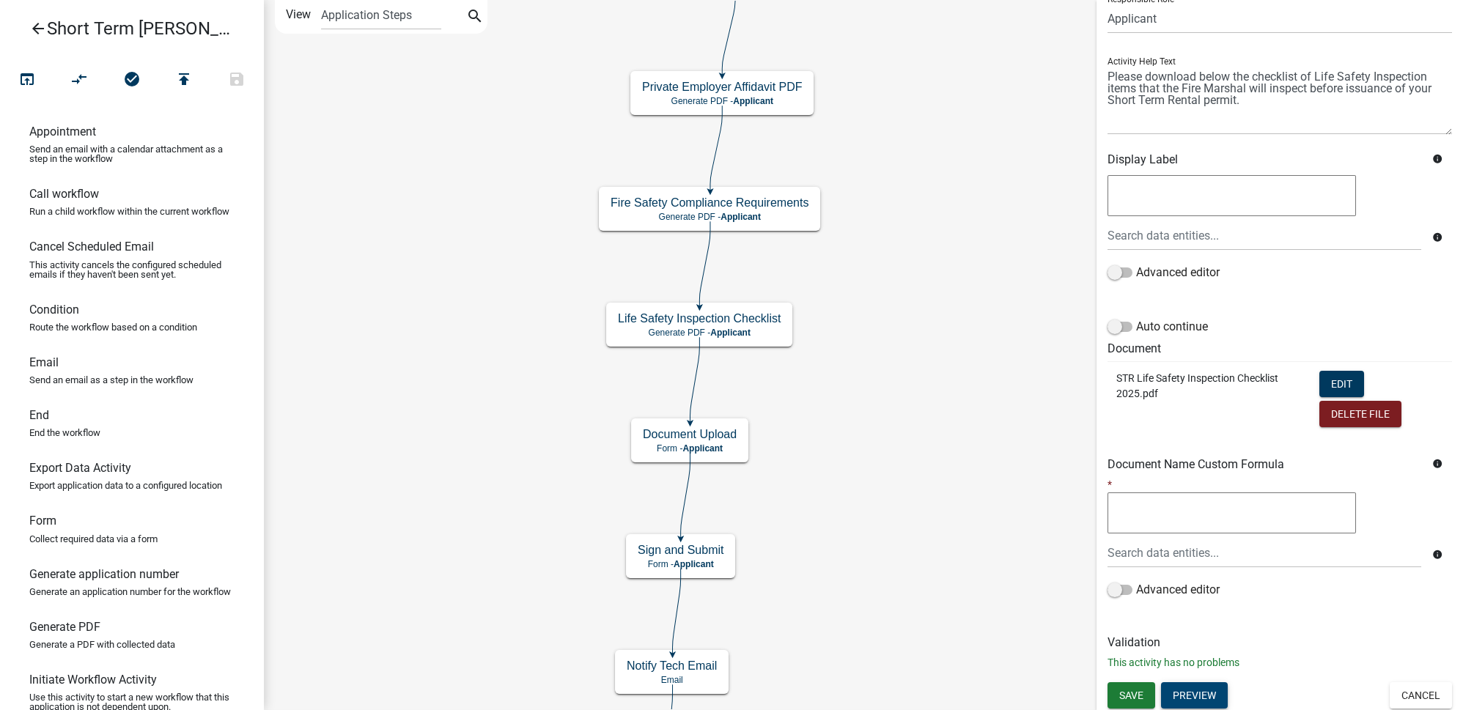
click at [1182, 692] on button "Preview" at bounding box center [1194, 695] width 67 height 26
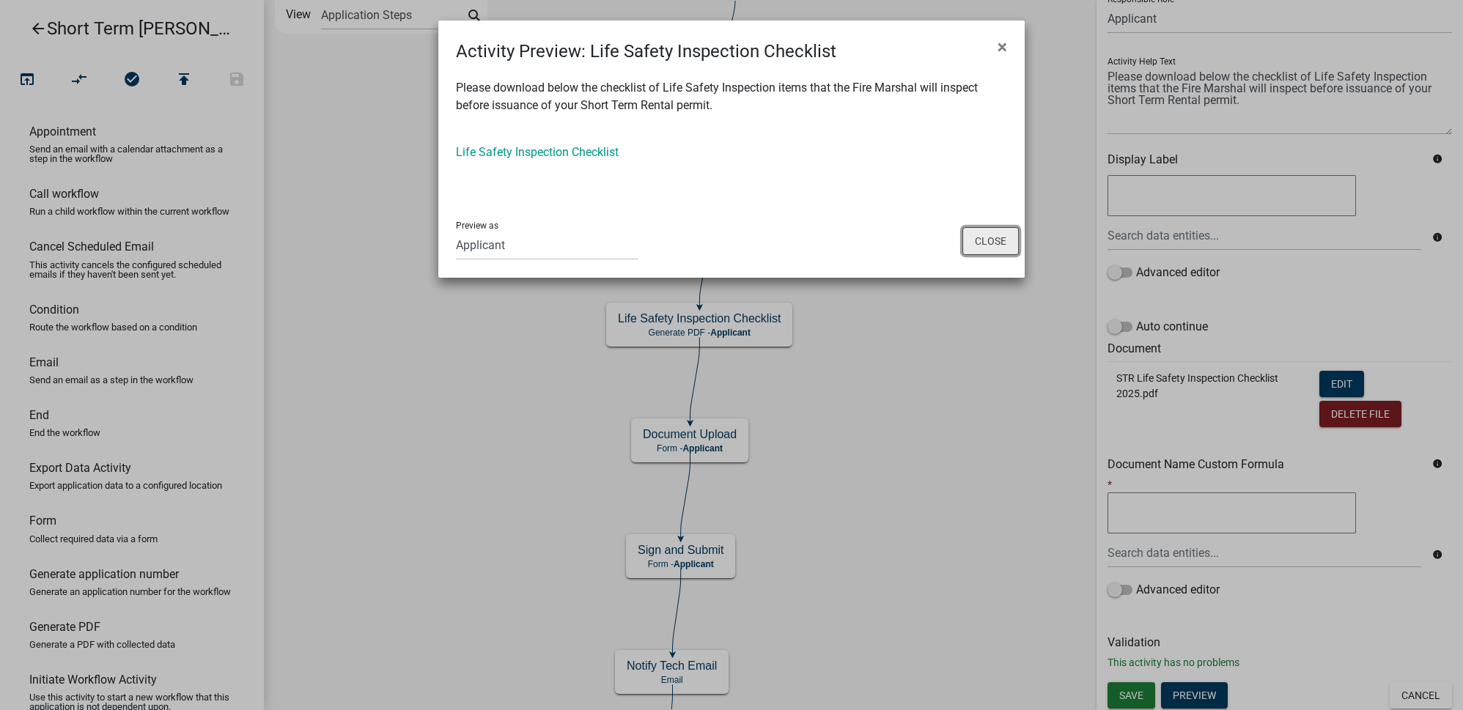
click at [986, 243] on button "Close" at bounding box center [990, 241] width 56 height 28
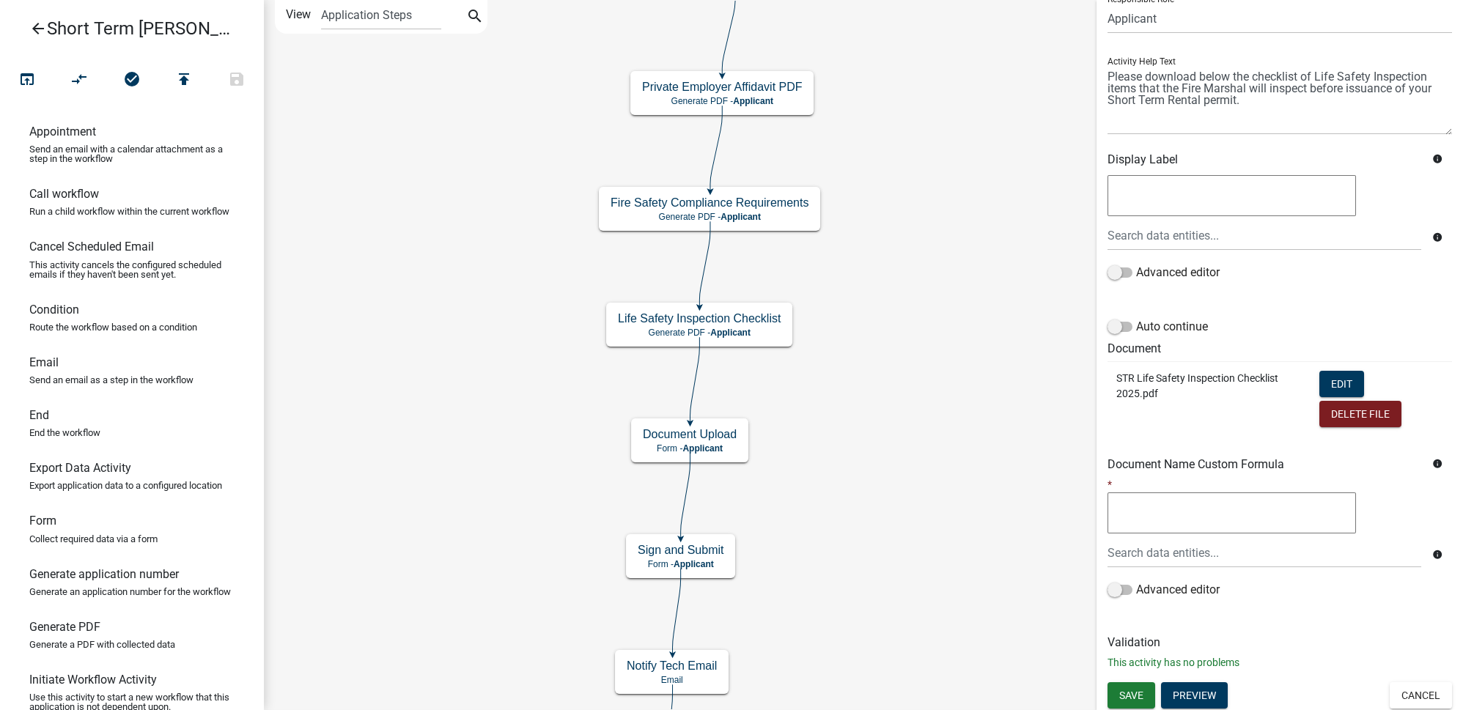
drag, startPoint x: 1007, startPoint y: 392, endPoint x: 1002, endPoint y: 402, distance: 10.5
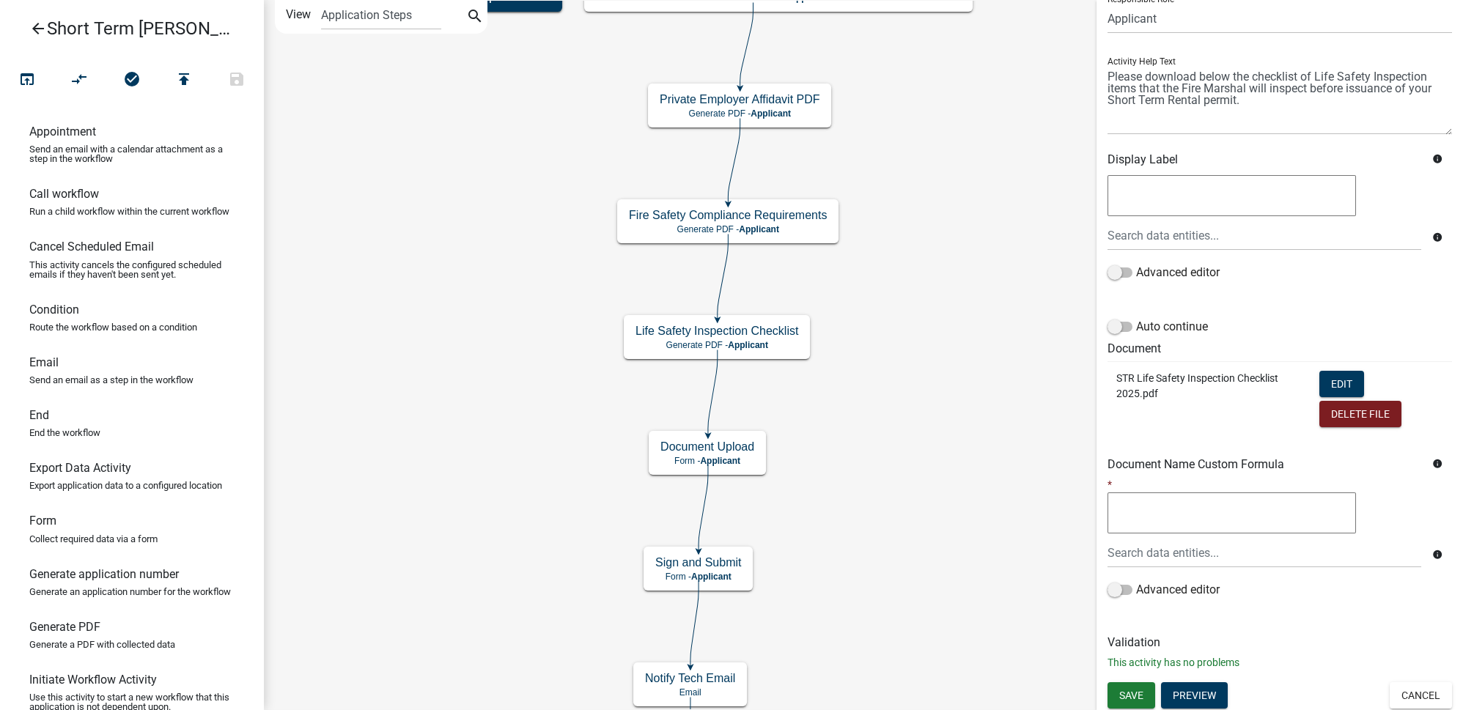
click at [1137, 695] on span "Save" at bounding box center [1131, 695] width 24 height 12
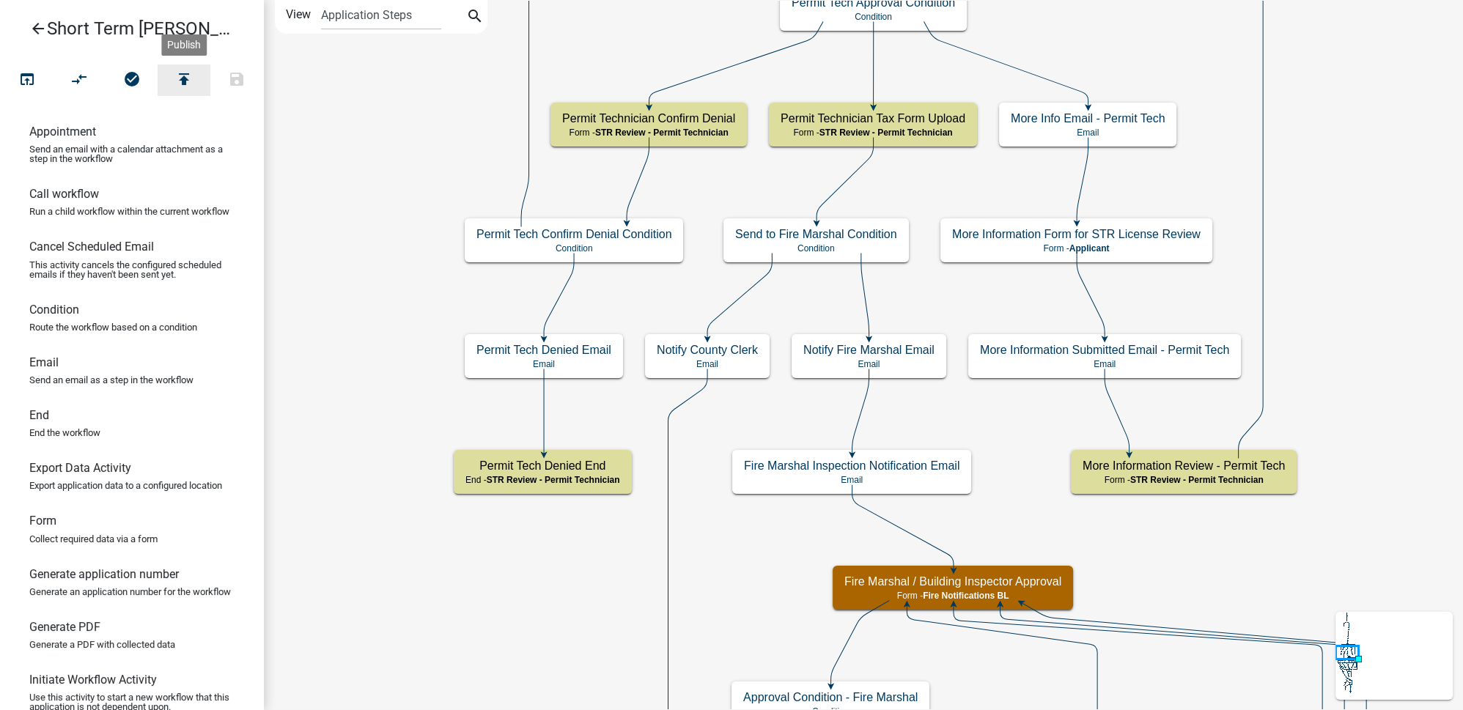
click at [191, 84] on icon "publish" at bounding box center [184, 80] width 18 height 21
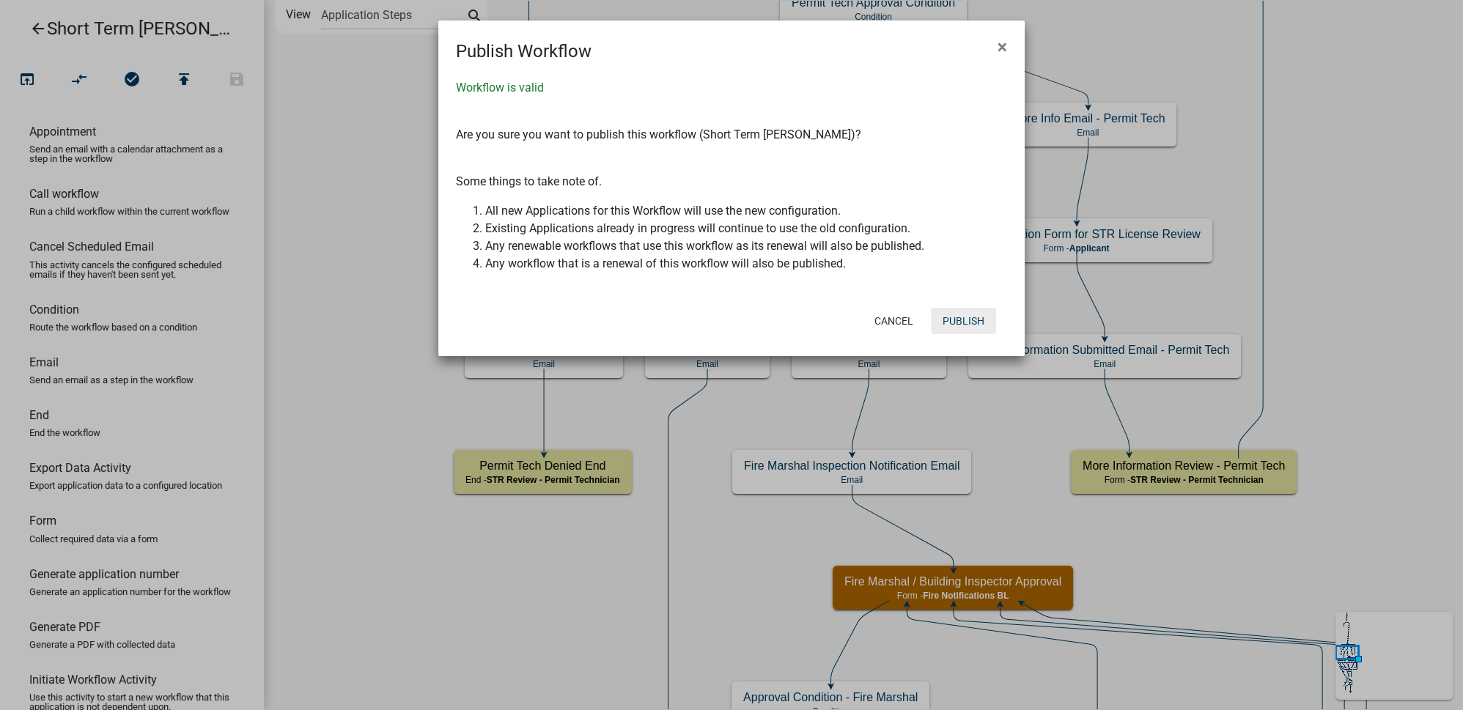
click at [963, 317] on button "Publish" at bounding box center [963, 321] width 65 height 26
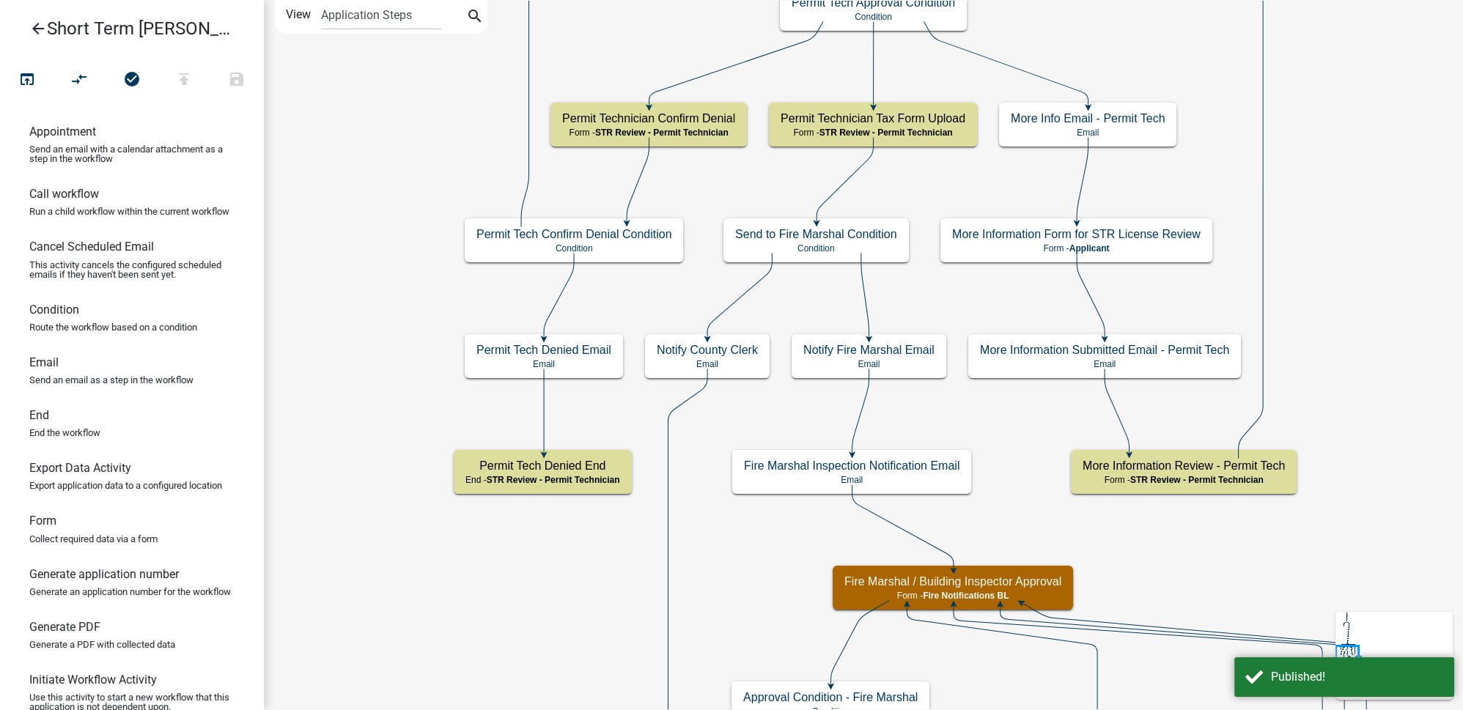
click at [34, 28] on icon "arrow_back" at bounding box center [38, 30] width 18 height 21
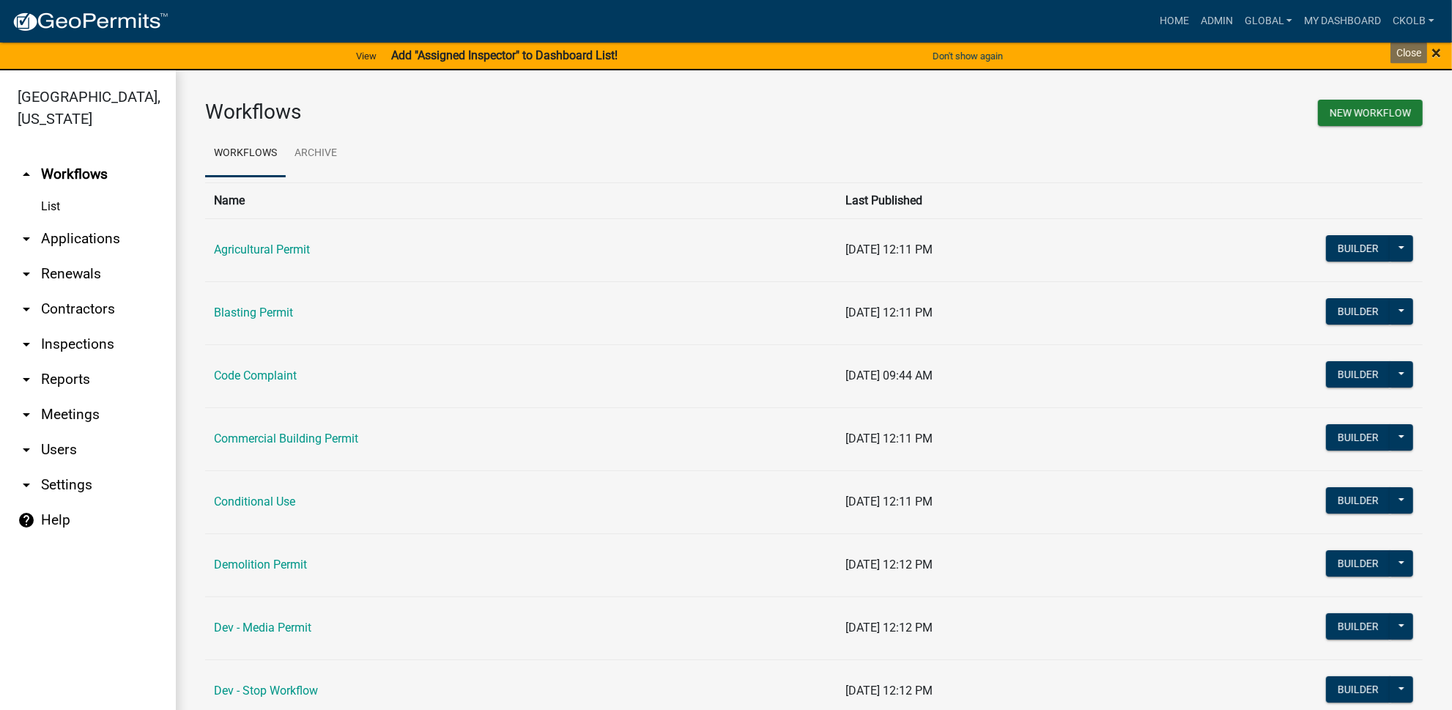
click at [1433, 57] on span "×" at bounding box center [1437, 52] width 10 height 21
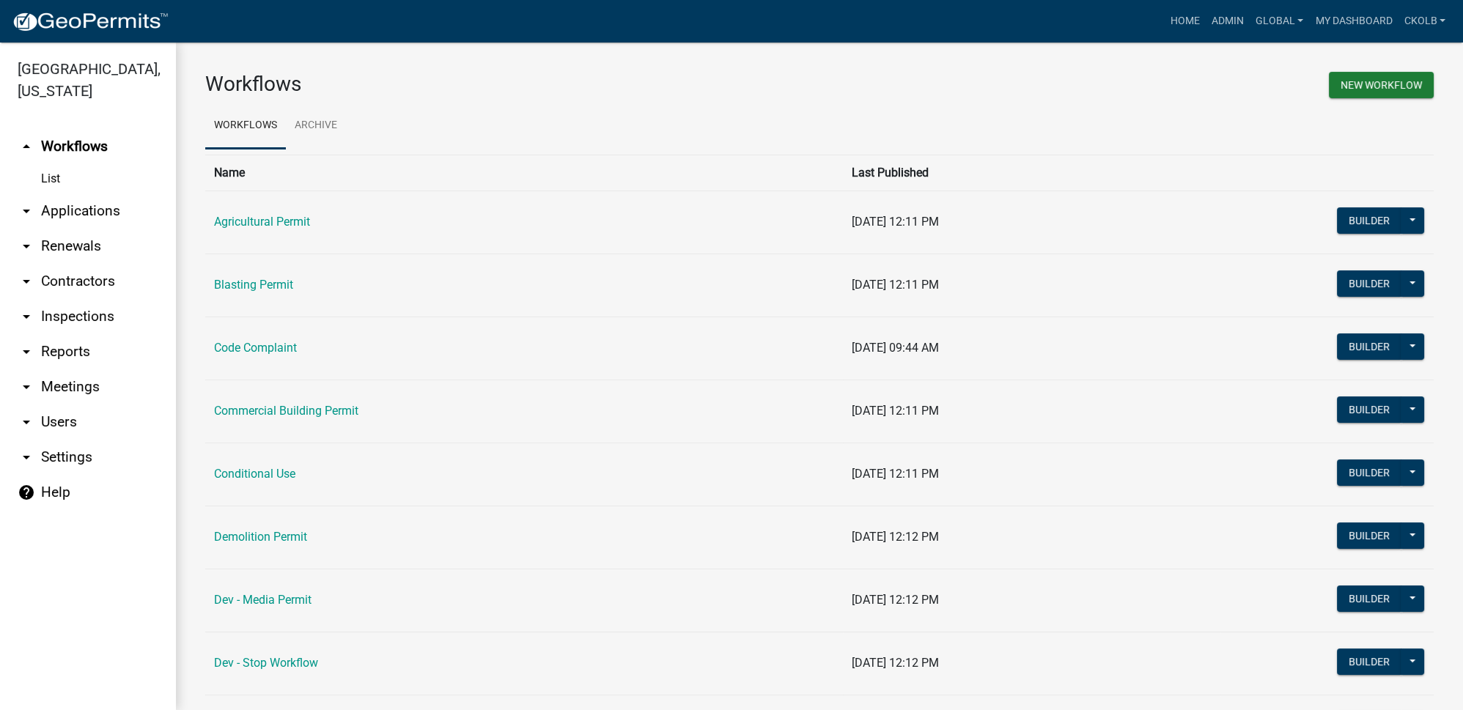
click at [44, 345] on link "arrow_drop_down Reports" at bounding box center [88, 351] width 176 height 35
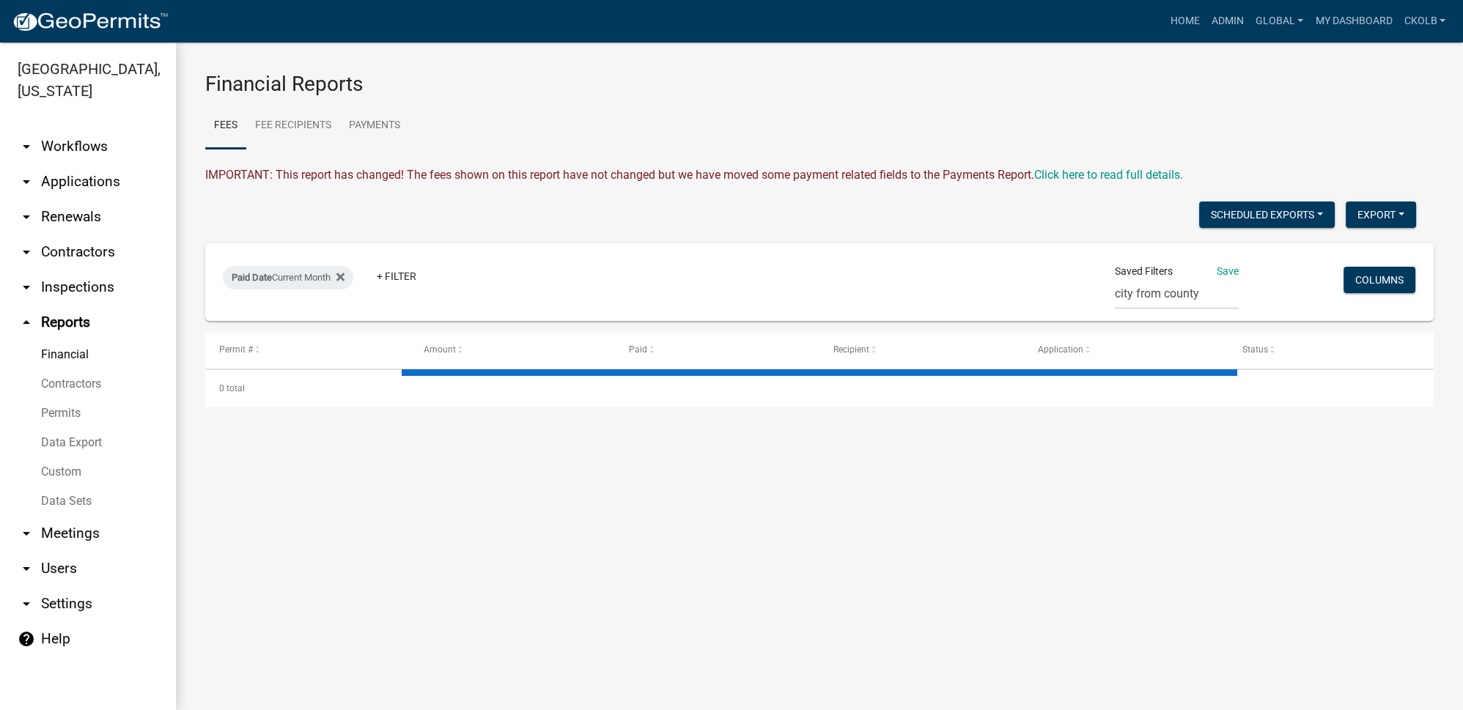
click at [86, 442] on link "Data Export" at bounding box center [88, 442] width 176 height 29
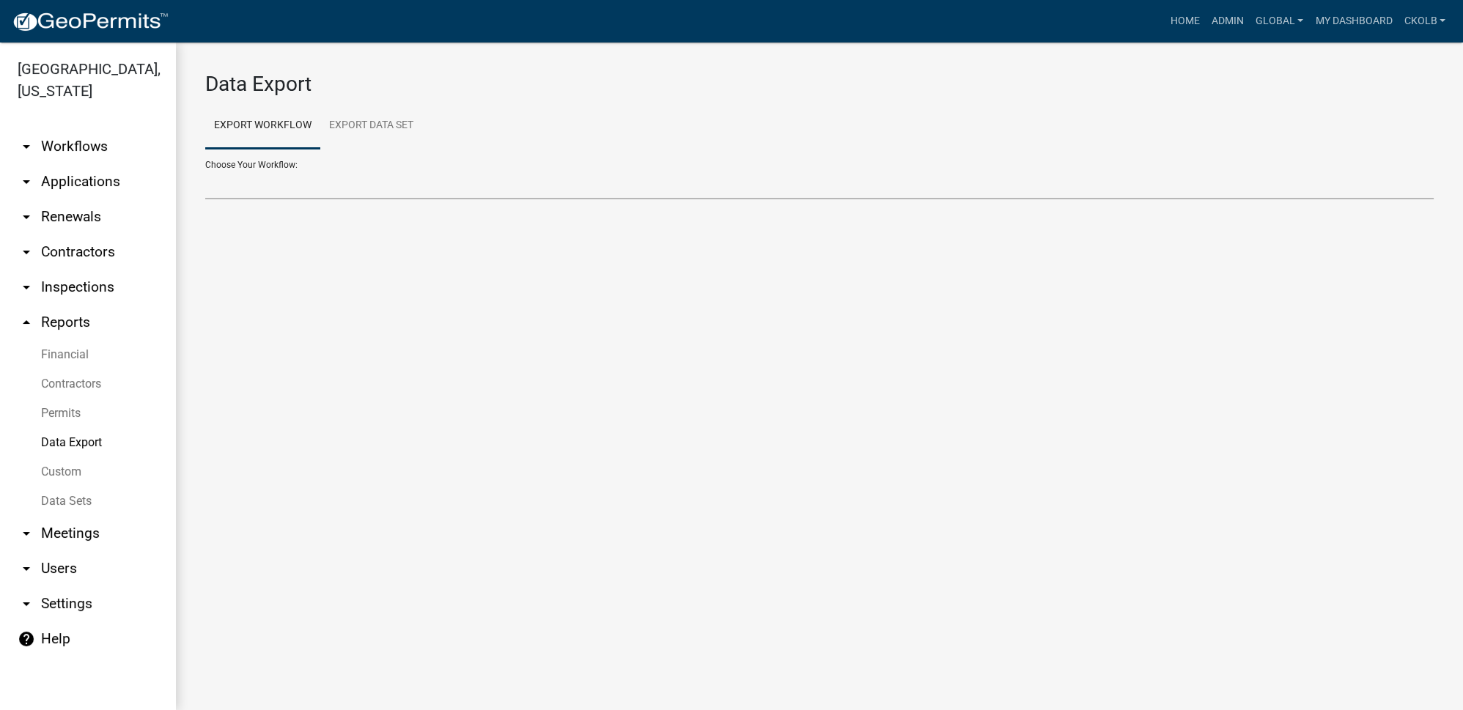
click at [270, 193] on select "Agricultural Permit Blasting Permit Code Complaint Commercial Building Permit C…" at bounding box center [819, 184] width 1228 height 30
select select "32: Object"
click at [205, 169] on select "Agricultural Permit Blasting Permit Code Complaint Commercial Building Permit C…" at bounding box center [819, 184] width 1228 height 30
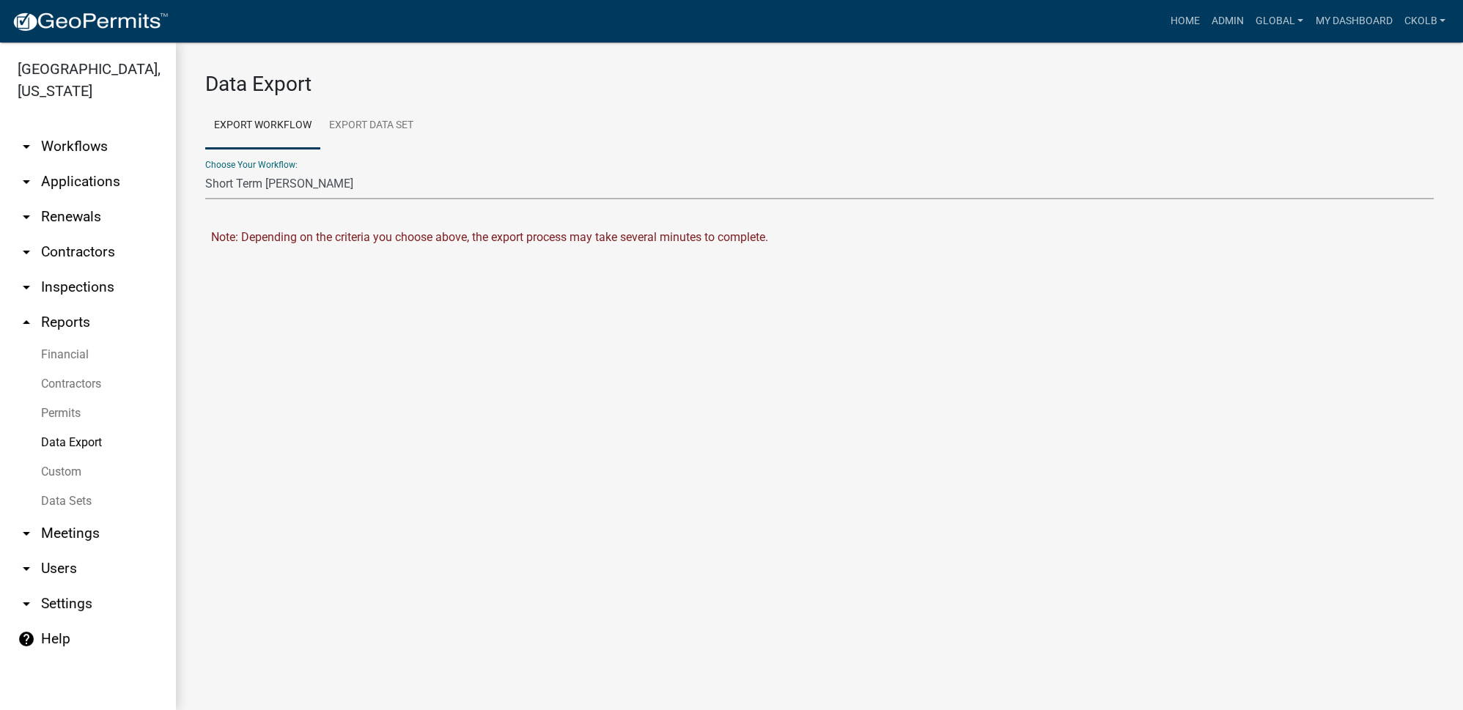
select select "0: null"
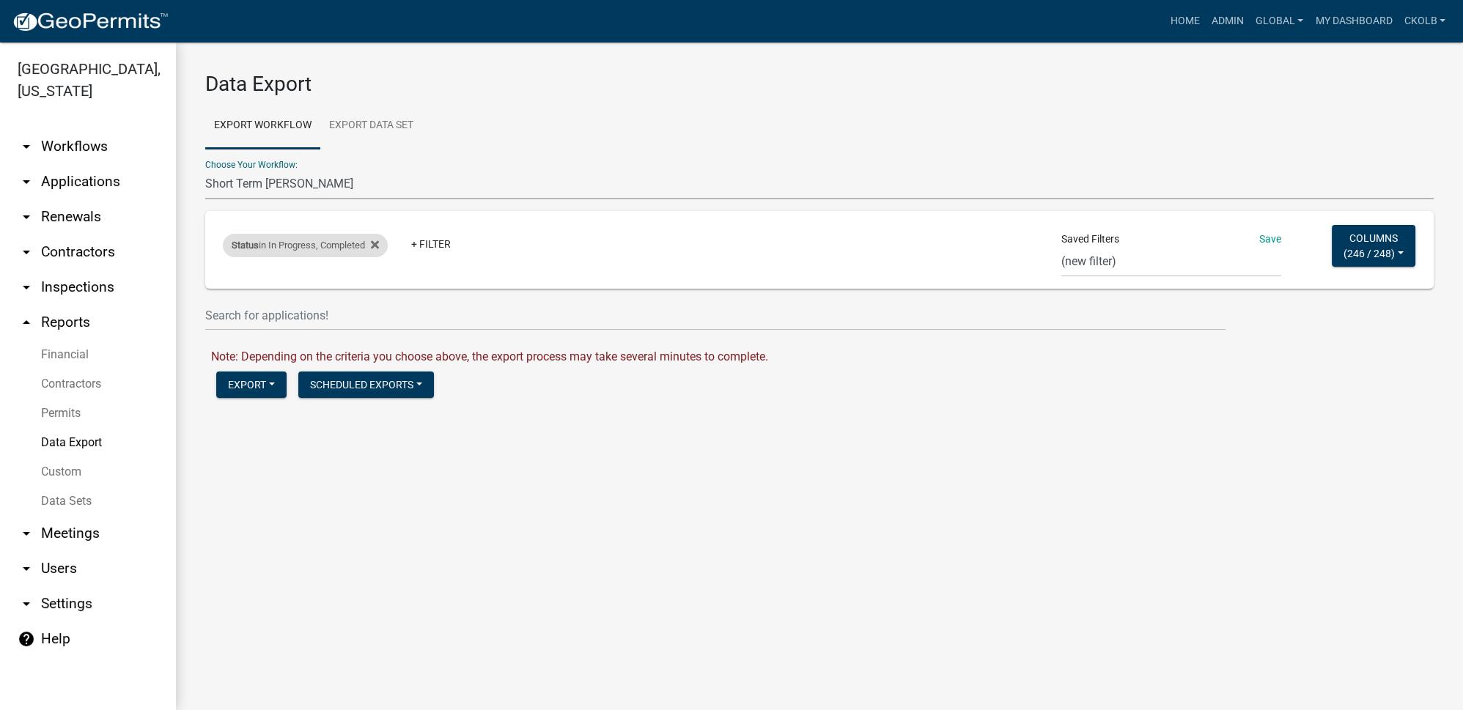
click at [383, 243] on div "Status in In Progress, Completed" at bounding box center [305, 245] width 165 height 23
select select "2: '1'"
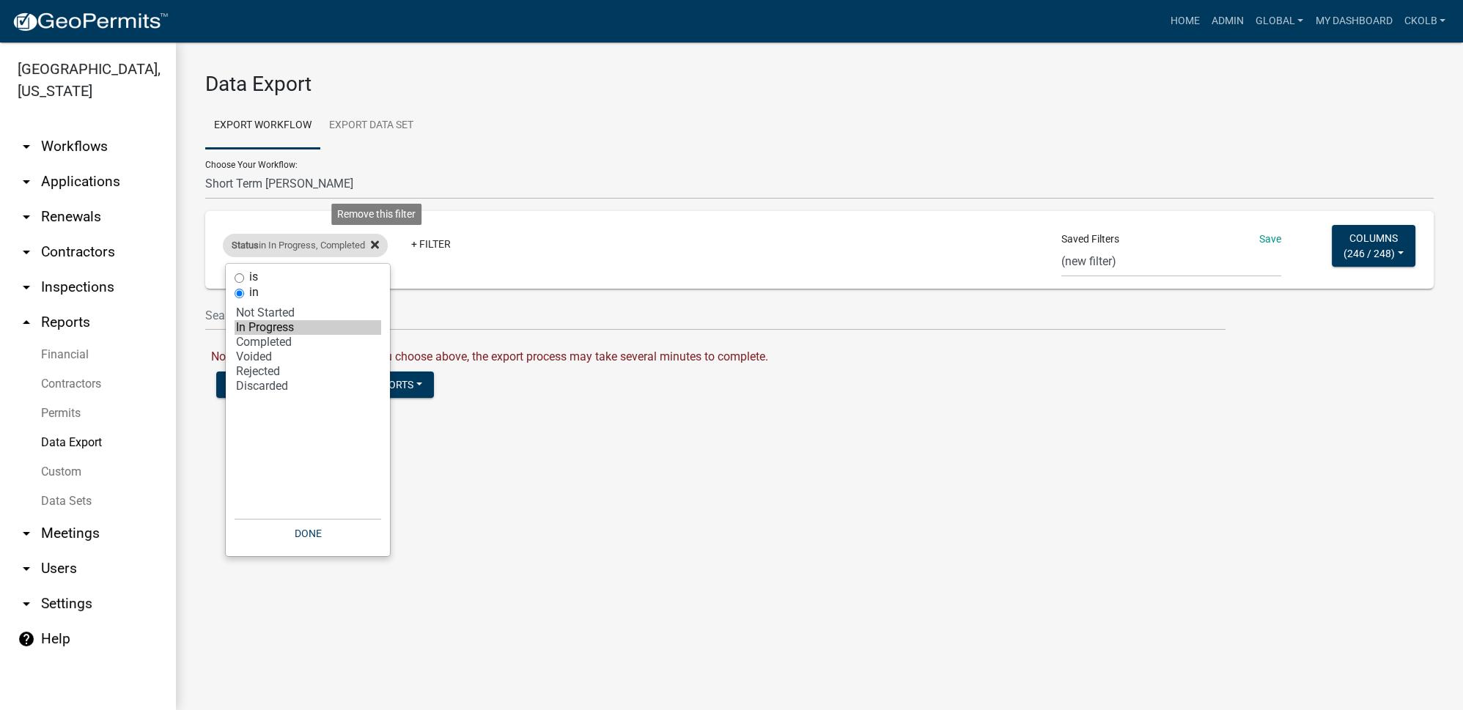
click at [379, 246] on icon at bounding box center [375, 245] width 8 height 8
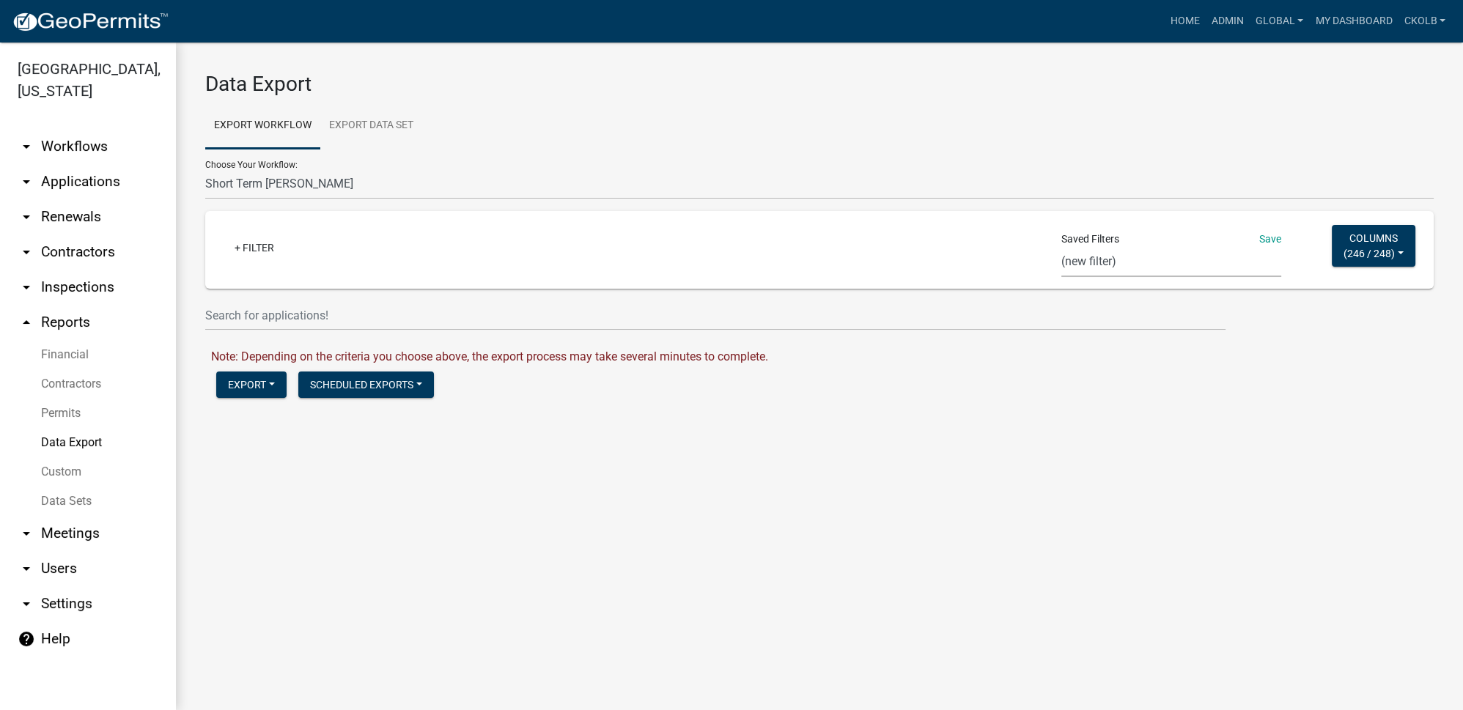
click at [1134, 267] on select "CA Res Search Permit Status Test In_progress_BP Occupation Registration Report …" at bounding box center [1171, 262] width 220 height 30
select select "37: ff8f1638-3a77-4584-82d1-be9f2c1c5b27"
click at [1063, 247] on select "CA Res Search Permit Status Test In_progress_BP Occupation Registration Report …" at bounding box center [1171, 262] width 220 height 30
click at [254, 382] on button "Export" at bounding box center [251, 384] width 70 height 26
click at [283, 419] on button "Excel Format (.xlsx)" at bounding box center [290, 422] width 149 height 35
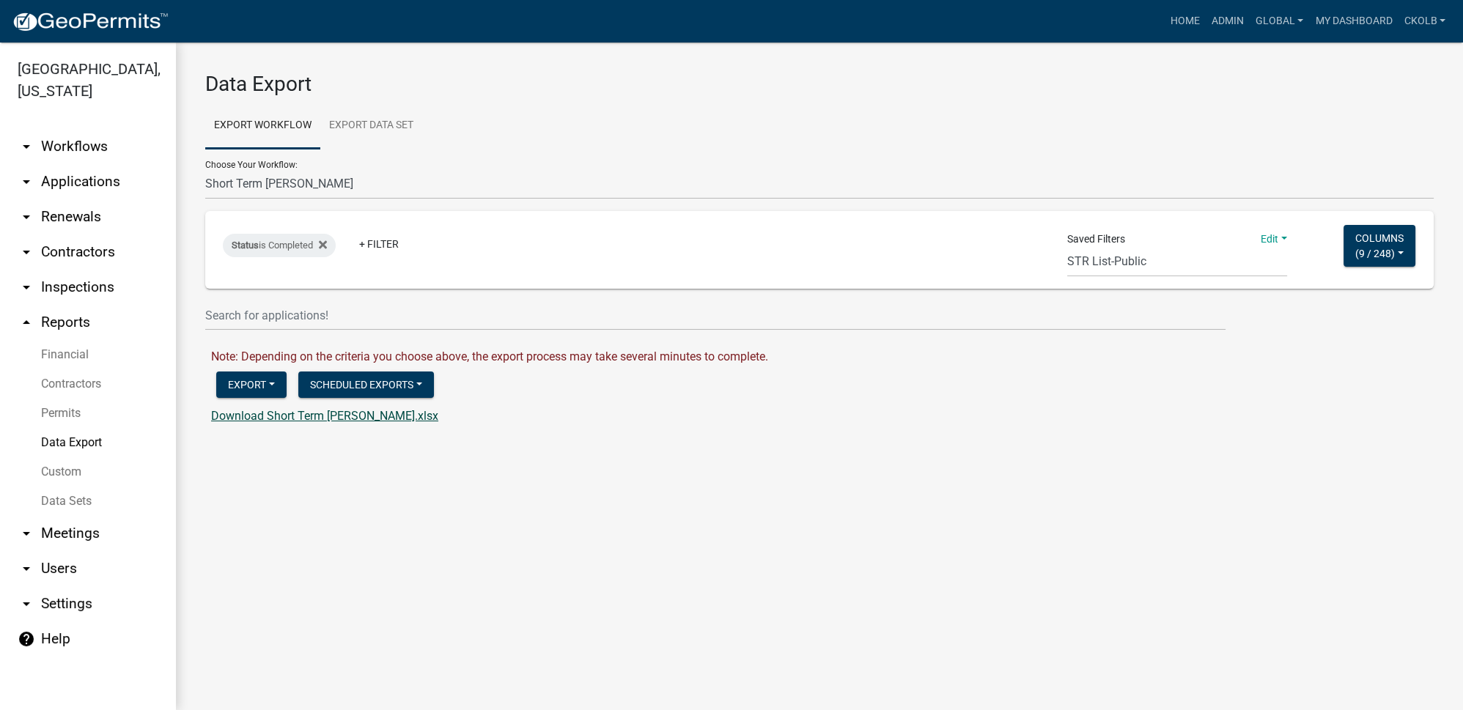
click at [249, 413] on link "Download Short Term [PERSON_NAME].xlsx" at bounding box center [324, 416] width 227 height 14
click at [84, 149] on link "arrow_drop_down Workflows" at bounding box center [88, 146] width 176 height 35
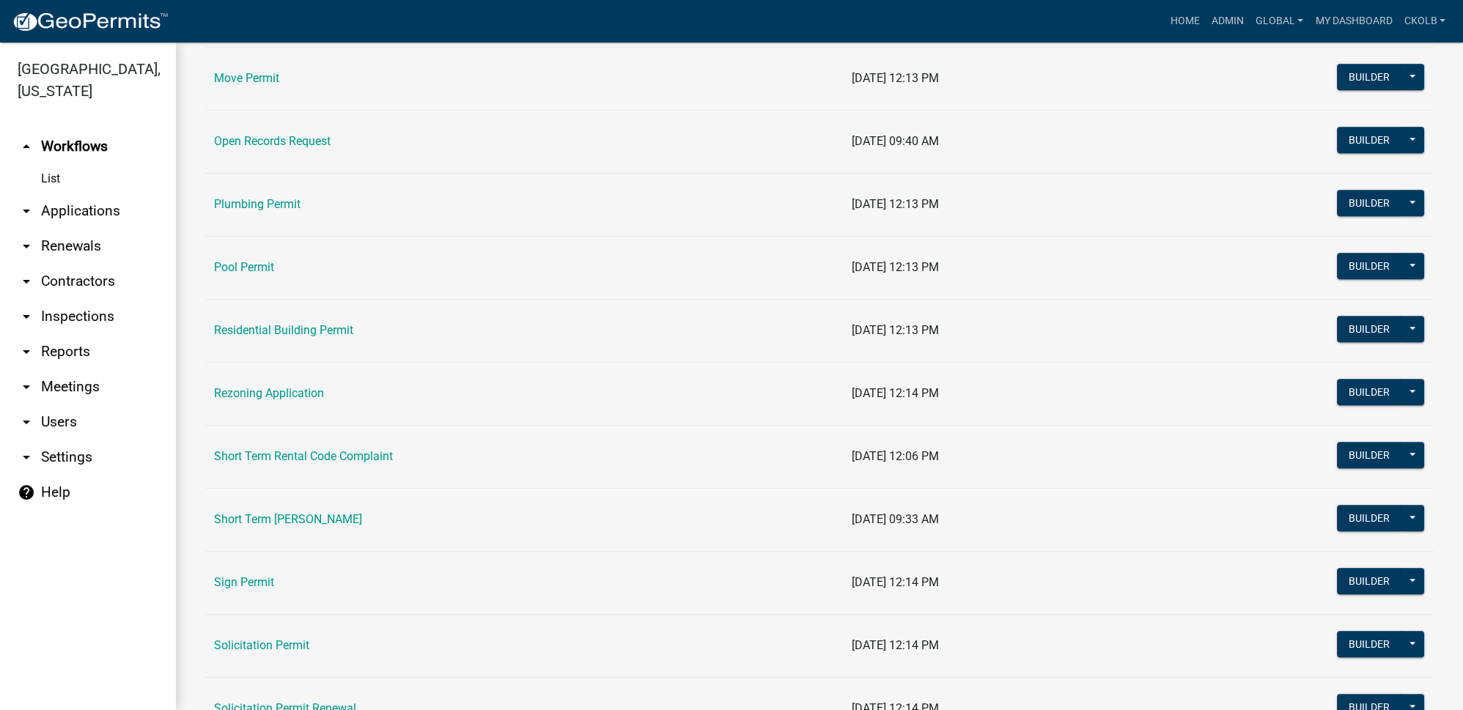
scroll to position [1598, 0]
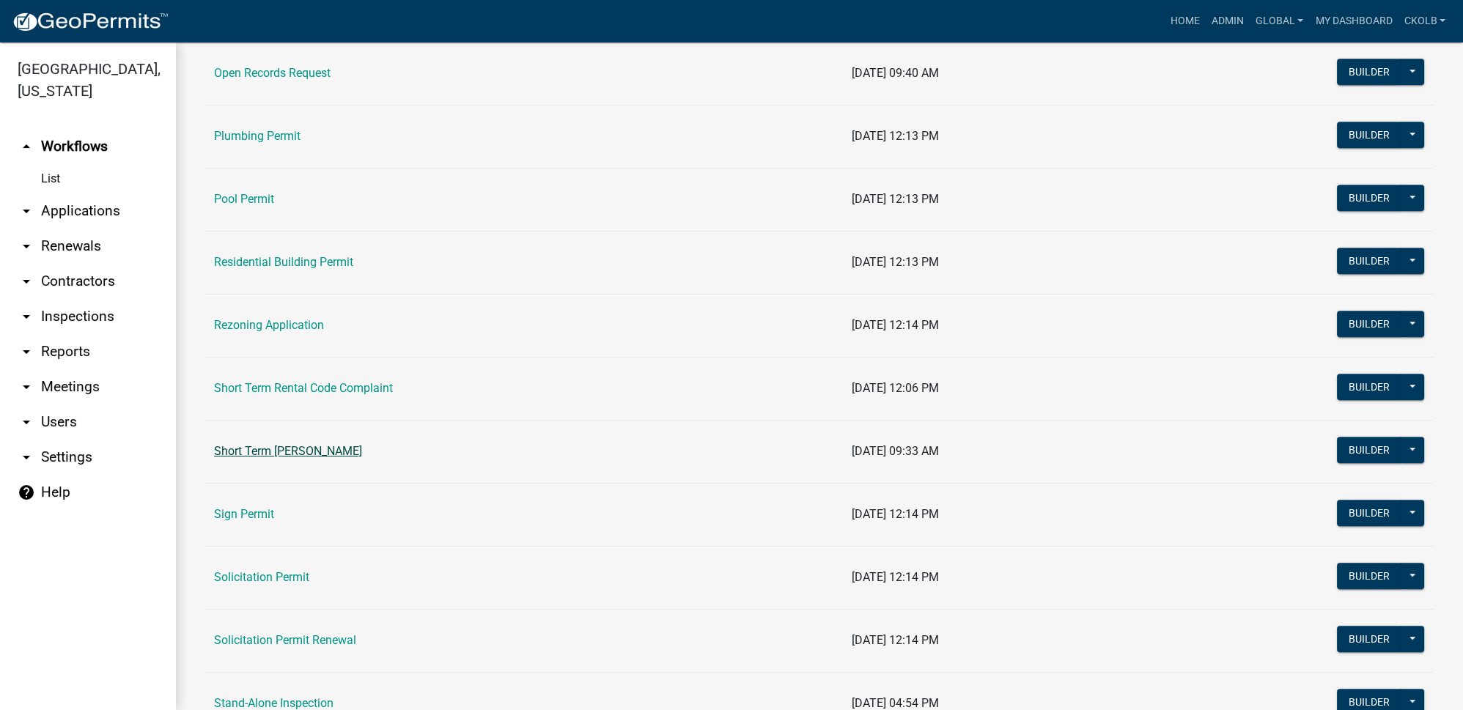
click at [259, 444] on link "Short Term [PERSON_NAME]" at bounding box center [288, 451] width 148 height 14
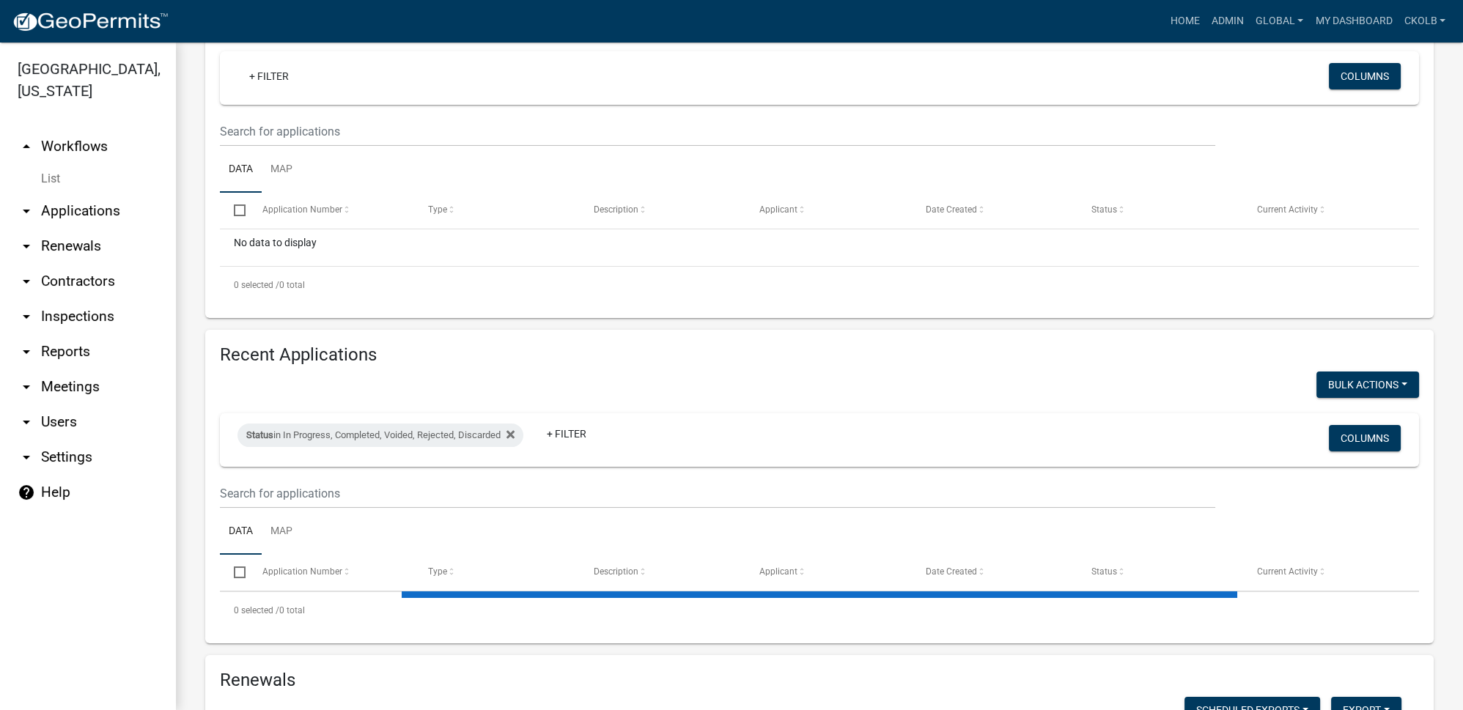
scroll to position [399, 0]
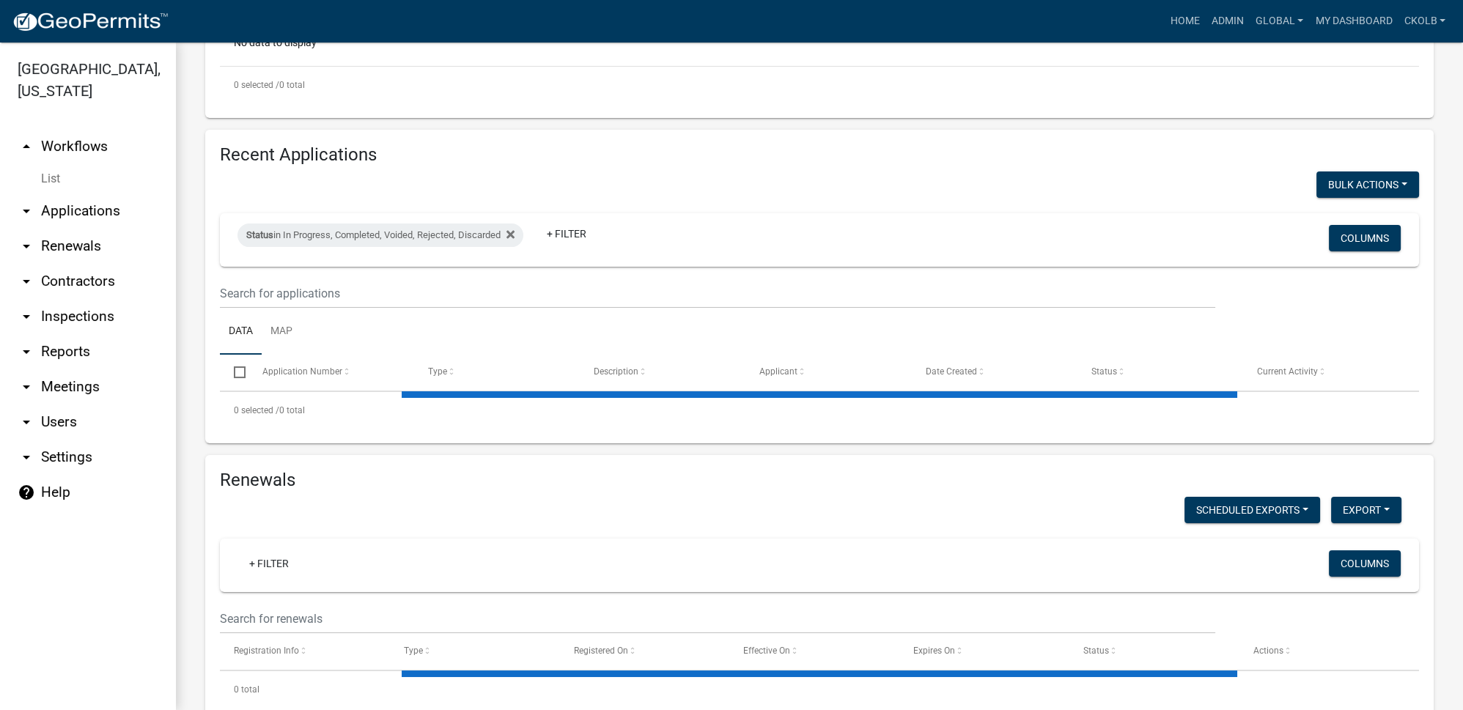
select select "3: 100"
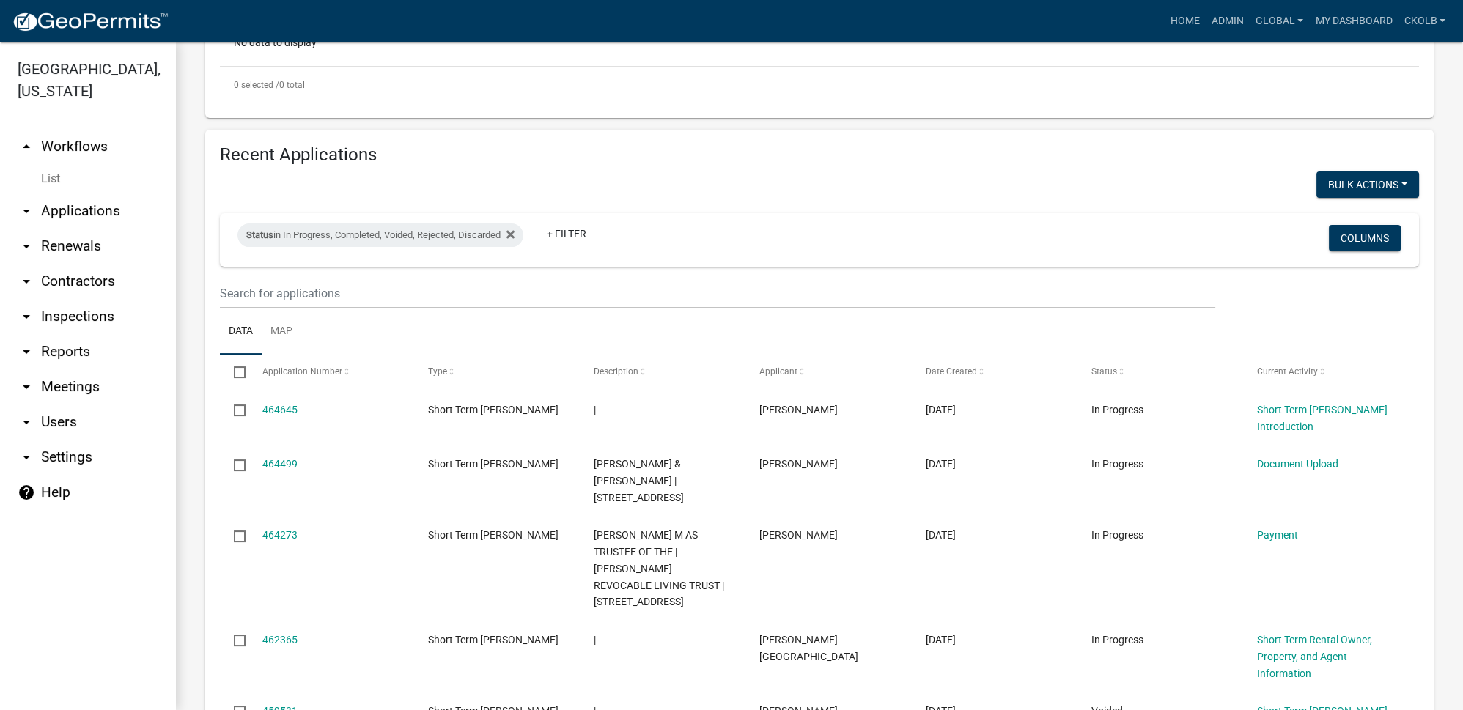
drag, startPoint x: 520, startPoint y: 238, endPoint x: 512, endPoint y: 246, distance: 11.4
click at [520, 238] on div "Status in In Progress, Completed, Voided, Rejected, Discarded" at bounding box center [380, 234] width 286 height 23
select select "2: '1'"
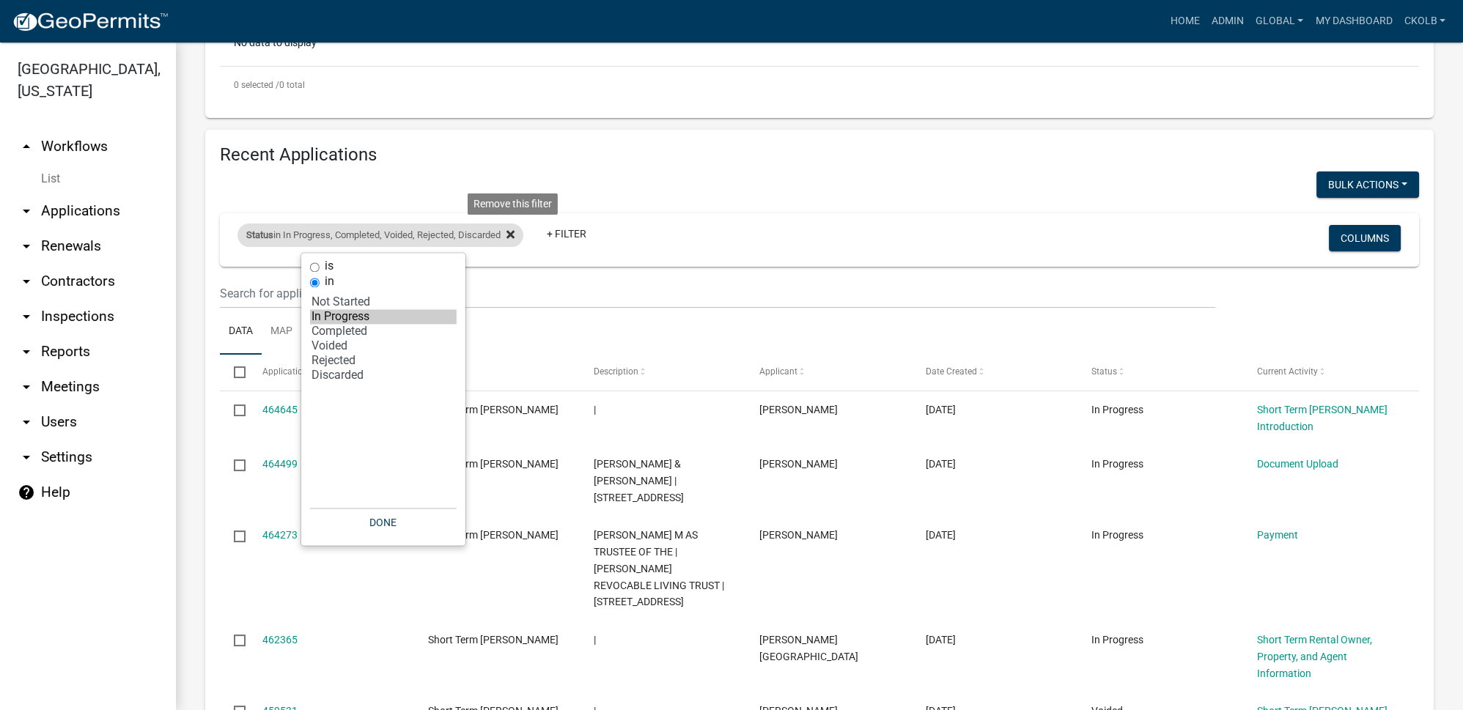
click at [511, 234] on icon at bounding box center [510, 235] width 8 height 12
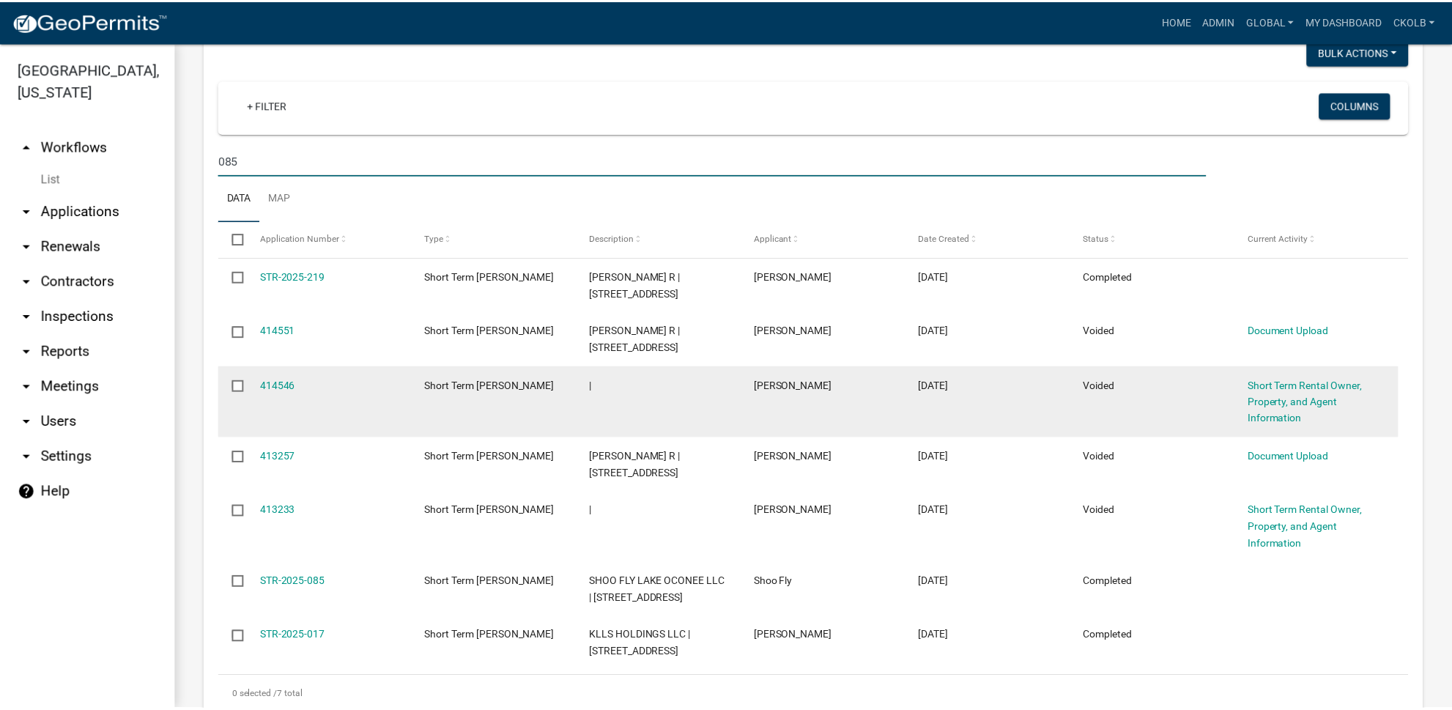
scroll to position [799, 0]
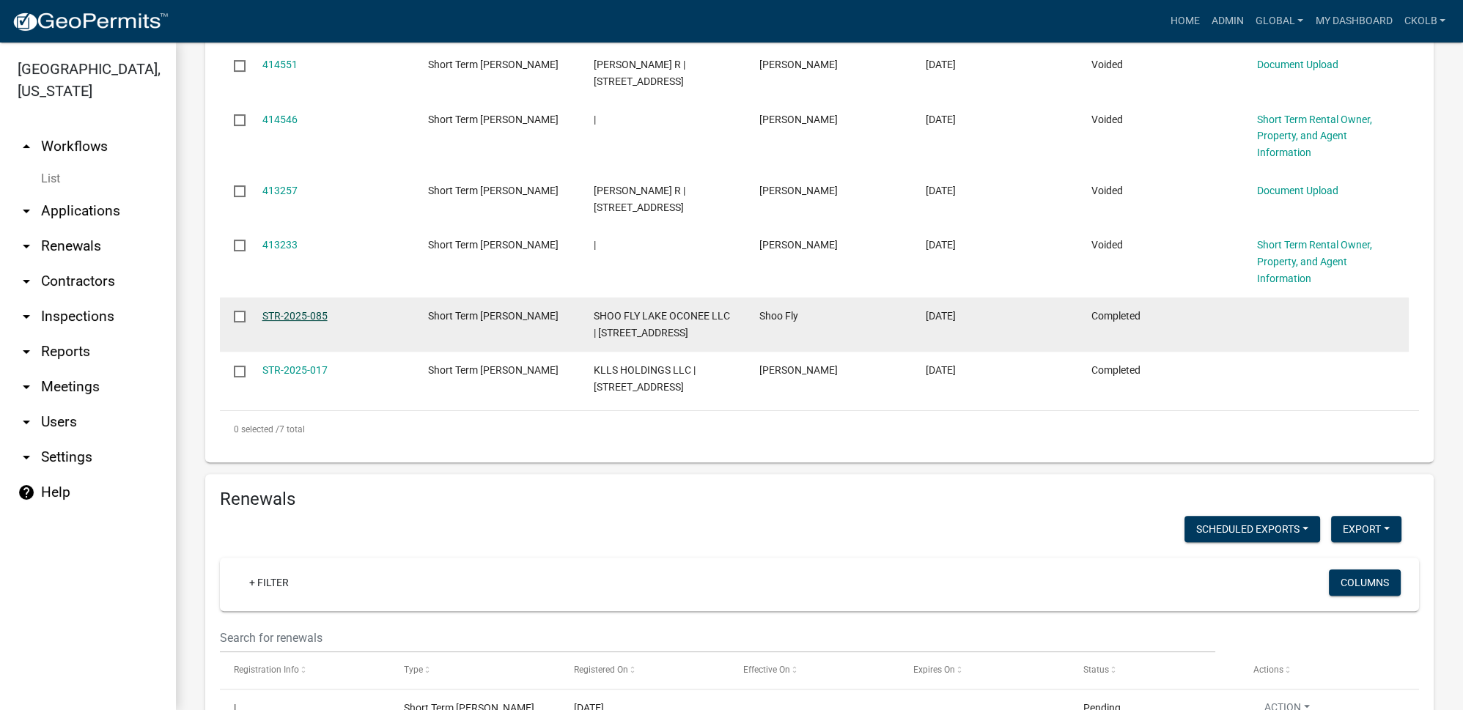
type input "085"
click at [286, 320] on link "STR-2025-085" at bounding box center [294, 316] width 65 height 12
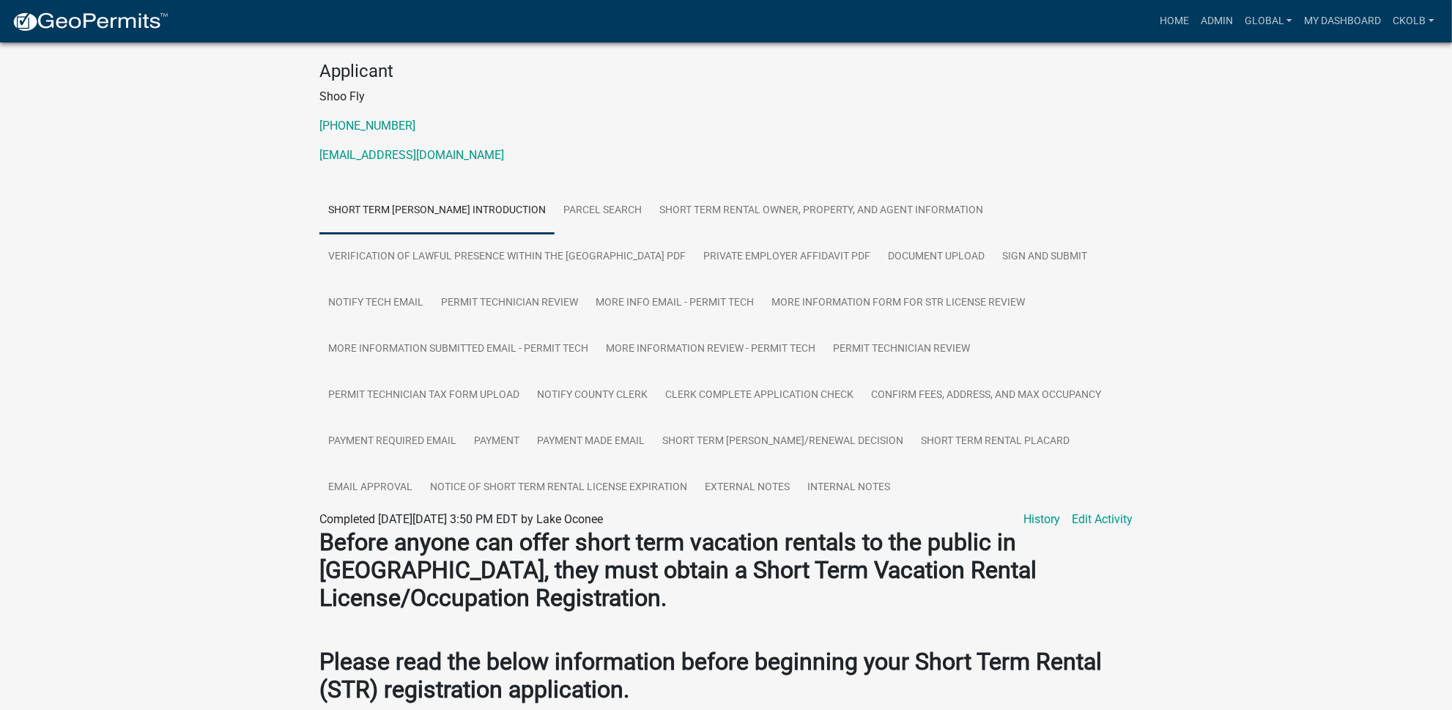
scroll to position [199, 0]
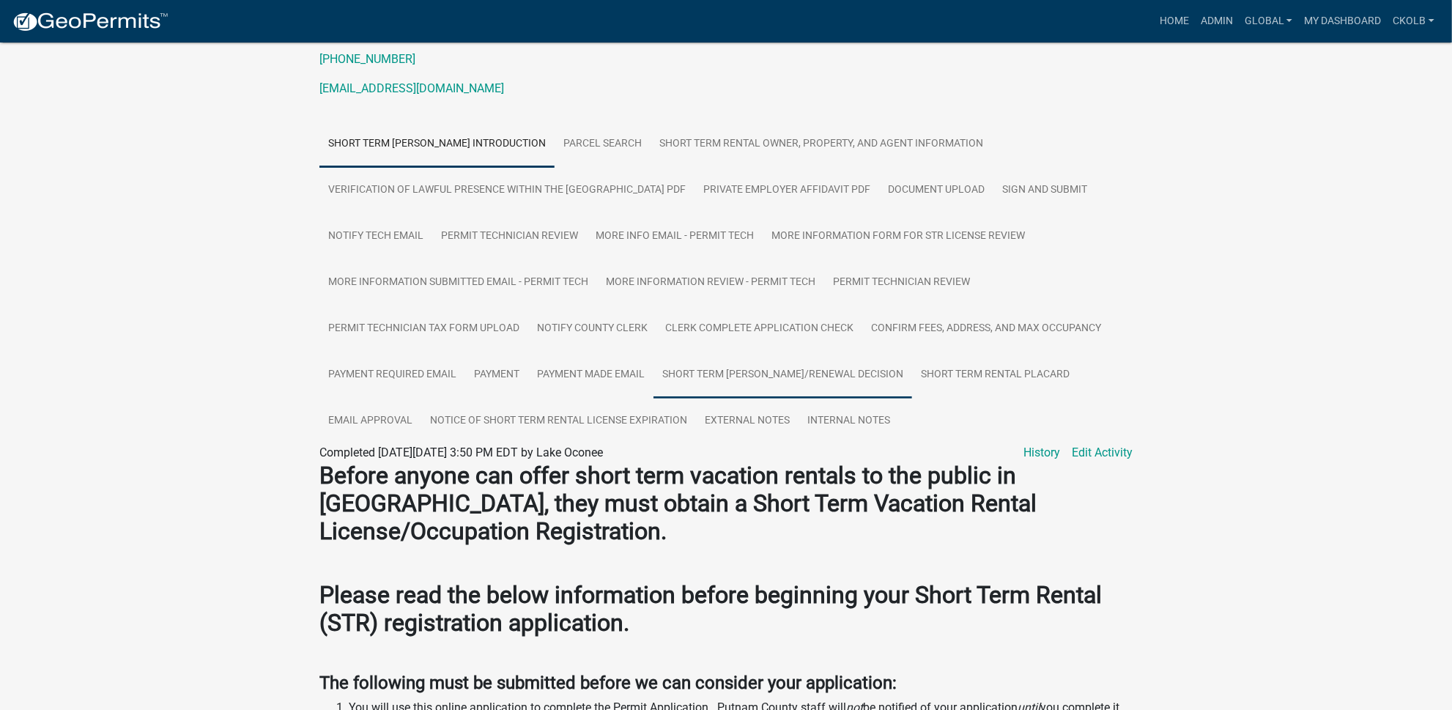
click at [714, 373] on link "Short Term [PERSON_NAME]/Renewal Decision" at bounding box center [783, 375] width 259 height 47
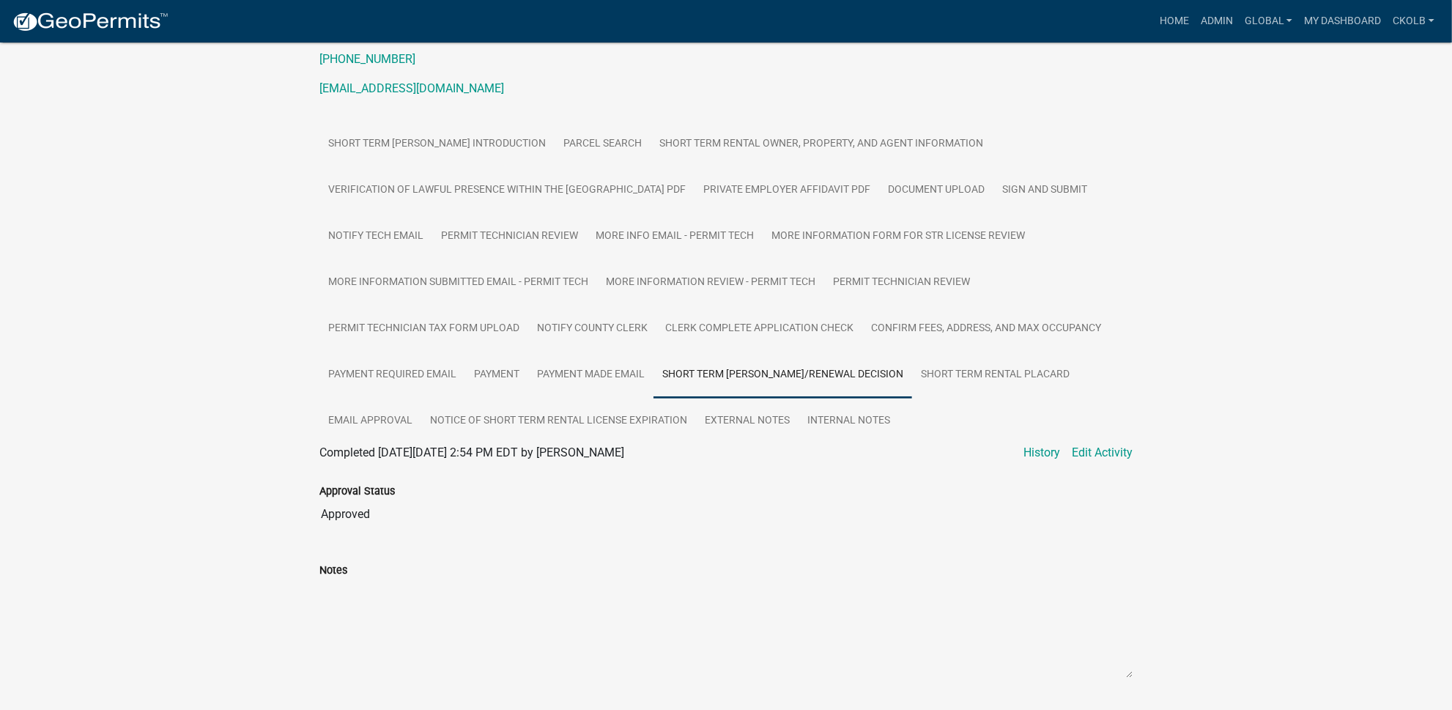
scroll to position [396, 0]
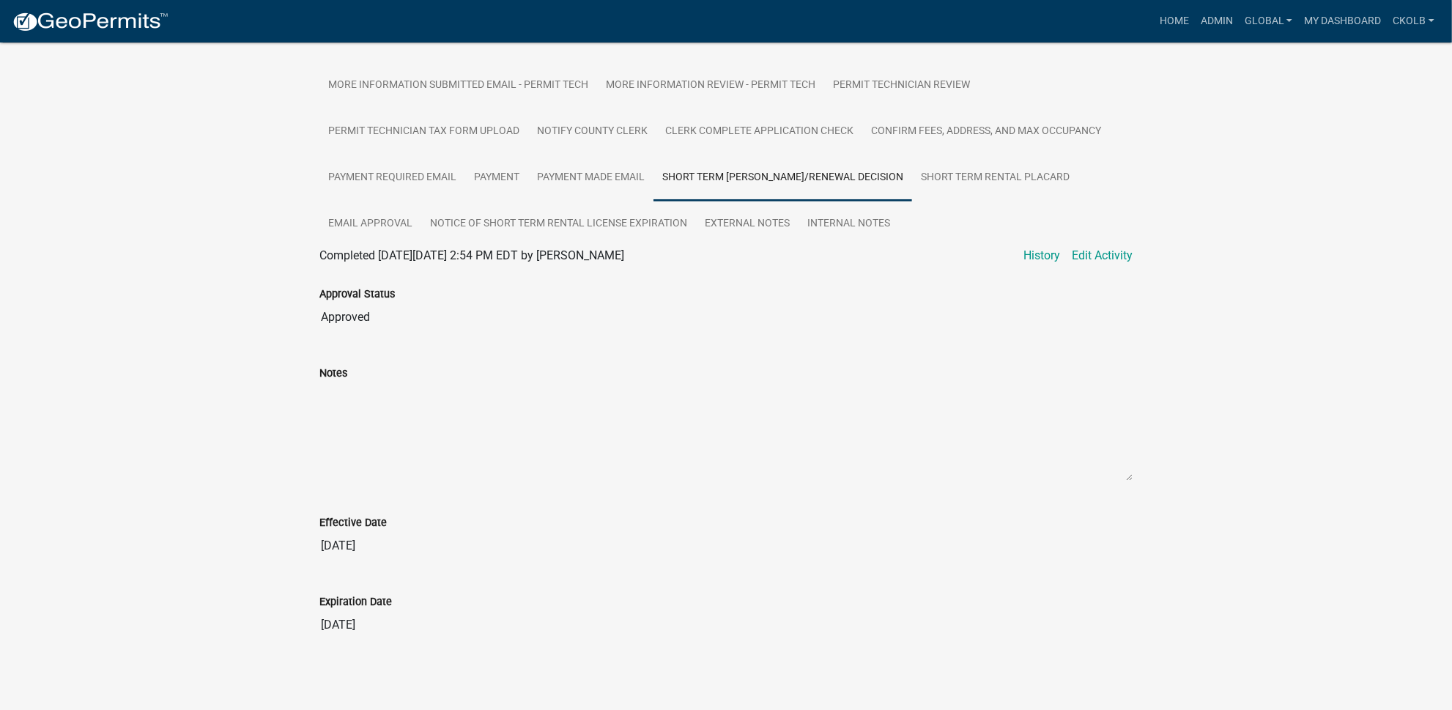
drag, startPoint x: 333, startPoint y: 517, endPoint x: 393, endPoint y: 520, distance: 59.4
click at [393, 520] on div "Effective Date" at bounding box center [725, 523] width 813 height 18
click at [374, 550] on input "[DATE]" at bounding box center [725, 545] width 813 height 29
drag, startPoint x: 323, startPoint y: 600, endPoint x: 387, endPoint y: 602, distance: 63.8
click at [387, 602] on label "Expiration Date" at bounding box center [355, 602] width 73 height 10
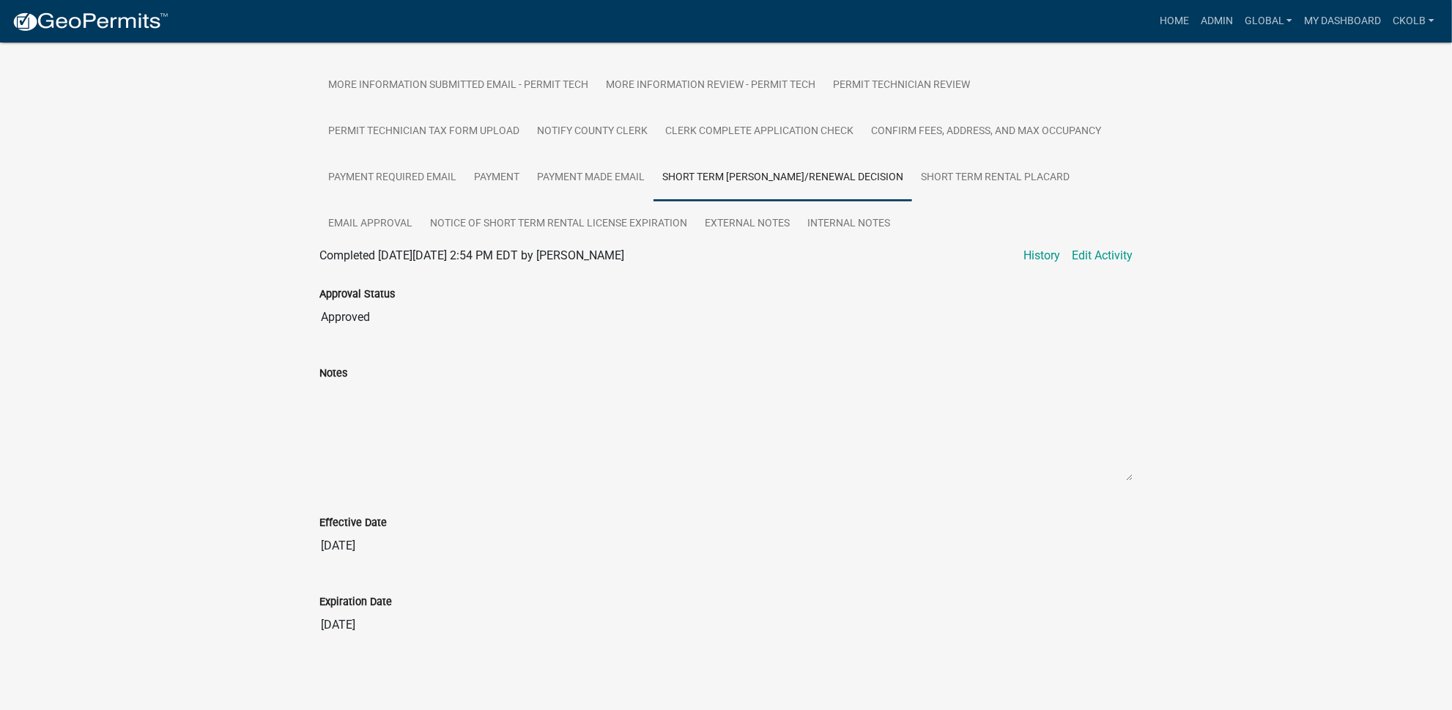
click at [320, 624] on input "[DATE]" at bounding box center [725, 624] width 813 height 29
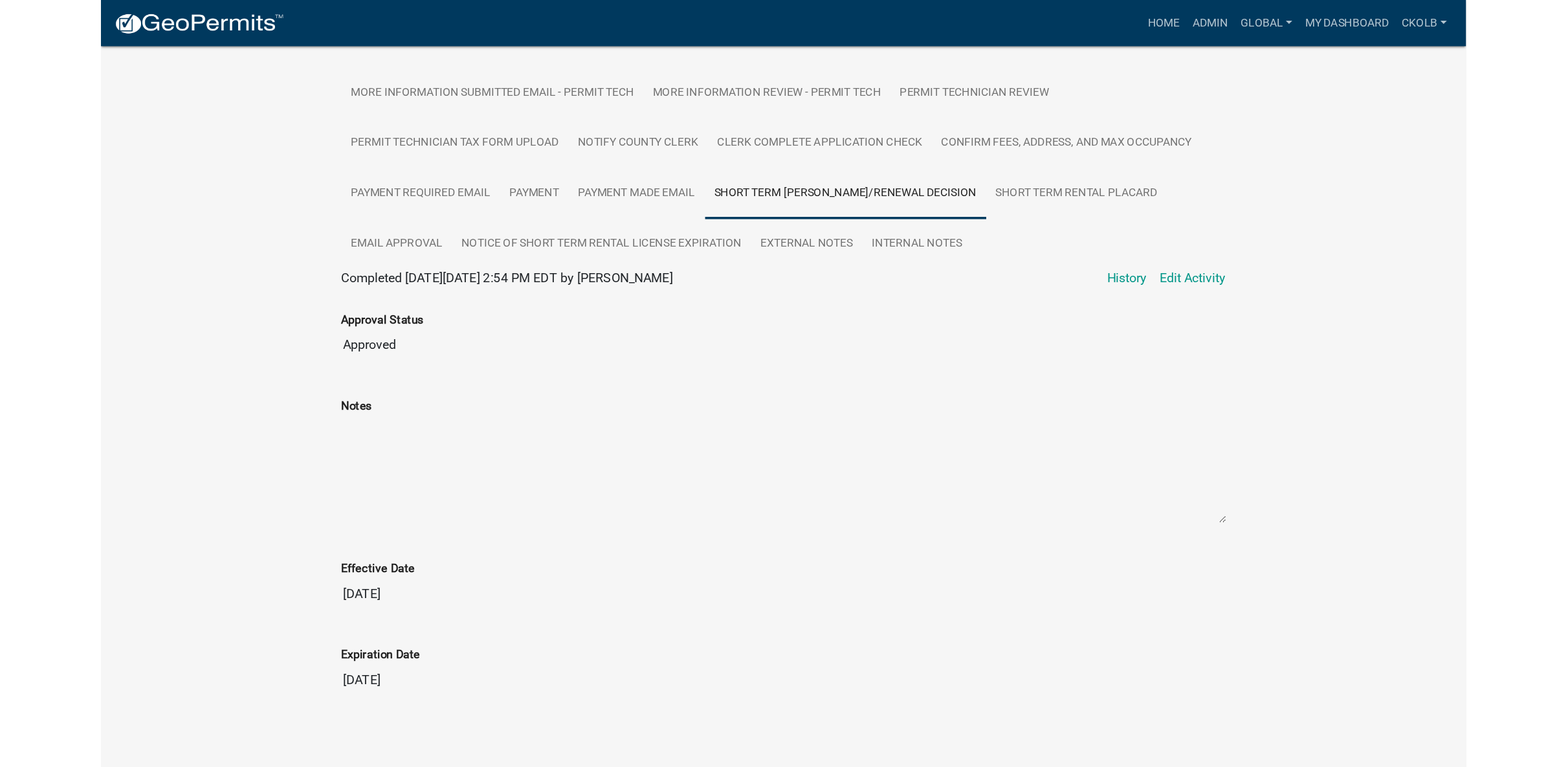
scroll to position [212, 0]
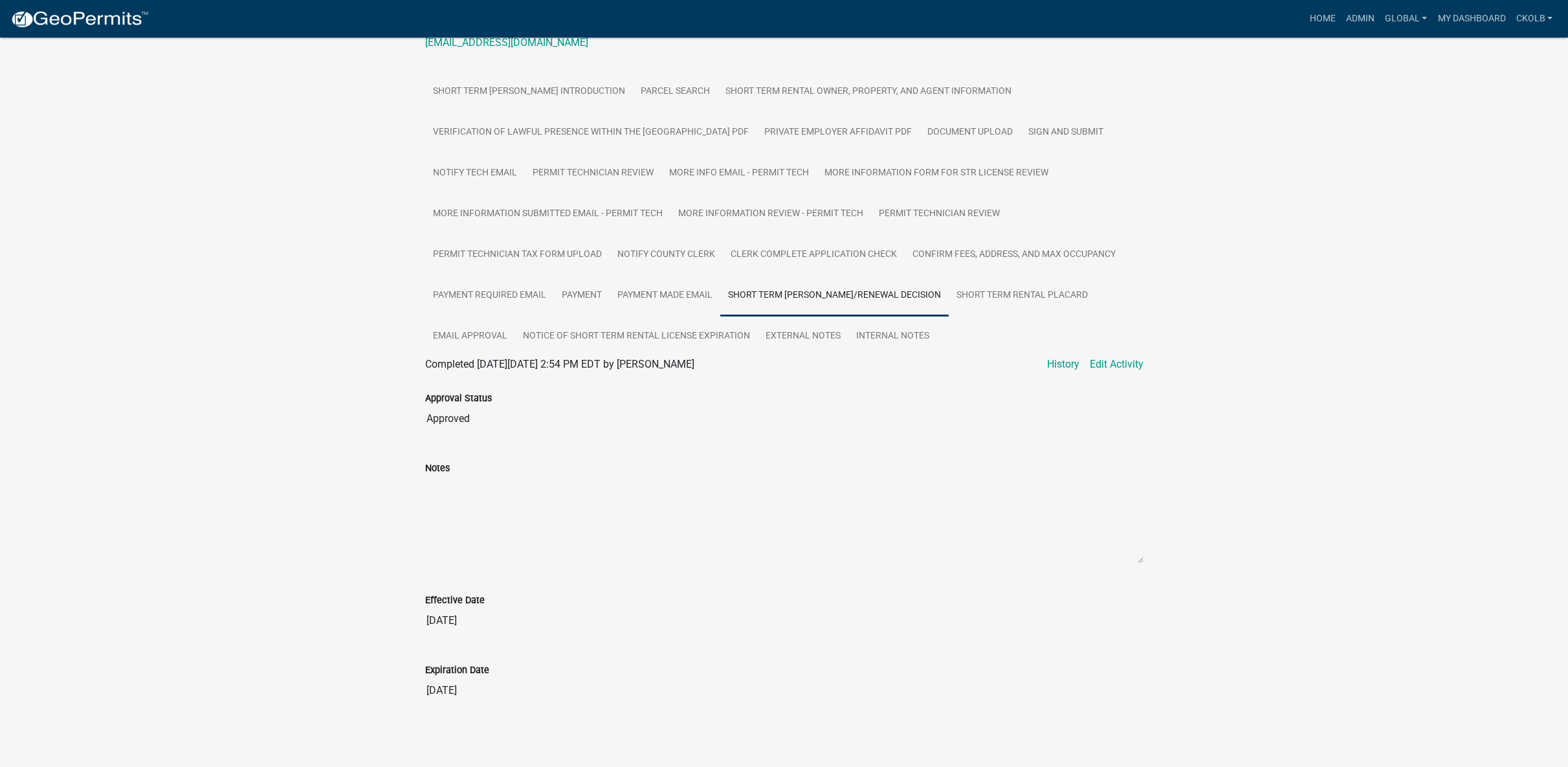
click at [194, 255] on div "Short Term [PERSON_NAME] STR-2025-085 Amount Paid $350.00 Actions View receipt …" at bounding box center [784, 289] width 1568 height 927
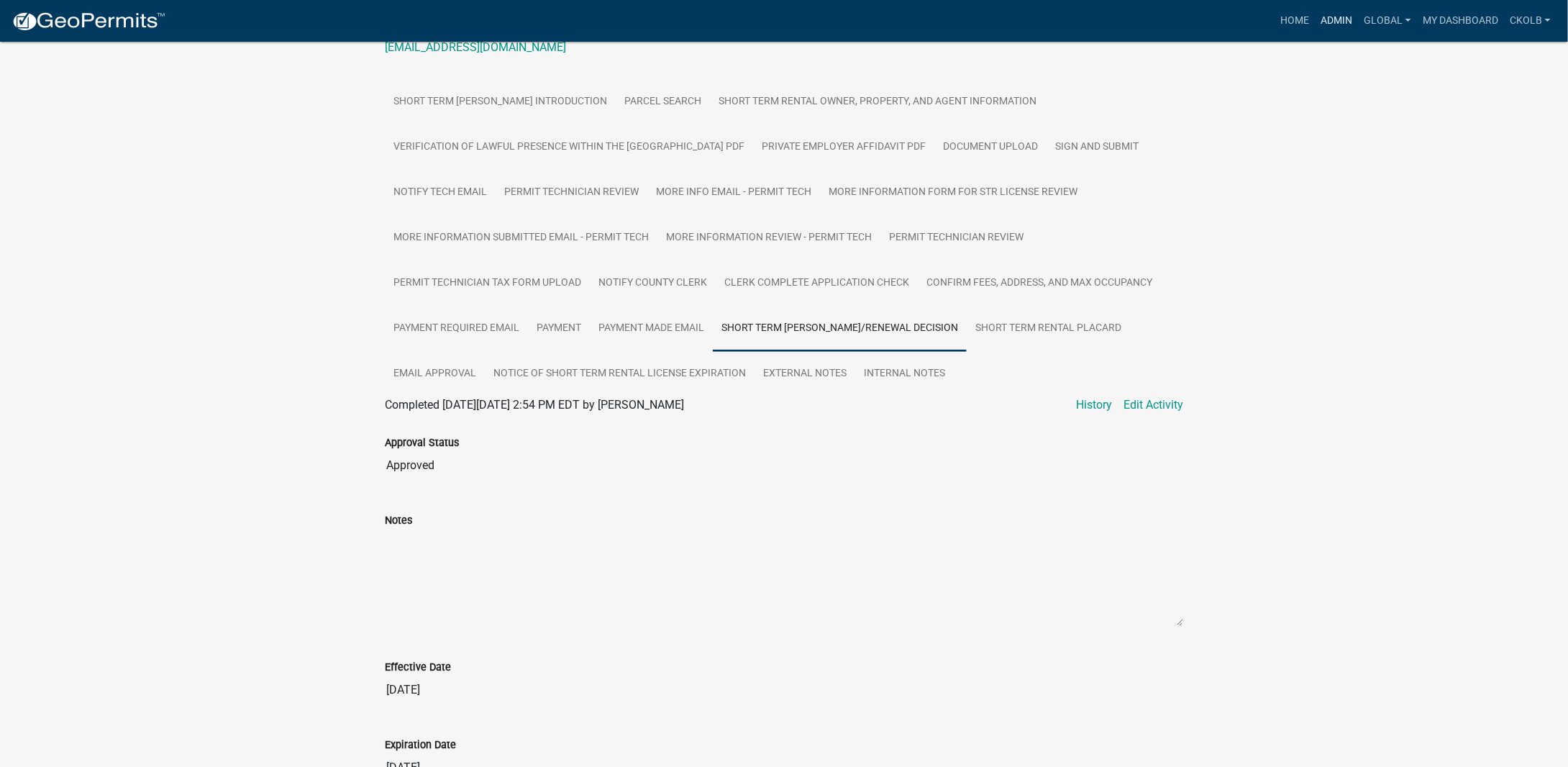
click at [1336, 22] on link "Admin" at bounding box center [1337, 21] width 43 height 27
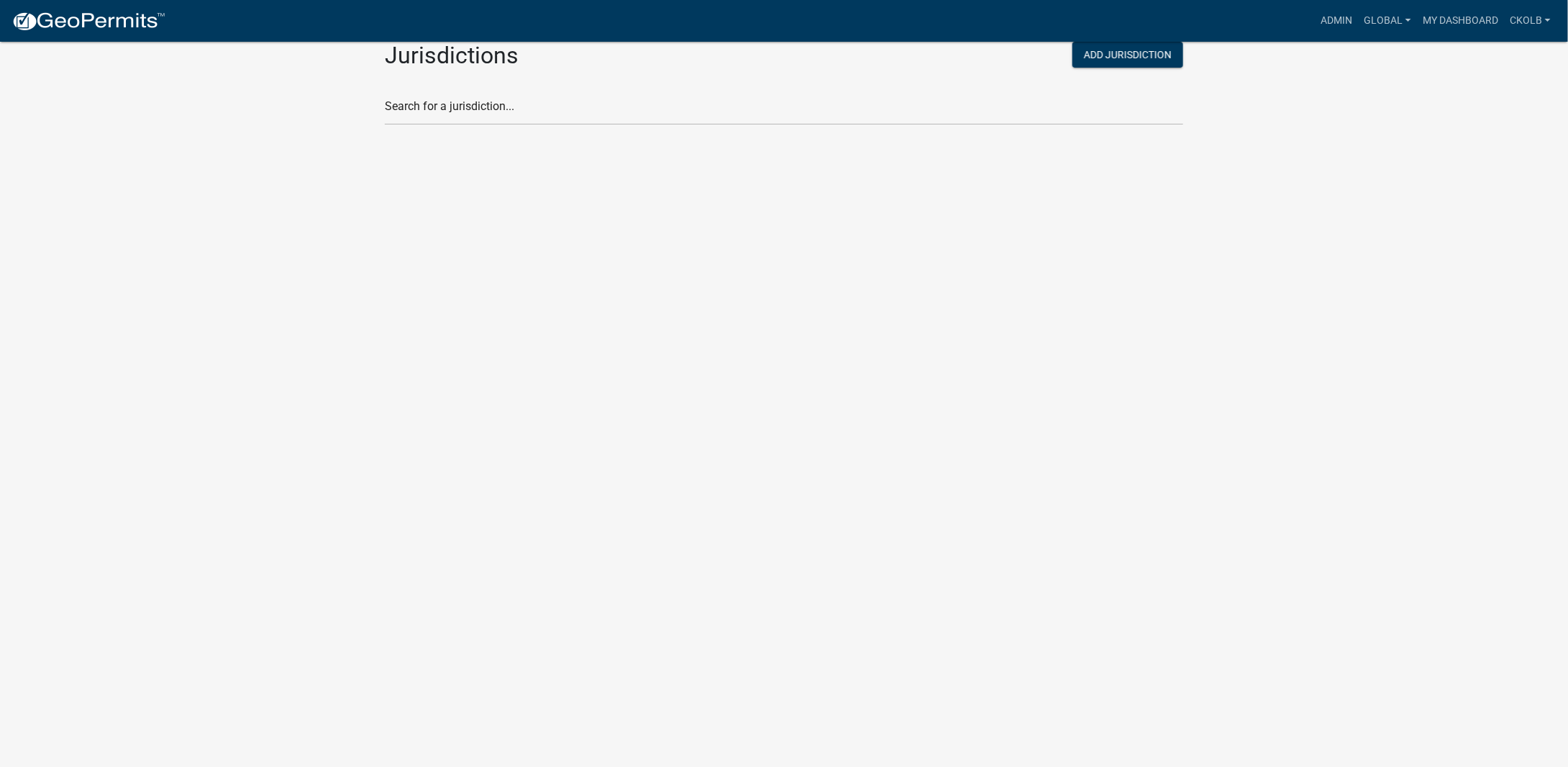
scroll to position [211, 0]
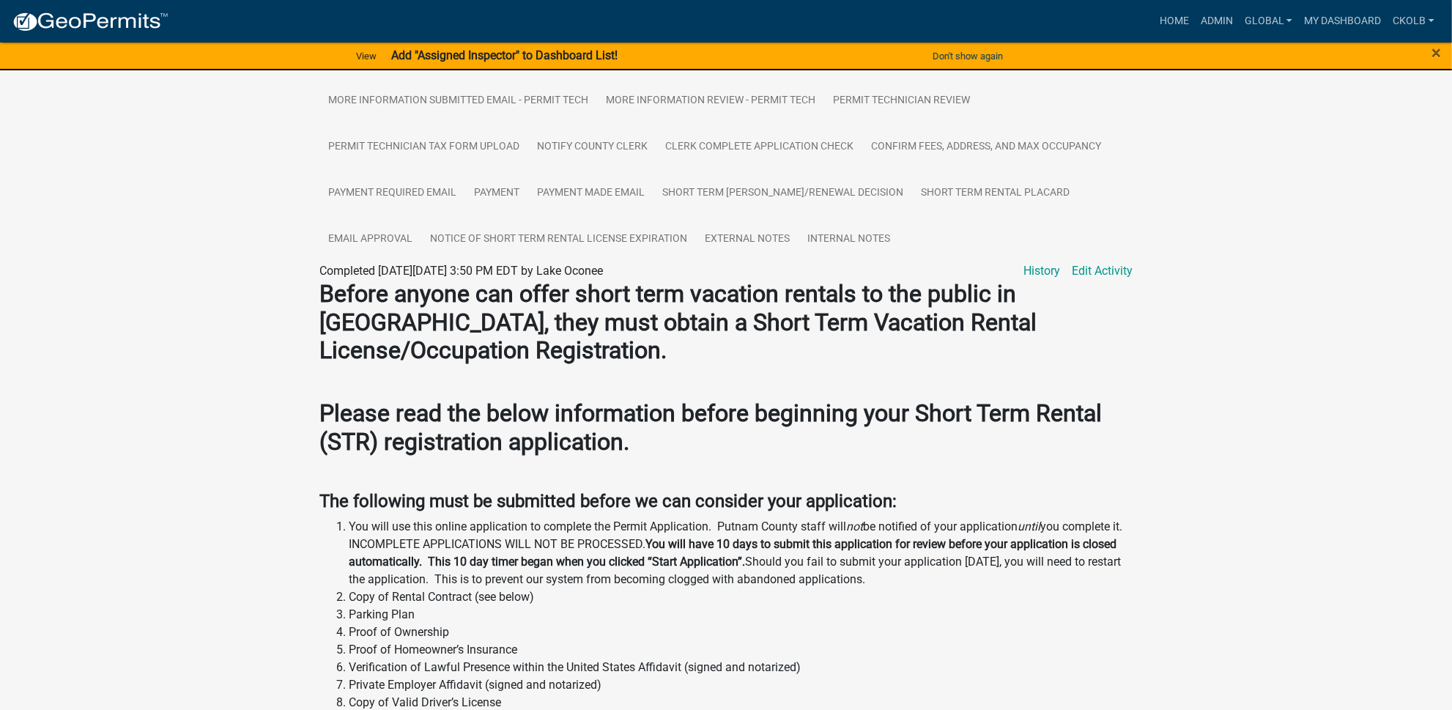
scroll to position [396, 0]
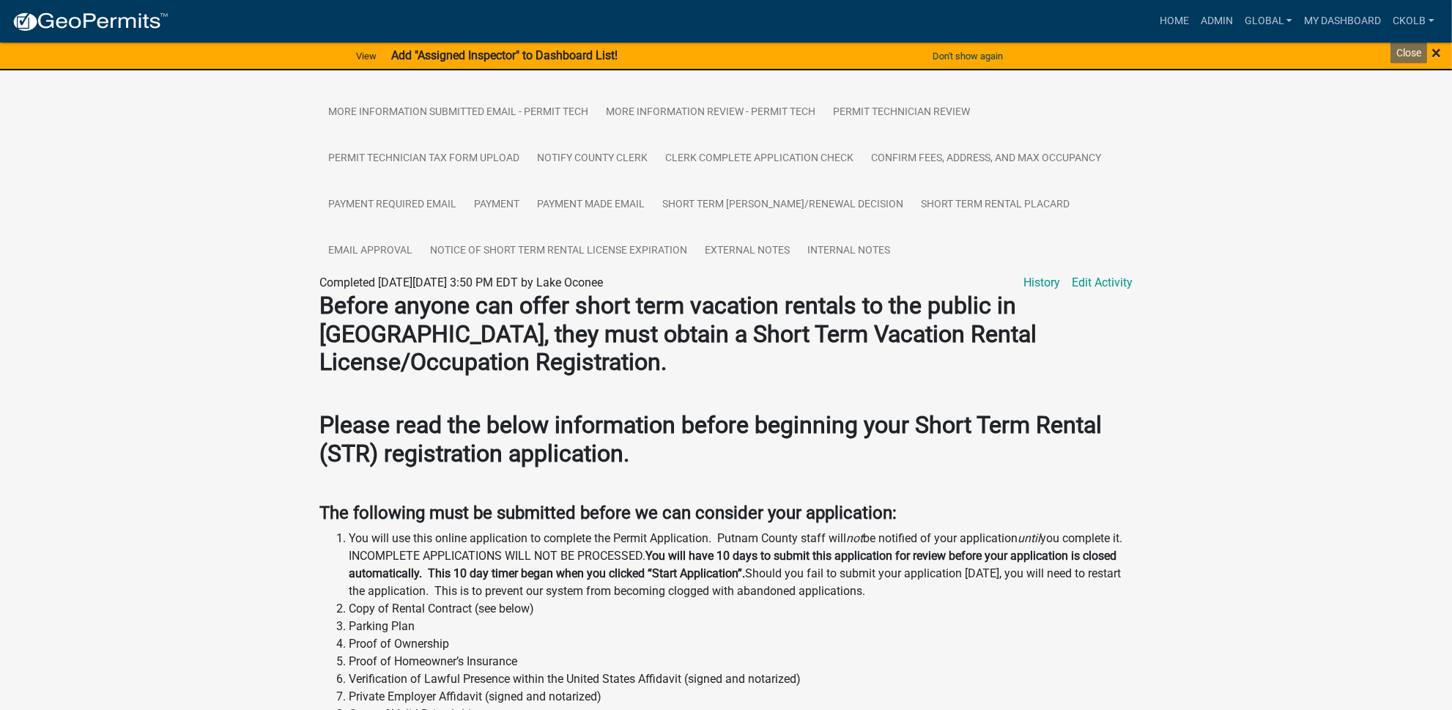
click at [1438, 52] on span "×" at bounding box center [1437, 52] width 10 height 21
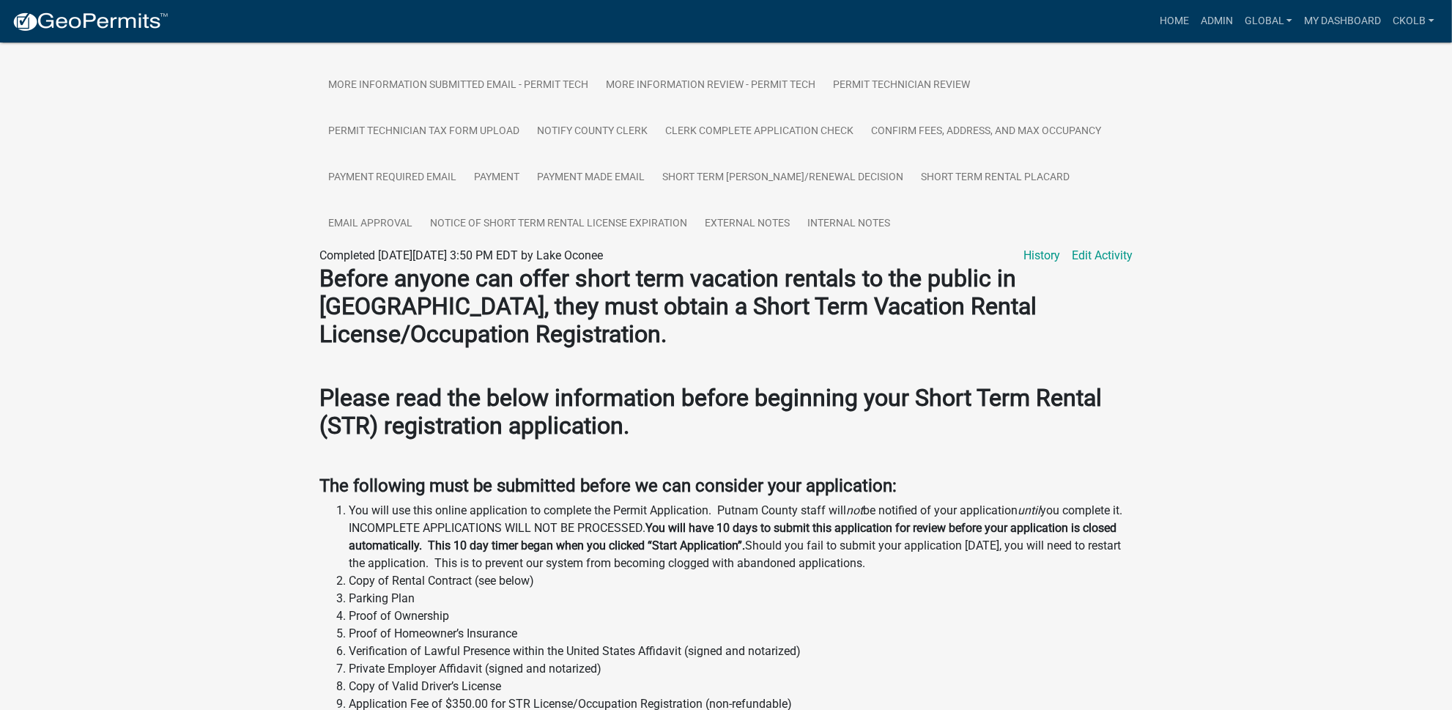
click at [574, 225] on link "Notice of Short Term Rental License Expiration" at bounding box center [558, 224] width 275 height 47
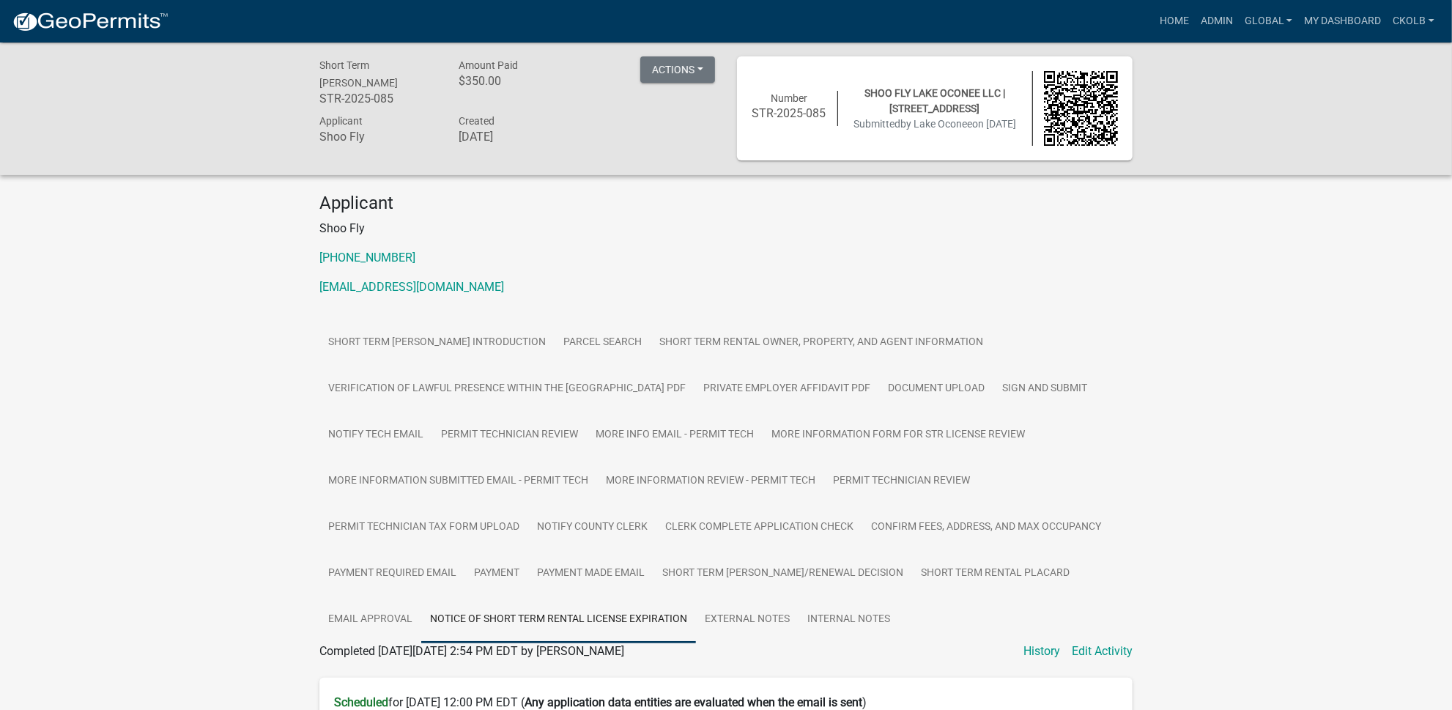
scroll to position [0, 0]
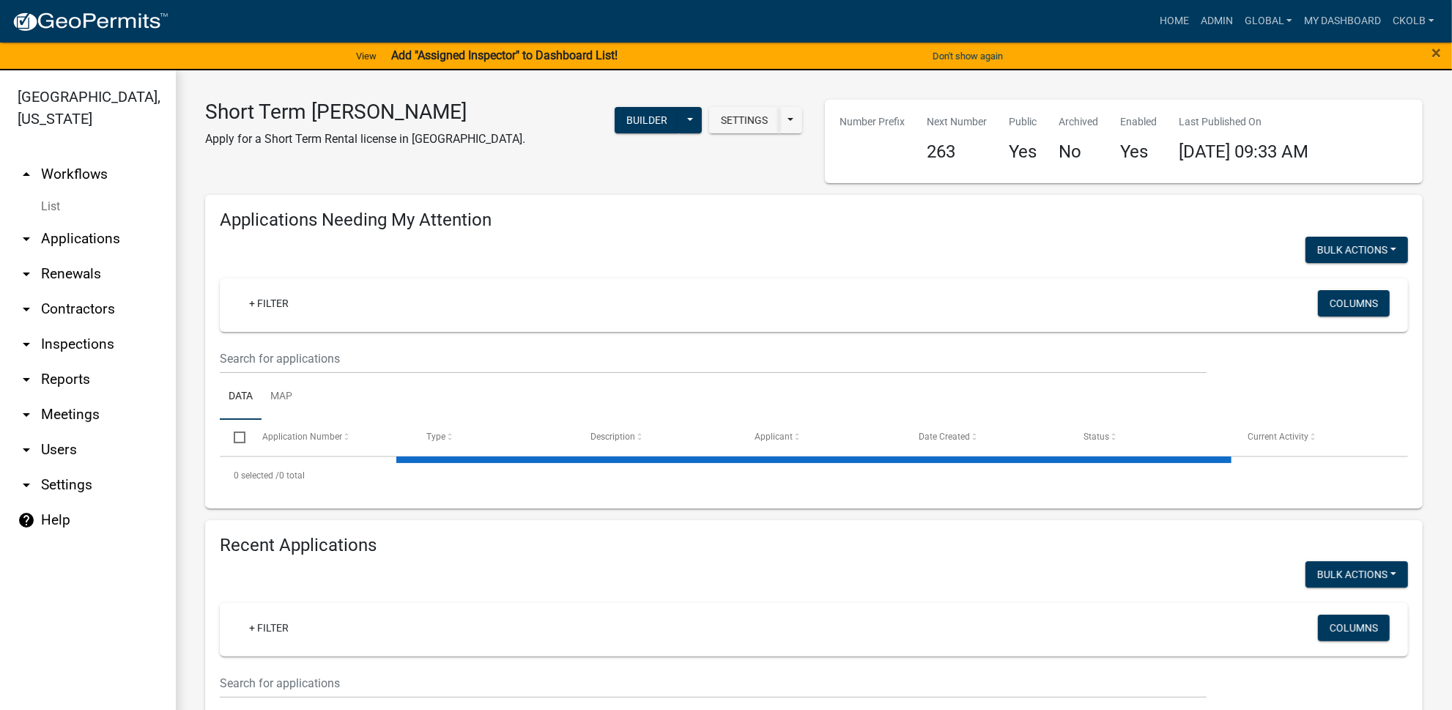
select select "3: 100"
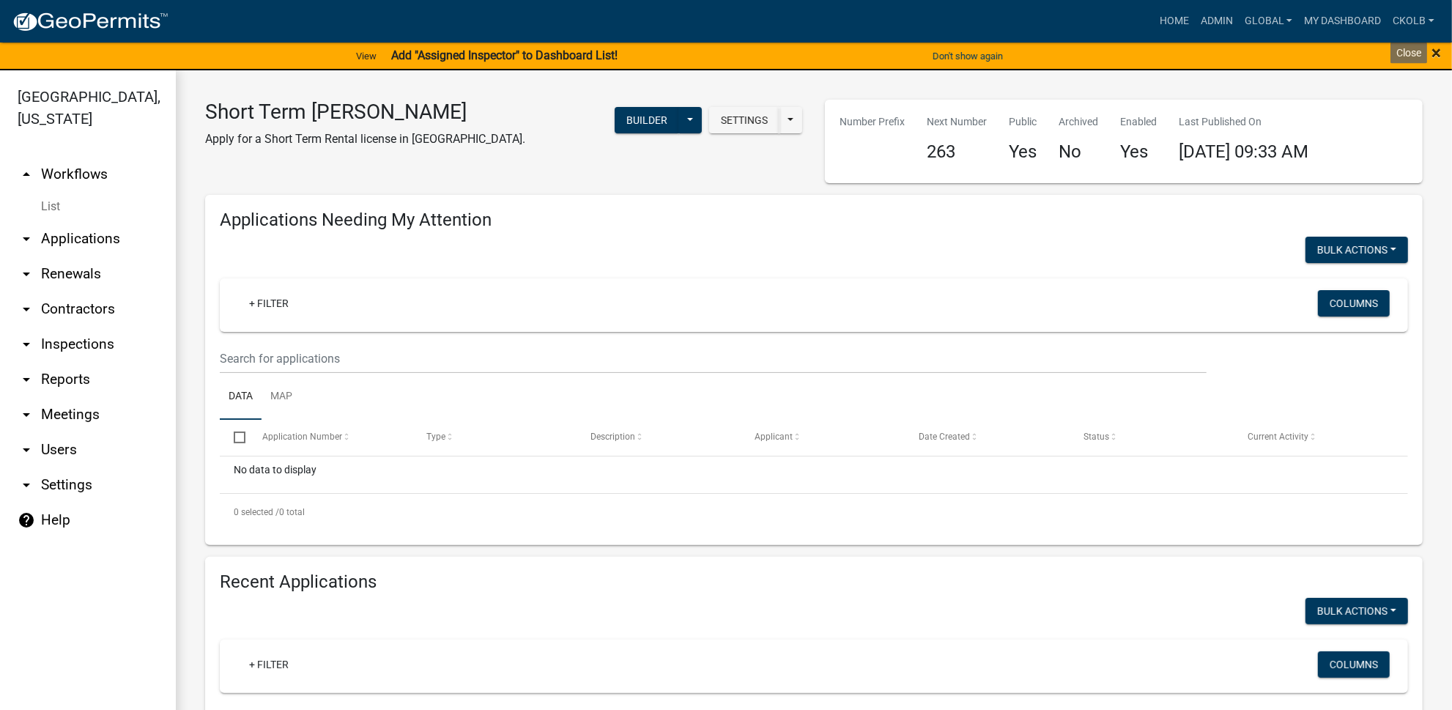
click at [1438, 54] on span "×" at bounding box center [1437, 52] width 10 height 21
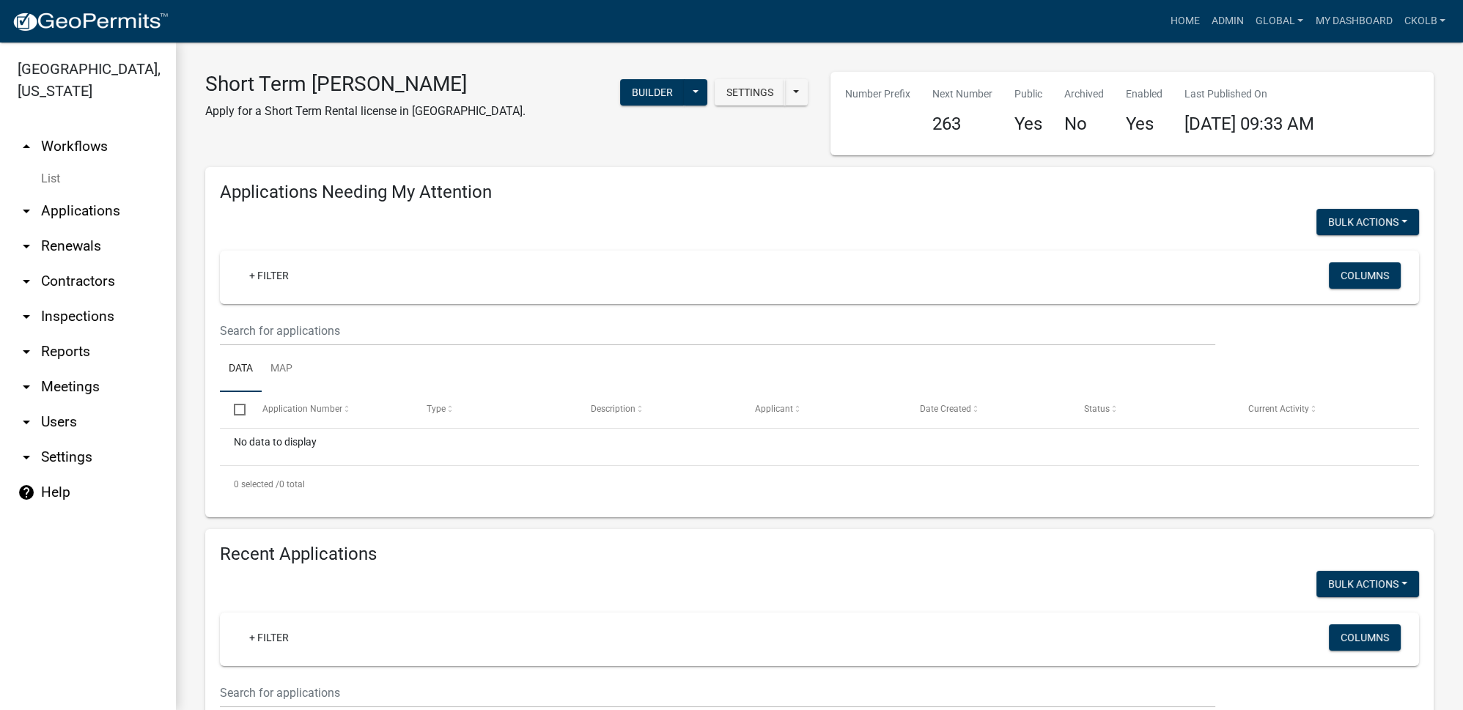
click at [67, 362] on link "arrow_drop_down Reports" at bounding box center [88, 351] width 176 height 35
select select "0: null"
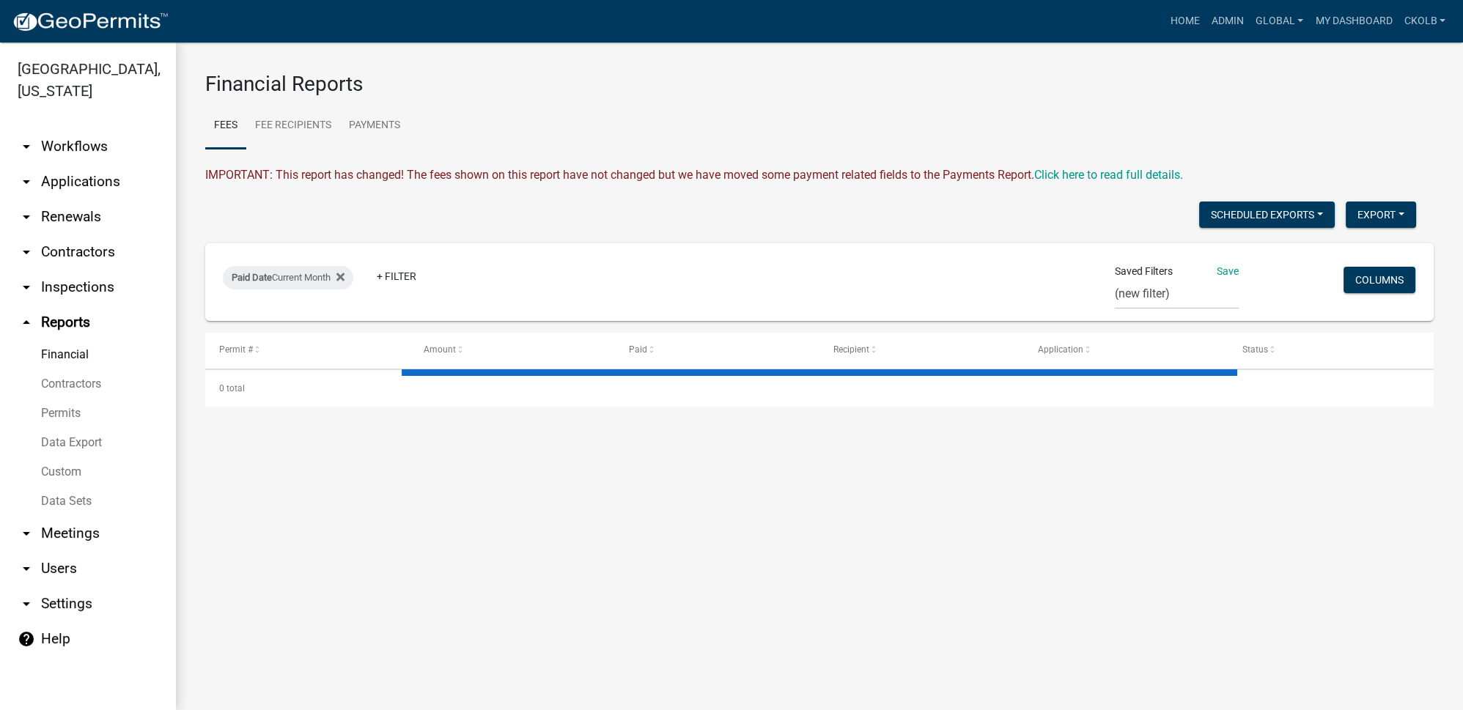
click at [66, 446] on link "Data Export" at bounding box center [88, 442] width 176 height 29
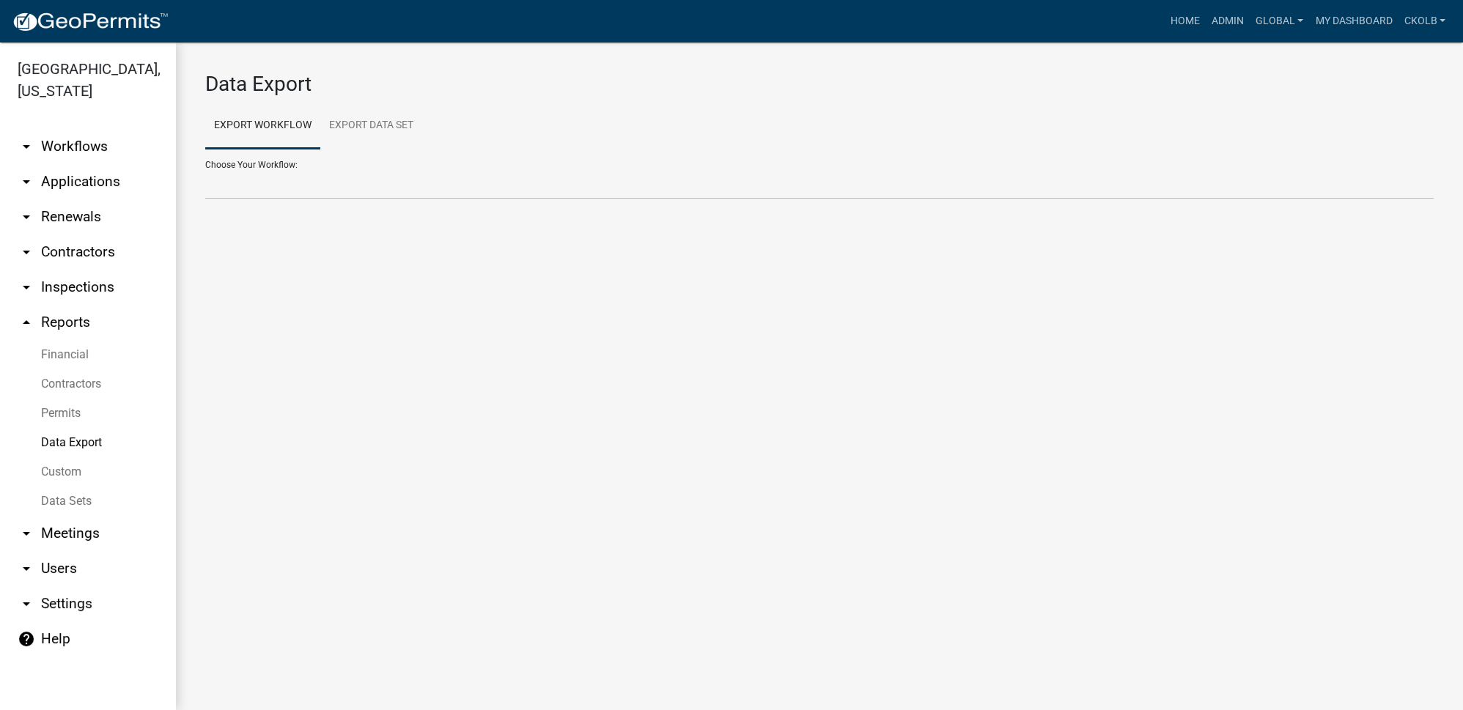
click at [319, 167] on div "Choose Your Workflow:" at bounding box center [819, 174] width 1228 height 51
click at [317, 180] on select "Choose Your Workflow:" at bounding box center [819, 184] width 1228 height 30
select select "32: Object"
click at [205, 169] on select "Agricultural Permit Blasting Permit Code Complaint Commercial Building Permit C…" at bounding box center [819, 184] width 1228 height 30
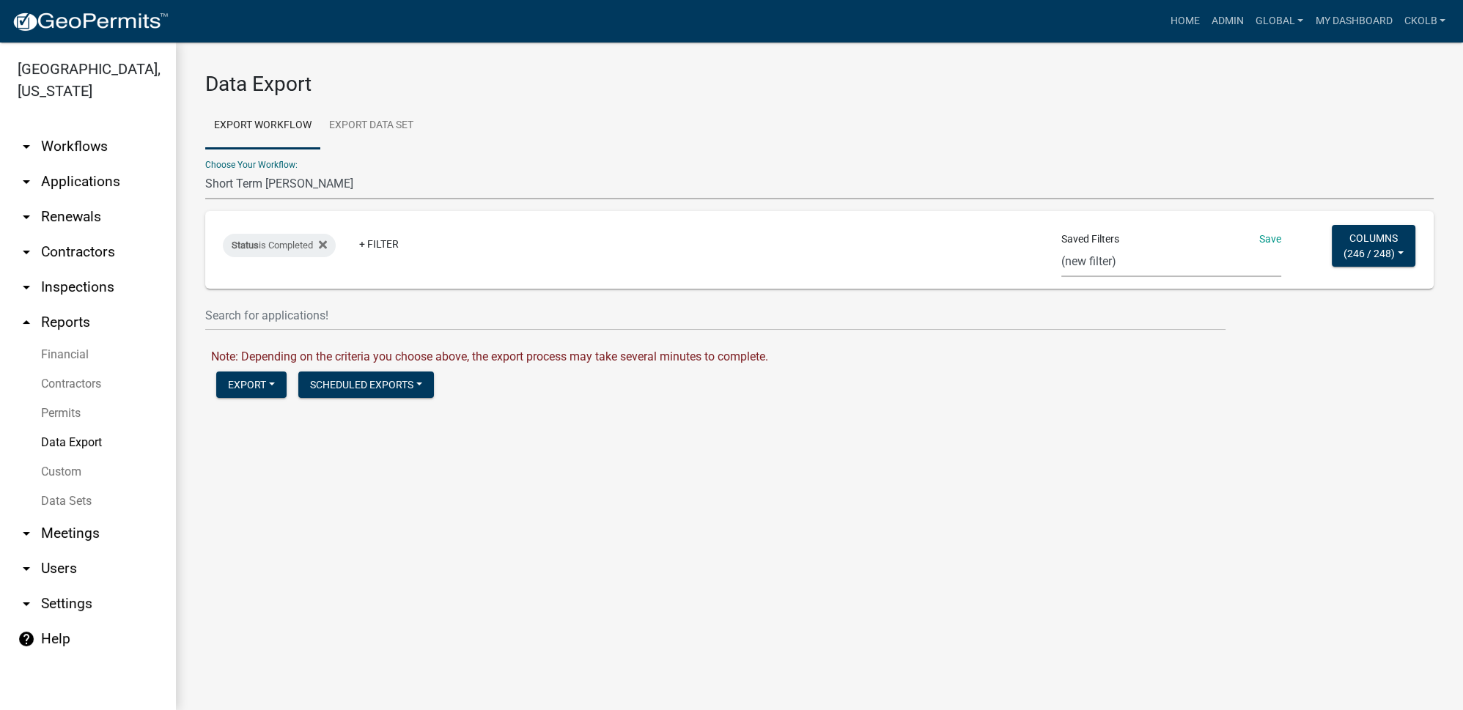
click at [1107, 268] on select "CA Res Search Permit Status Test In_progress_BP Occupation Registration Report …" at bounding box center [1171, 262] width 220 height 30
click at [1061, 247] on select "CA Res Search Permit Status Test In_progress_BP Occupation Registration Report …" at bounding box center [1171, 262] width 220 height 30
click at [1112, 268] on select "CA Res Search Permit Status Test In_progress_BP Occupation Registration Report …" at bounding box center [1174, 262] width 220 height 30
select select "37: ff8f1638-3a77-4584-82d1-be9f2c1c5b27"
click at [1064, 247] on select "CA Res Search Permit Status Test In_progress_BP Occupation Registration Report …" at bounding box center [1174, 262] width 220 height 30
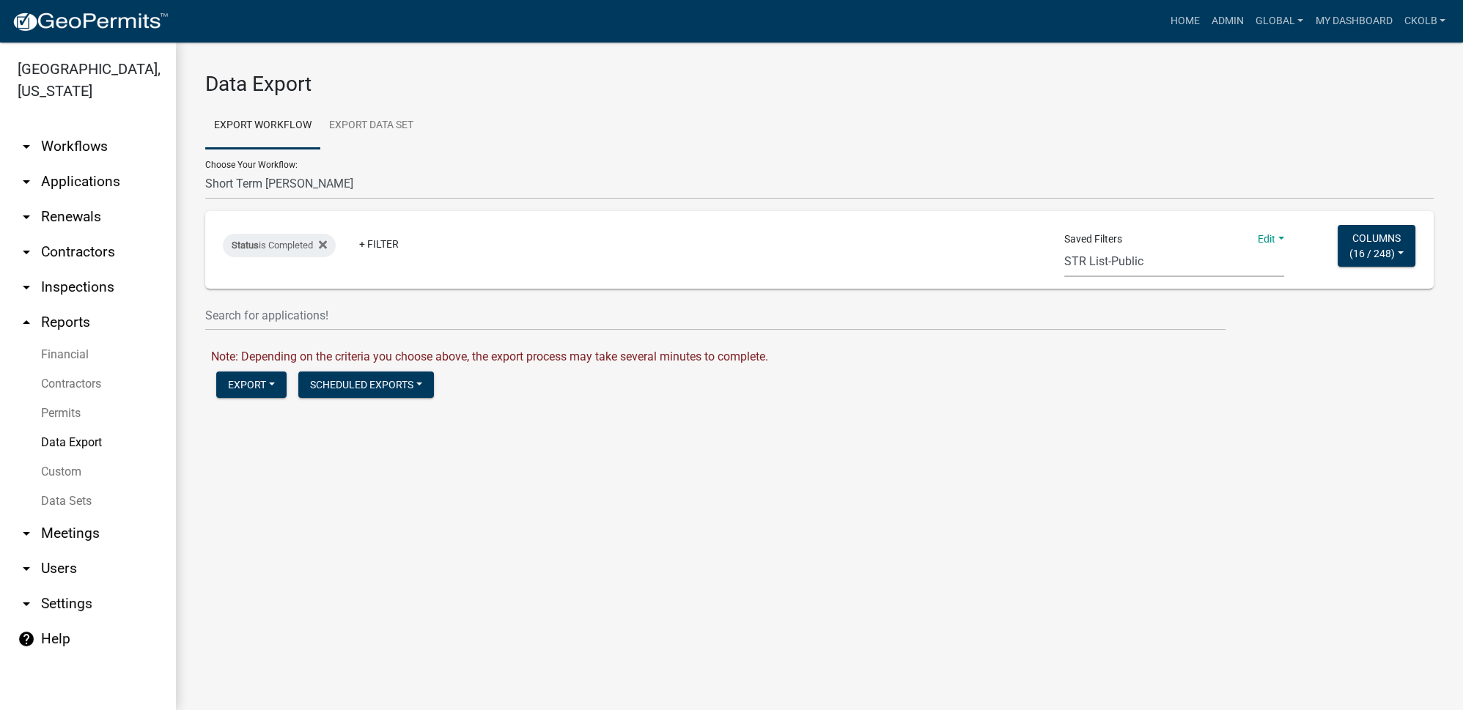
checkbox input "false"
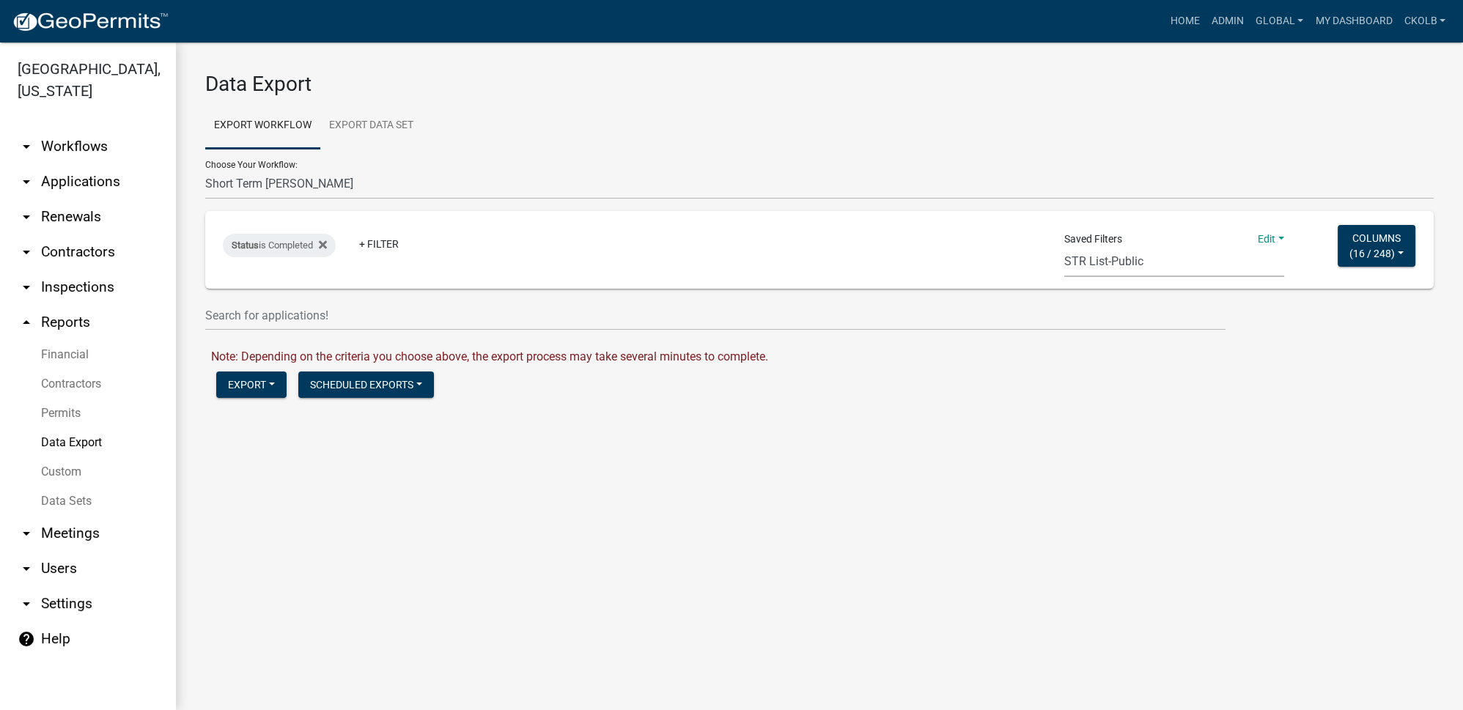
checkbox input "false"
click at [1394, 252] on button "Columns ( 9 / 248 )" at bounding box center [1379, 246] width 72 height 42
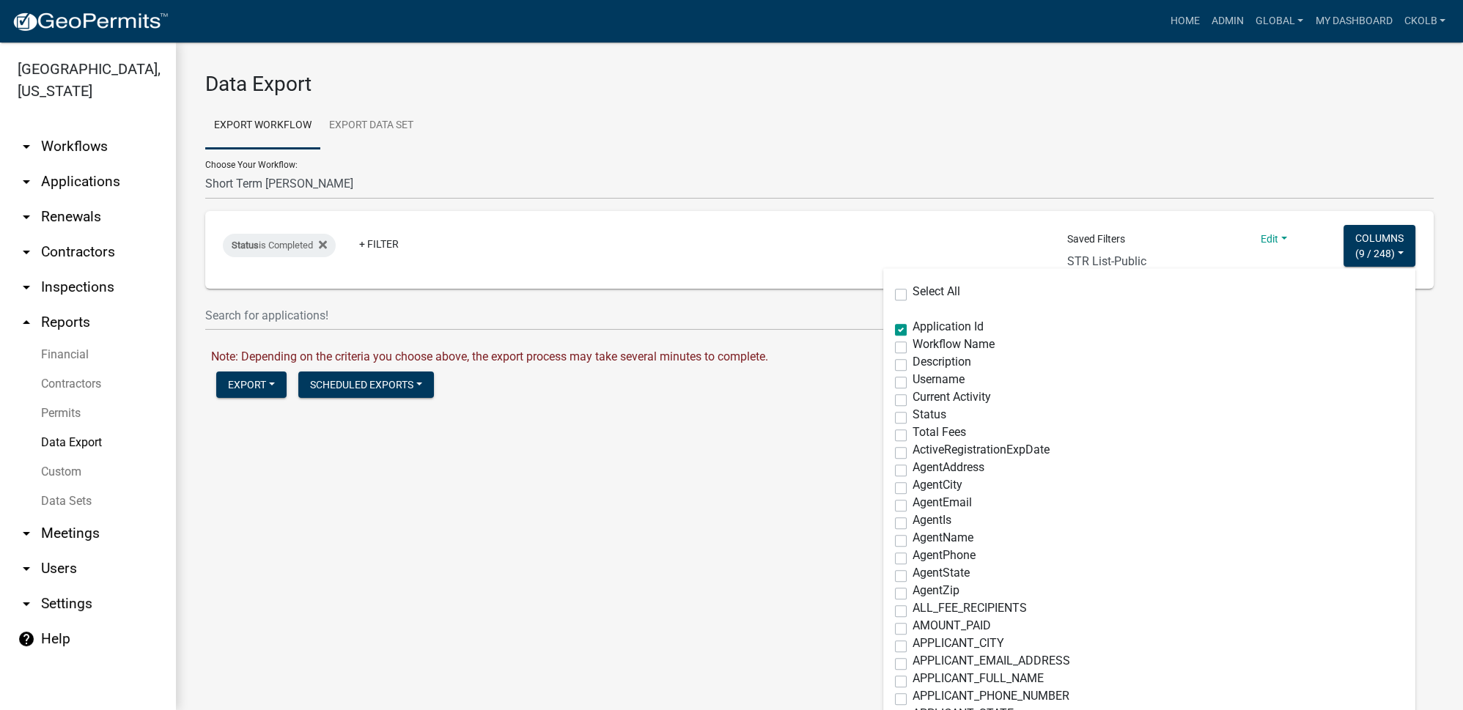
click at [912, 452] on label "ActiveRegistrationExpDate" at bounding box center [980, 450] width 137 height 12
click at [912, 452] on input "ActiveRegistrationExpDate" at bounding box center [917, 449] width 10 height 10
checkbox input "true"
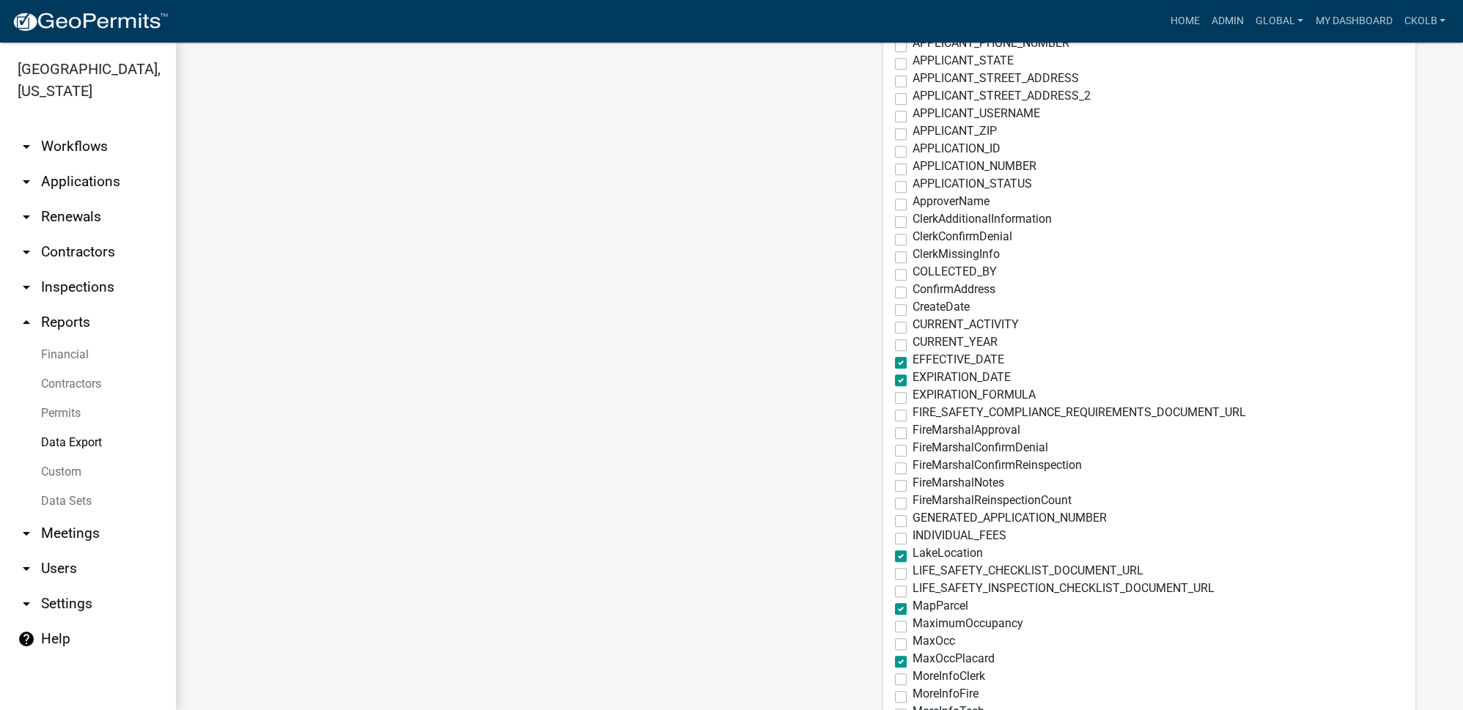
click at [912, 399] on label "EXPIRATION_FORMULA" at bounding box center [973, 395] width 123 height 12
click at [912, 399] on input "EXPIRATION_FORMULA" at bounding box center [917, 394] width 10 height 10
checkbox input "true"
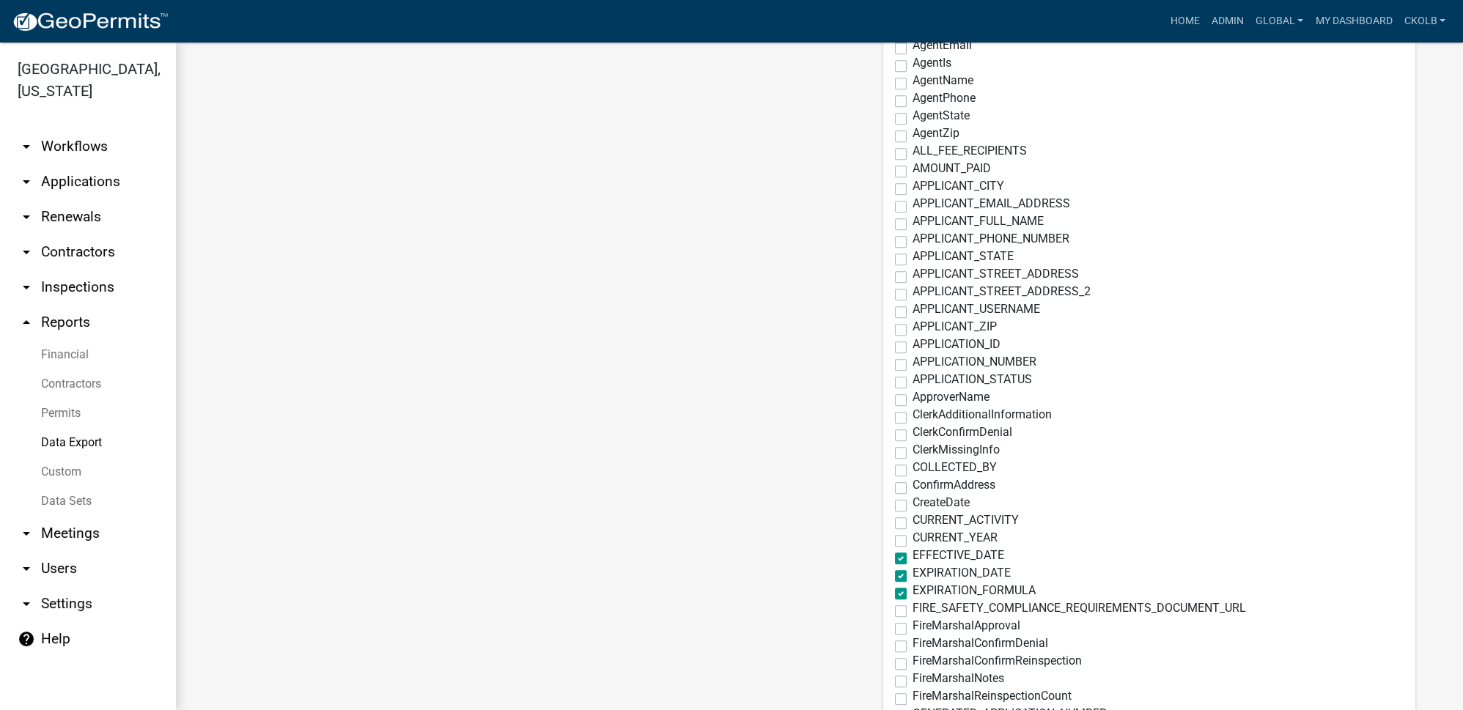
scroll to position [258, 0]
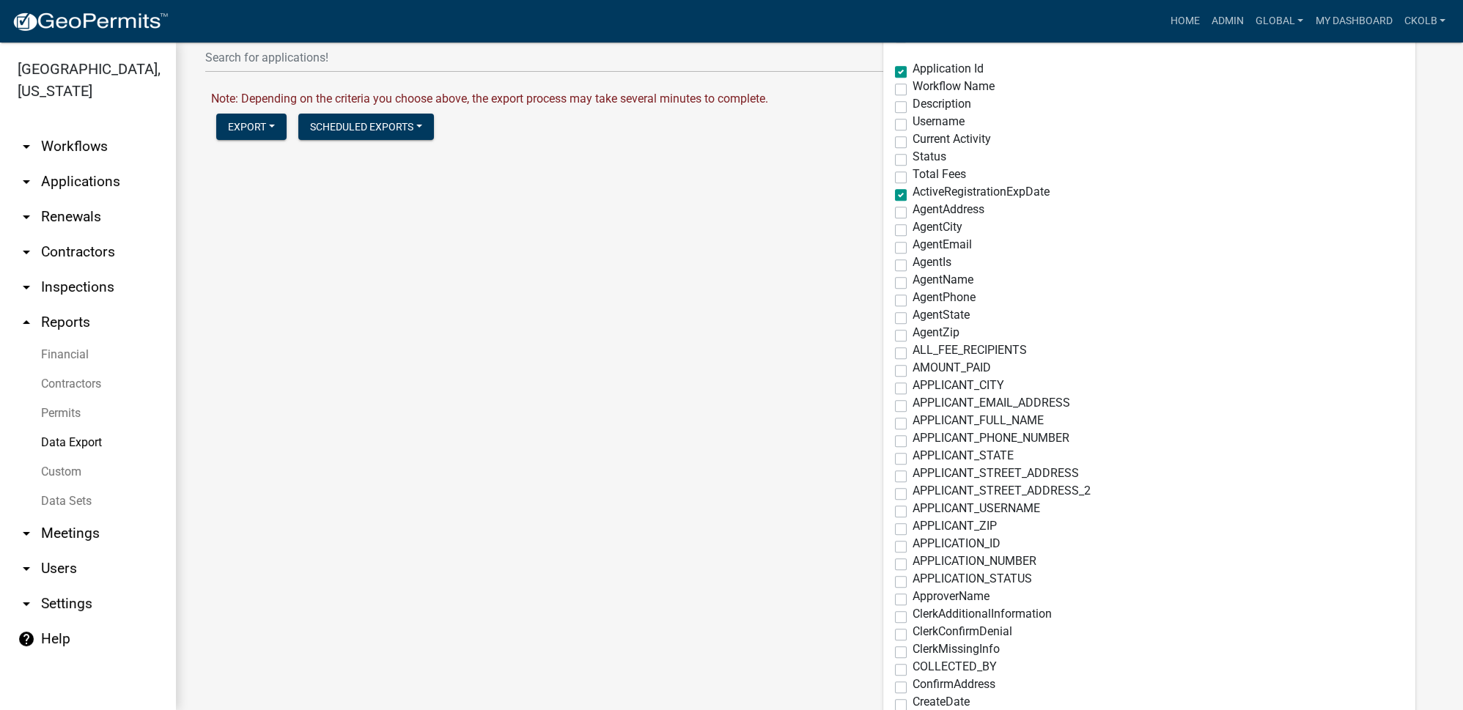
click at [769, 442] on main "Data Export Export Workflow Export Data Set Choose Your Workflow: Agricultural …" at bounding box center [819, 376] width 1287 height 668
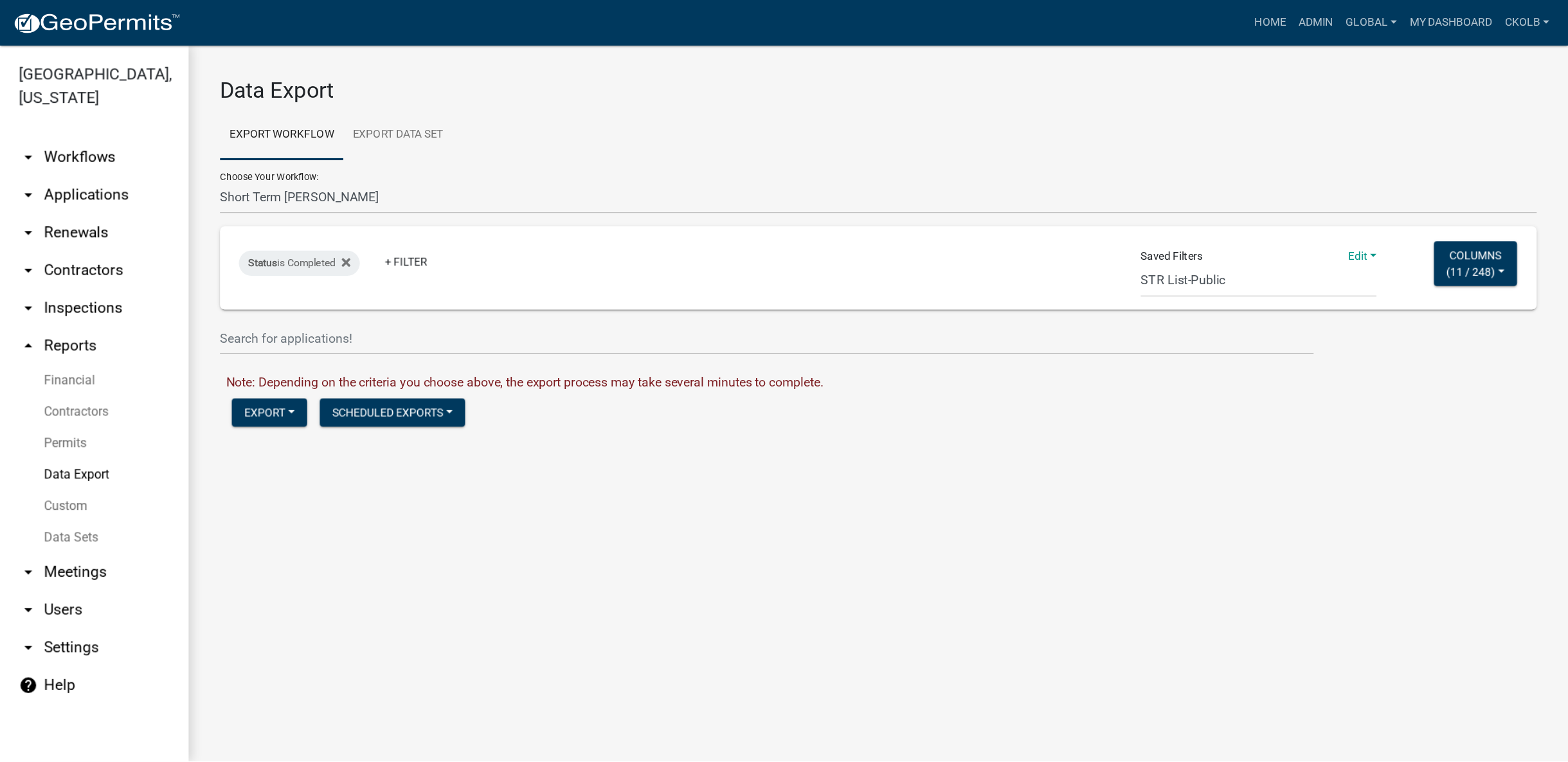
scroll to position [0, 0]
click at [227, 344] on button "Export" at bounding box center [220, 337] width 61 height 23
click at [242, 372] on button "Excel Format (.xlsx)" at bounding box center [254, 370] width 131 height 31
click at [260, 363] on link "Download Short Term [PERSON_NAME].xlsx" at bounding box center [284, 365] width 199 height 12
click at [526, 426] on main "Data Export Export Workflow Export Data Set Choose Your Workflow: Agricultural …" at bounding box center [719, 330] width 1129 height 586
